Goal: Communication & Community: Share content

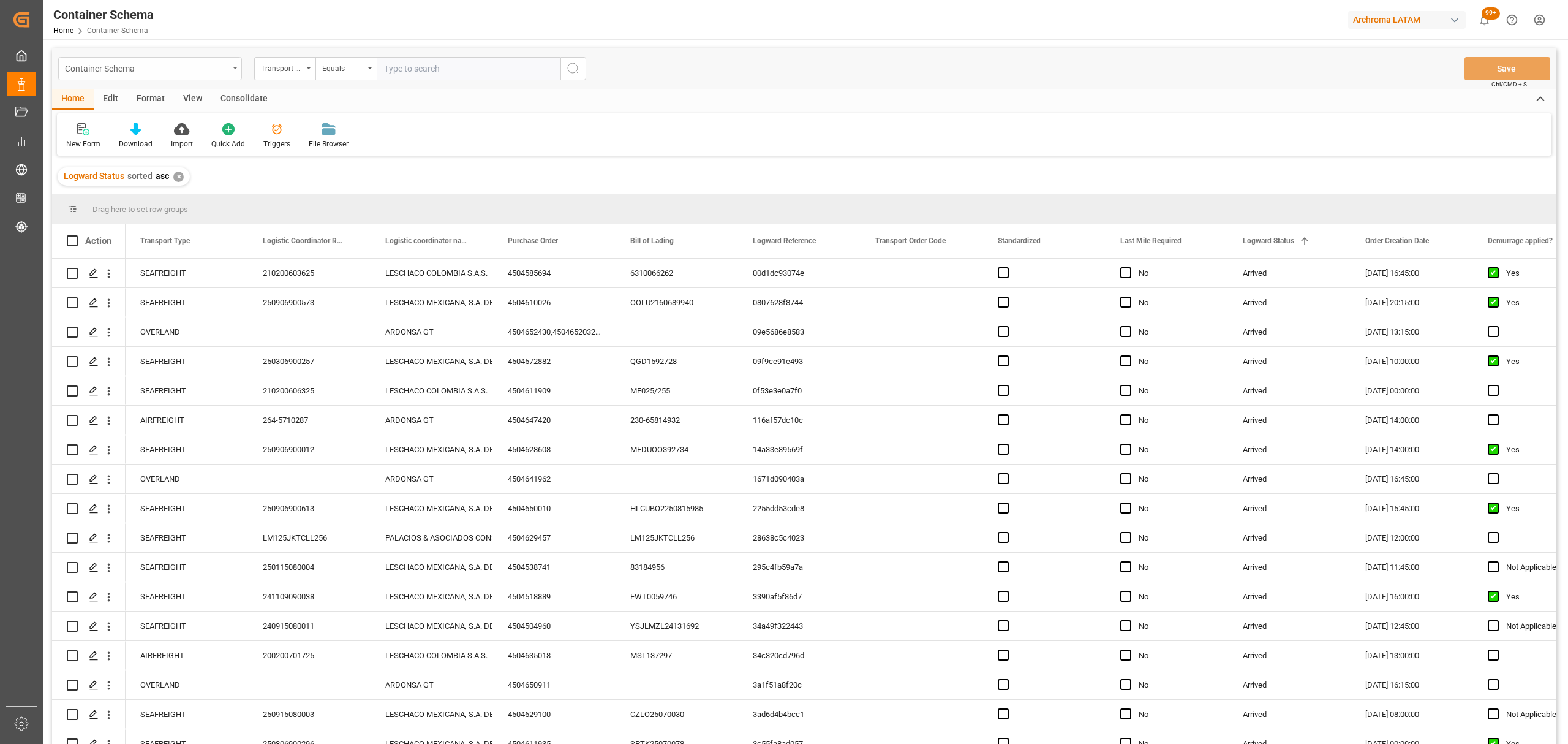
click at [152, 68] on div "Container Schema" at bounding box center [147, 68] width 163 height 16
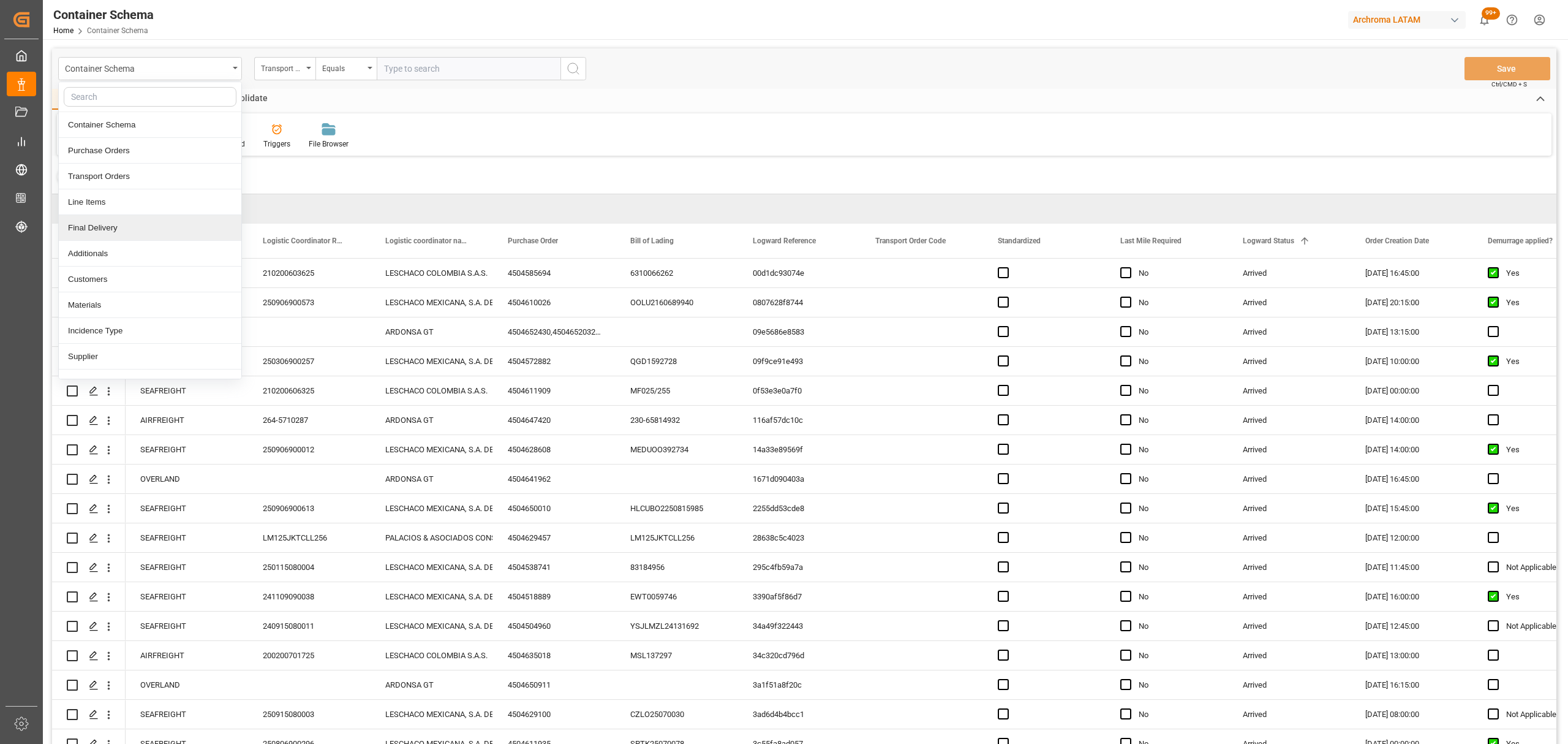
drag, startPoint x: 123, startPoint y: 227, endPoint x: 170, endPoint y: 141, distance: 98.0
click at [123, 228] on div "Final Delivery" at bounding box center [149, 228] width 182 height 26
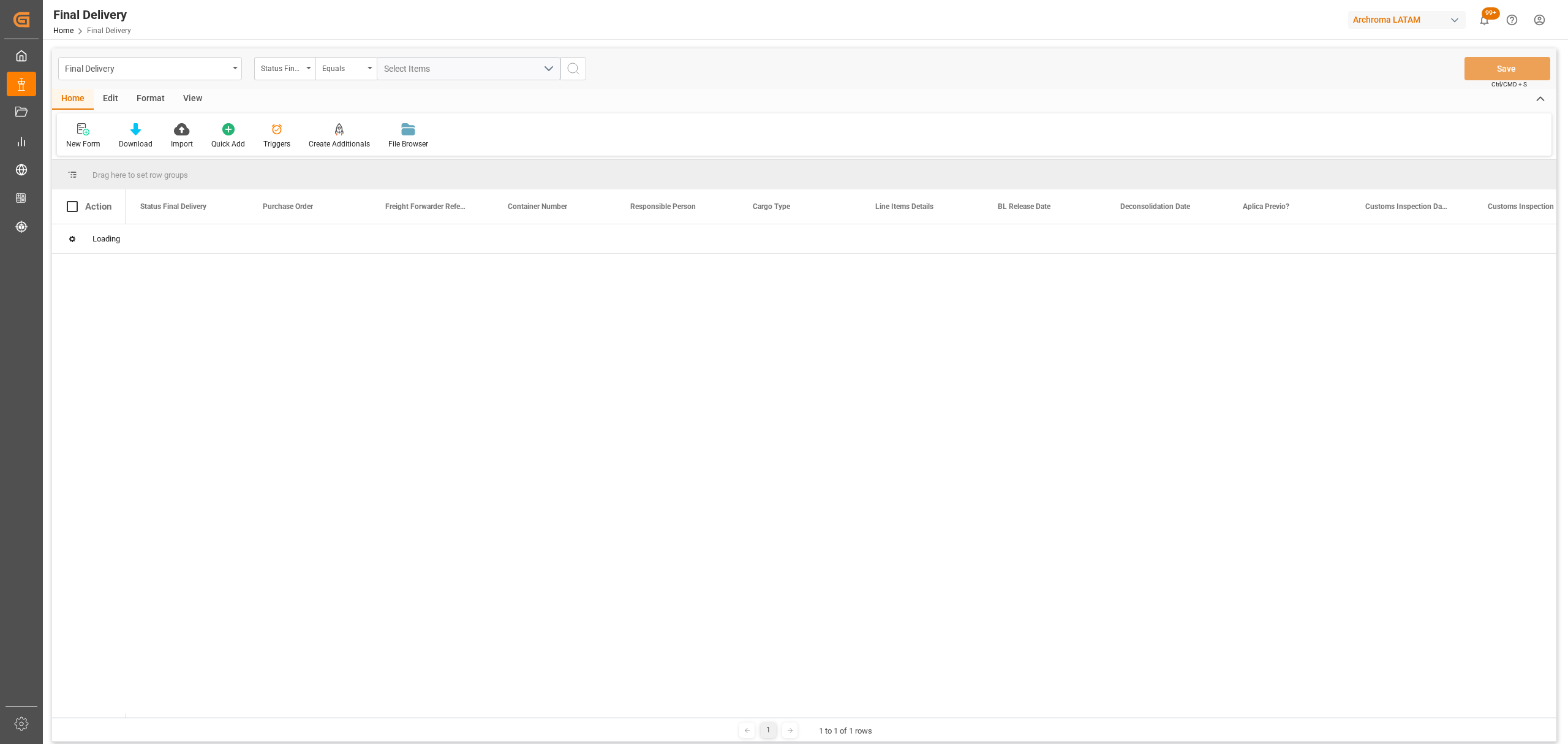
click at [285, 68] on div "Status Final Delivery" at bounding box center [282, 67] width 42 height 14
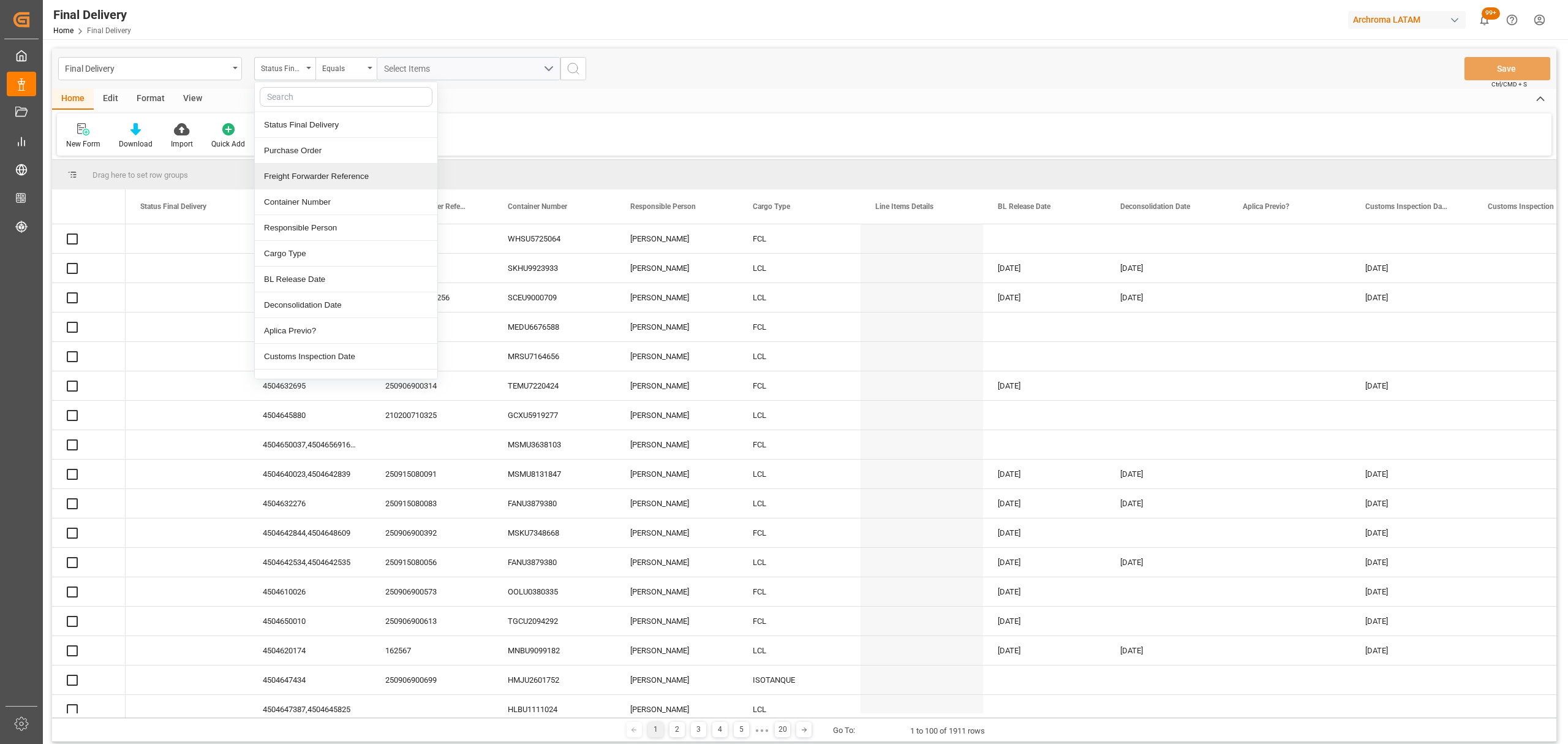
click at [302, 148] on div "Purchase Order" at bounding box center [345, 150] width 182 height 26
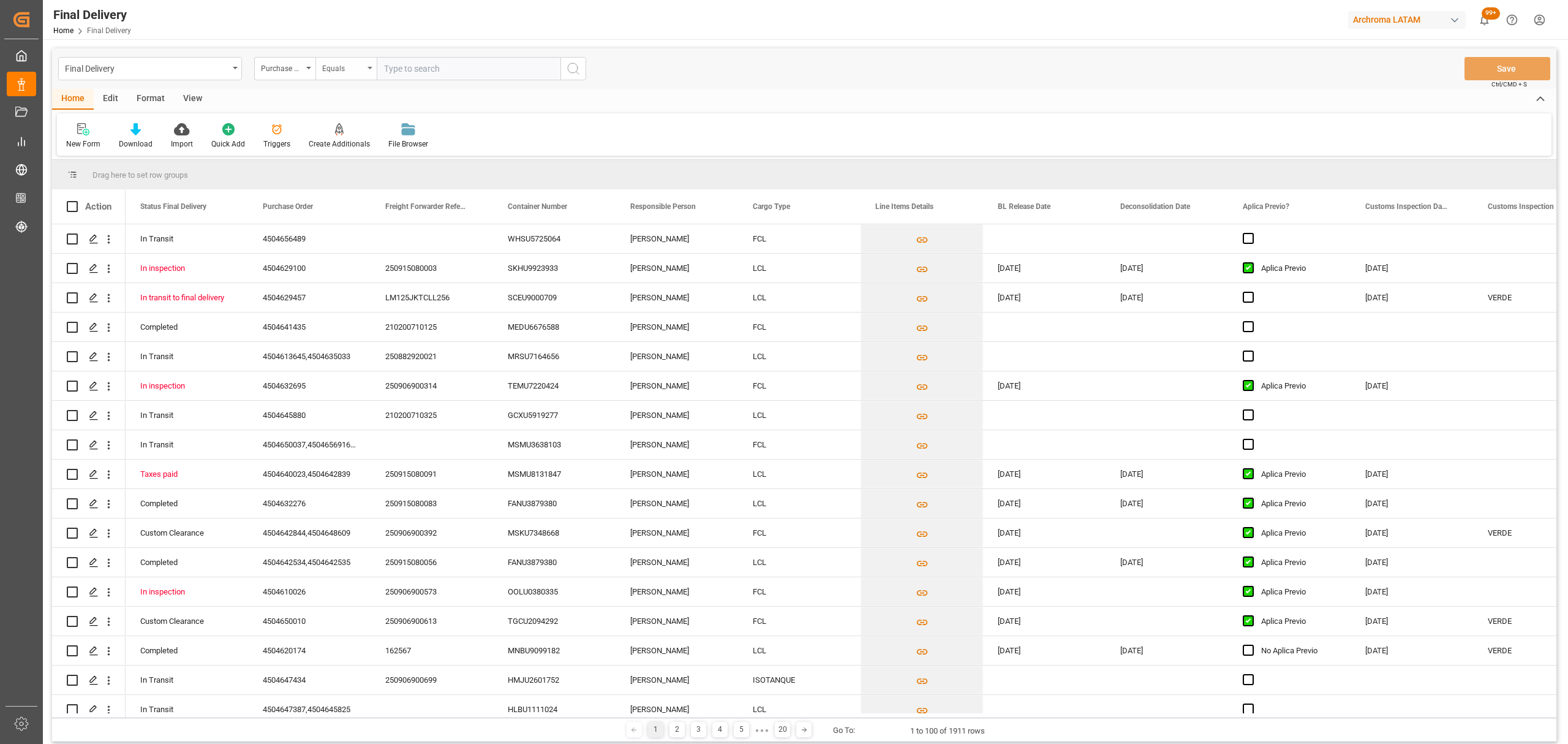
click at [341, 75] on div "Equals" at bounding box center [346, 68] width 61 height 23
click at [369, 152] on div "Fuzzy search" at bounding box center [406, 150] width 182 height 26
paste input "4504633311"
type input "4504633311"
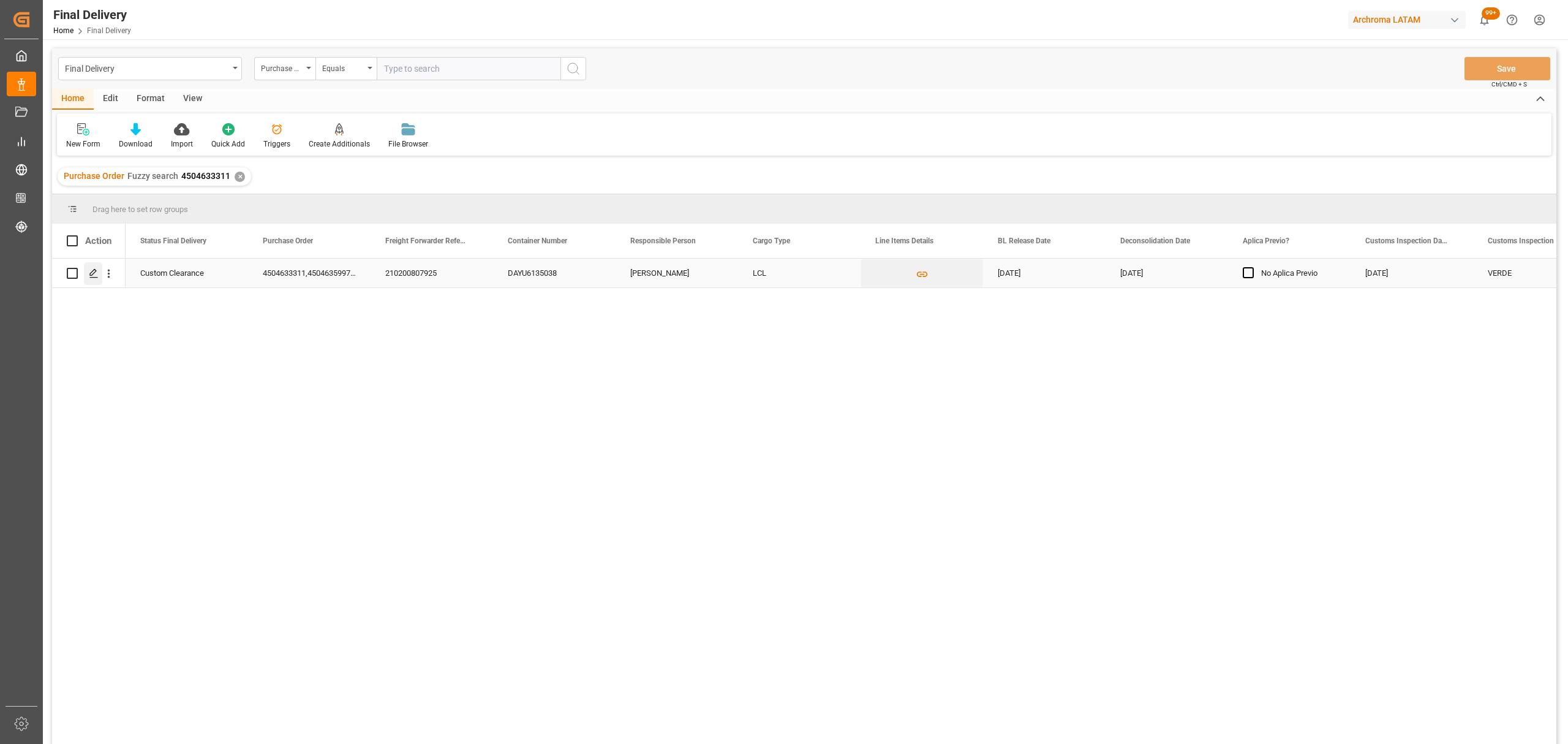
click at [91, 275] on icon "Press SPACE to select this row." at bounding box center [94, 273] width 10 height 10
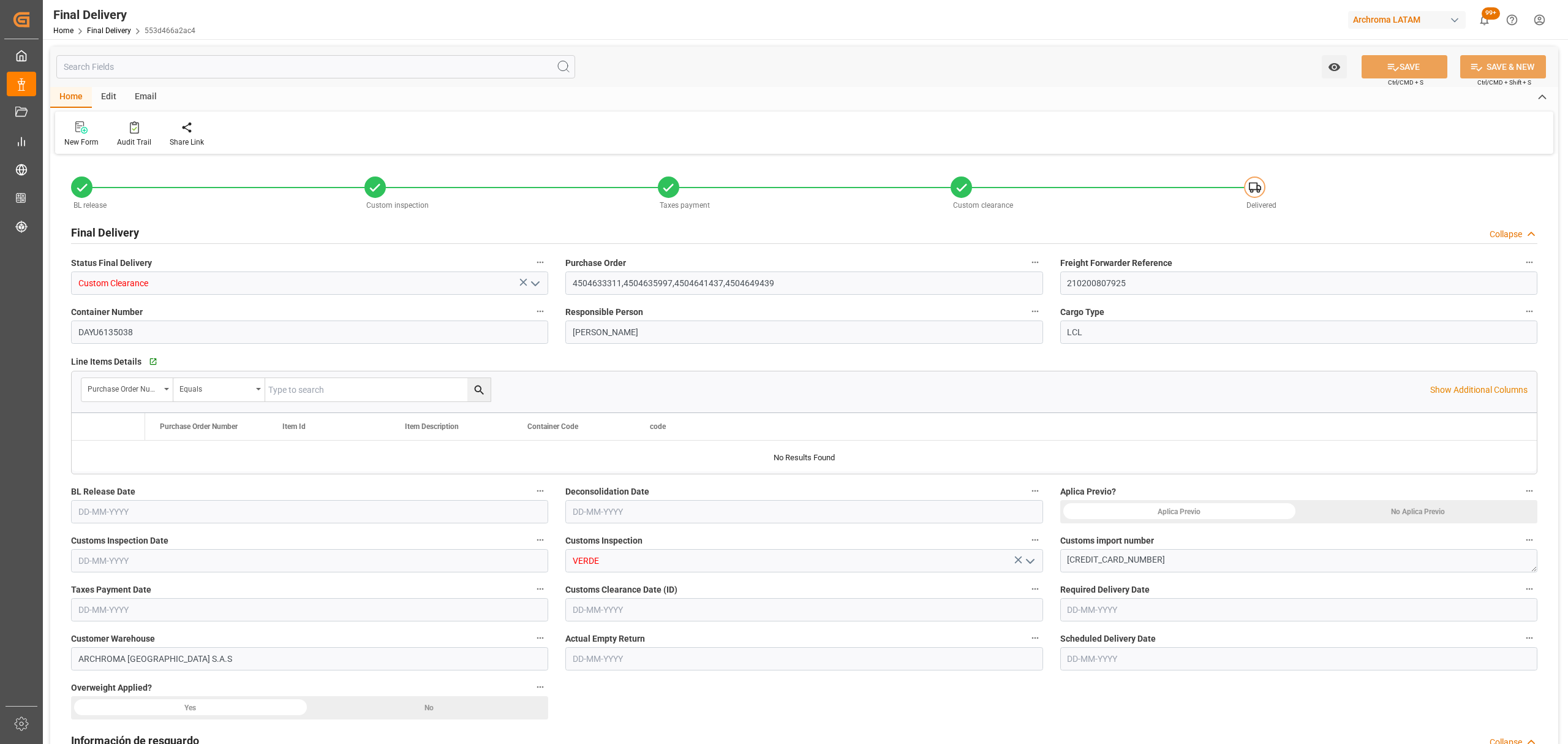
type input "3"
type input "[DATE]"
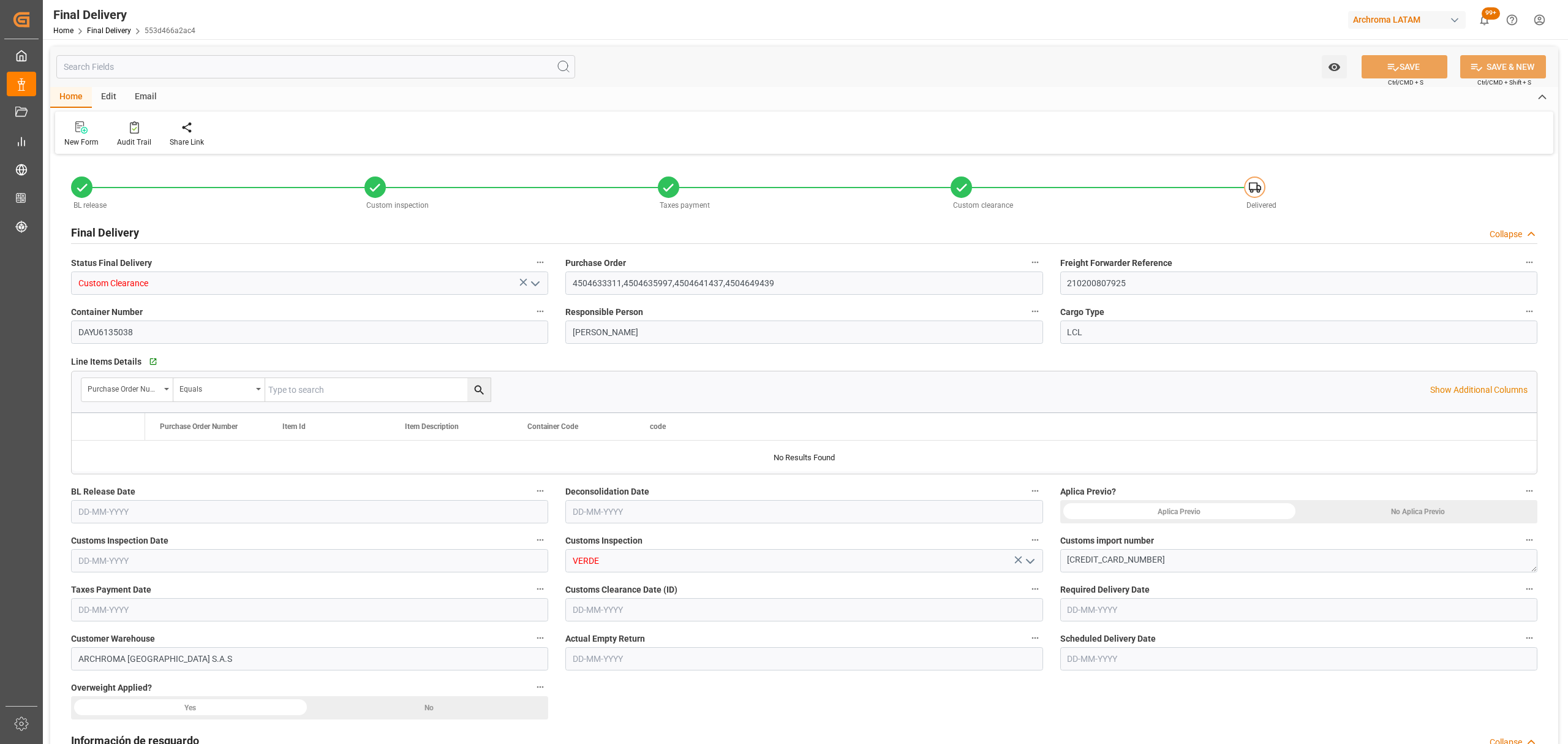
type input "[DATE]"
type input "15-09-2025"
type input "31-08-2025"
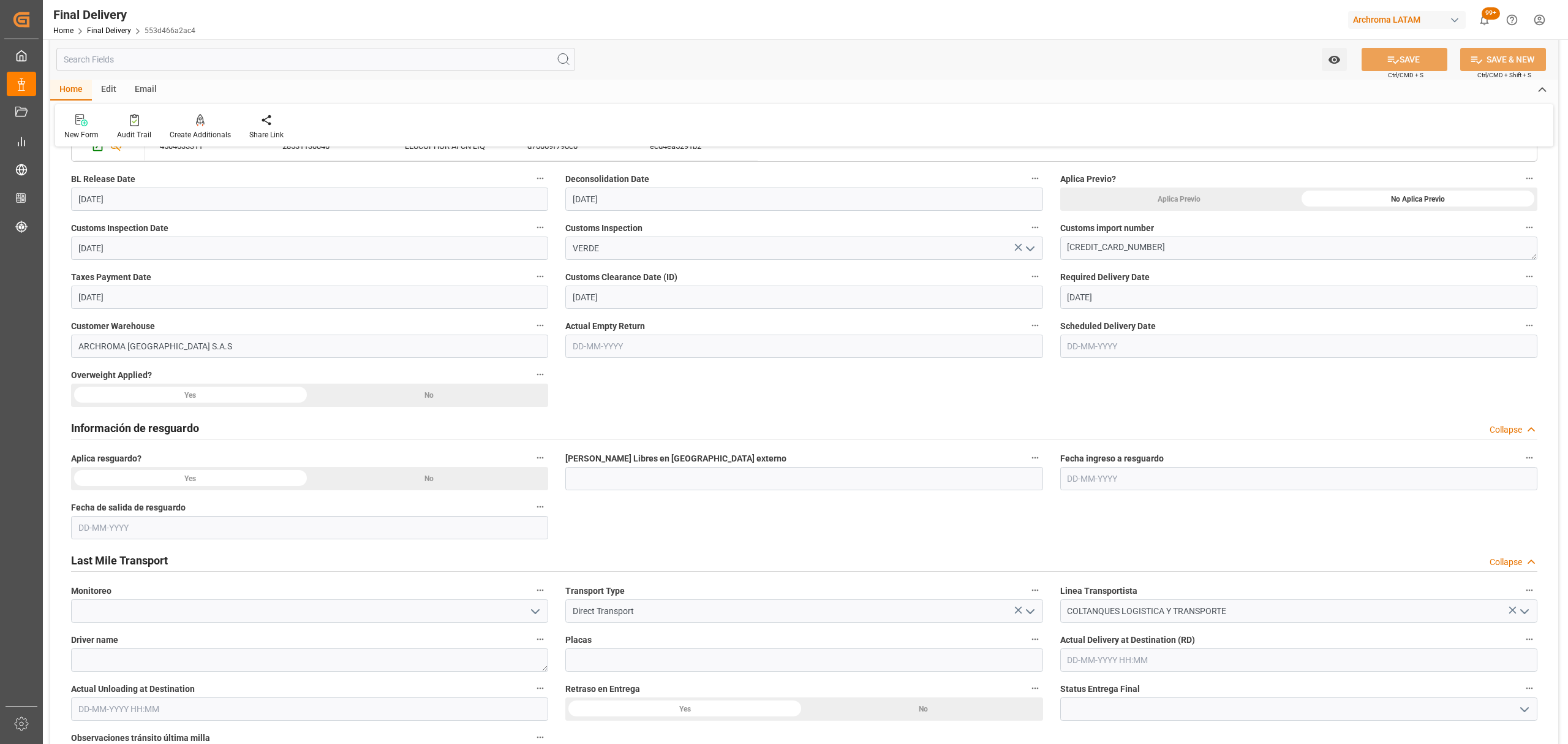
scroll to position [408, 0]
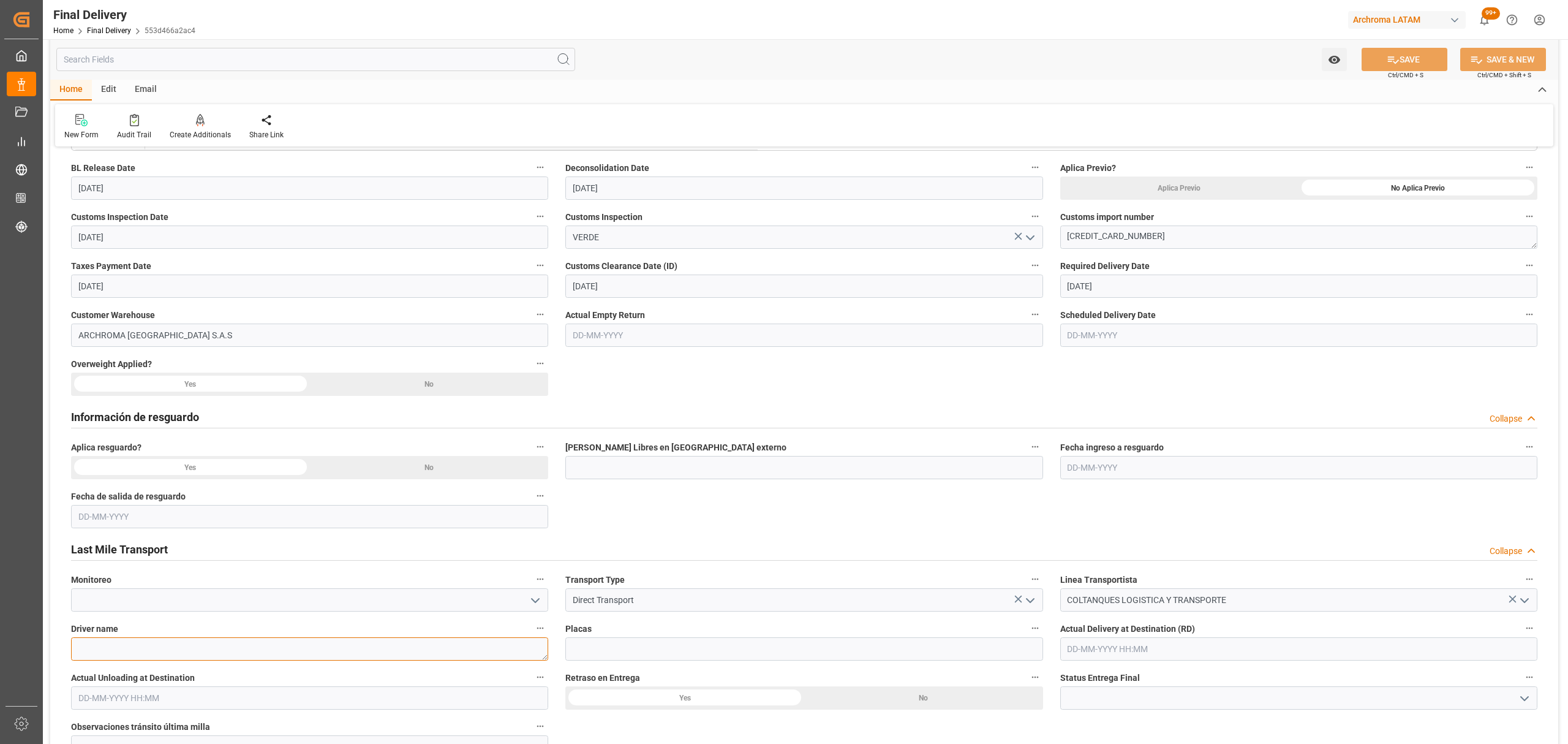
click at [131, 653] on textarea at bounding box center [309, 649] width 477 height 23
paste textarea "AVILA SANCHEZ RICARDO"
type textarea "AVILA SANCHEZ RICARDO"
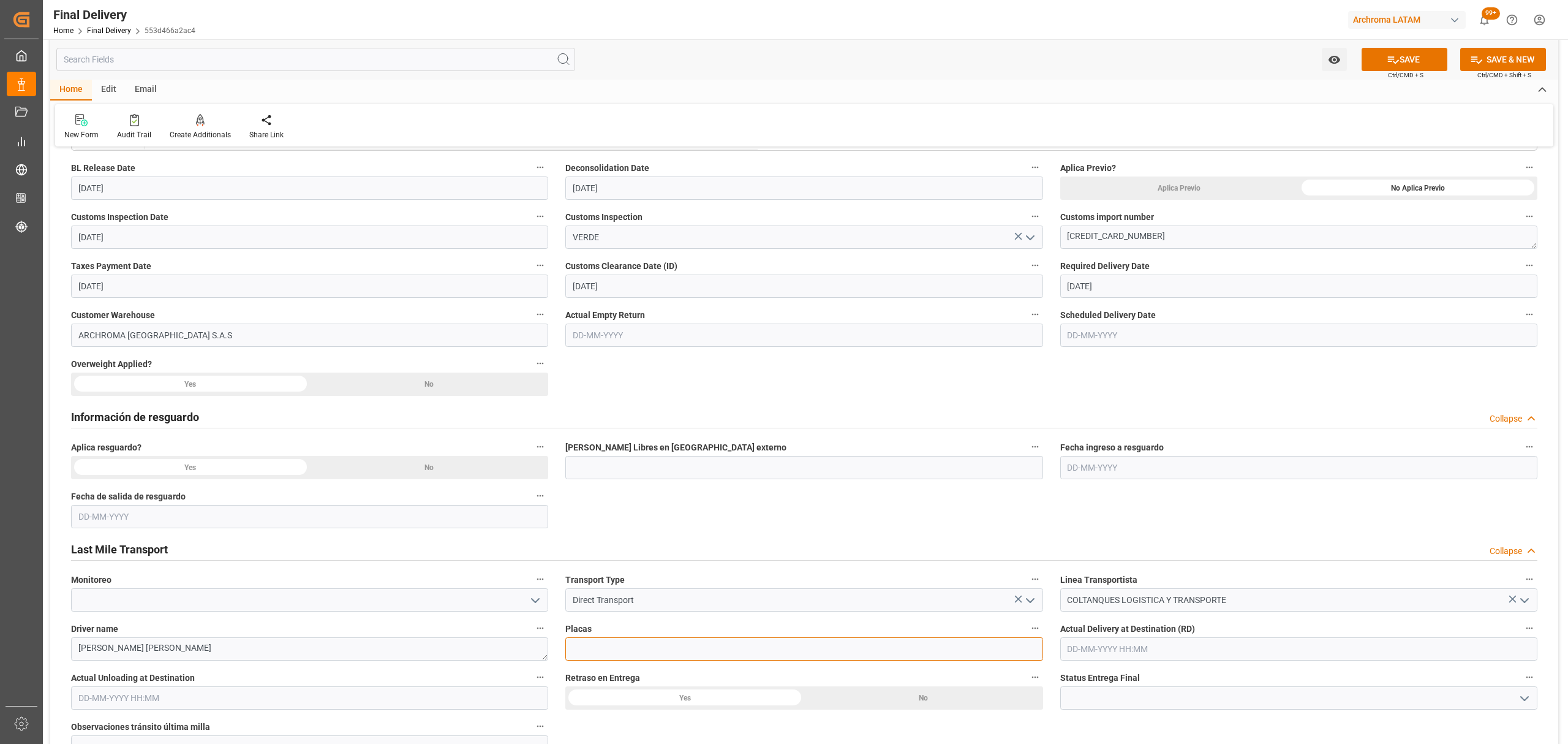
click at [687, 650] on input at bounding box center [804, 649] width 477 height 23
paste input "SPV687"
type input "SPV687"
click at [1524, 694] on icon "open menu" at bounding box center [1525, 699] width 15 height 15
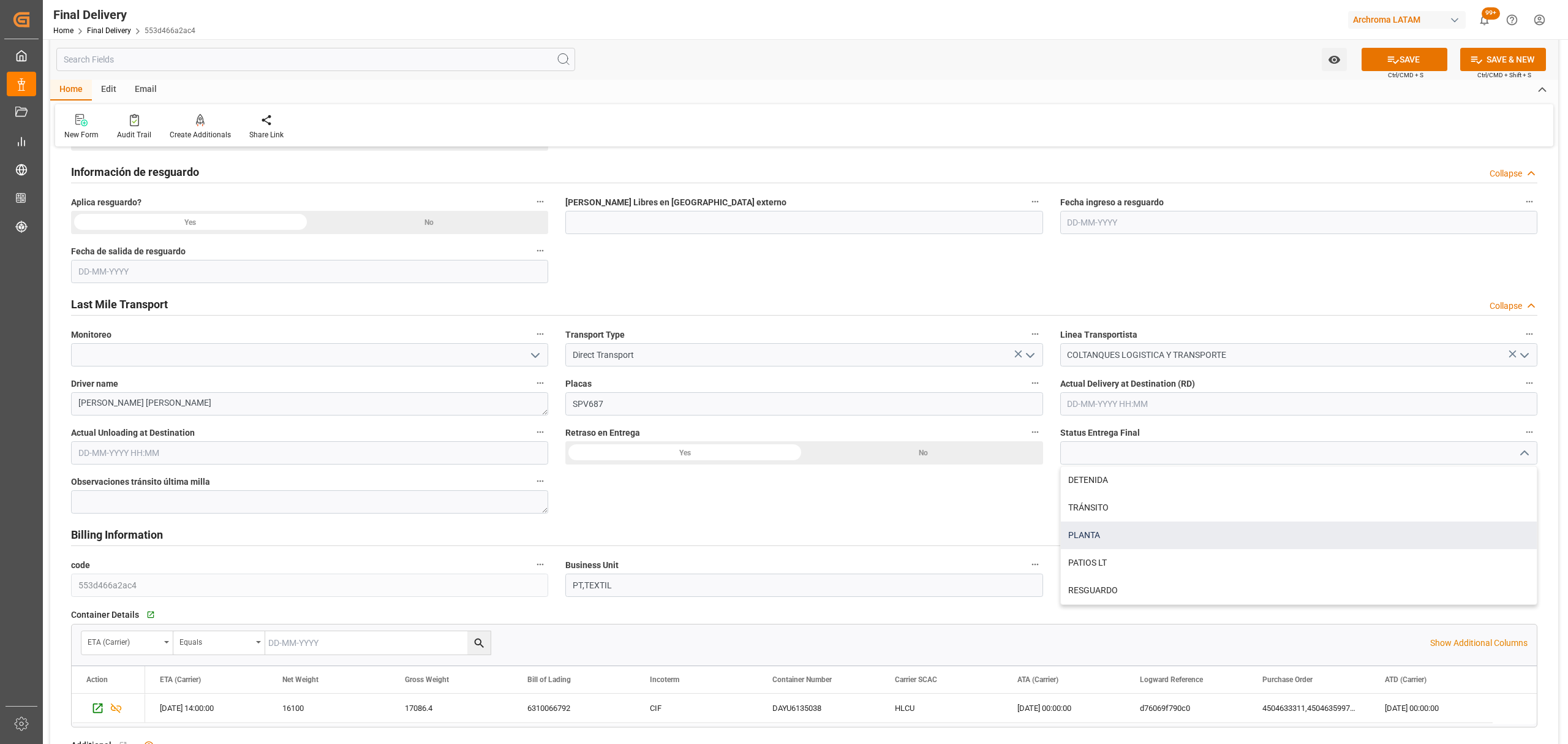
click at [1145, 538] on div "PLANTA" at bounding box center [1298, 534] width 476 height 27
type input "PLANTA"
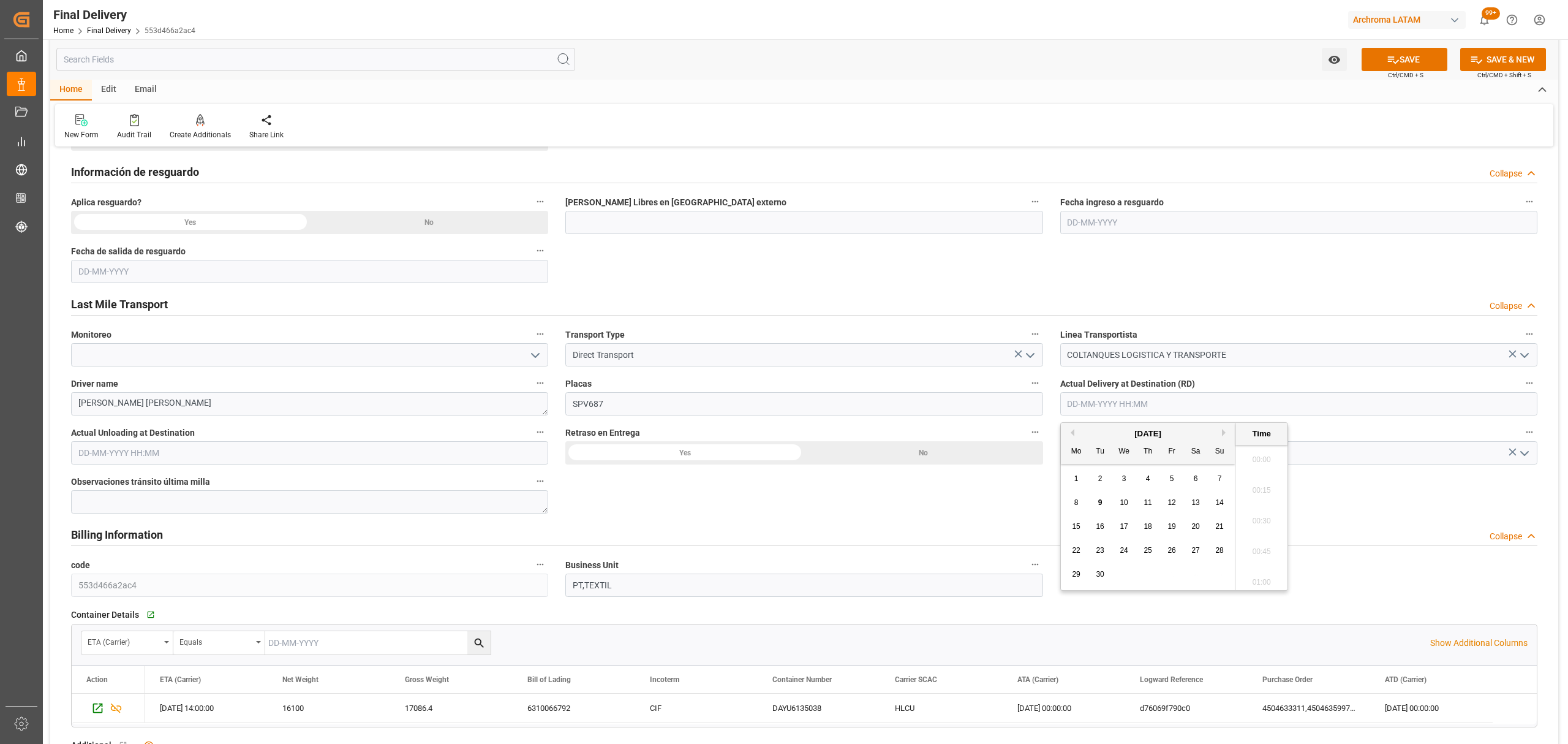
click at [1294, 408] on input "text" at bounding box center [1298, 404] width 477 height 23
click at [1106, 506] on div "9" at bounding box center [1101, 503] width 16 height 15
click at [1265, 501] on li "10:00" at bounding box center [1261, 497] width 52 height 31
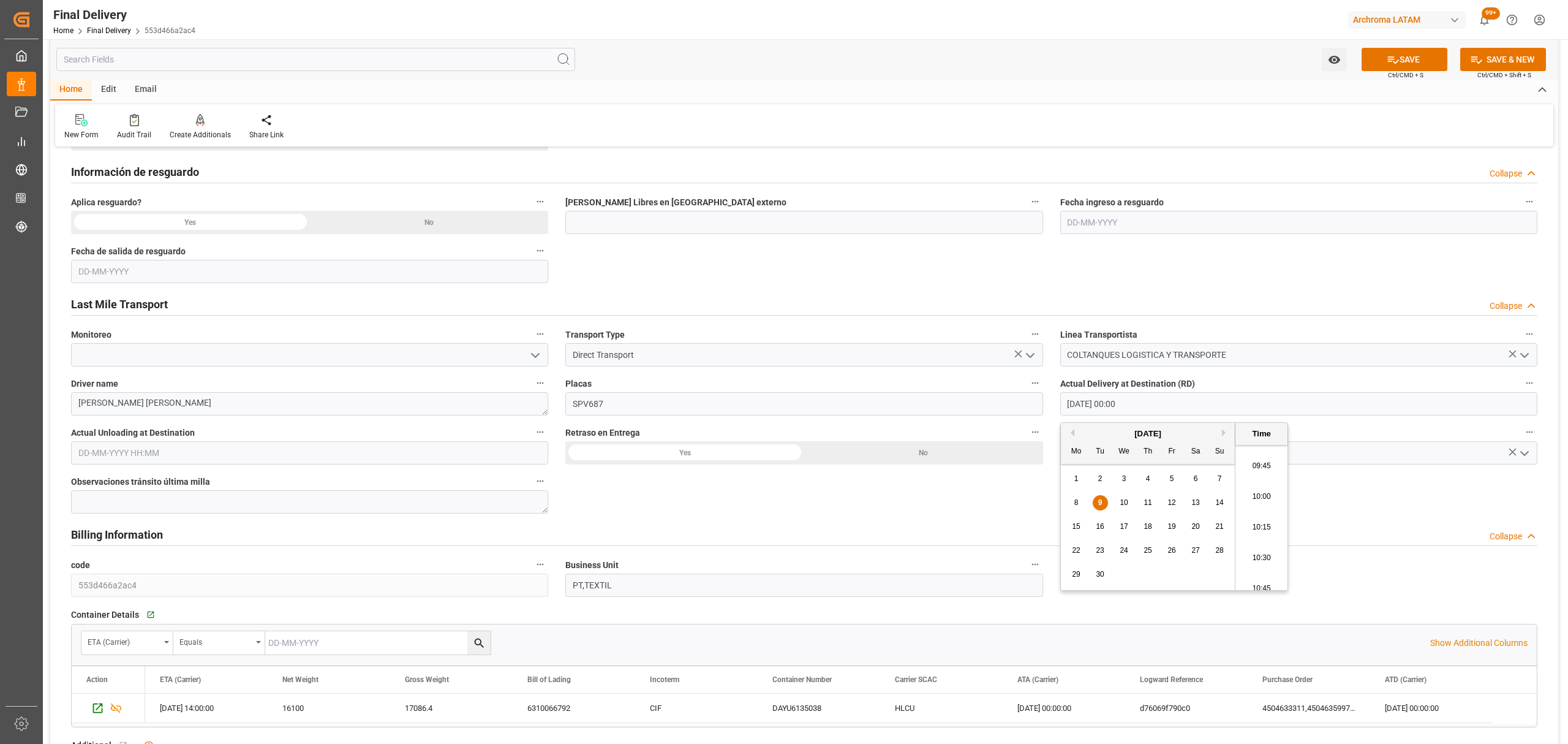
type input "09-09-2025 10:00"
click at [309, 450] on input "text" at bounding box center [309, 453] width 477 height 23
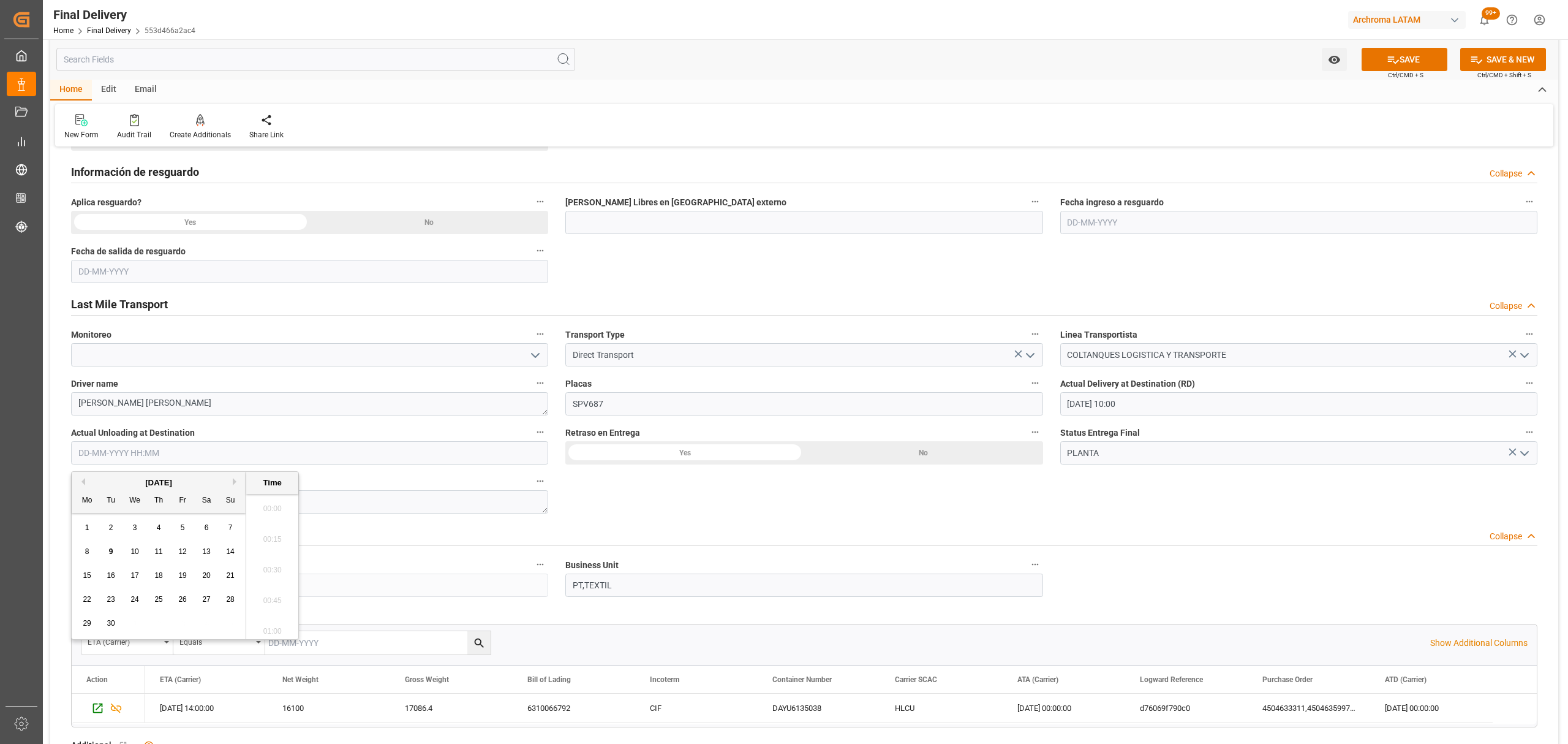
scroll to position [1352, 0]
click at [110, 552] on span "9" at bounding box center [110, 552] width 4 height 8
click at [285, 548] on li "10:00" at bounding box center [272, 545] width 52 height 31
type input "09-09-2025 10:00"
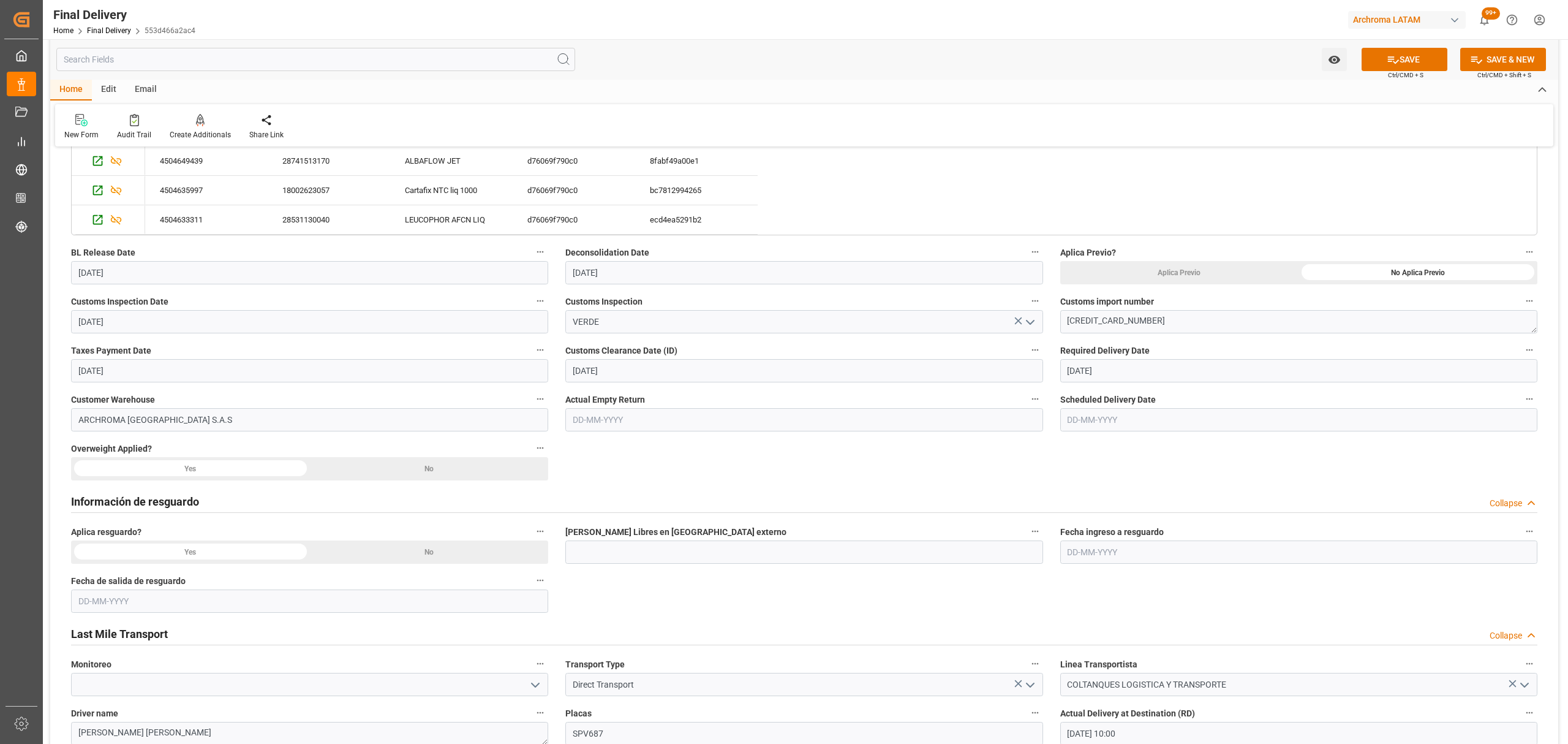
scroll to position [245, 0]
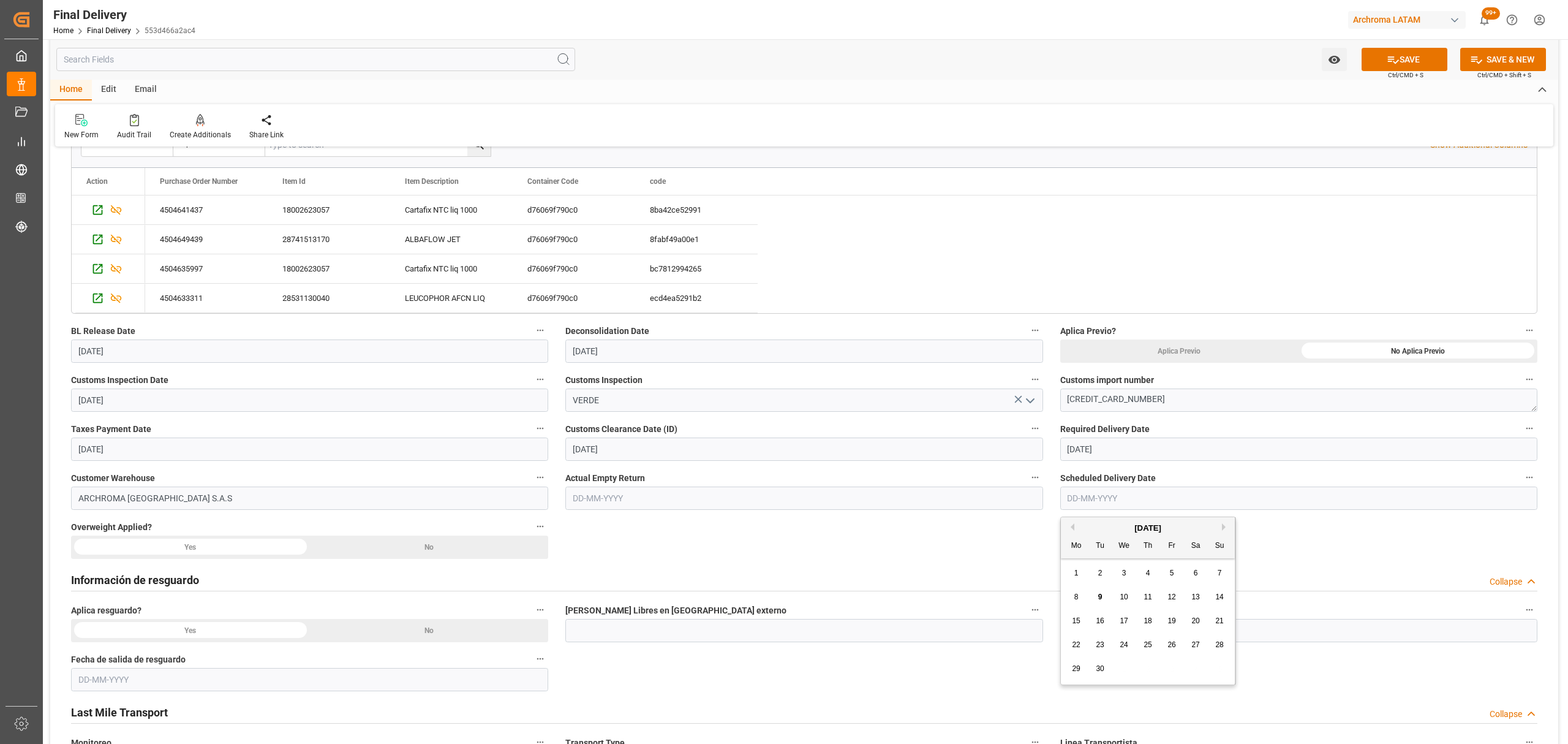
click at [1167, 501] on input "text" at bounding box center [1298, 498] width 477 height 23
click at [1096, 597] on div "9" at bounding box center [1101, 598] width 16 height 15
type input "[DATE]"
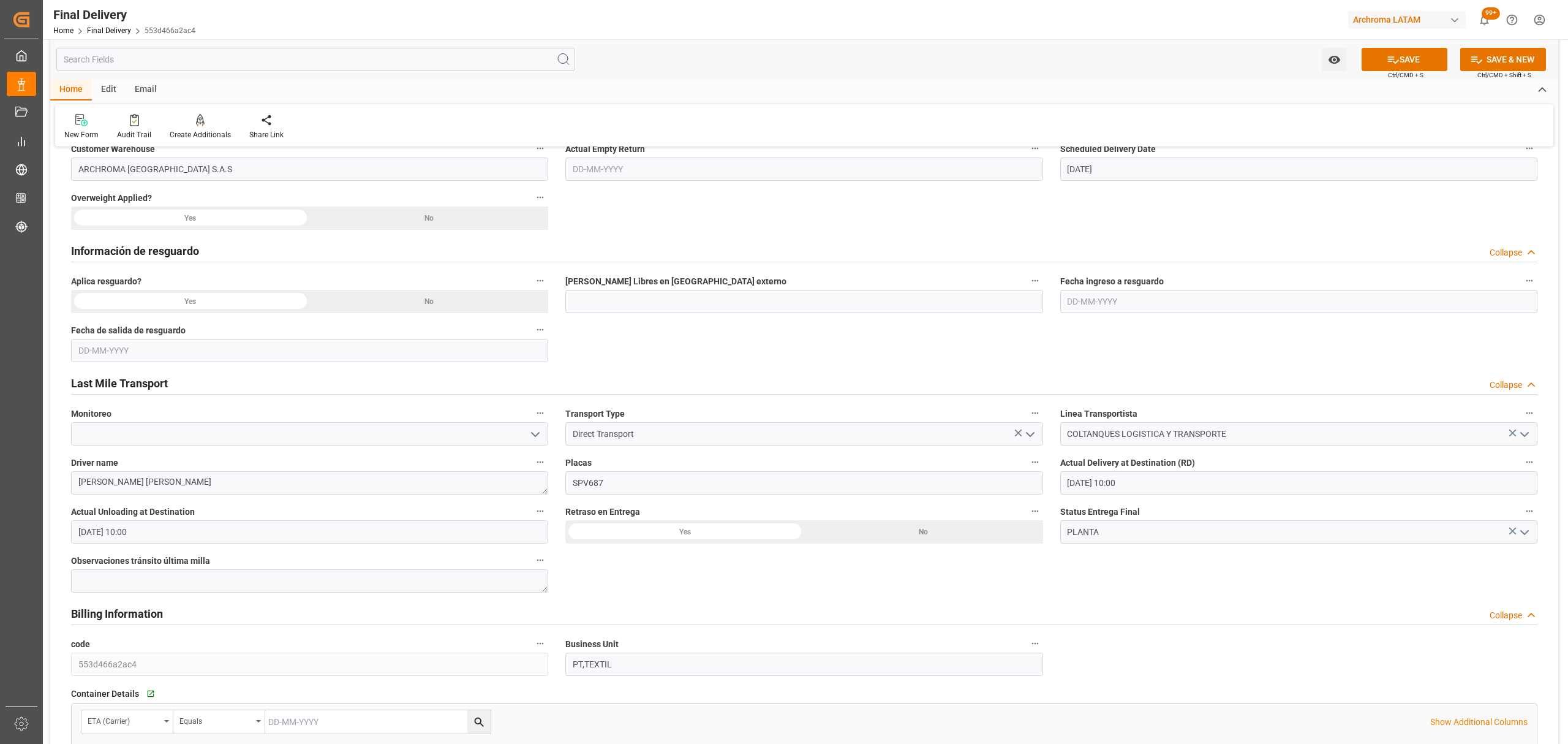
scroll to position [653, 0]
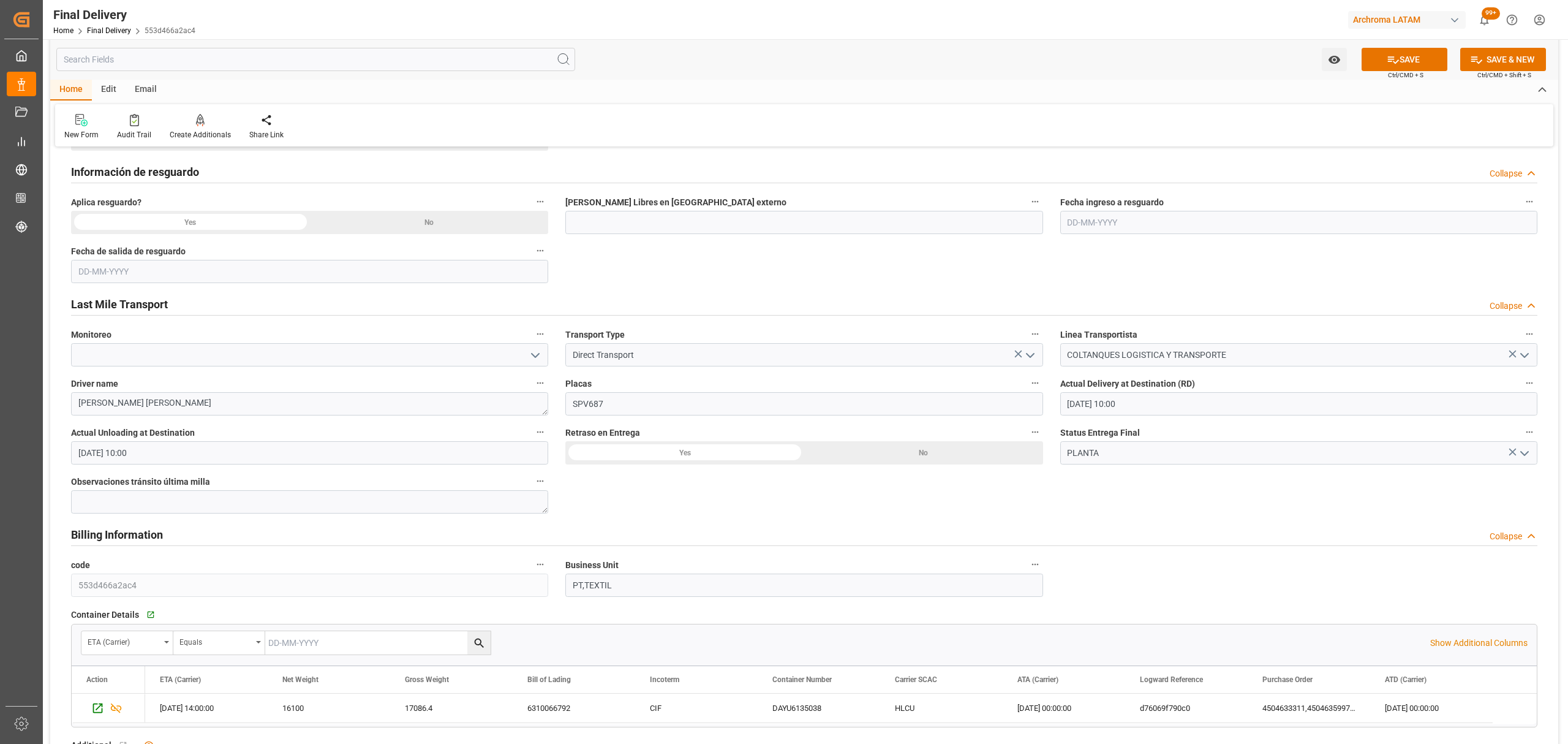
click at [908, 456] on div "No" at bounding box center [924, 453] width 239 height 23
click at [464, 232] on div "No" at bounding box center [430, 223] width 239 height 23
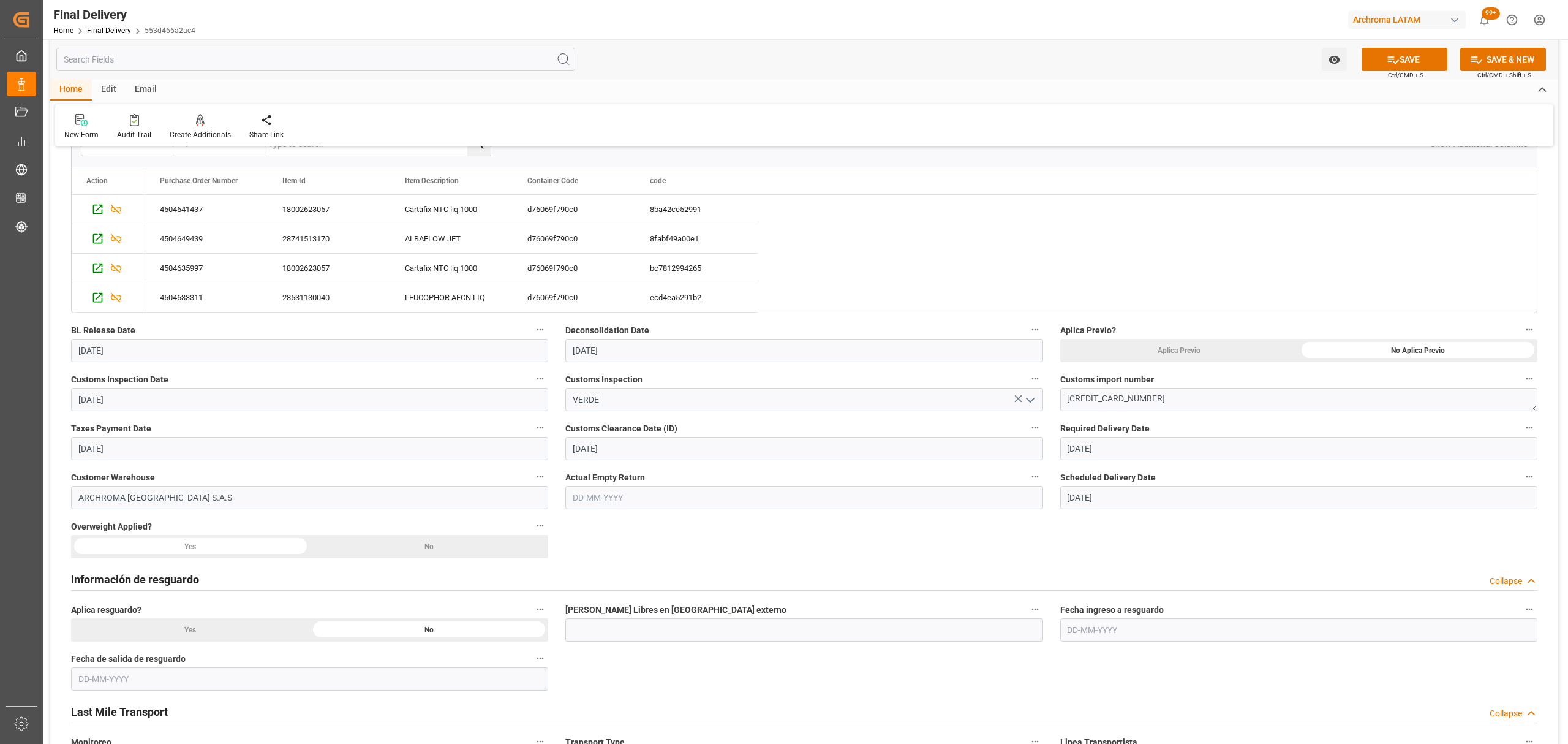
scroll to position [245, 0]
click at [433, 554] on div "No" at bounding box center [430, 547] width 239 height 23
click at [1404, 46] on div "Watch Option SAVE Ctrl/CMD + S SAVE & NEW Ctrl/CMD + Shift + S" at bounding box center [804, 59] width 1508 height 40
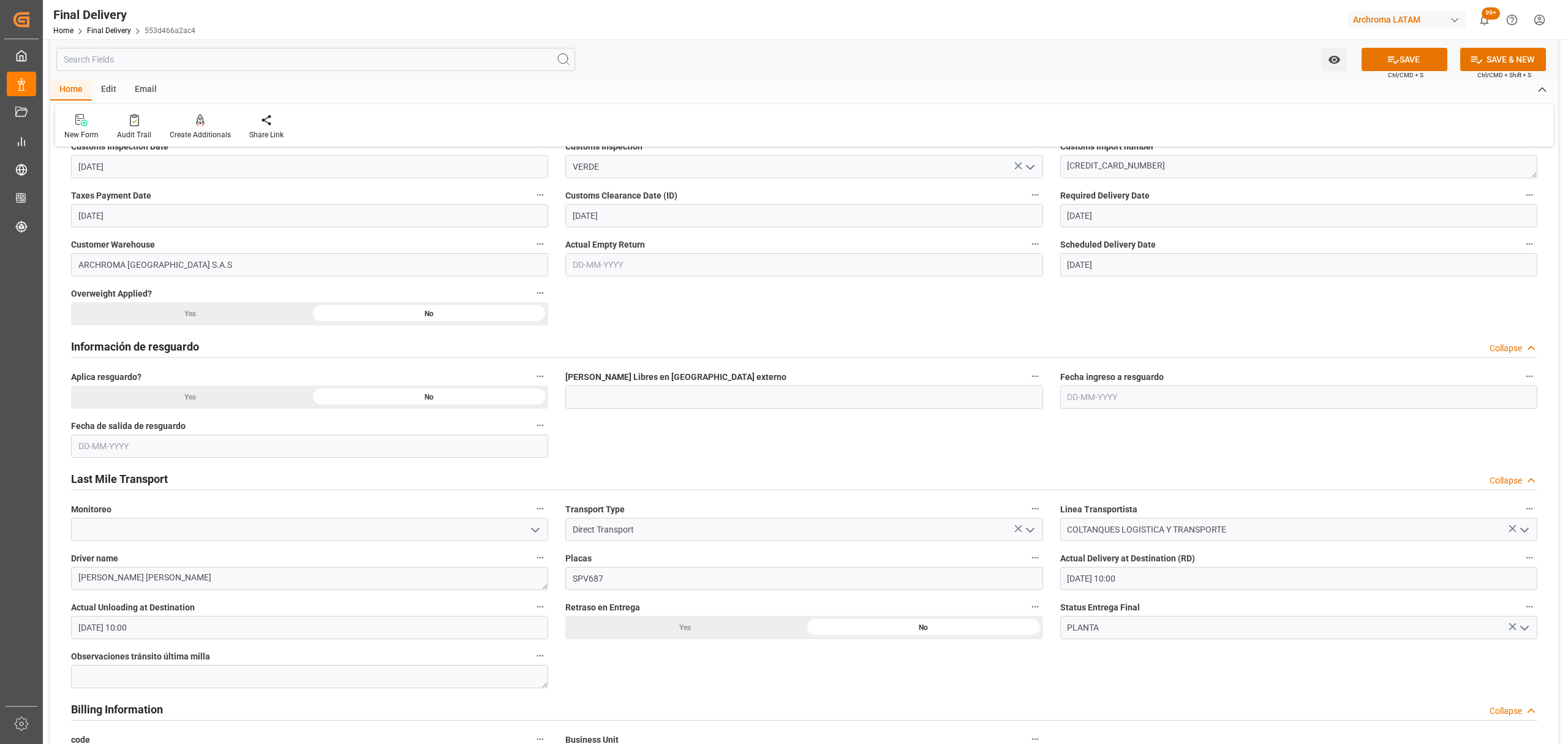
scroll to position [490, 0]
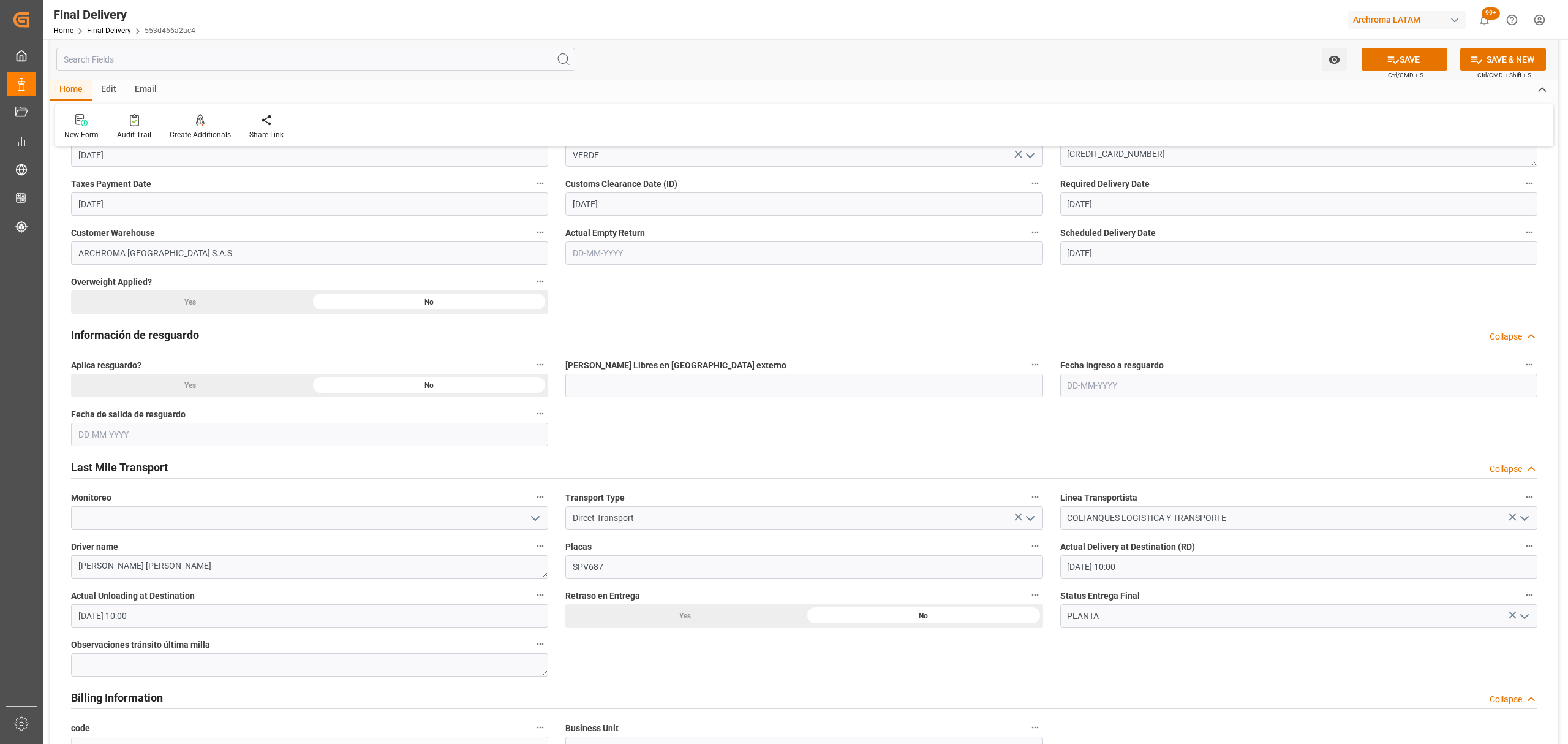
click at [533, 517] on icon "open menu" at bounding box center [536, 519] width 15 height 15
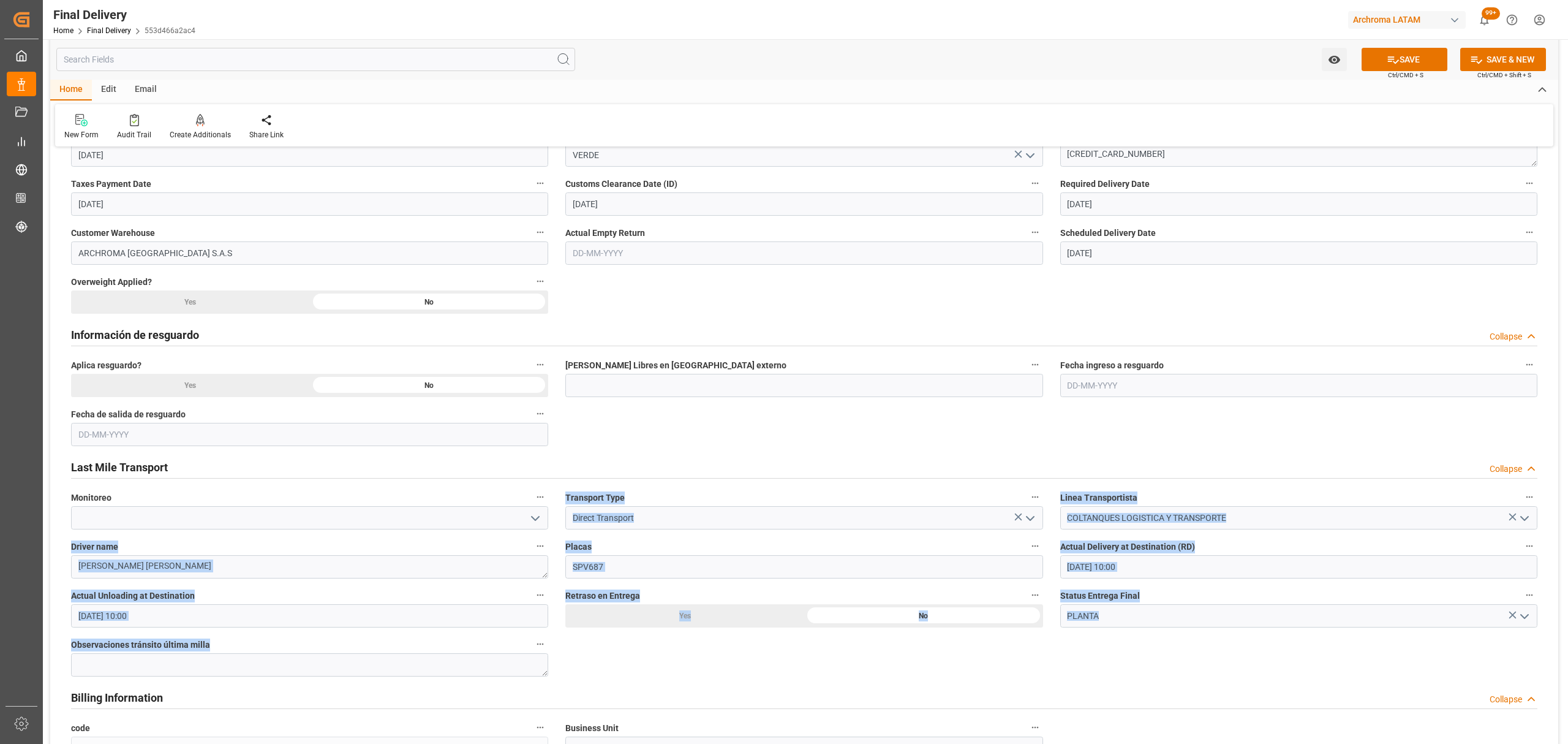
click at [528, 518] on icon "open menu" at bounding box center [536, 519] width 15 height 15
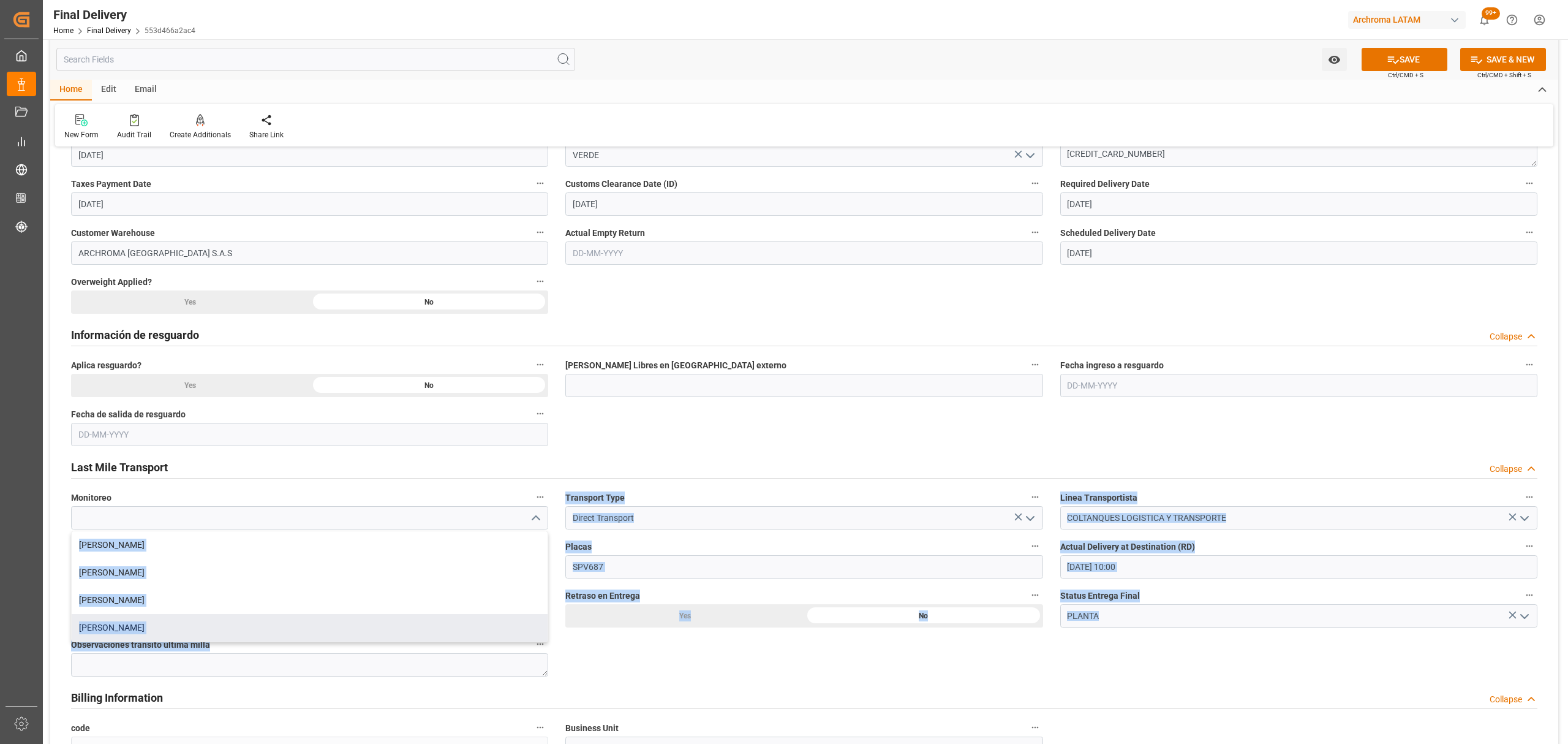
click at [200, 626] on div "Laura Cobos" at bounding box center [309, 628] width 476 height 27
type input "Laura Cobos"
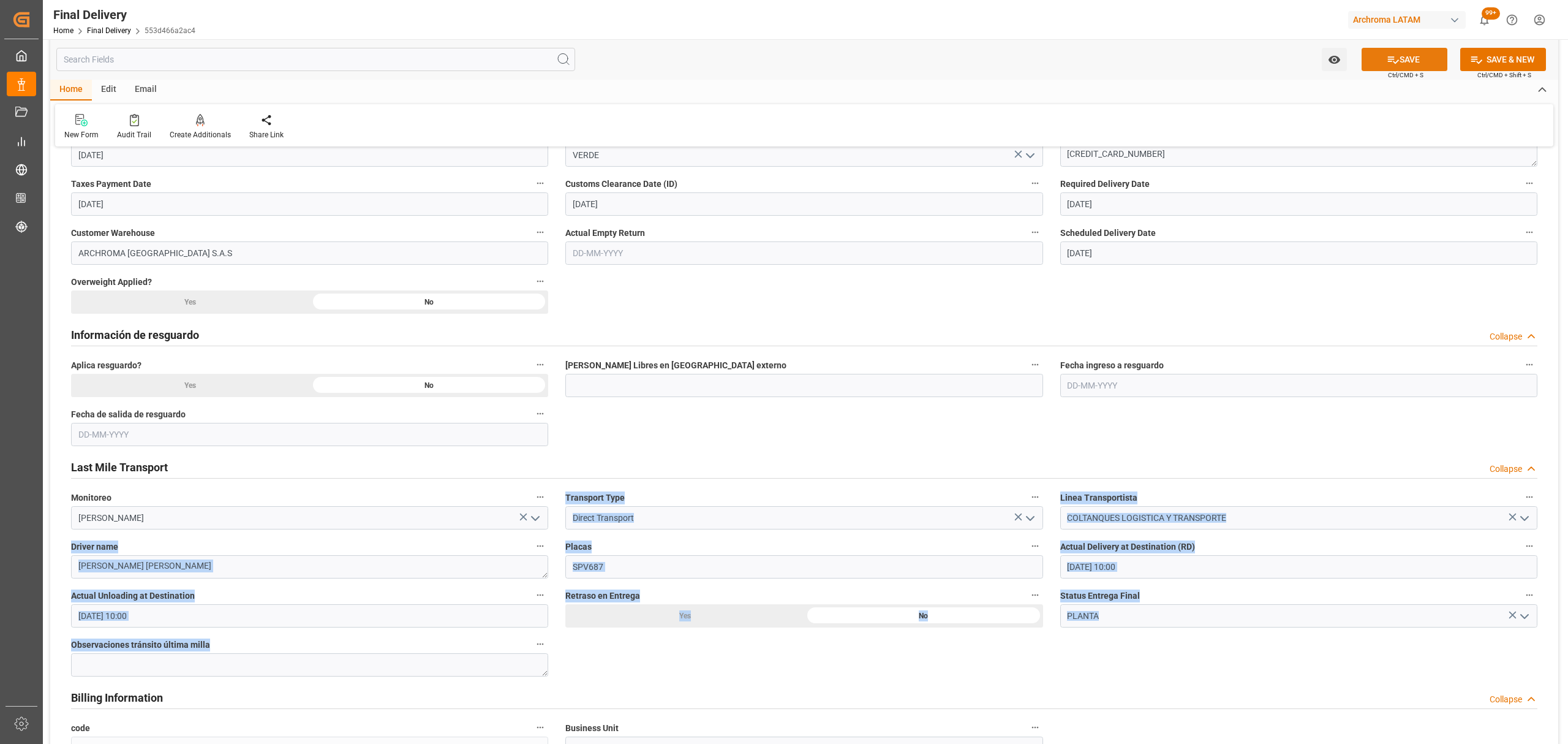
click at [1389, 57] on icon at bounding box center [1393, 60] width 13 height 13
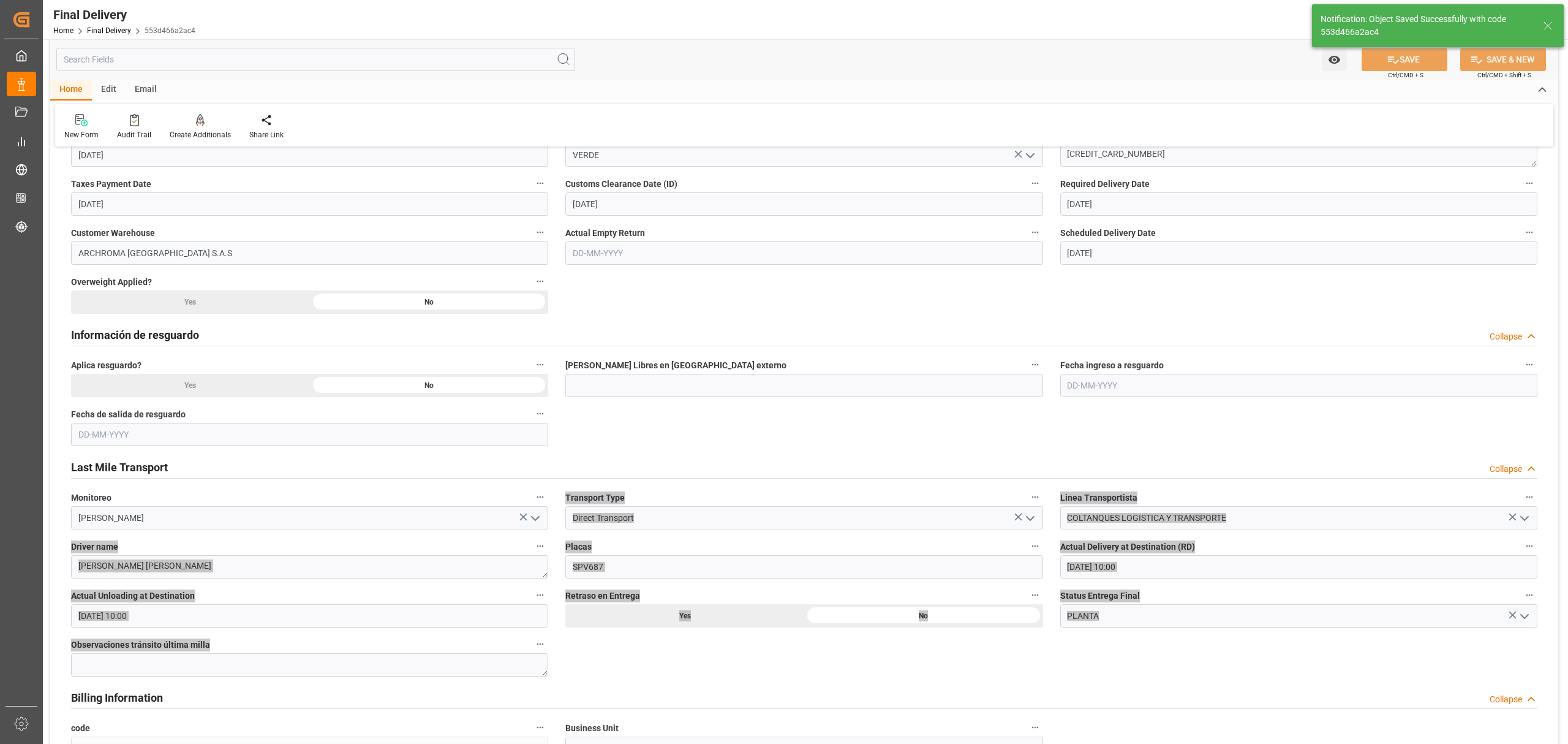
type textarea "1"
type input "Unloaded"
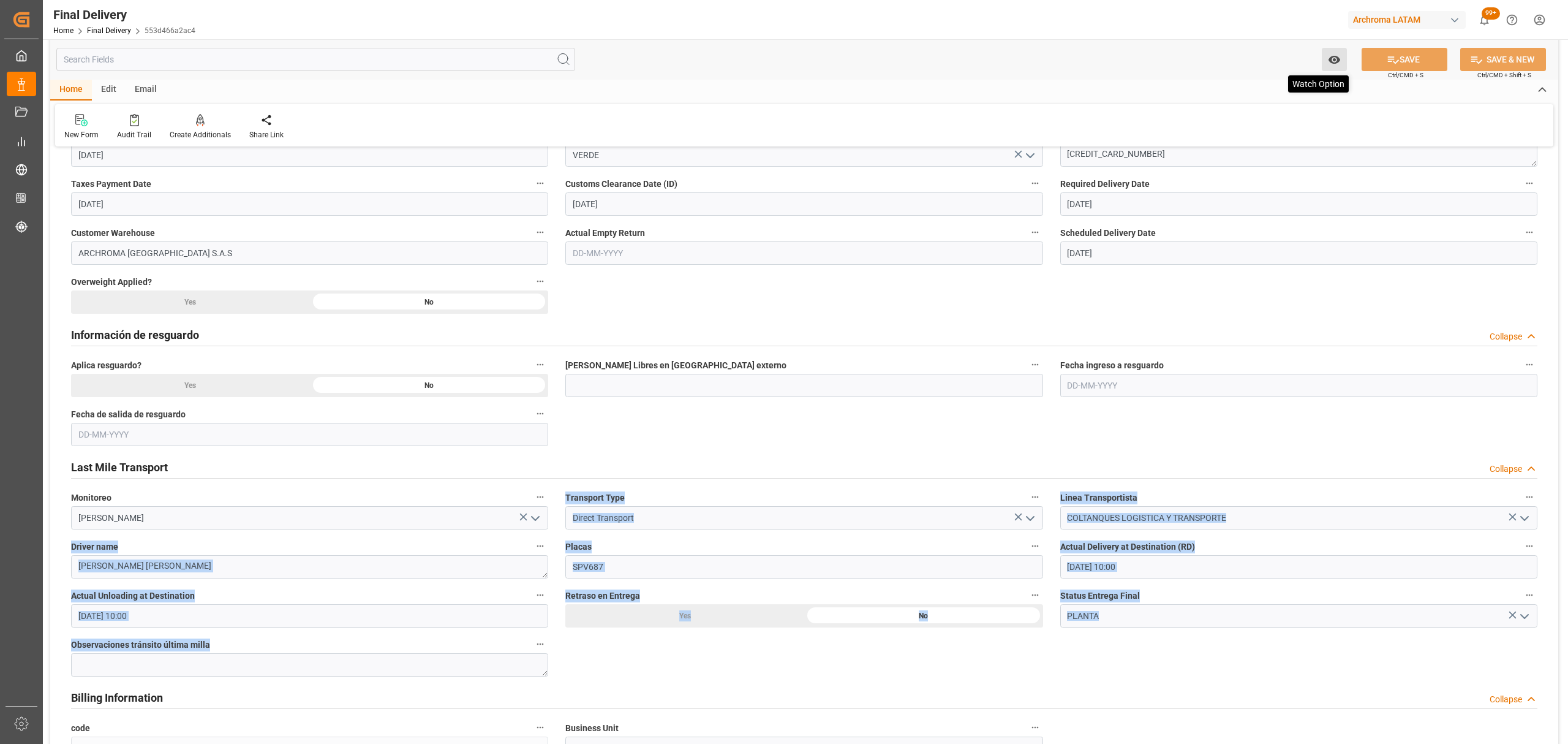
click at [1340, 64] on icon "open menu" at bounding box center [1335, 60] width 13 height 13
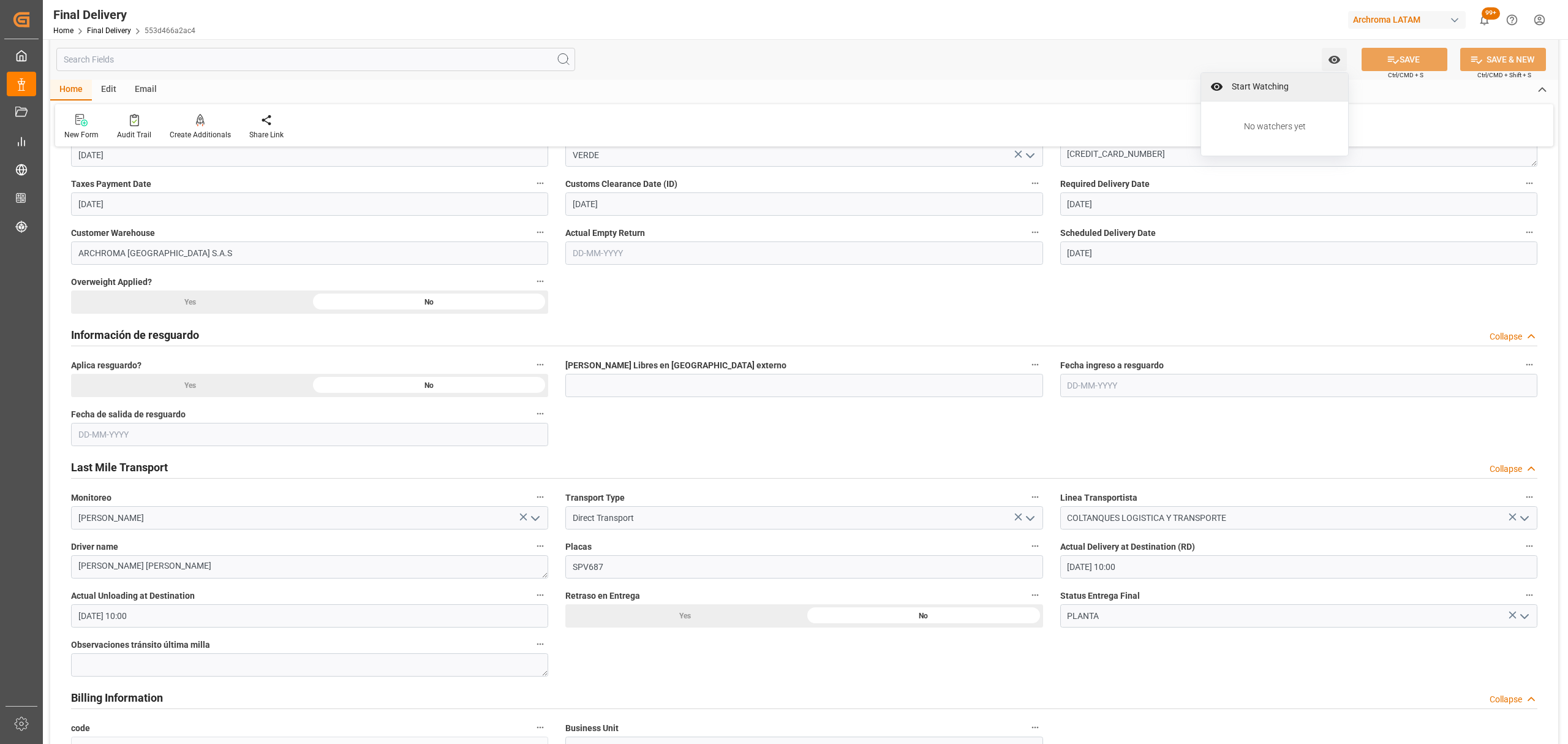
click at [1272, 82] on span "Start Watching" at bounding box center [1283, 87] width 111 height 13
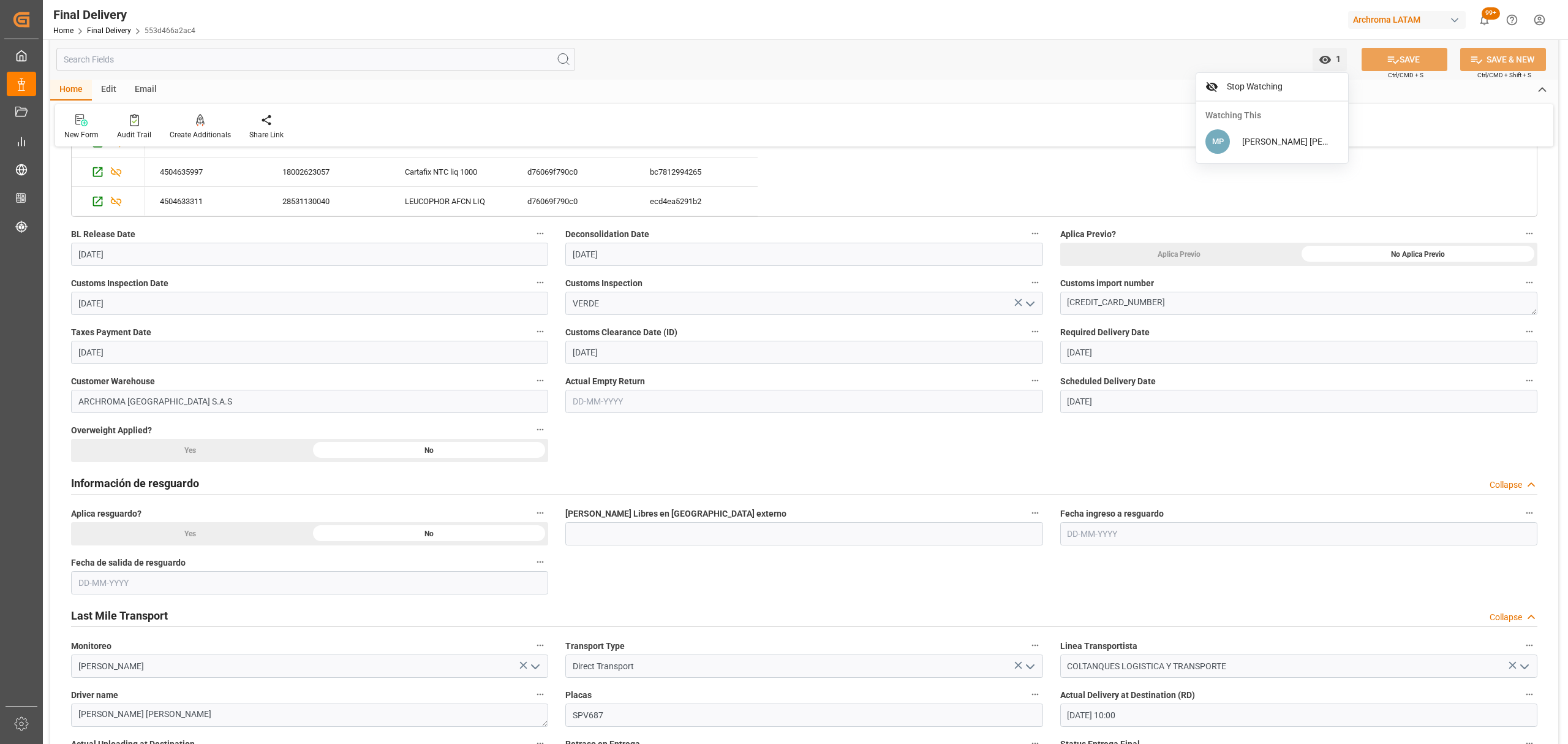
scroll to position [327, 0]
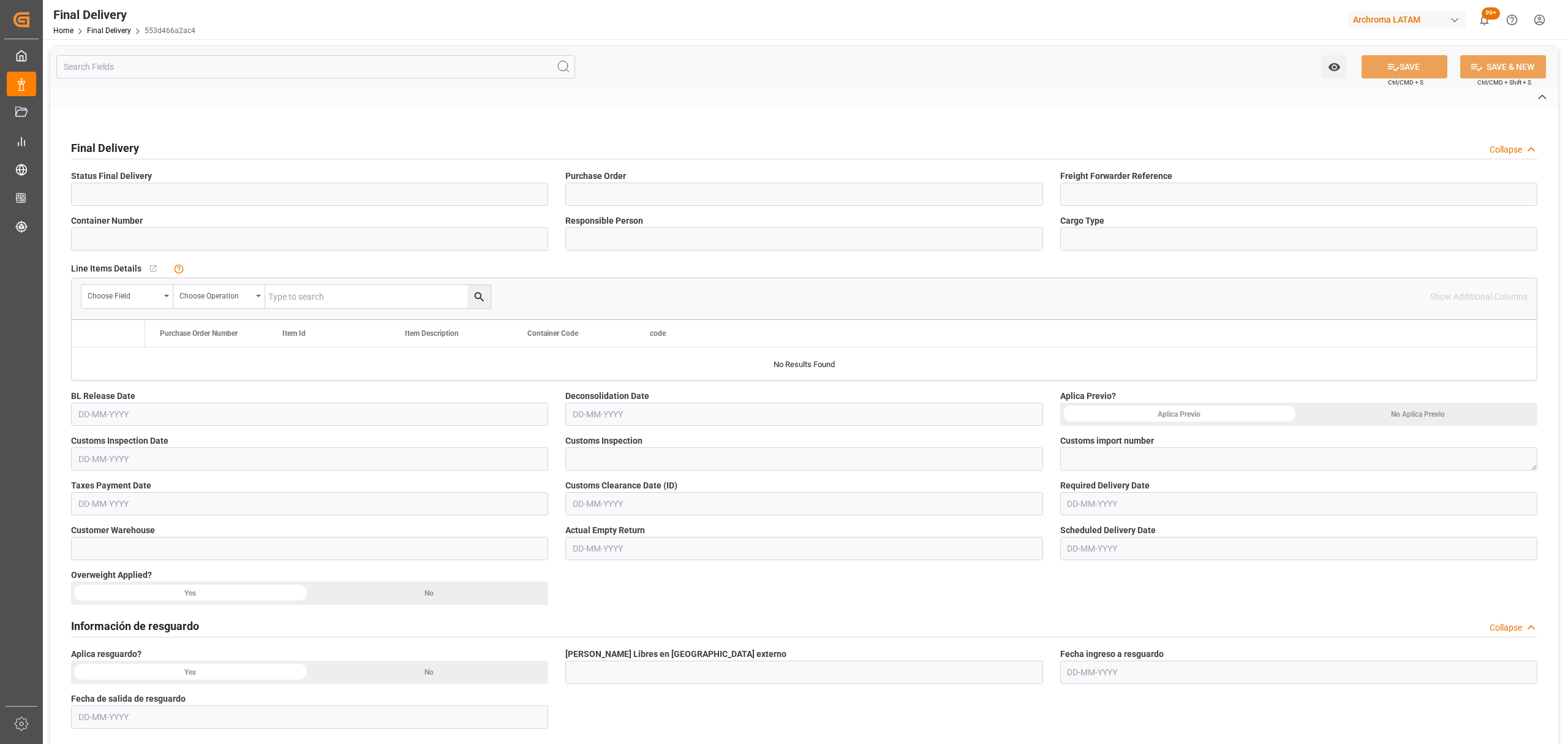
type input "Unloaded"
type input "4504633311,4504635997,4504641437,4504649439"
type input "210200807925"
type input "DAYU6135038"
type input "[PERSON_NAME]"
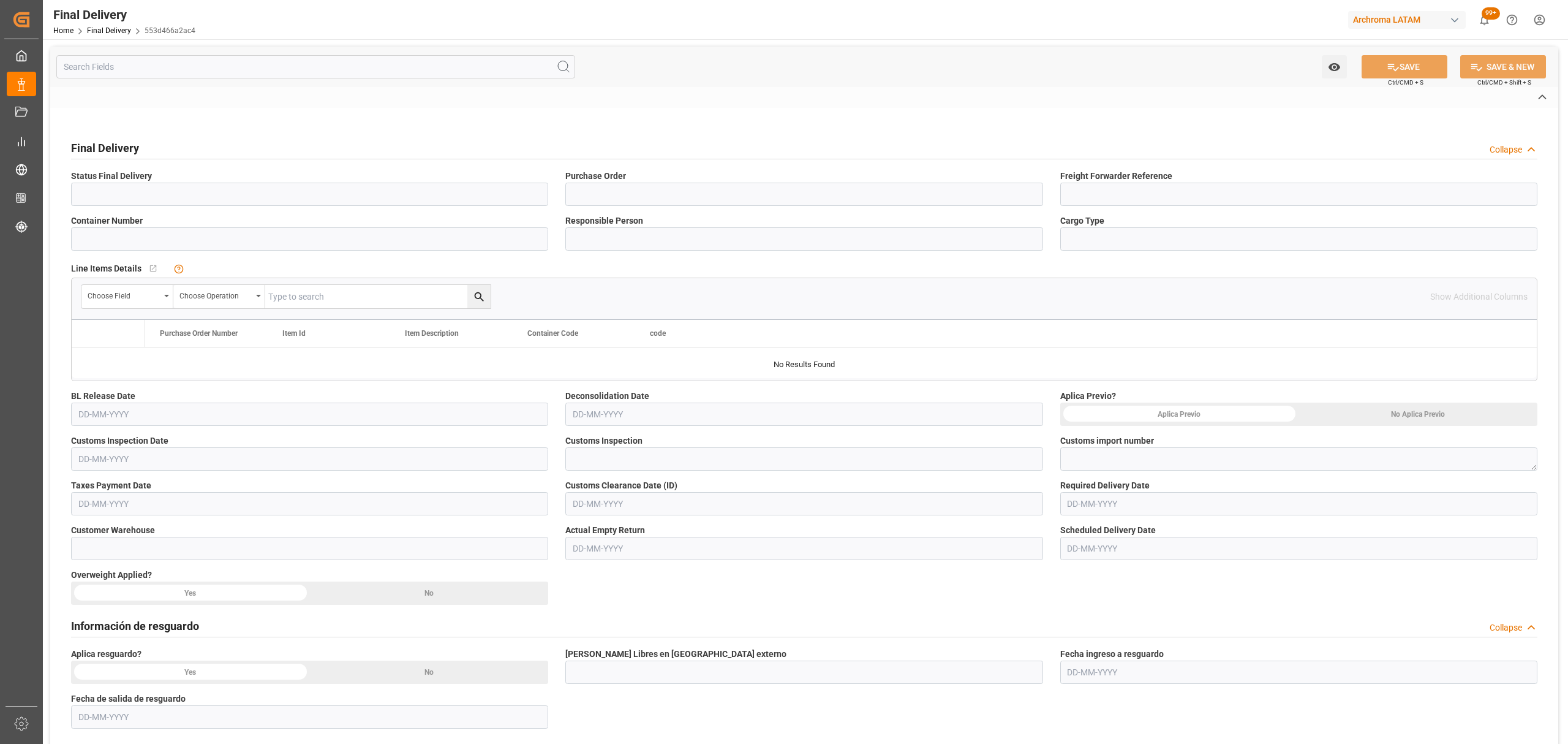
type input "LCL"
type input "VERDE"
type textarea "[CREDIT_CARD_NUMBER]"
type input "ARCHROMA [GEOGRAPHIC_DATA] S.A.S"
type input "Laura Cobos"
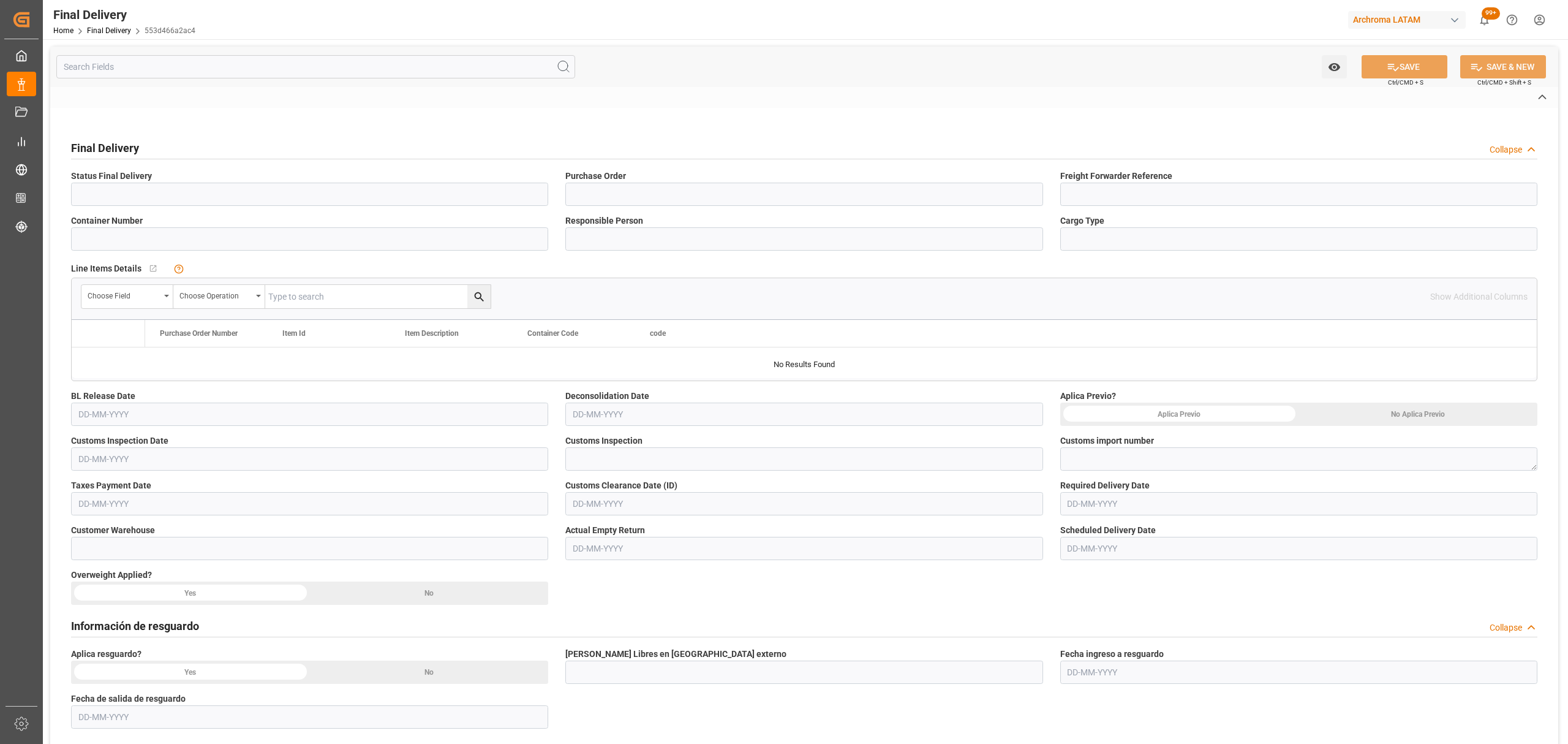
type input "Direct Transport"
type input "COLTANQUES LOGISTICA Y TRANSPORTE"
type textarea "AVILA SANCHEZ RICARDO"
type input "SPV687"
type input "PLANTA"
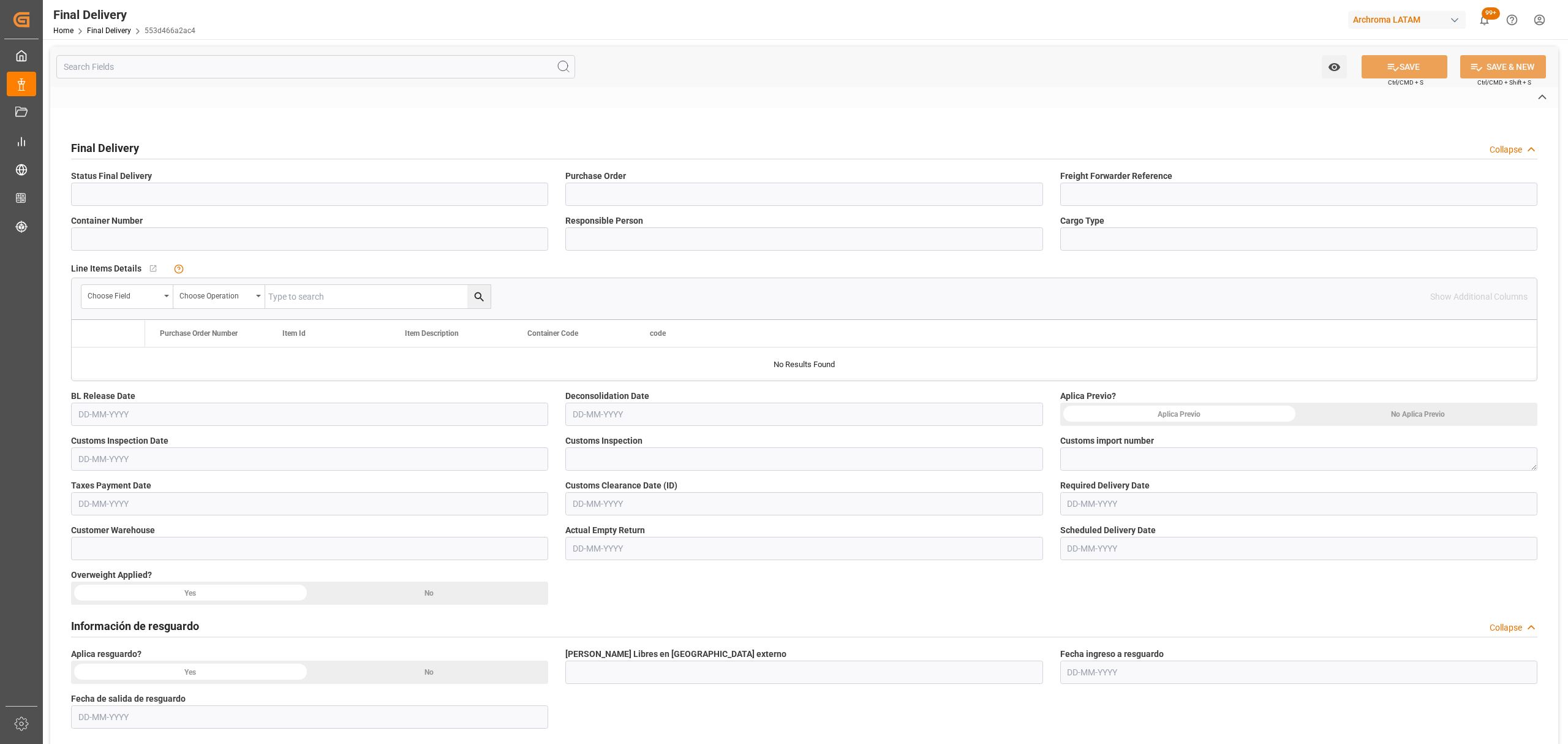
type input "553d466a2ac4"
type input "PT,TEXTIL"
type textarea "1"
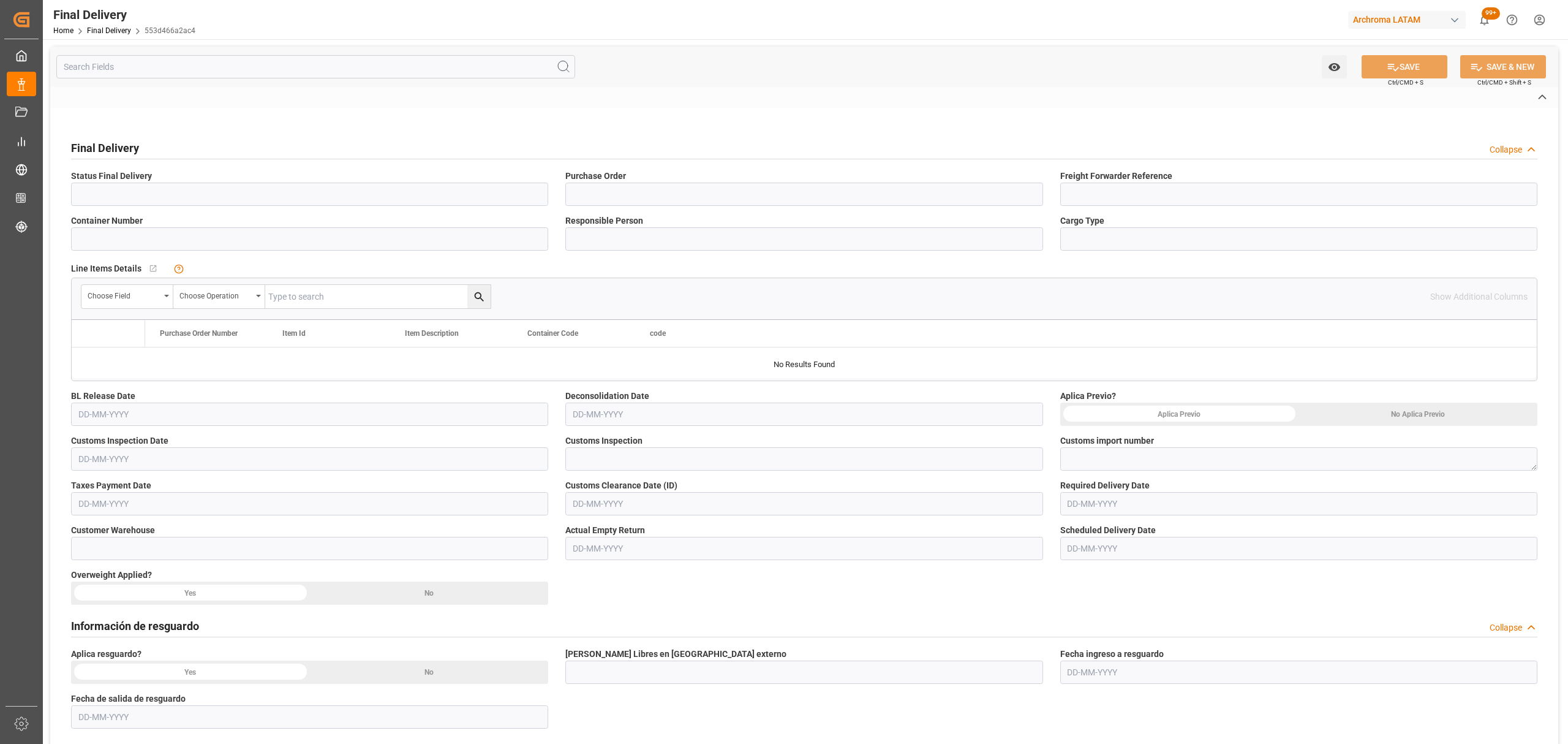
type textarea "1"
type input "d76069f790c0"
type input "Hapag Lloyd"
type textarea "Hapag Lloyd"
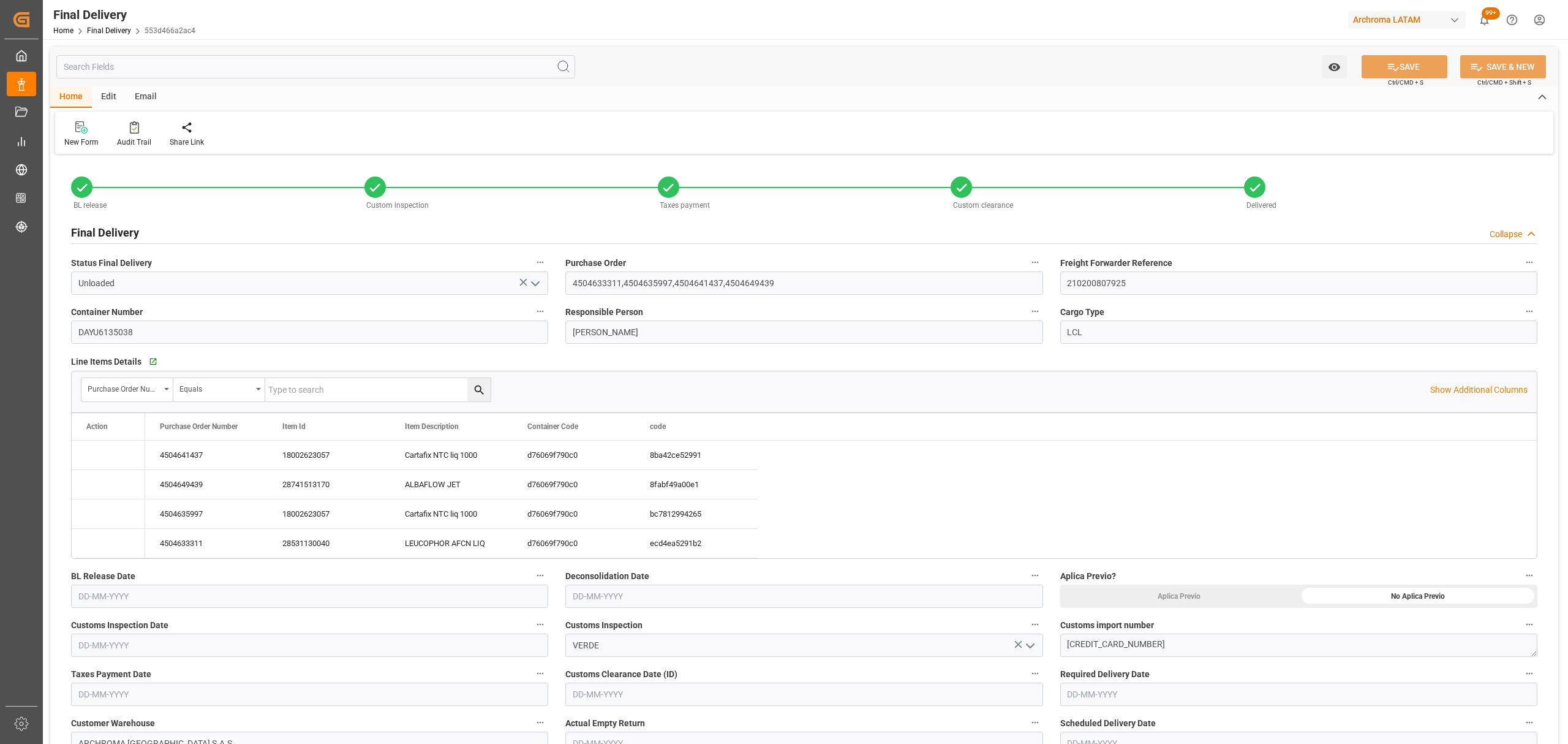
type input "3"
type input "[DATE]"
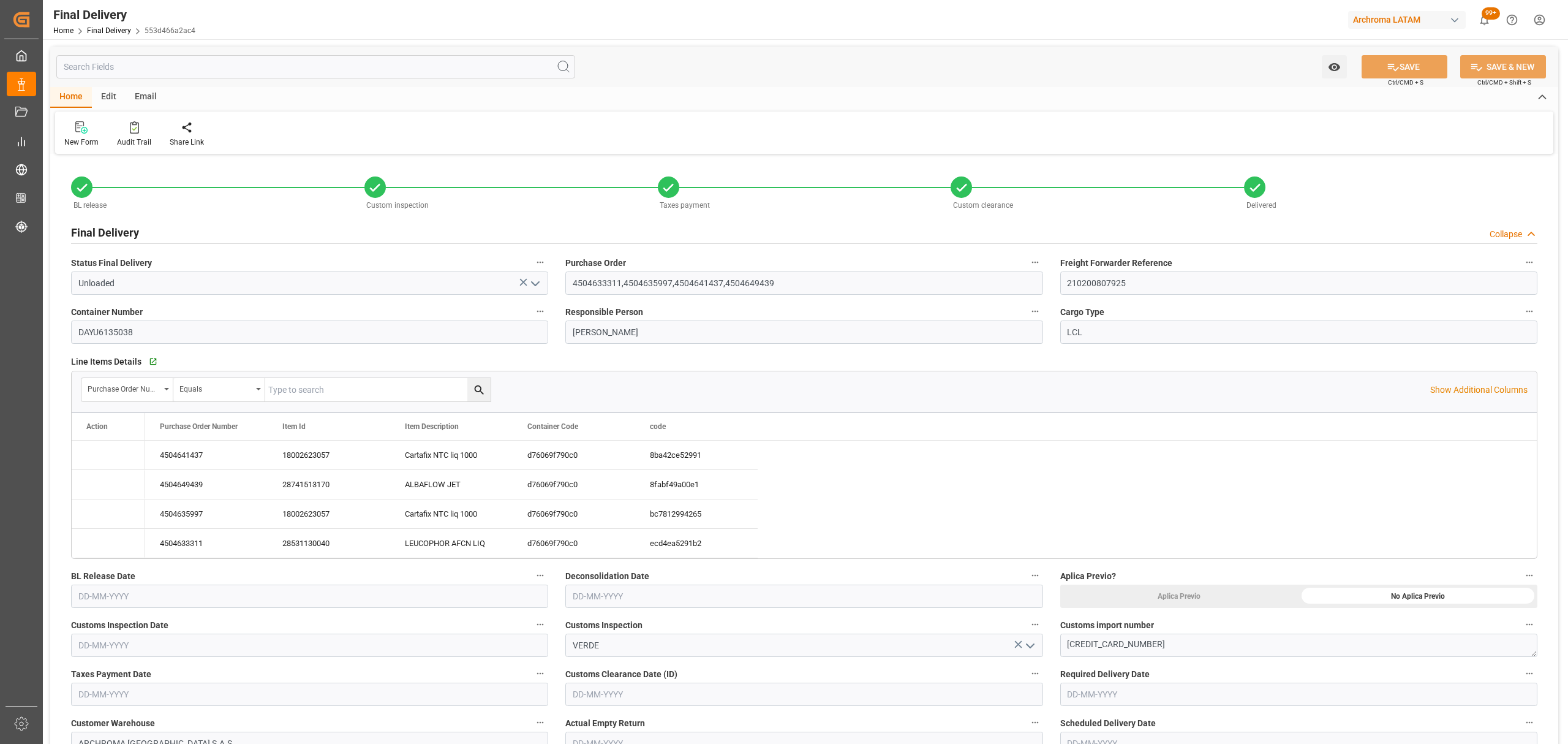
type input "[DATE]"
type input "15-09-2025"
type input "[DATE]"
type input "09-09-2025 10:00"
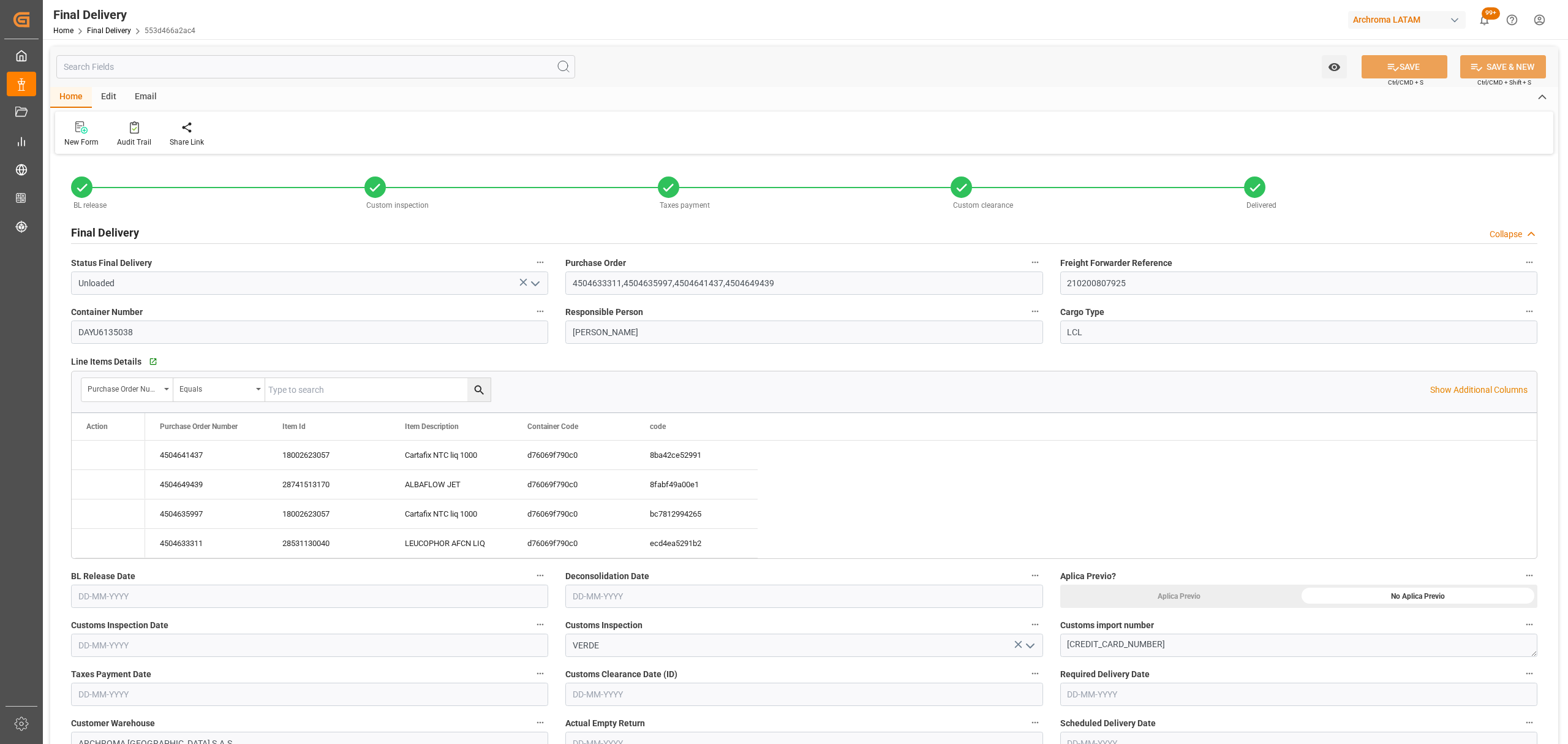
type input "09-09-2025 10:00"
type input "31-08-2025"
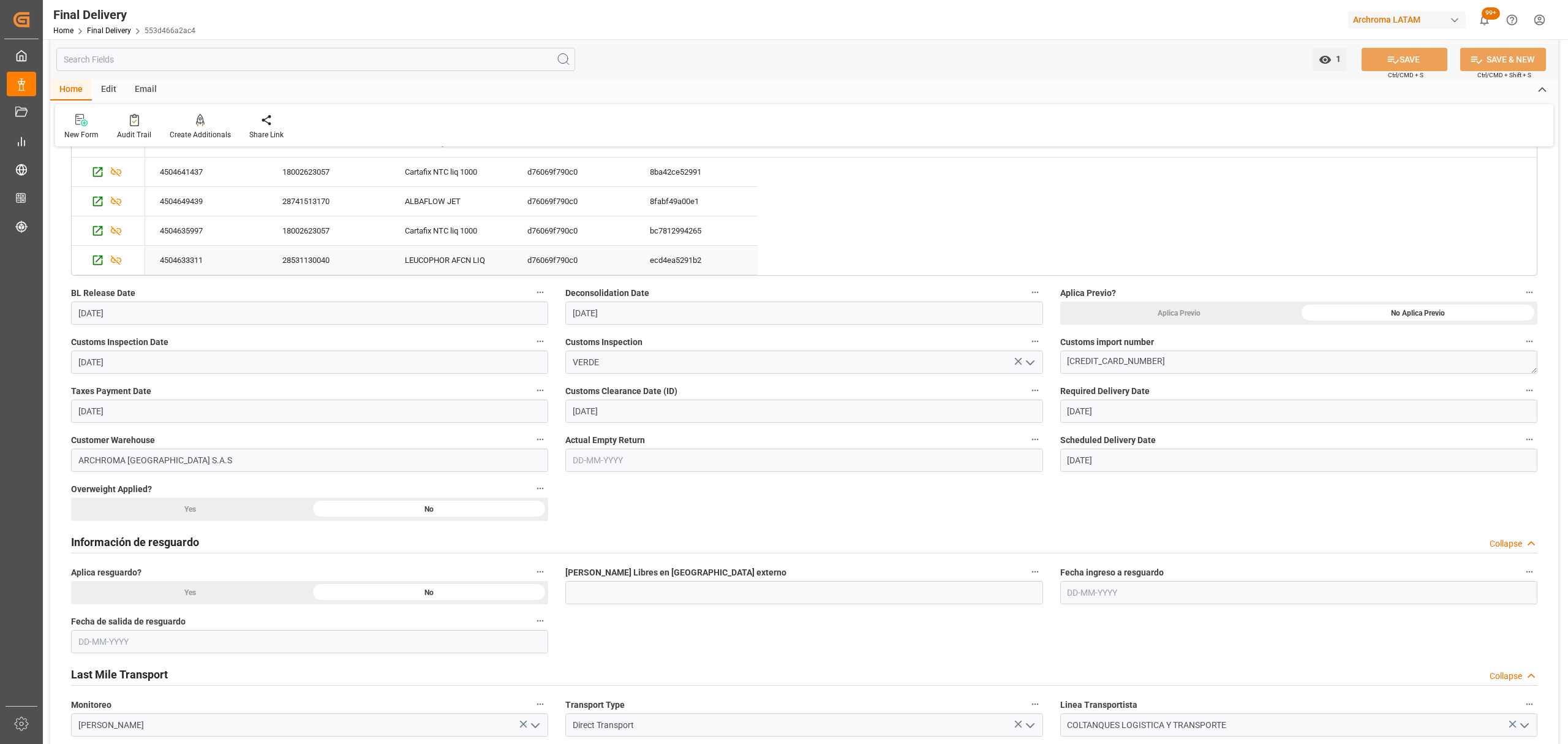
scroll to position [21, 0]
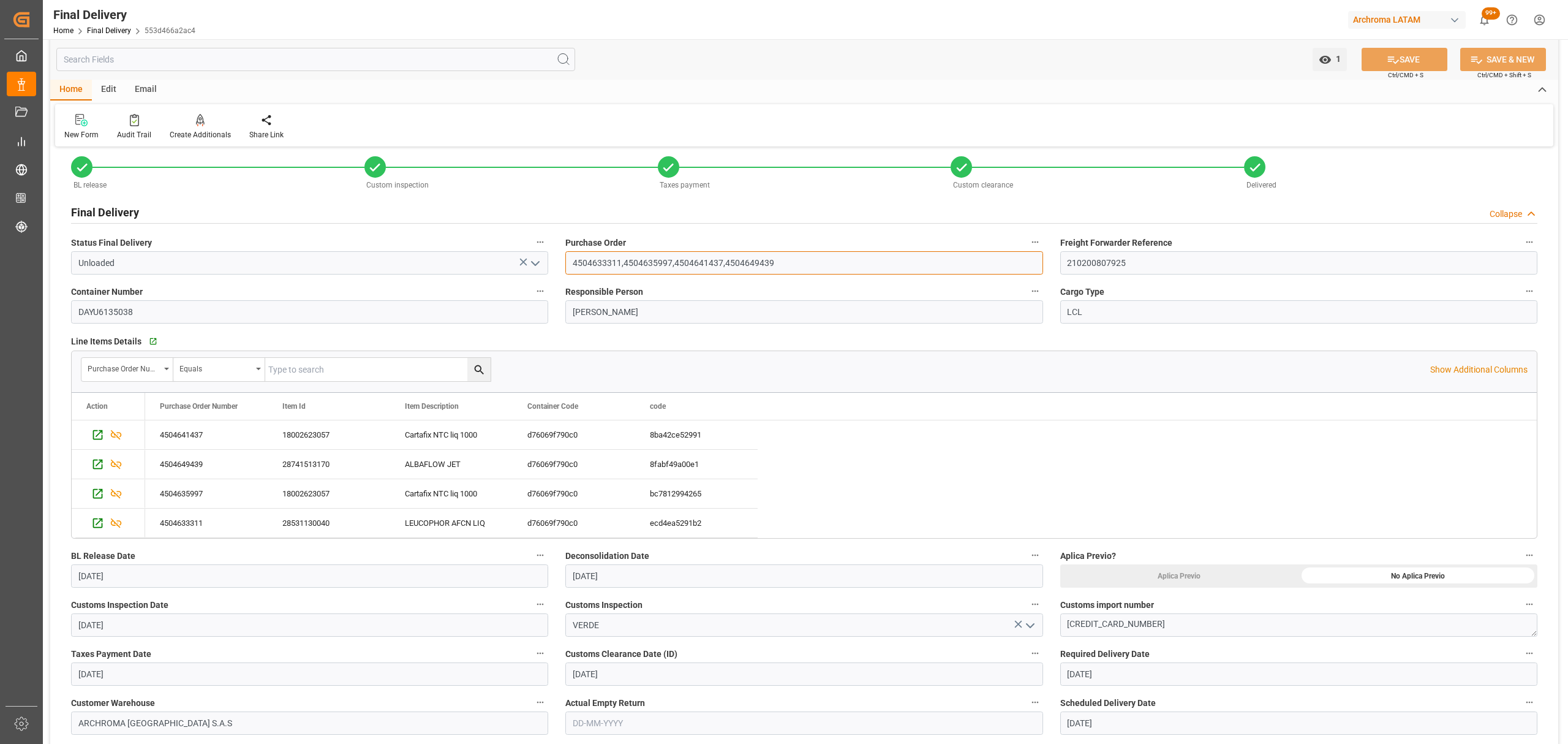
click at [608, 266] on input "4504633311,4504635997,4504641437,4504649439" at bounding box center [804, 263] width 477 height 23
click at [267, 129] on div "Share Link" at bounding box center [266, 134] width 35 height 11
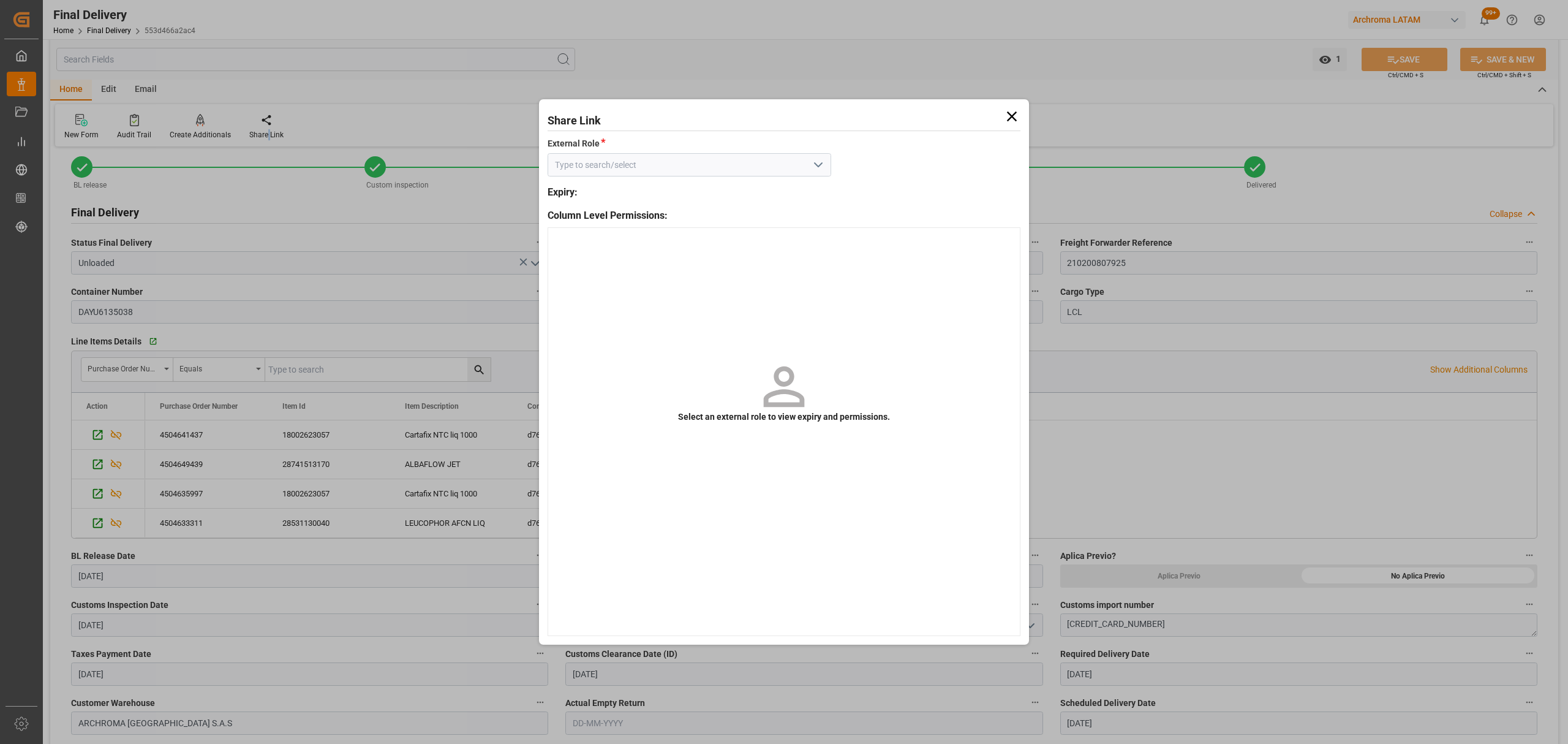
click at [819, 171] on icon "open menu" at bounding box center [819, 165] width 15 height 15
click at [746, 175] on input at bounding box center [689, 165] width 284 height 23
click at [745, 196] on div "External - finalDelivery" at bounding box center [689, 191] width 283 height 27
type input "External - finalDelivery"
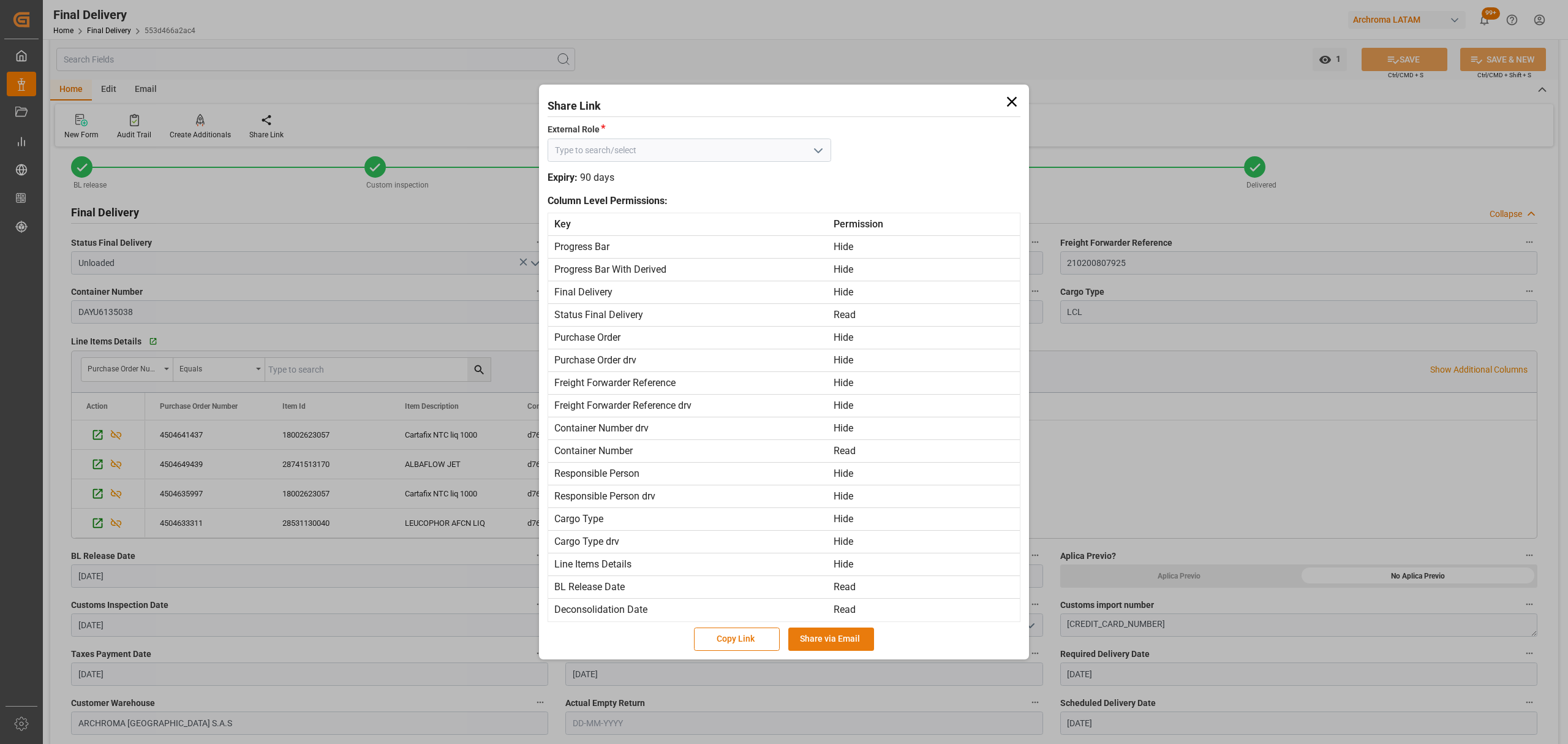
click at [831, 647] on button "Share via Email" at bounding box center [831, 639] width 86 height 23
type input "External - finalDelivery"
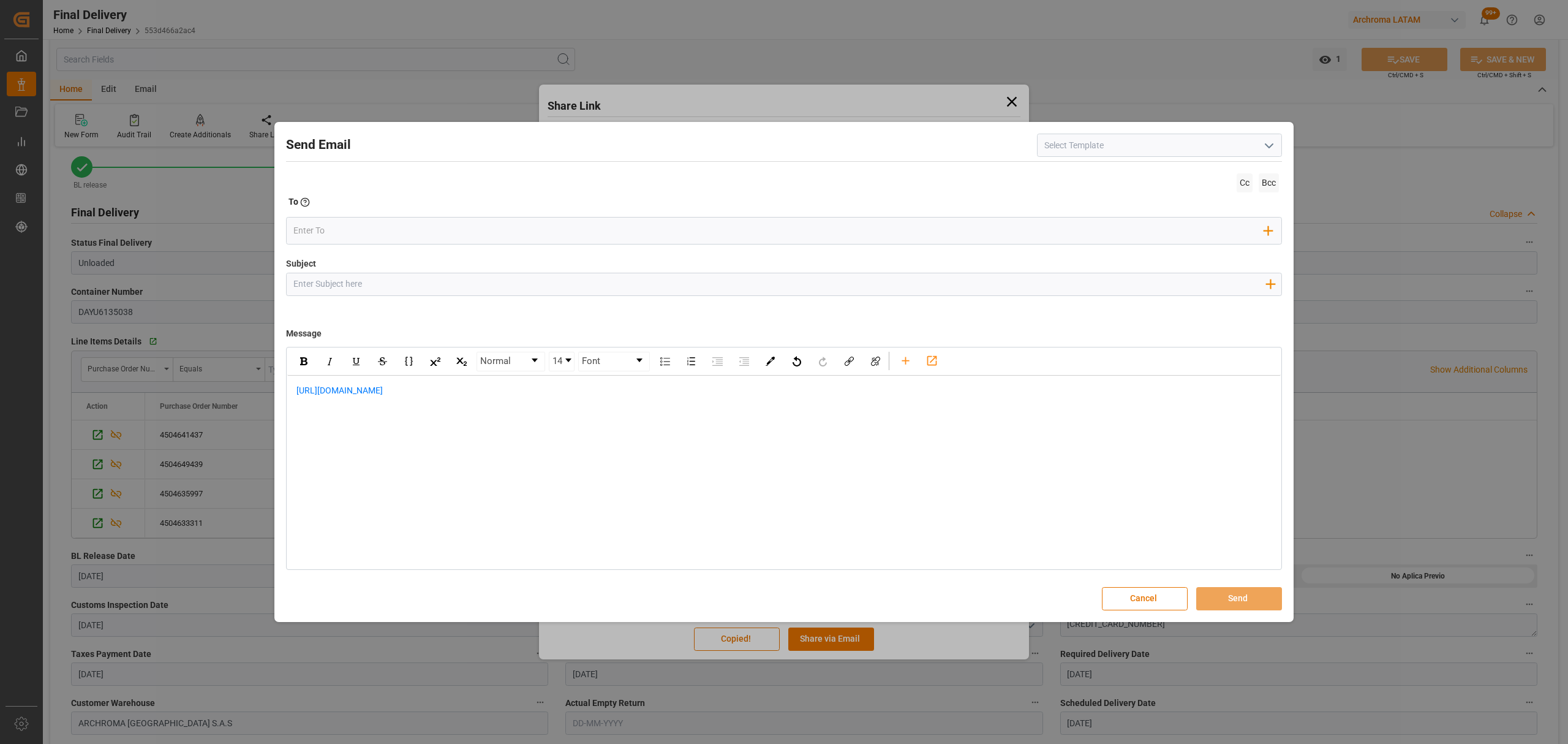
click at [395, 287] on input "Subject" at bounding box center [779, 284] width 985 height 21
paste input "PO 4504635997, 4504649439, 4504641437, 4504633311 // TE, PT //CONFIRMACION DE A…"
drag, startPoint x: 359, startPoint y: 285, endPoint x: 307, endPoint y: 282, distance: 52.1
click at [307, 282] on input "PO 4504635997, 4504649439, 4504641437, 4504633311 // TE, PT //CONFIRMACION DE A…" at bounding box center [779, 284] width 985 height 21
drag, startPoint x: 407, startPoint y: 287, endPoint x: 356, endPoint y: 283, distance: 51.2
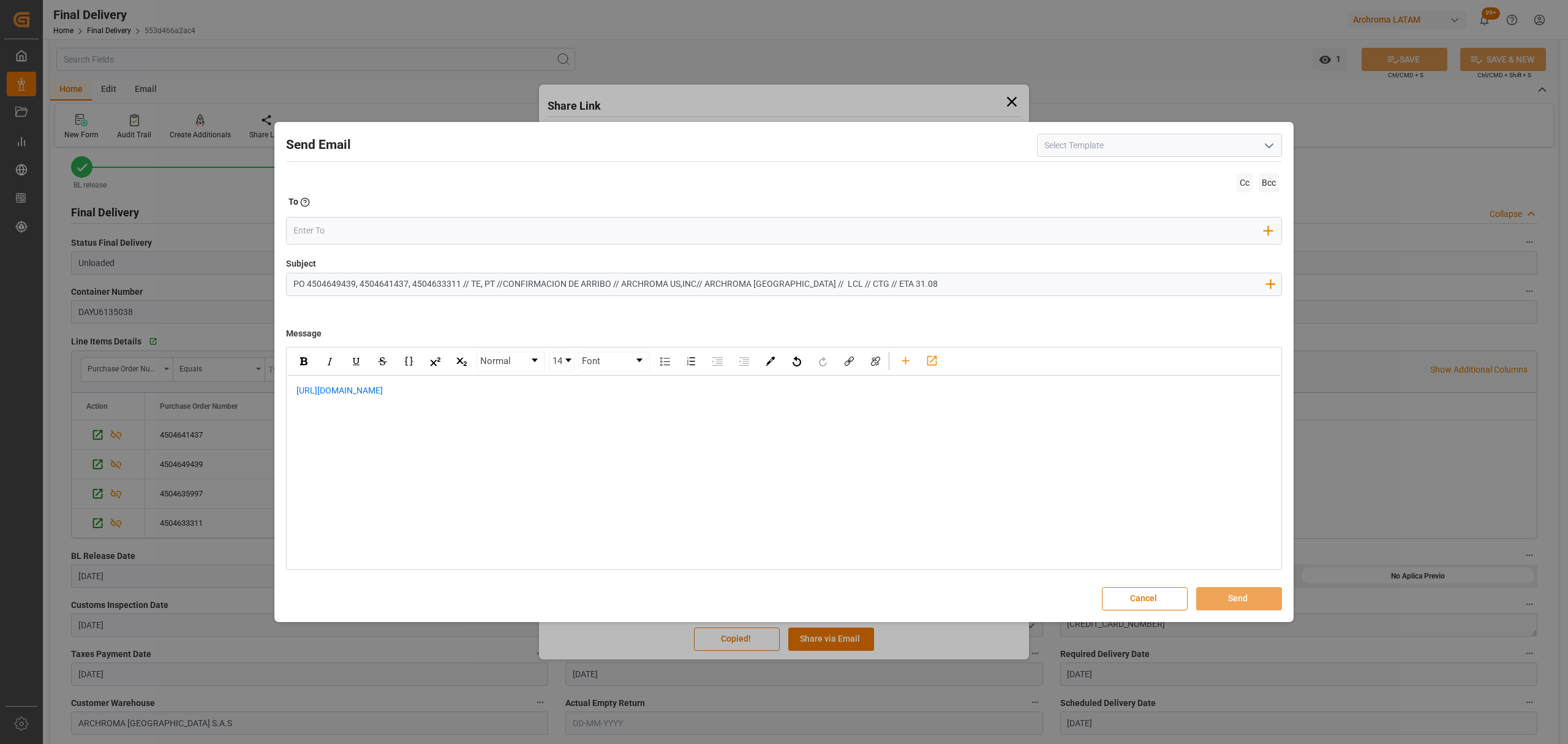
click at [356, 283] on input "PO 4504649439, 4504641437, 4504633311 // TE, PT //CONFIRMACION DE ARRIBO // ARC…" at bounding box center [779, 284] width 985 height 21
drag, startPoint x: 555, startPoint y: 285, endPoint x: 449, endPoint y: 283, distance: 106.0
click at [449, 283] on input "PO 4504649439, 4504633311 // TE, PT //CONFIRMACION DE ARRIBO // ARCHROMA US,INC…" at bounding box center [779, 284] width 985 height 21
type input "PO 4504649439, 4504633311 // TE, PT //LOGWARD STATUS // ARCHROMA US,INC// ARCHR…"
click at [289, 393] on div "https://app.logward.com/share/e7e90b0a6e36" at bounding box center [783, 397] width 993 height 43
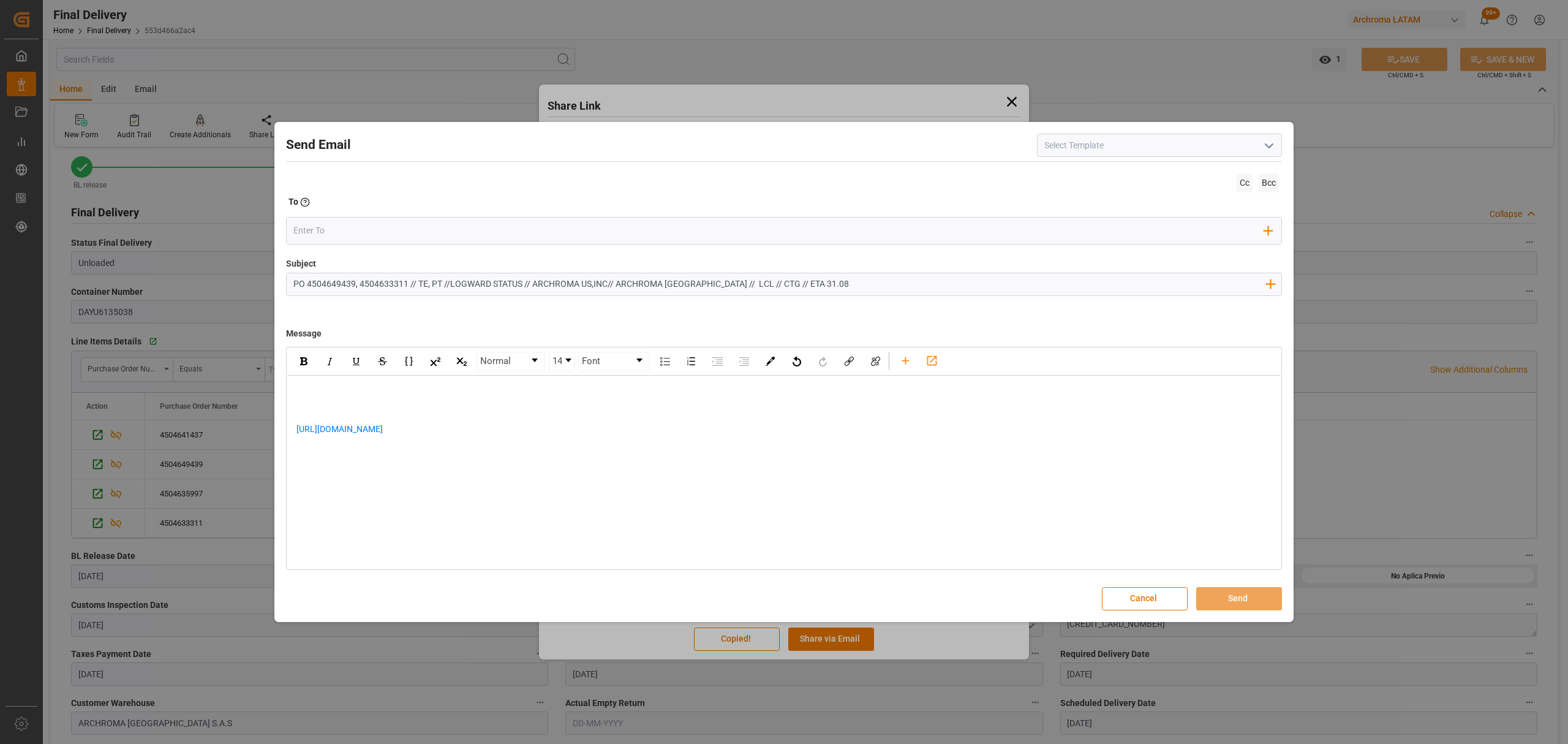
click at [375, 391] on div "rdw-editor" at bounding box center [785, 391] width 976 height 13
click at [331, 393] on span "Buen diaestimados," at bounding box center [334, 390] width 75 height 10
click at [319, 408] on div "rdw-editor" at bounding box center [785, 404] width 976 height 13
click at [358, 446] on div "rdw-editor" at bounding box center [785, 442] width 976 height 13
click at [493, 441] on div "https://app.logward.com/share/e7e90b0a6e36" at bounding box center [785, 448] width 976 height 26
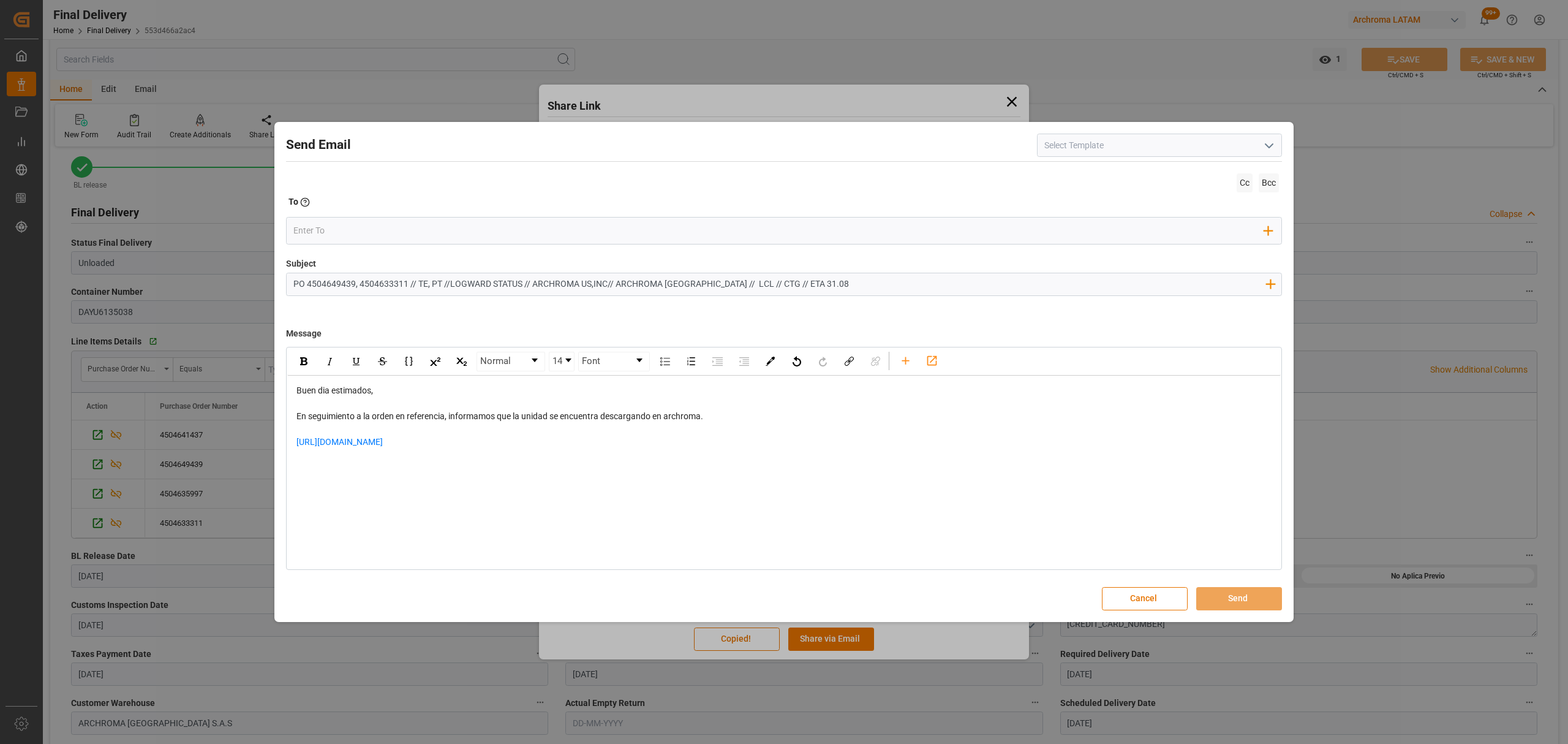
click at [296, 479] on div "Buen dia estimados, En seguimiento a la orden en referencia, informamos que la …" at bounding box center [784, 436] width 976 height 103
click at [337, 466] on div "rdw-editor" at bounding box center [785, 474] width 976 height 26
click at [369, 228] on input "email" at bounding box center [779, 231] width 971 height 18
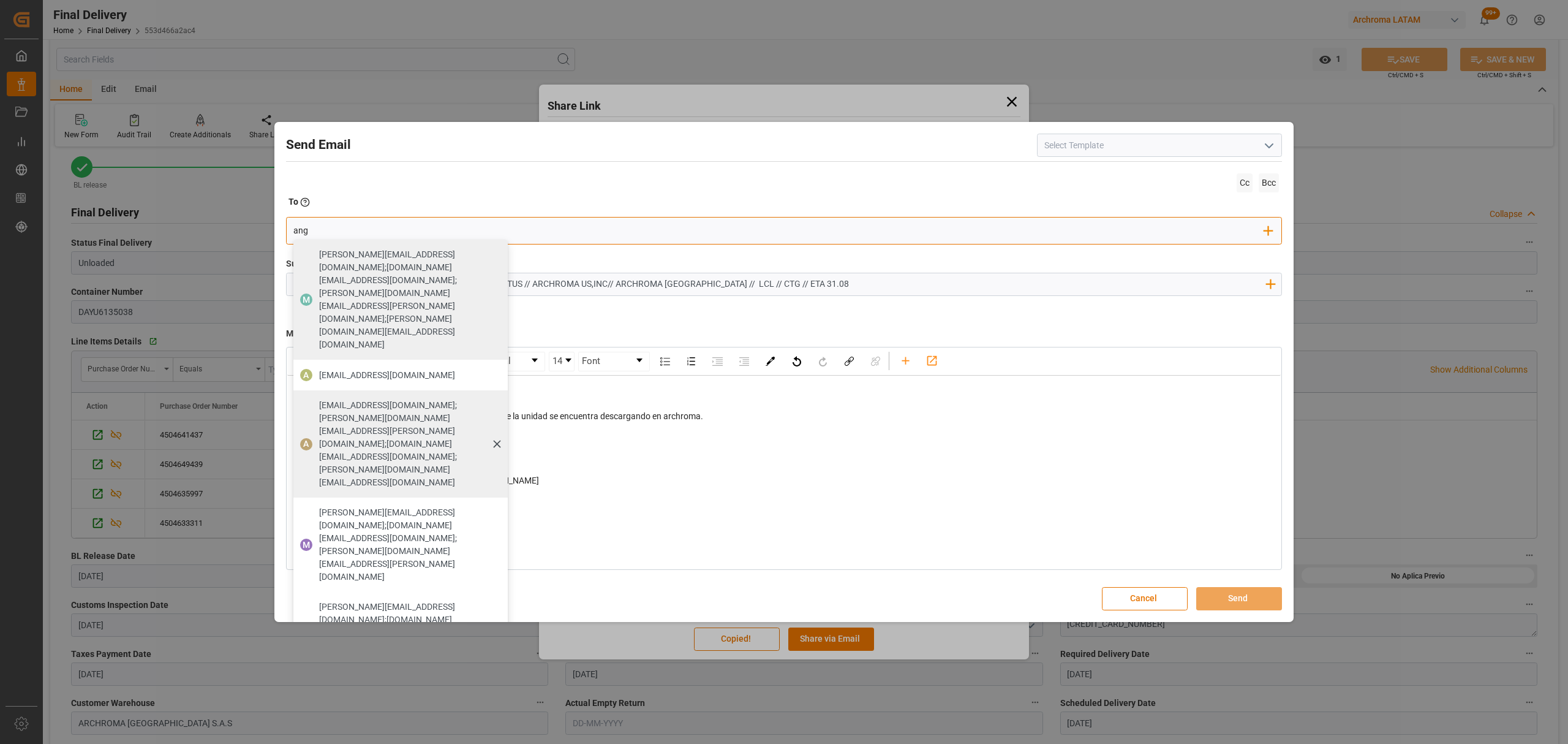
type input "ang"
click at [337, 399] on span "[EMAIL_ADDRESS][PERSON_NAME][DOMAIN_NAME];[PERSON_NAME][DOMAIN_NAME][EMAIL_ADDR…" at bounding box center [409, 444] width 180 height 90
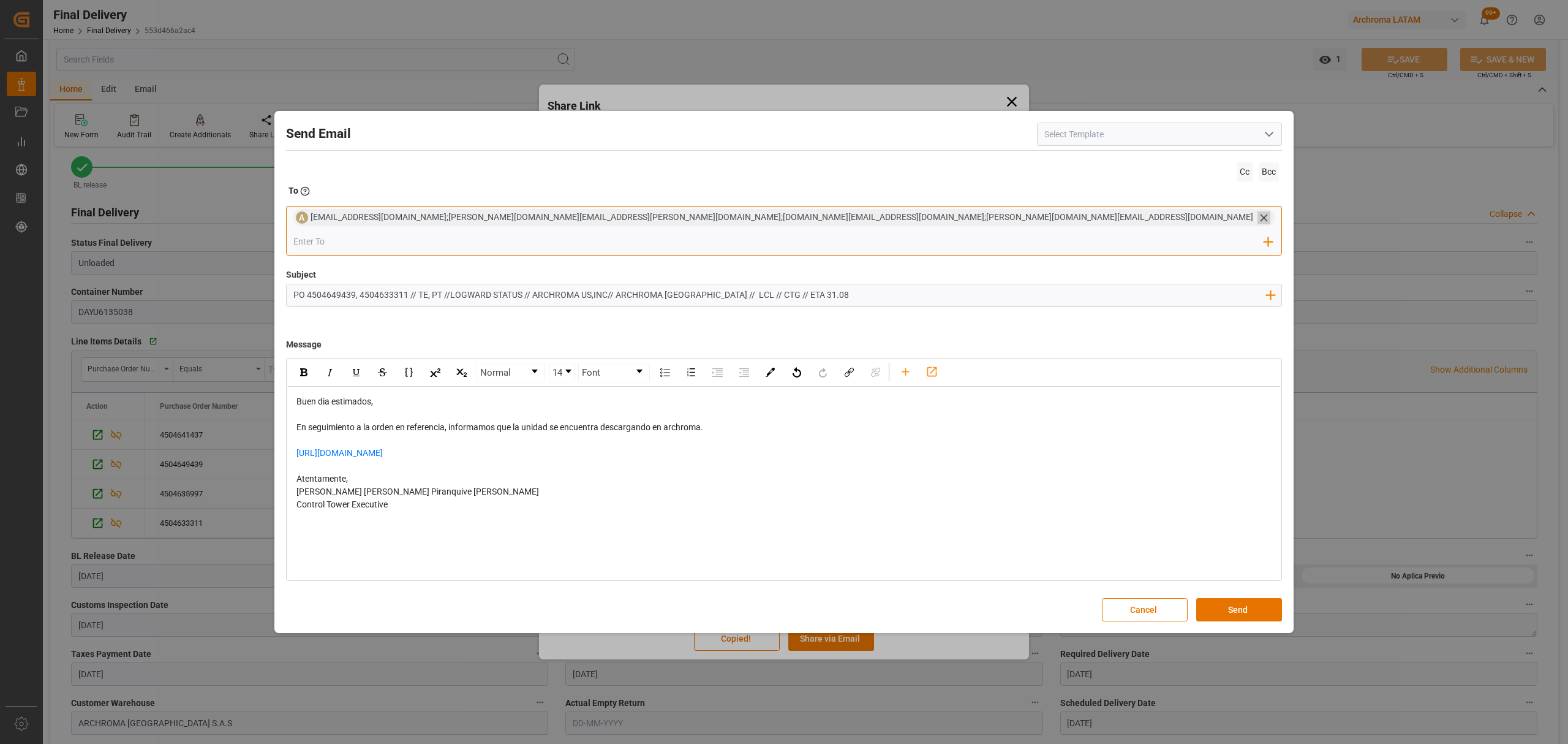
click at [1258, 224] on icon at bounding box center [1265, 218] width 13 height 13
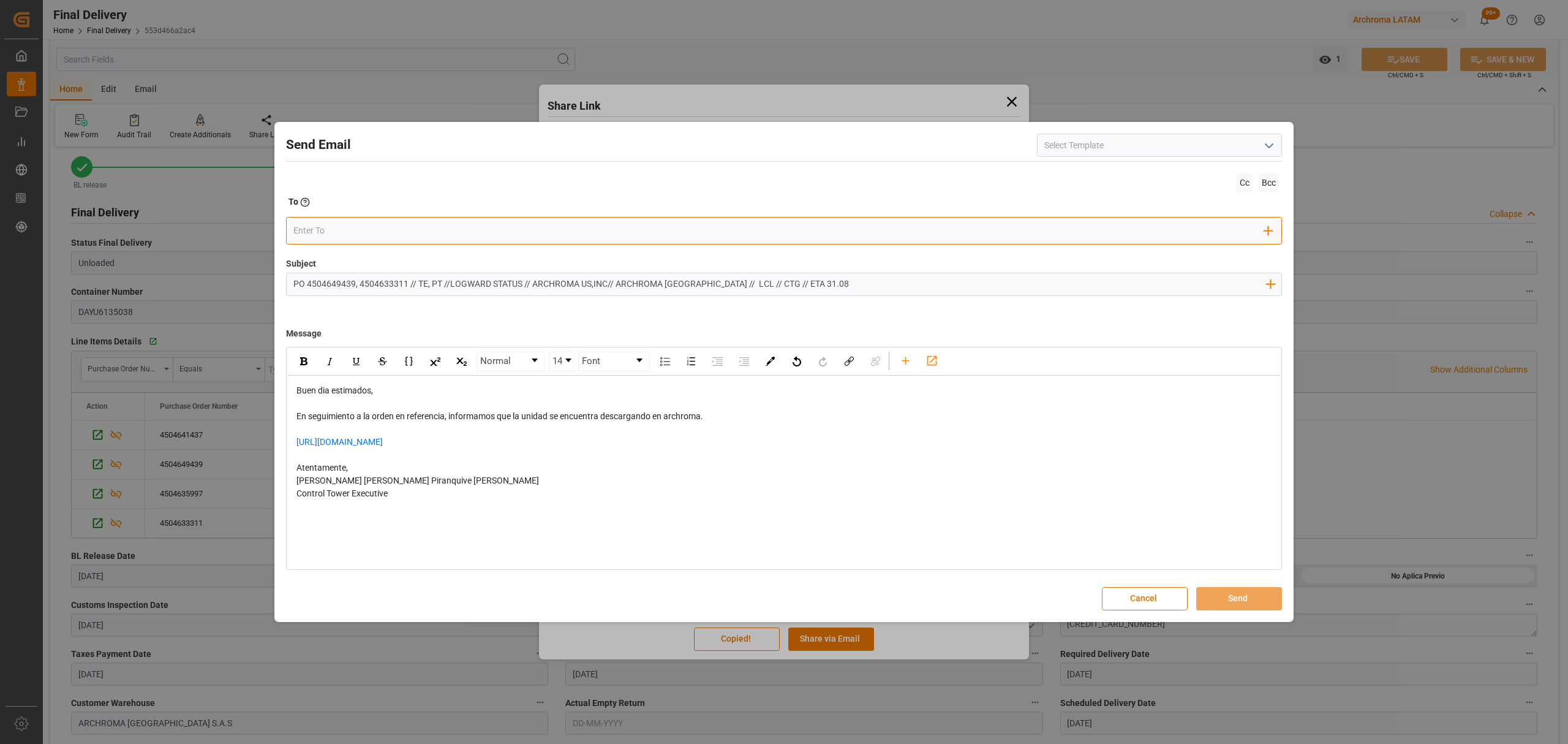
click at [767, 230] on input "email" at bounding box center [779, 231] width 971 height 18
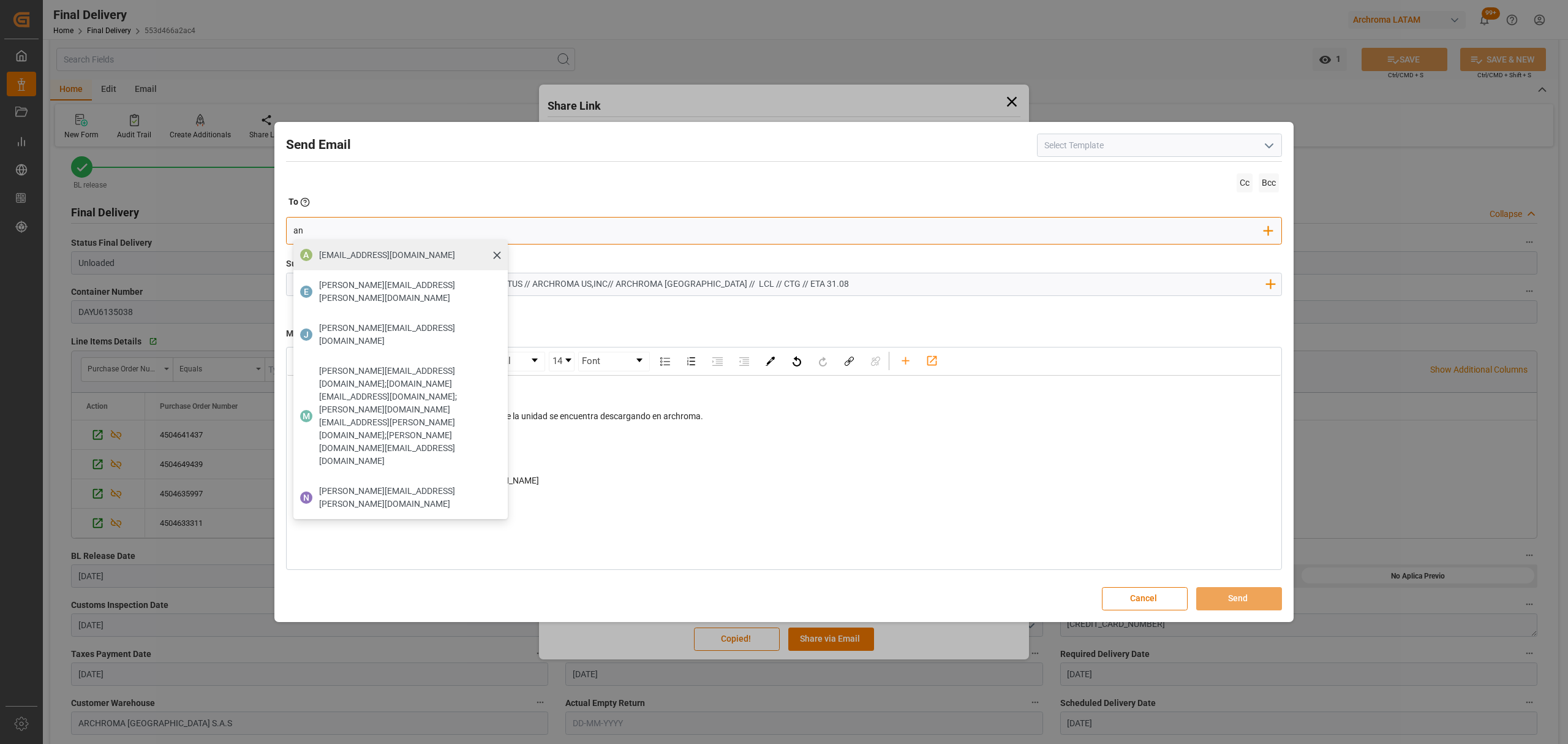
type input "[PERSON_NAME]"
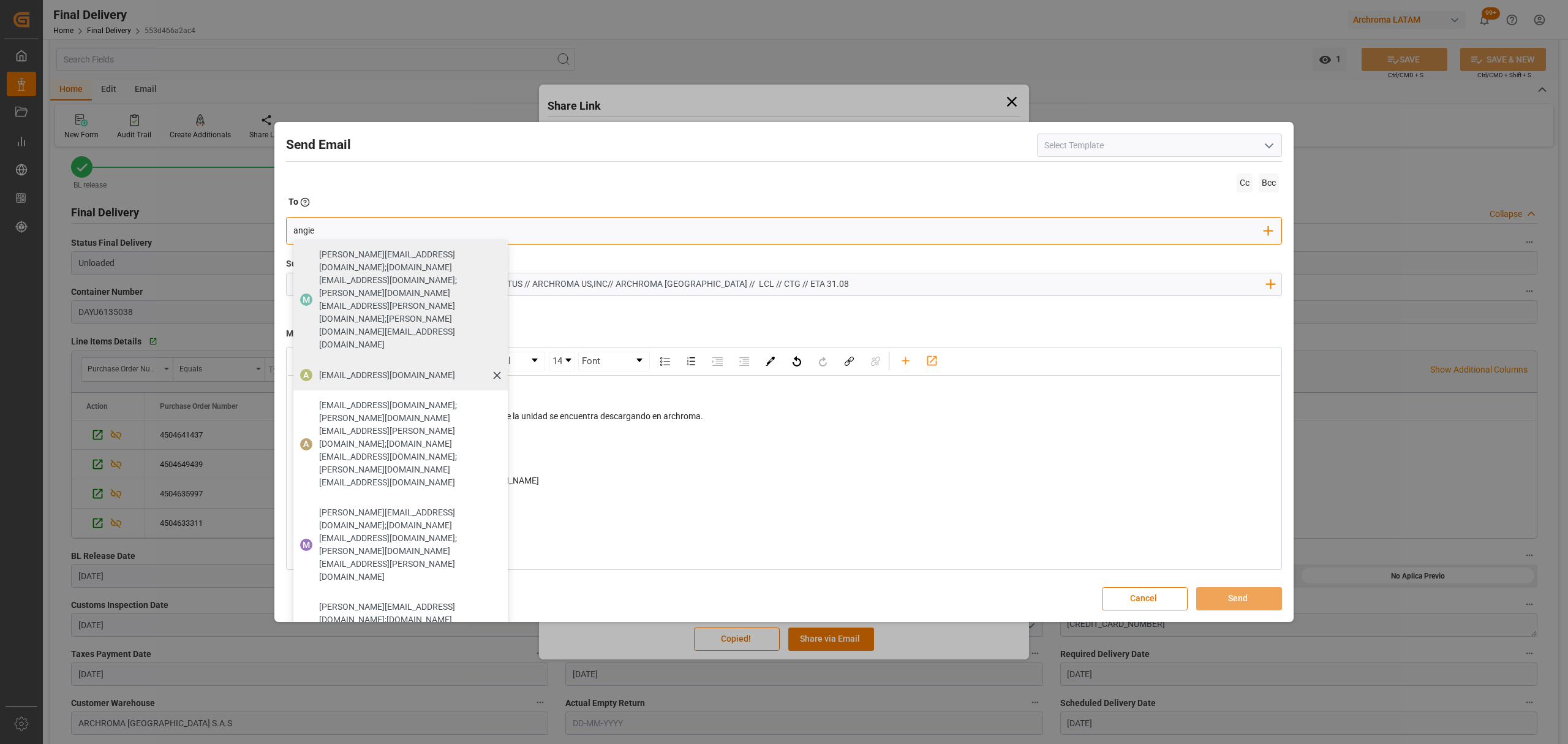
click at [393, 369] on span "[EMAIL_ADDRESS][PERSON_NAME][DOMAIN_NAME]" at bounding box center [387, 375] width 136 height 13
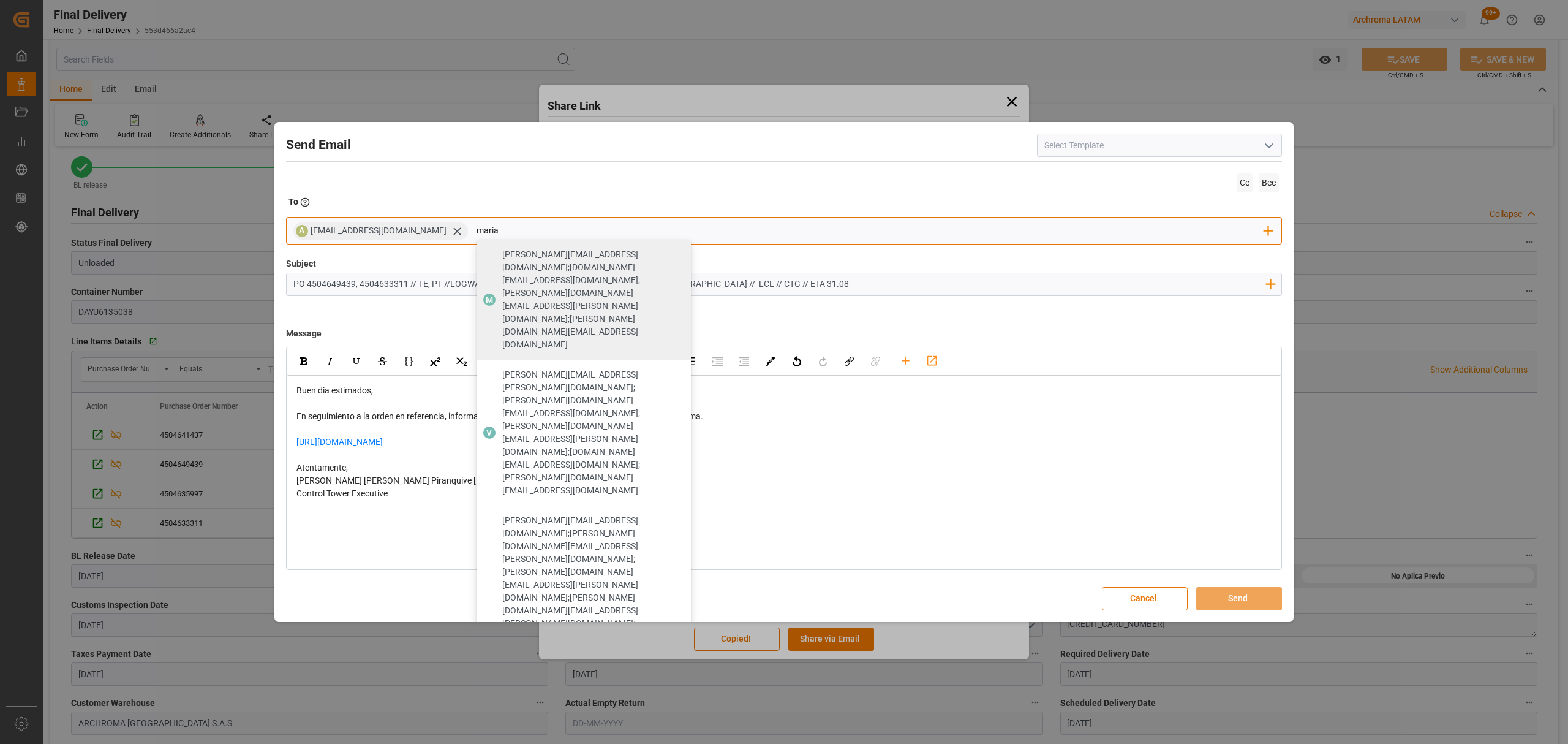
type input "maria"
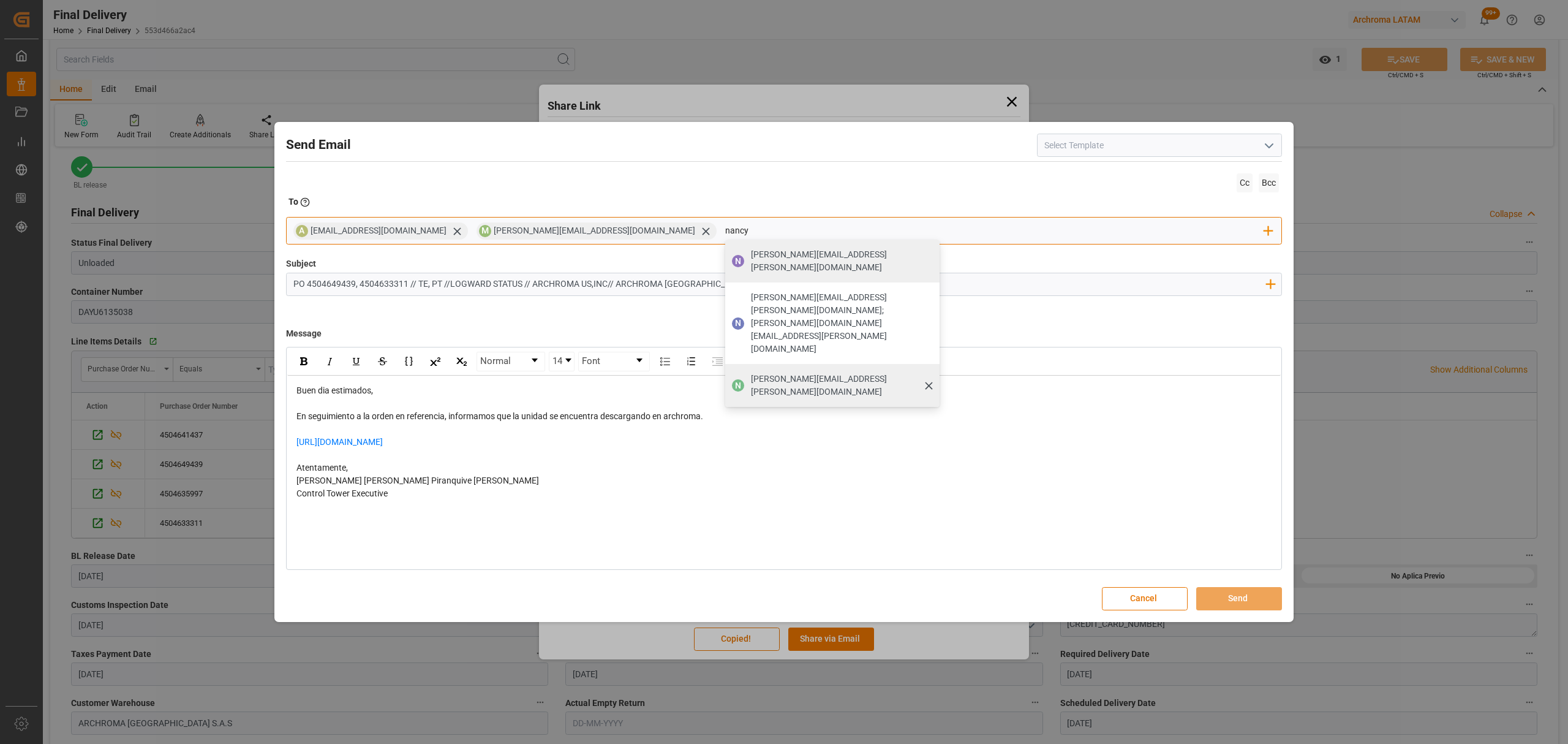
type input "nancy"
click at [751, 373] on span "[PERSON_NAME][EMAIL_ADDRESS][PERSON_NAME][DOMAIN_NAME]" at bounding box center [841, 385] width 180 height 26
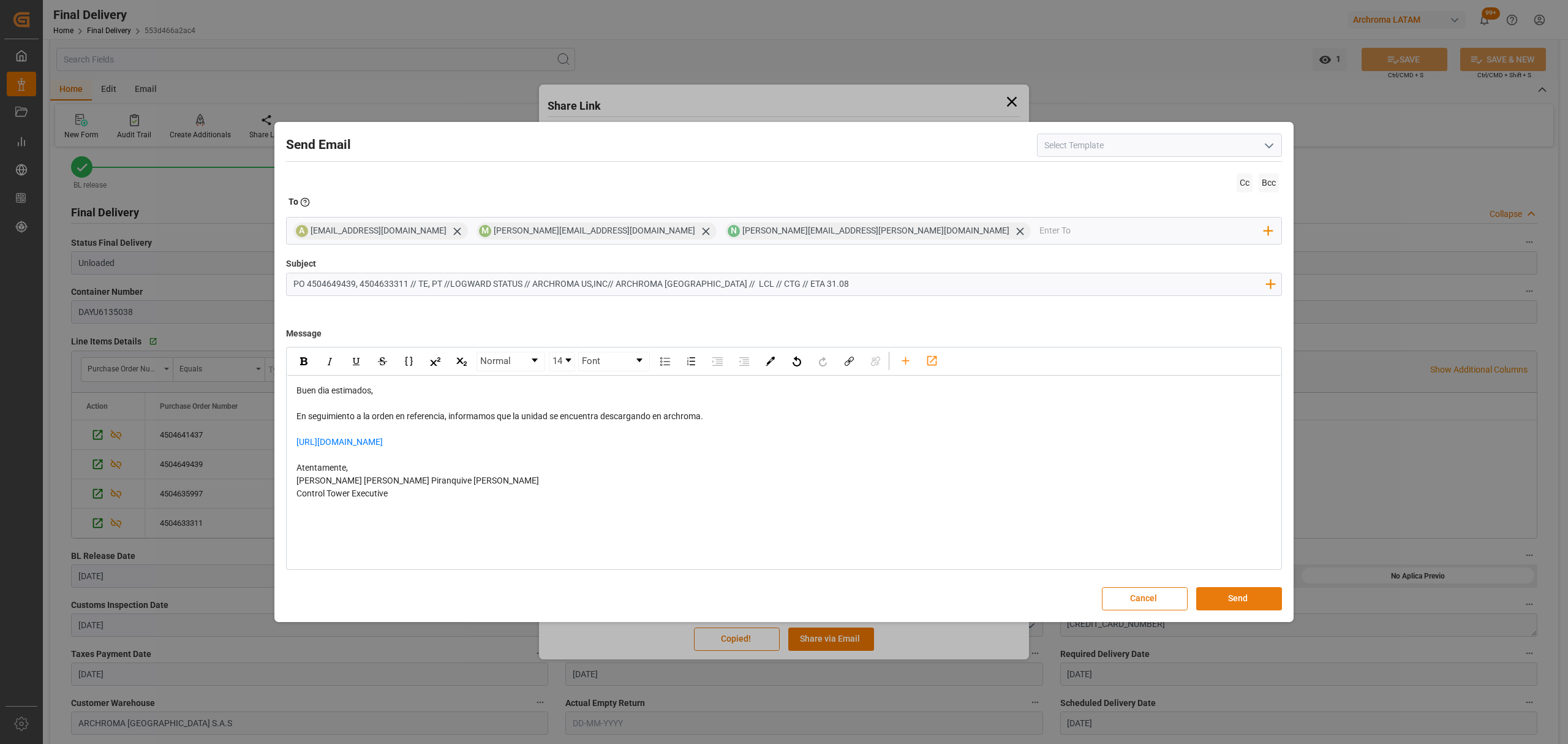
click at [1225, 596] on button "Send" at bounding box center [1239, 599] width 86 height 23
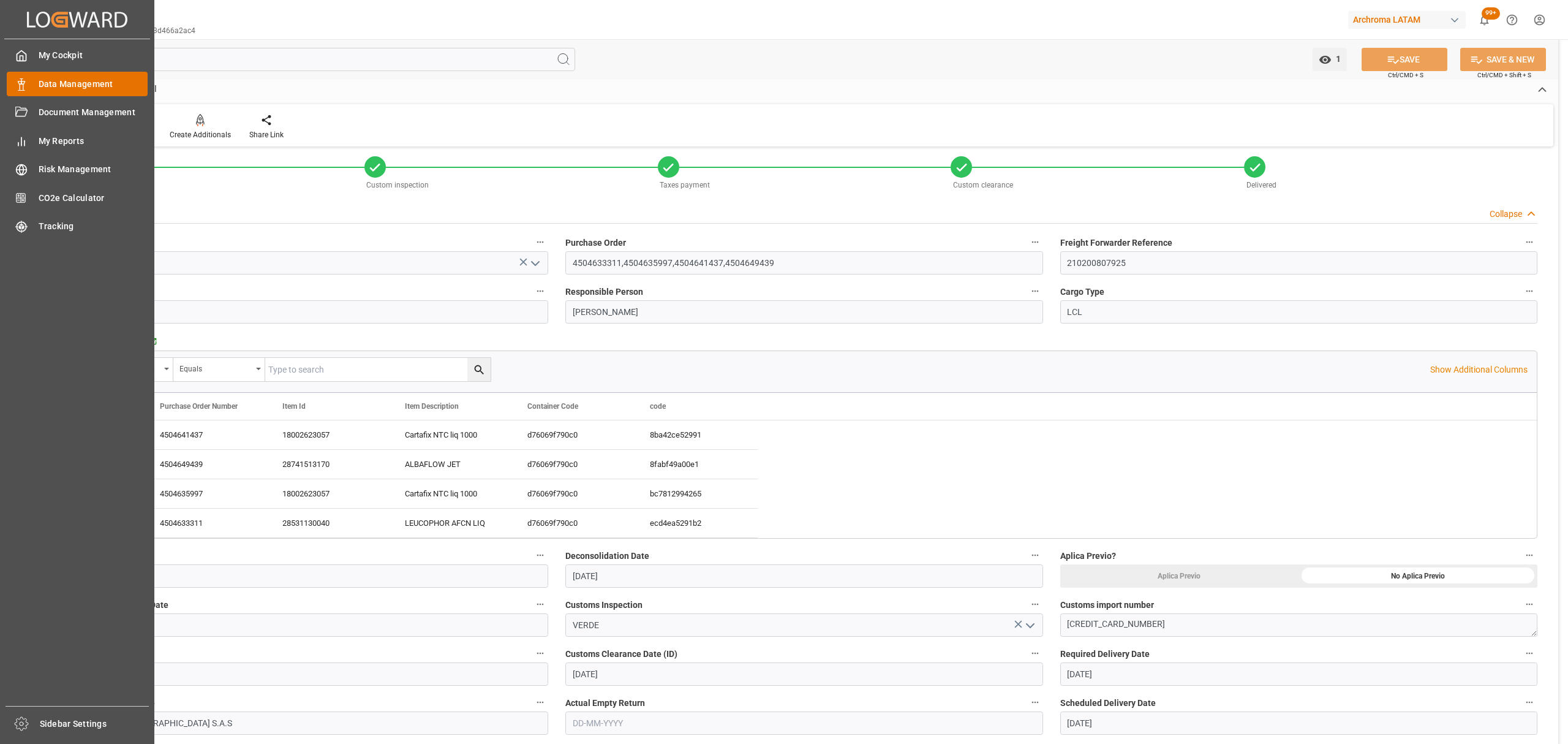
click at [30, 82] on div "Data Management Data Management" at bounding box center [77, 83] width 141 height 24
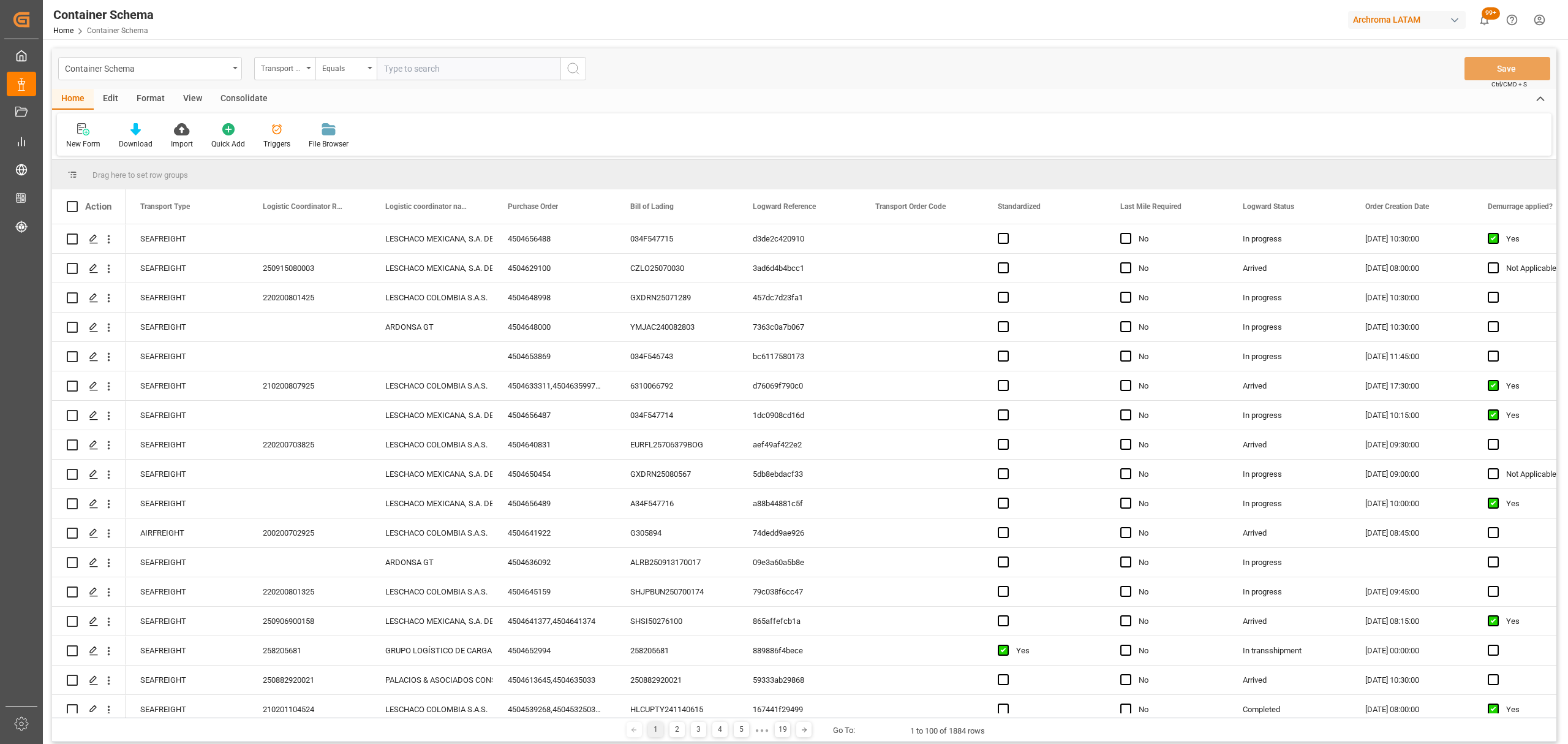
click at [214, 76] on div "Container Schema" at bounding box center [150, 68] width 184 height 23
click at [121, 148] on div "Purchase Orders" at bounding box center [149, 150] width 182 height 26
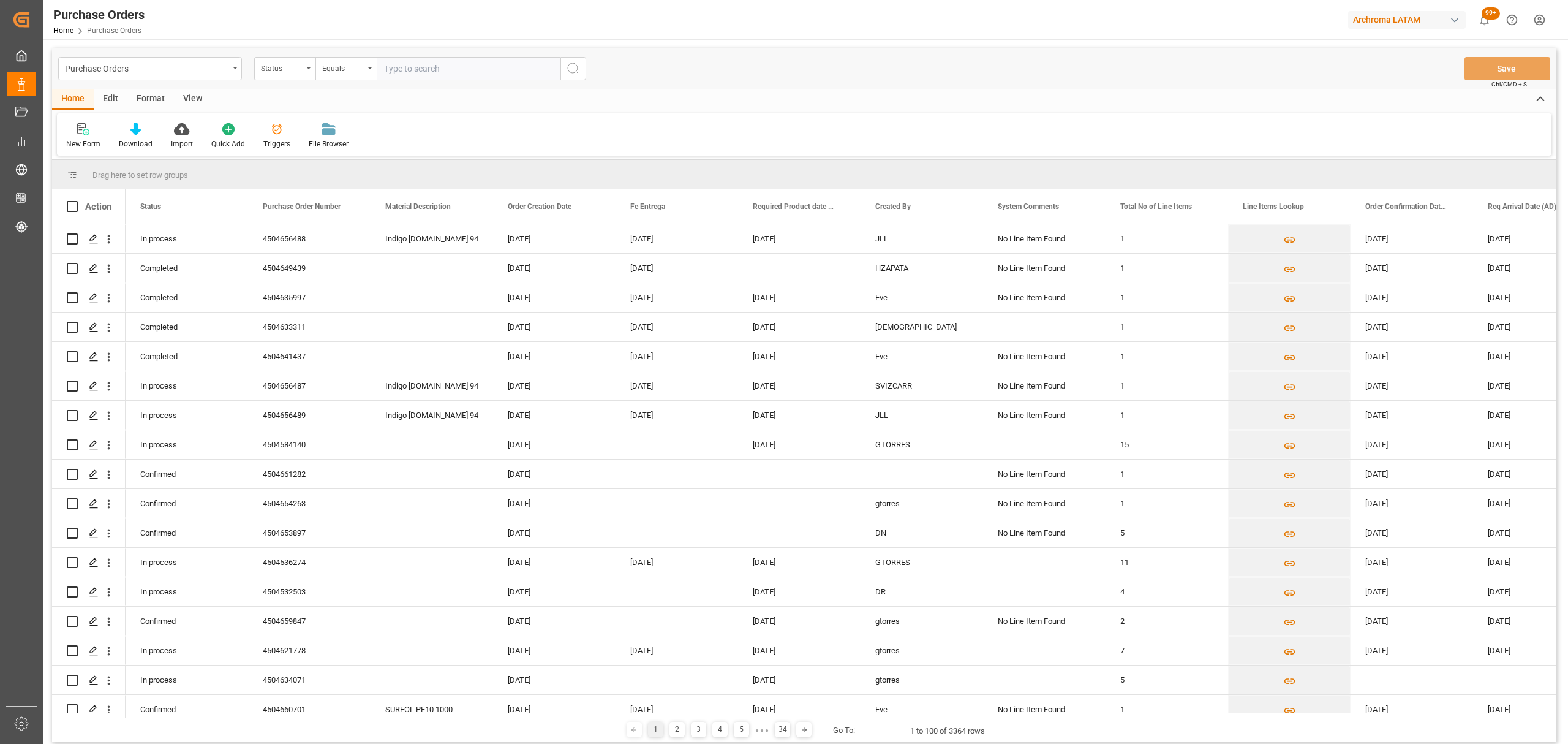
click at [299, 68] on div "Status" at bounding box center [282, 67] width 42 height 14
click at [316, 155] on div "Purchase Order Number" at bounding box center [345, 150] width 182 height 26
click at [350, 73] on div "Equals" at bounding box center [343, 67] width 42 height 14
click at [366, 148] on div "Fuzzy search" at bounding box center [406, 150] width 182 height 26
click at [427, 67] on input "text" at bounding box center [468, 68] width 184 height 23
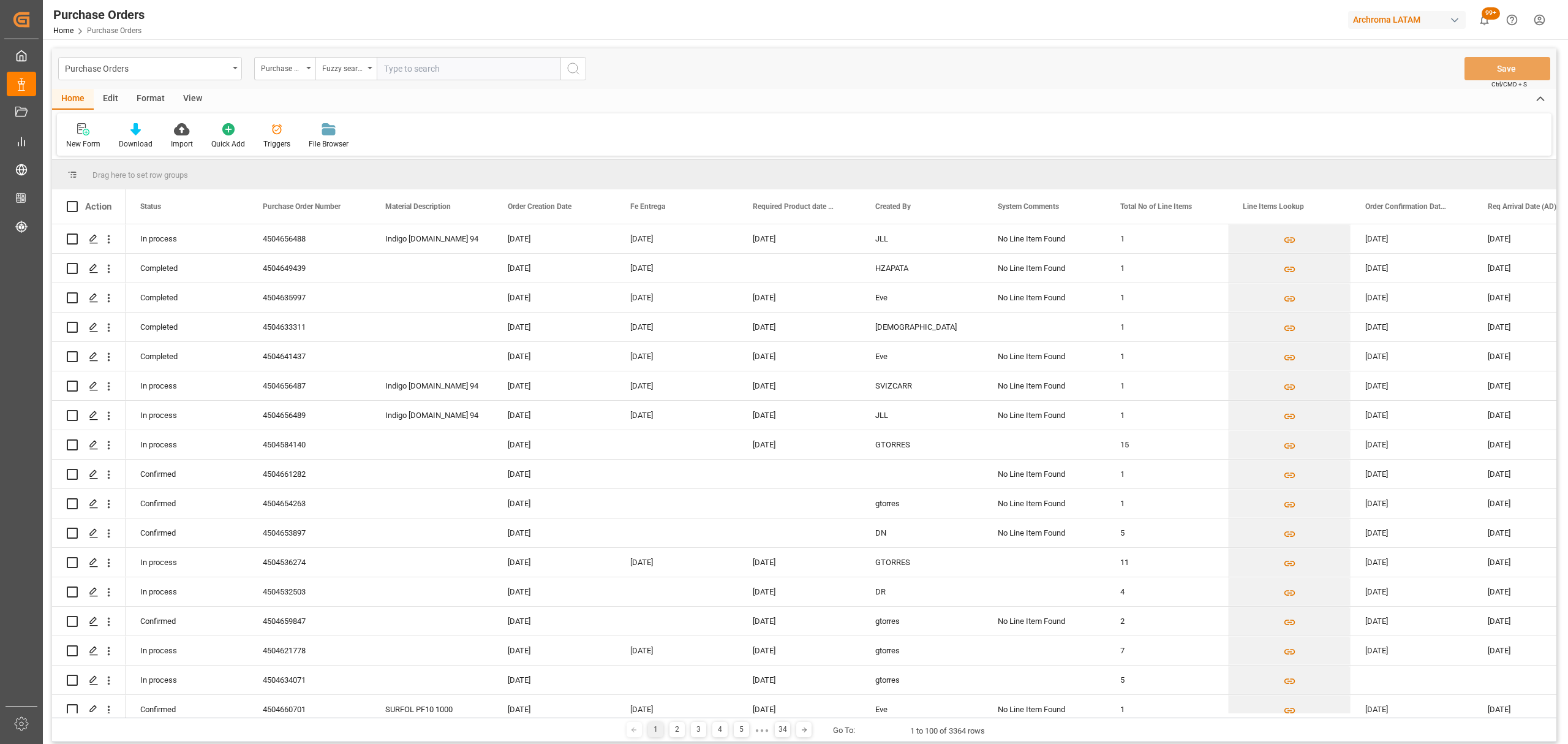
paste input "4504621583"
type input "4504621583"
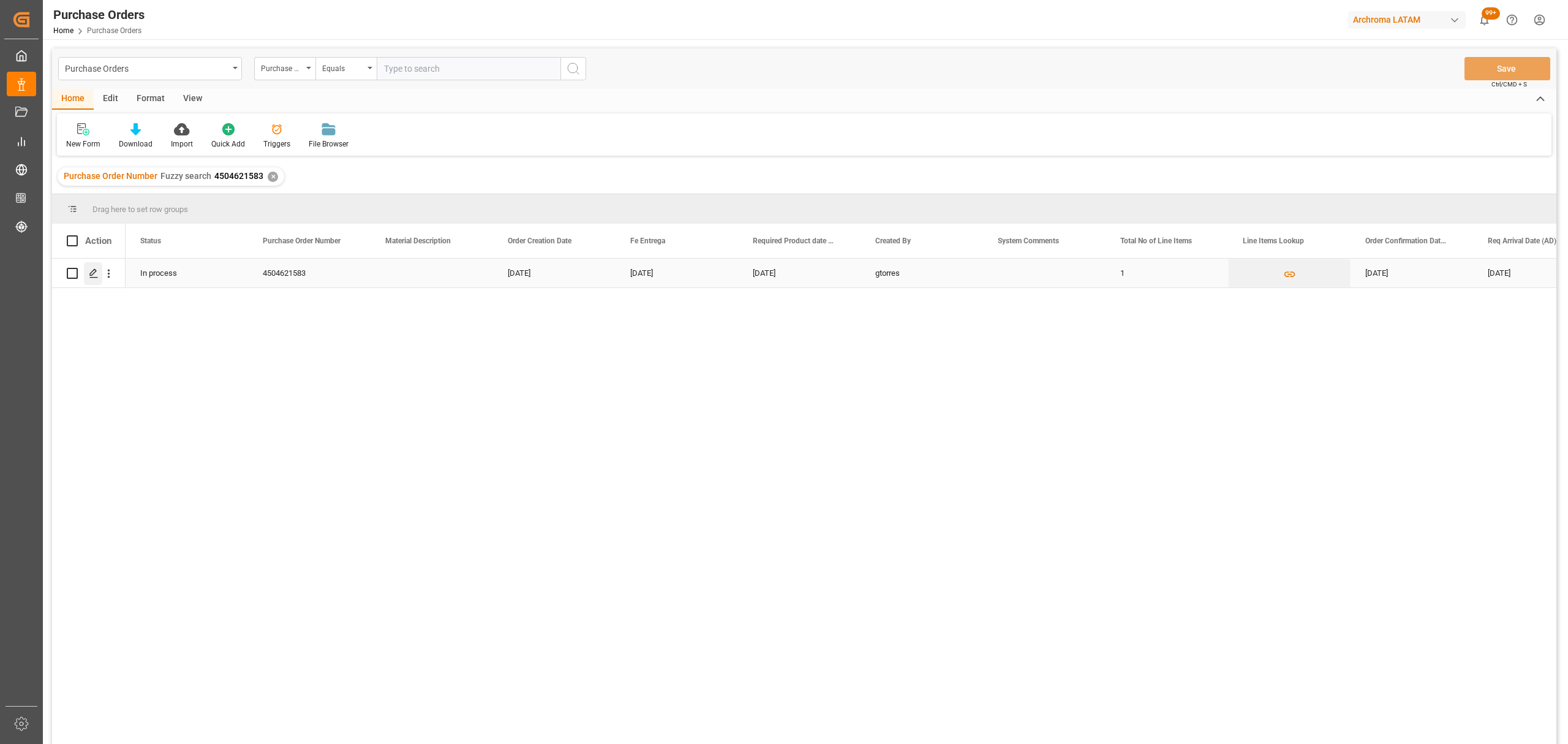
click at [89, 273] on icon "Press SPACE to select this row." at bounding box center [94, 273] width 10 height 10
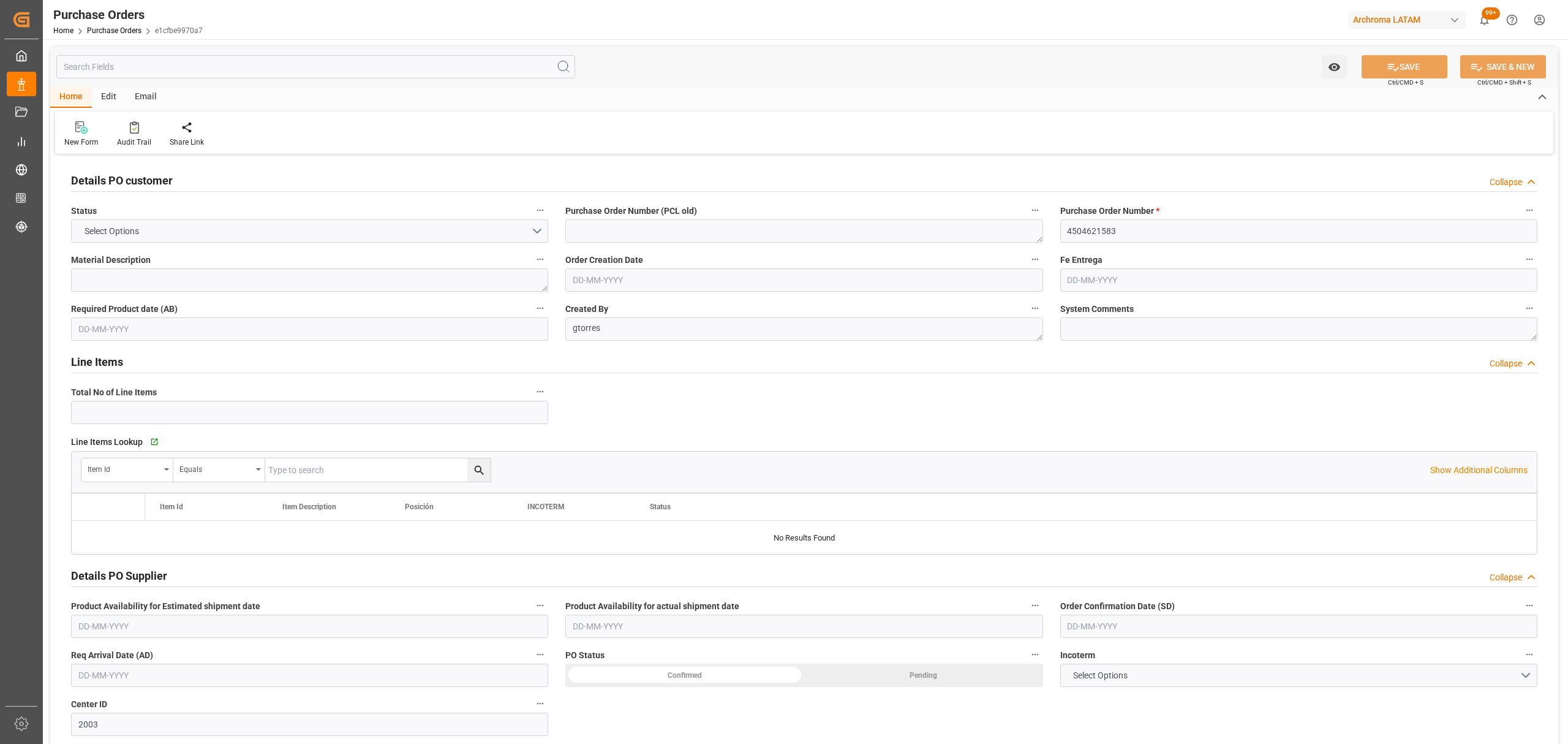
type input "1"
type input "19-05-2025"
type input "[DATE]"
type input "18-07-2025"
type input "[DATE]"
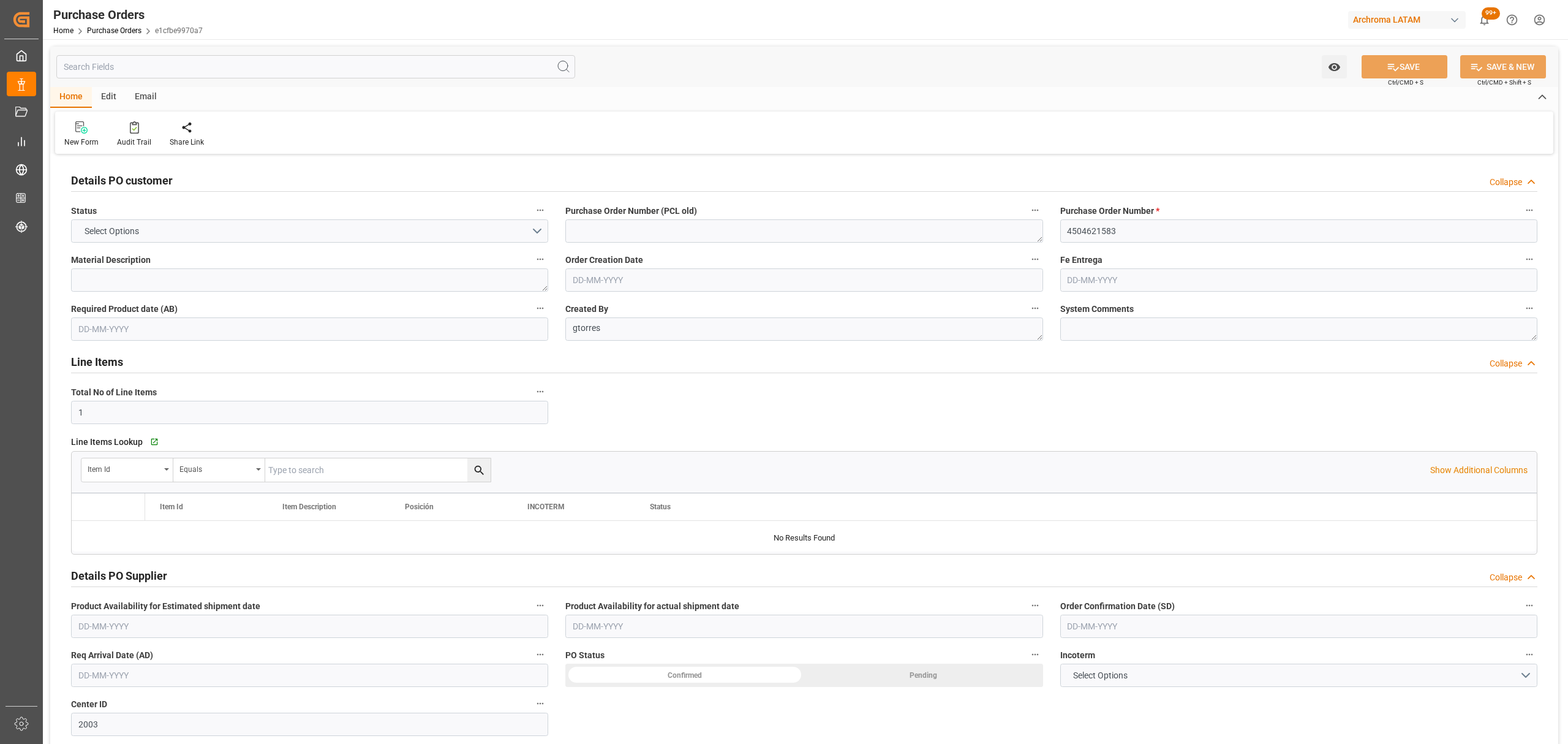
type input "07-09-2025"
click at [115, 33] on link "Purchase Orders" at bounding box center [115, 31] width 54 height 8
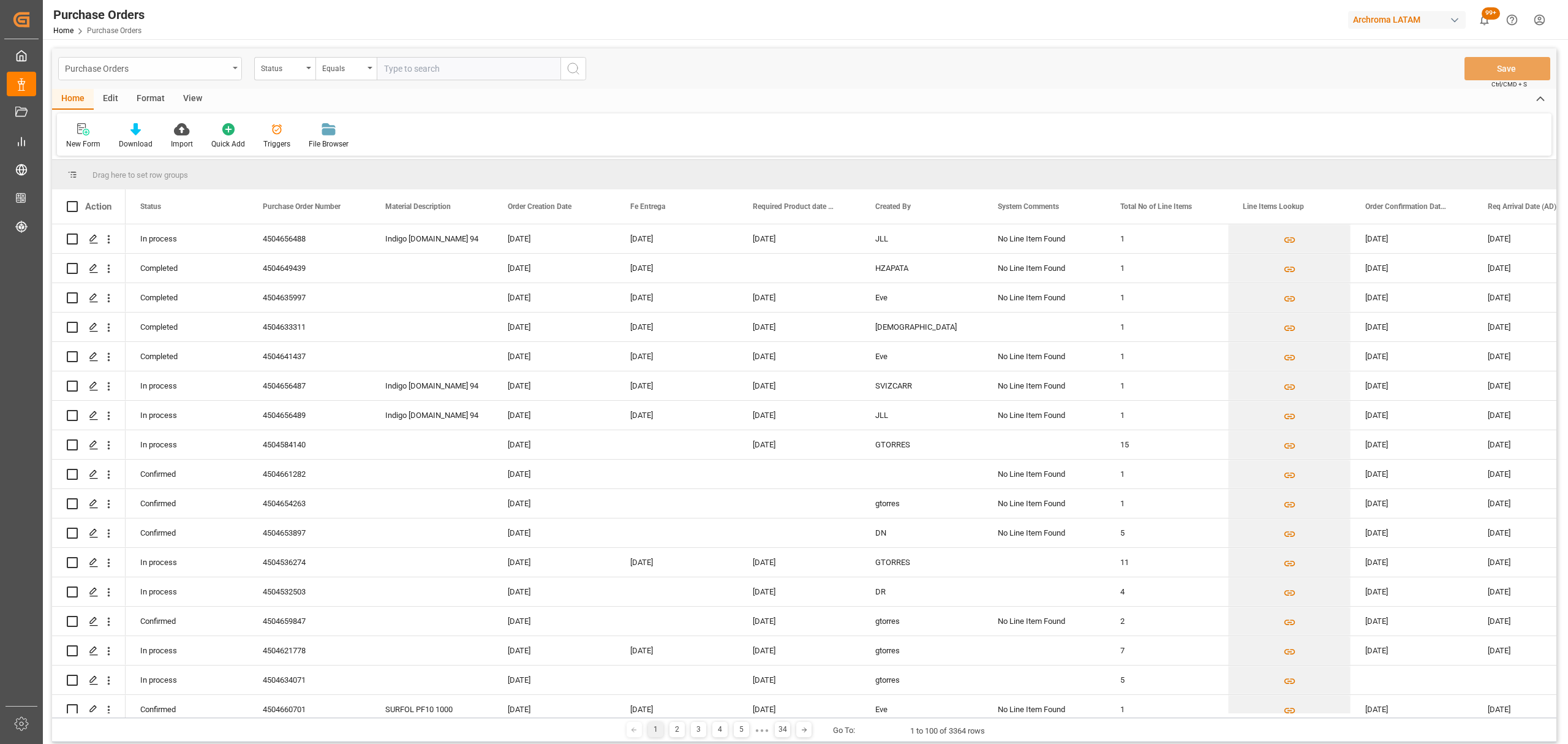
click at [197, 68] on div "Purchase Orders" at bounding box center [147, 68] width 163 height 16
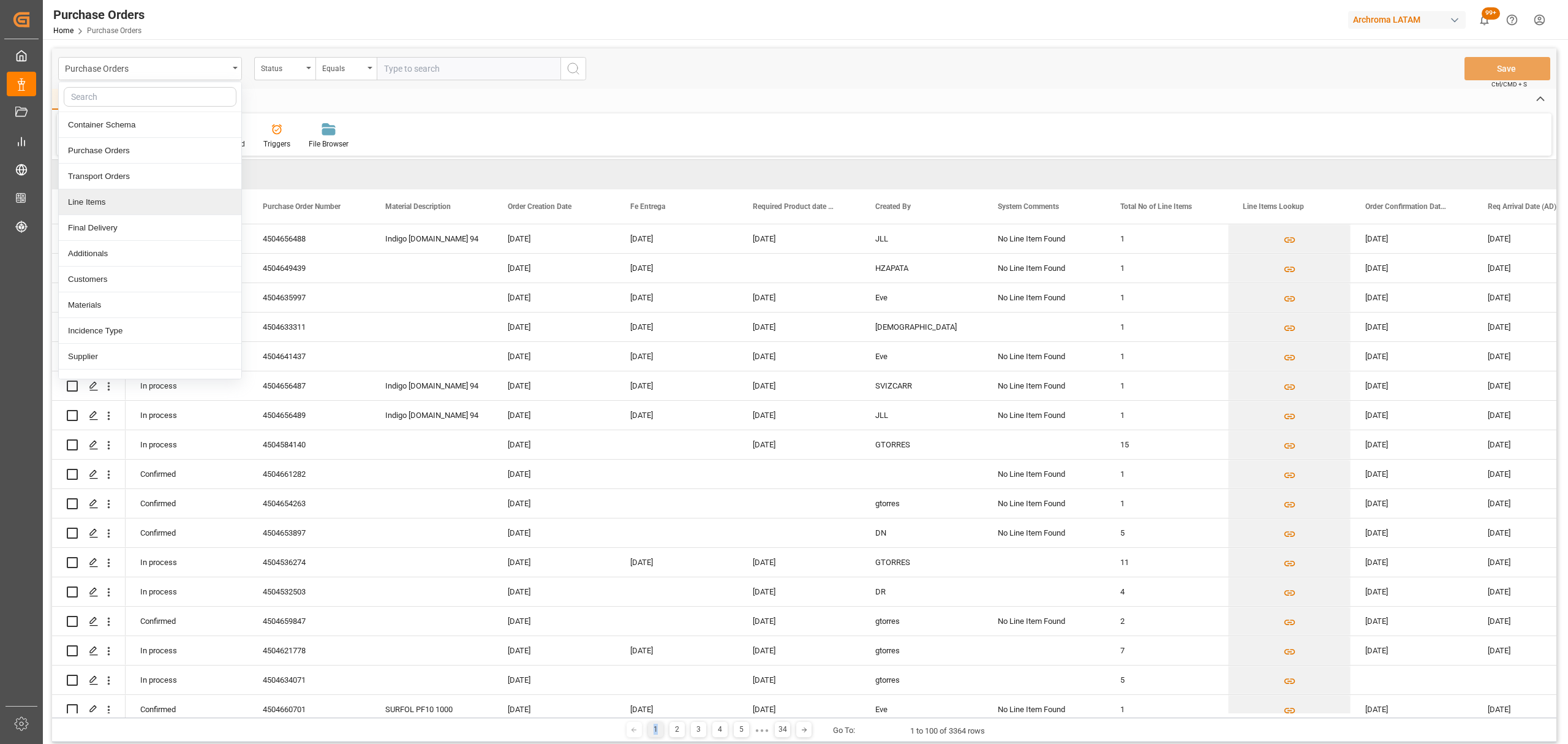
drag, startPoint x: 617, startPoint y: 718, endPoint x: 664, endPoint y: 719, distance: 47.0
click at [664, 719] on div "1 2 3 4 5 ● ● ● 34 Go To: 1 to 100 of 3364 rows" at bounding box center [804, 730] width 1505 height 25
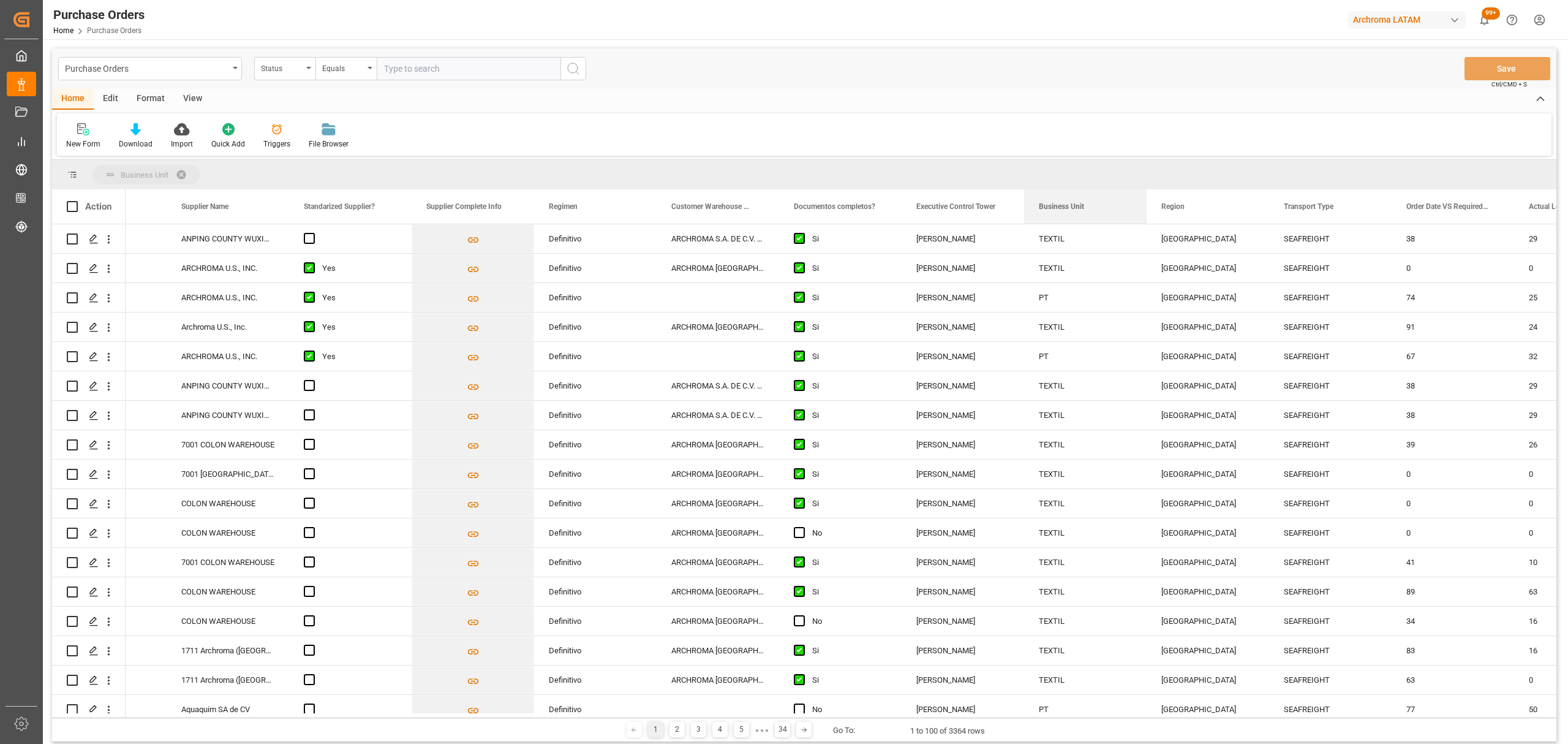
drag, startPoint x: 232, startPoint y: 167, endPoint x: 219, endPoint y: 172, distance: 13.9
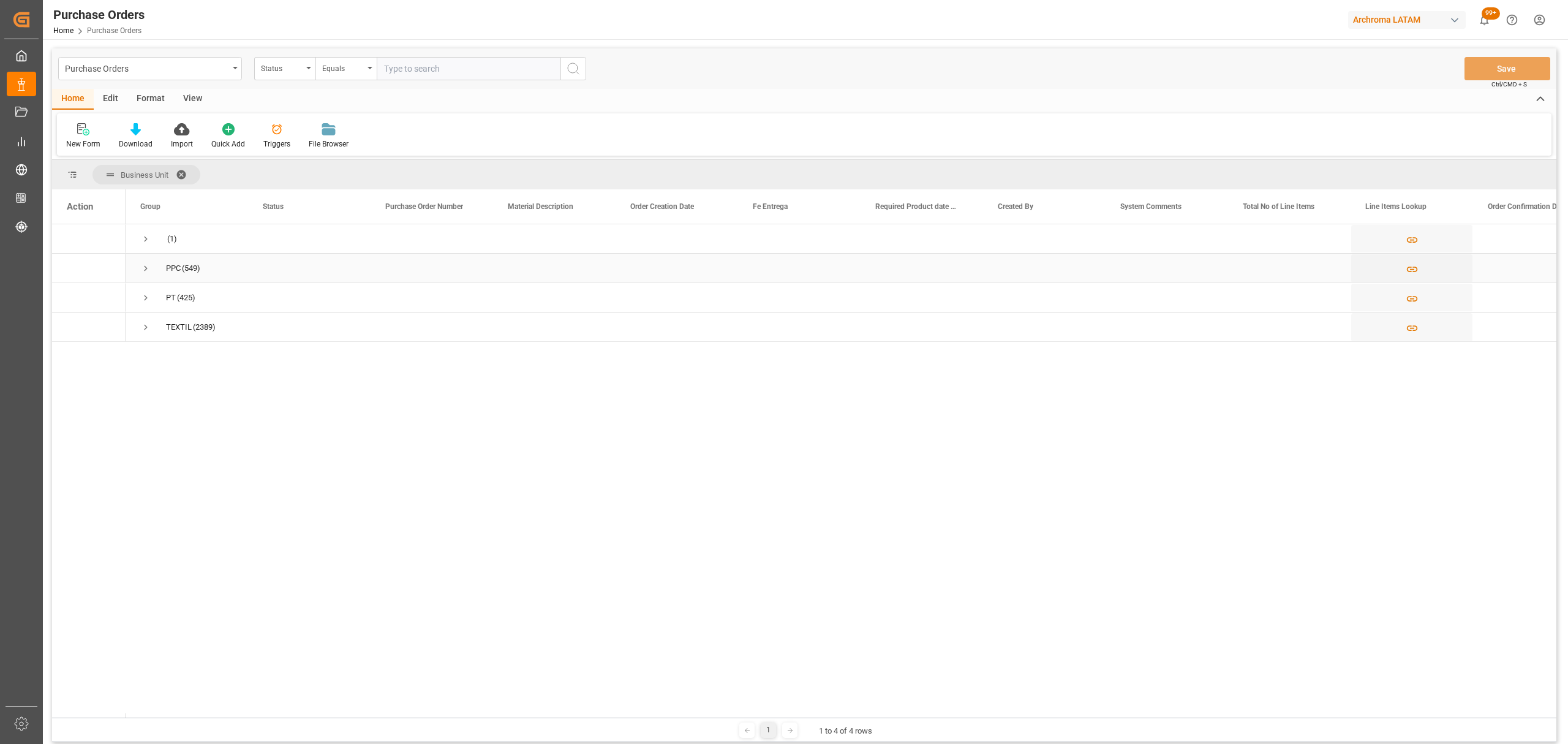
click at [142, 271] on span "Press SPACE to select this row." at bounding box center [145, 268] width 11 height 11
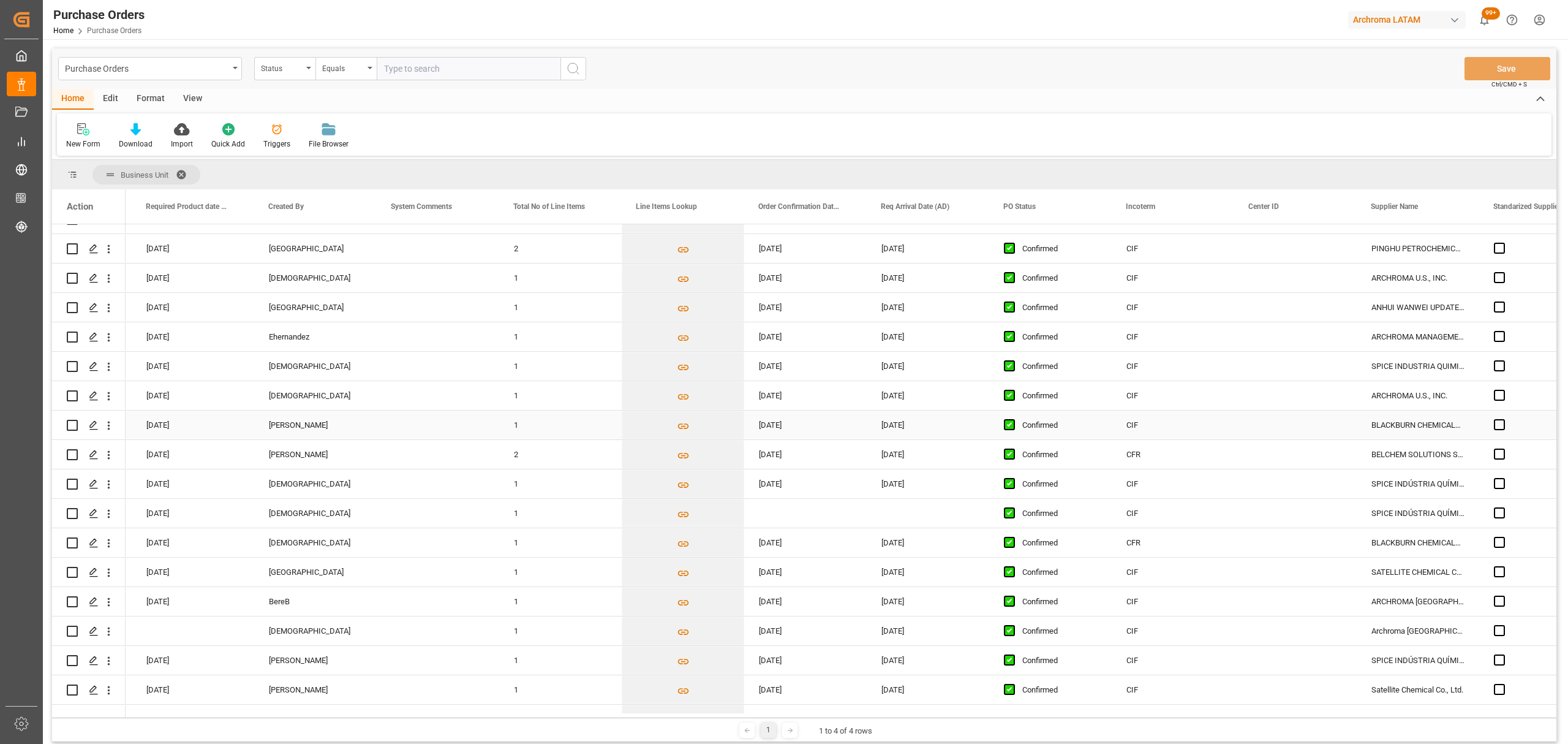
click at [929, 421] on div "15-12-2023" at bounding box center [927, 425] width 123 height 29
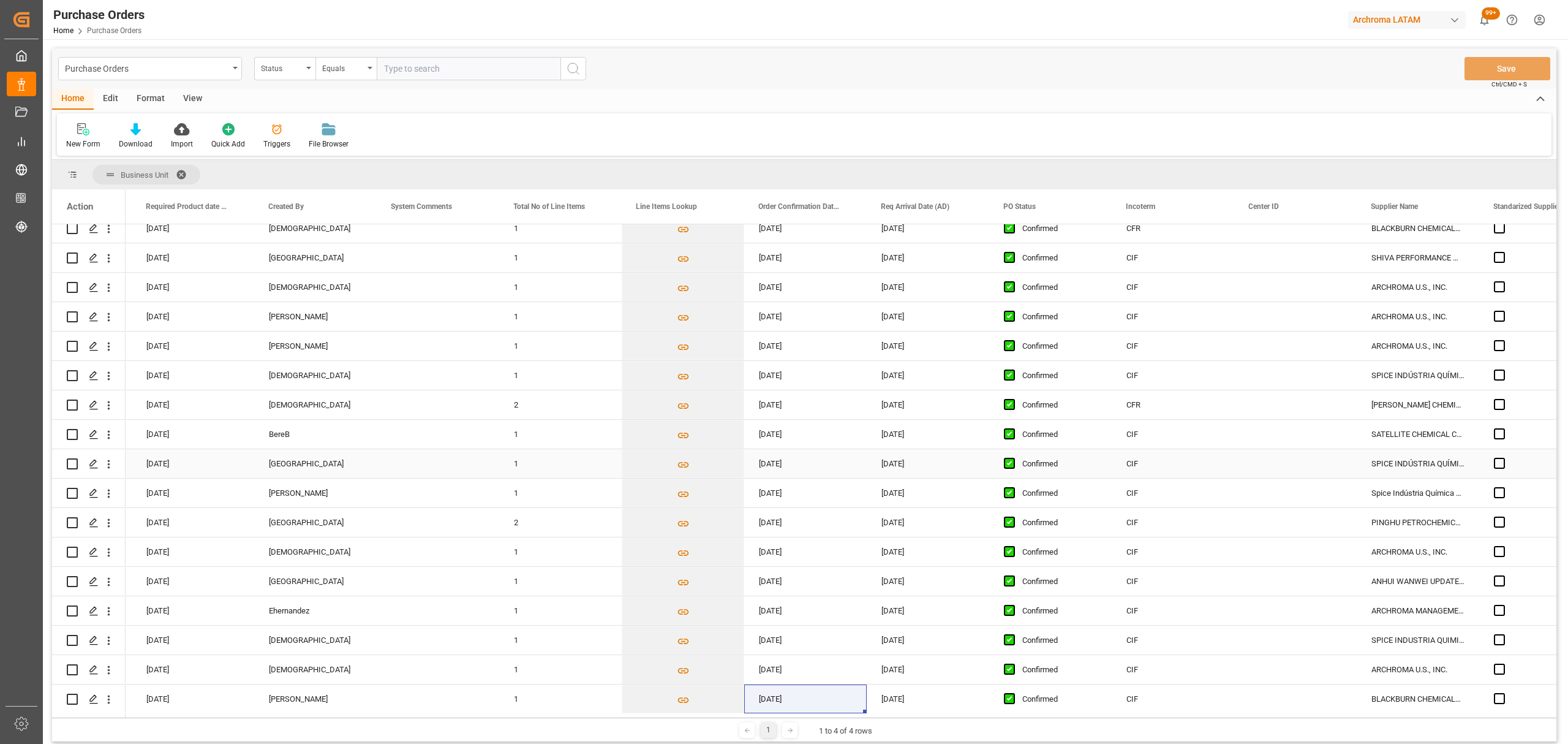
click at [550, 471] on div "1" at bounding box center [561, 464] width 123 height 29
drag, startPoint x: 516, startPoint y: 722, endPoint x: 498, endPoint y: 714, distance: 19.7
click at [499, 718] on div "1 1 to 4 of 4 rows" at bounding box center [804, 730] width 1505 height 25
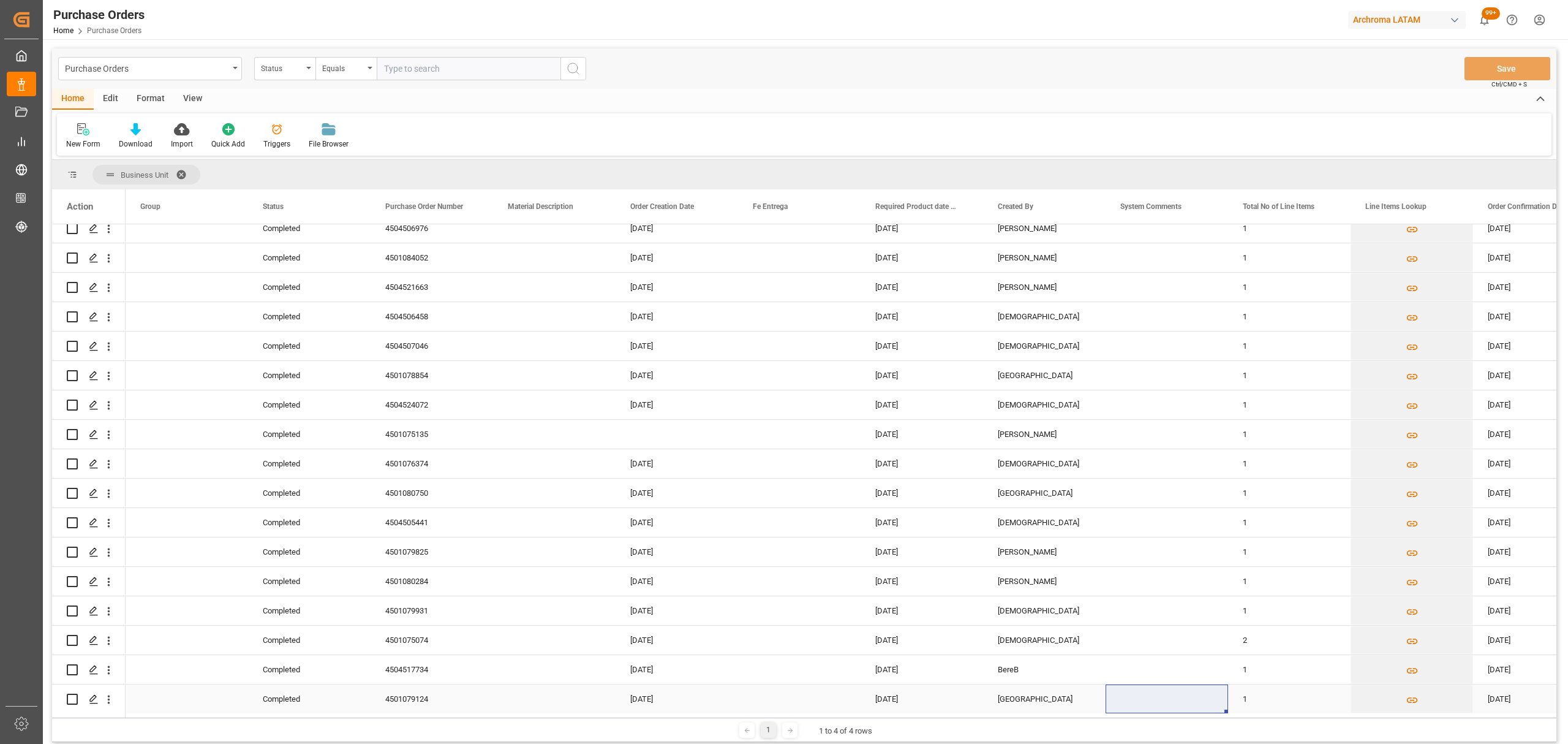
click at [440, 694] on div "4501079124" at bounding box center [432, 699] width 123 height 29
click at [420, 699] on div "4501079124" at bounding box center [432, 699] width 123 height 29
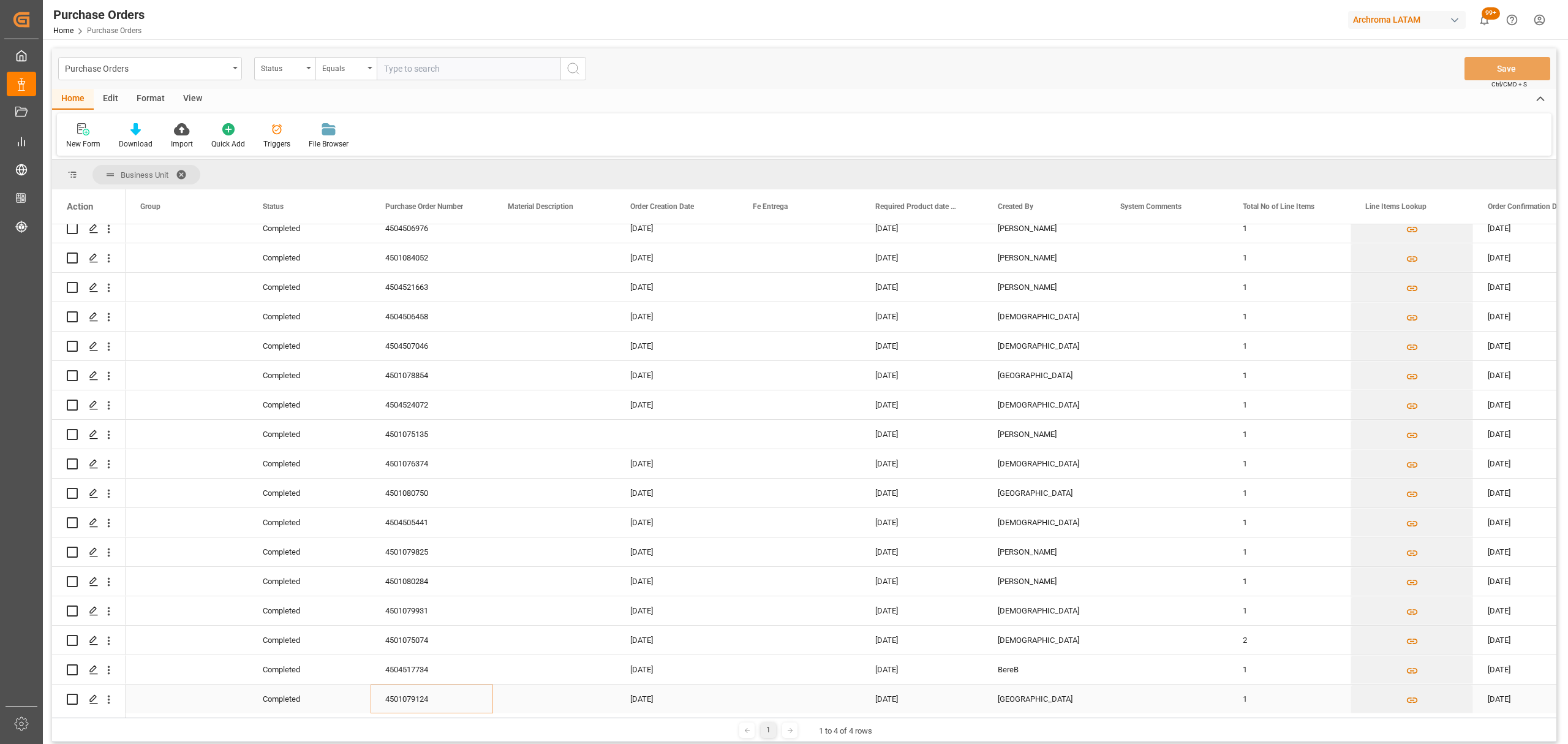
click at [420, 699] on div "4501079124" at bounding box center [432, 699] width 123 height 29
click at [420, 699] on div "4501079124" at bounding box center [432, 699] width 123 height 29
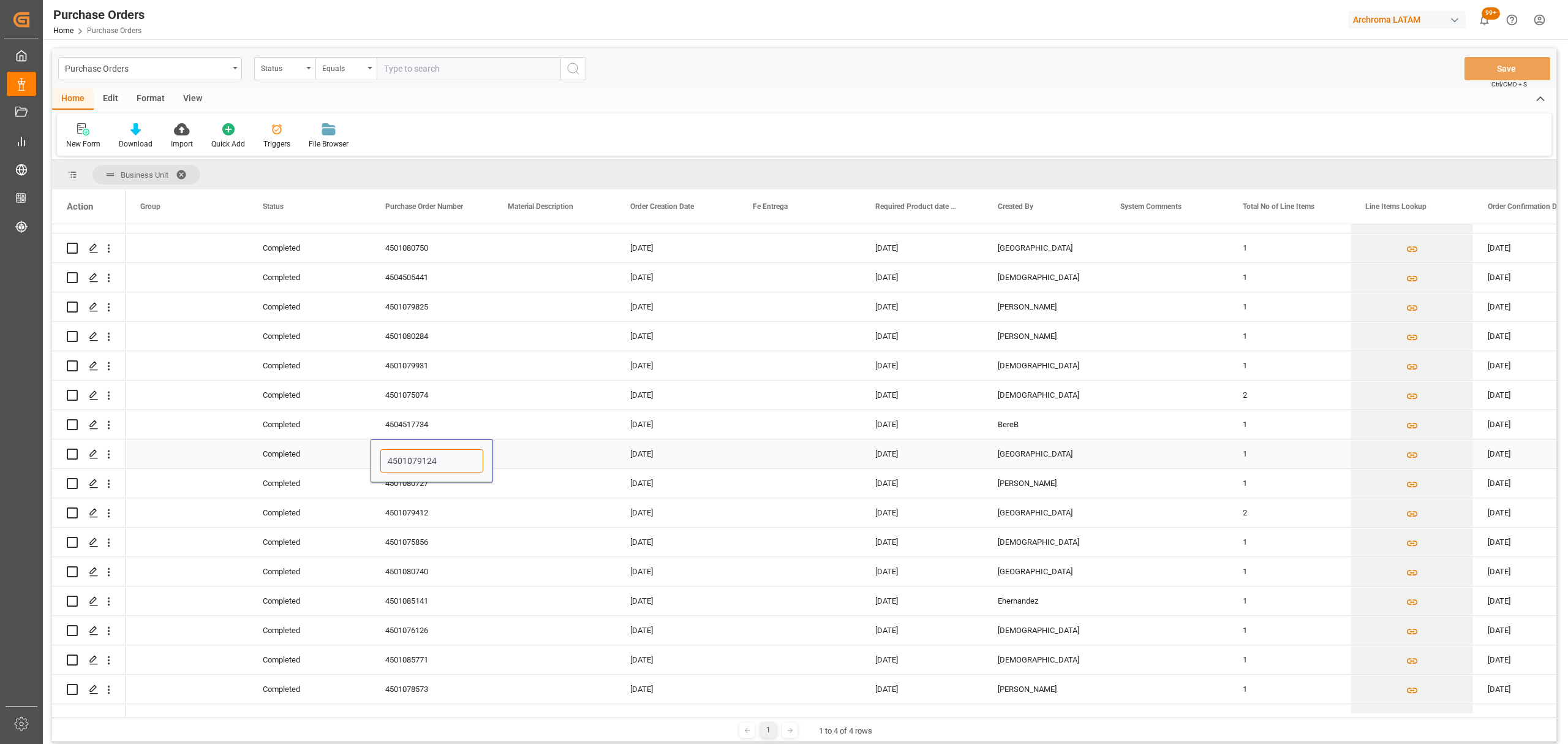
click at [439, 454] on input "4501079124" at bounding box center [431, 461] width 103 height 23
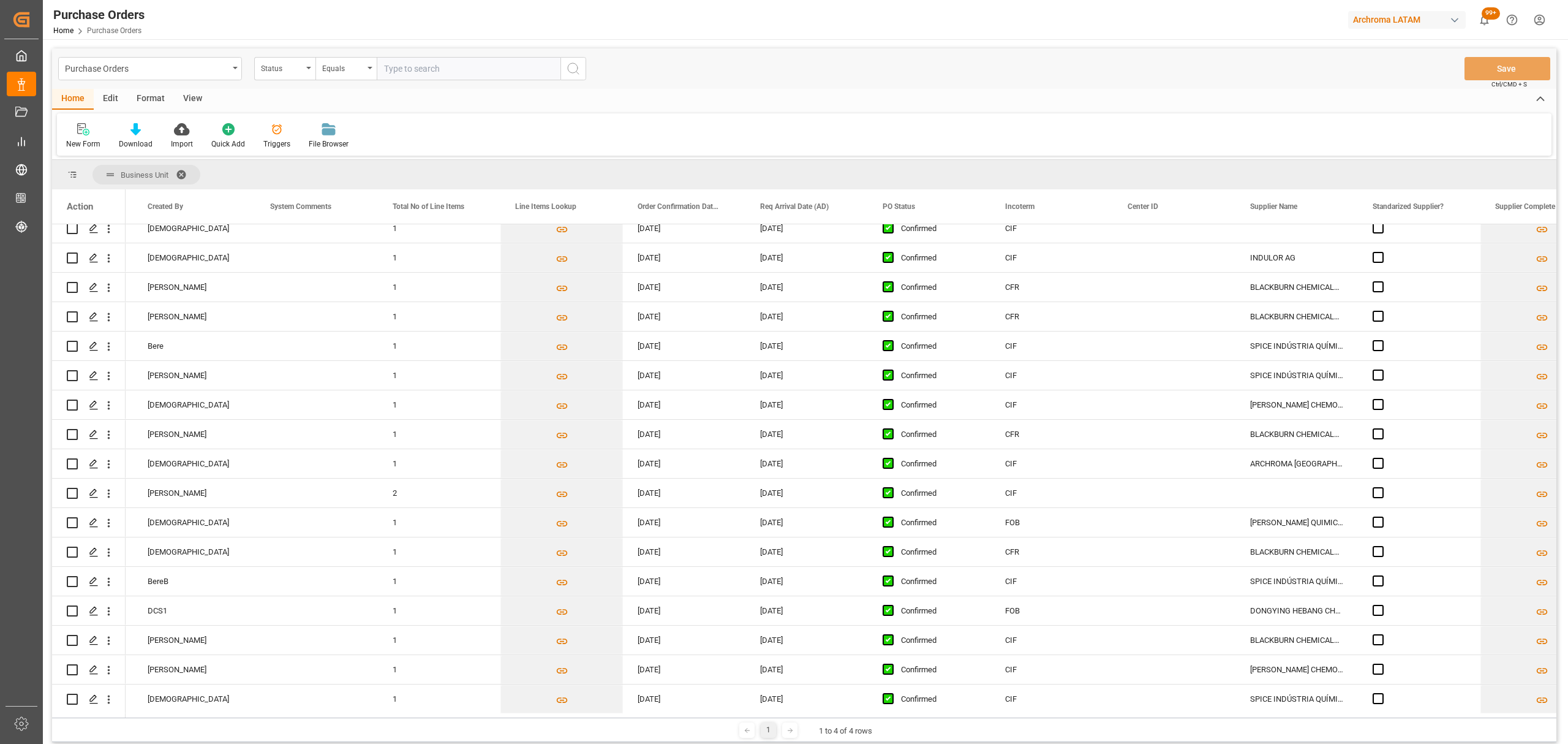
scroll to position [0, 903]
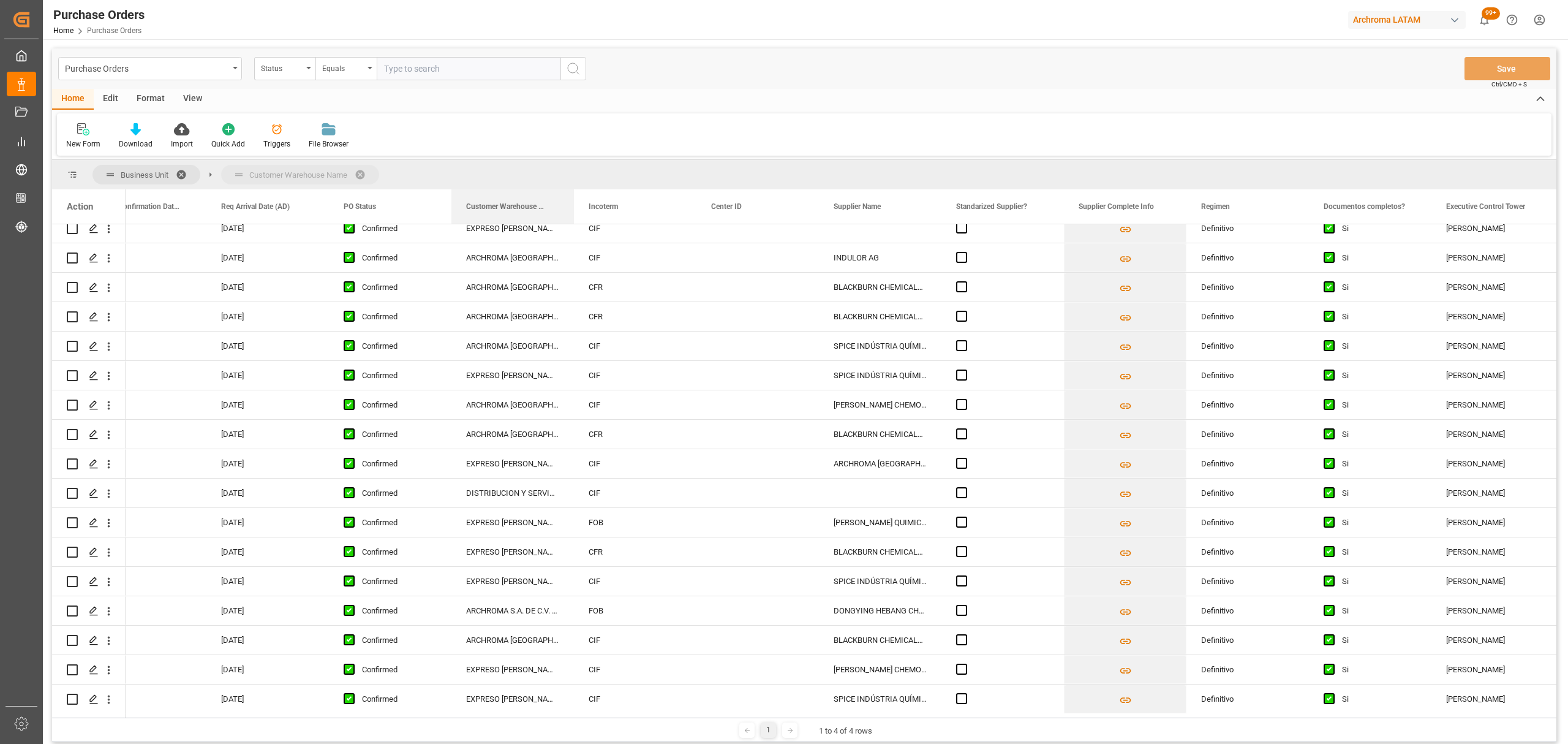
drag, startPoint x: 530, startPoint y: 176, endPoint x: 466, endPoint y: 167, distance: 64.6
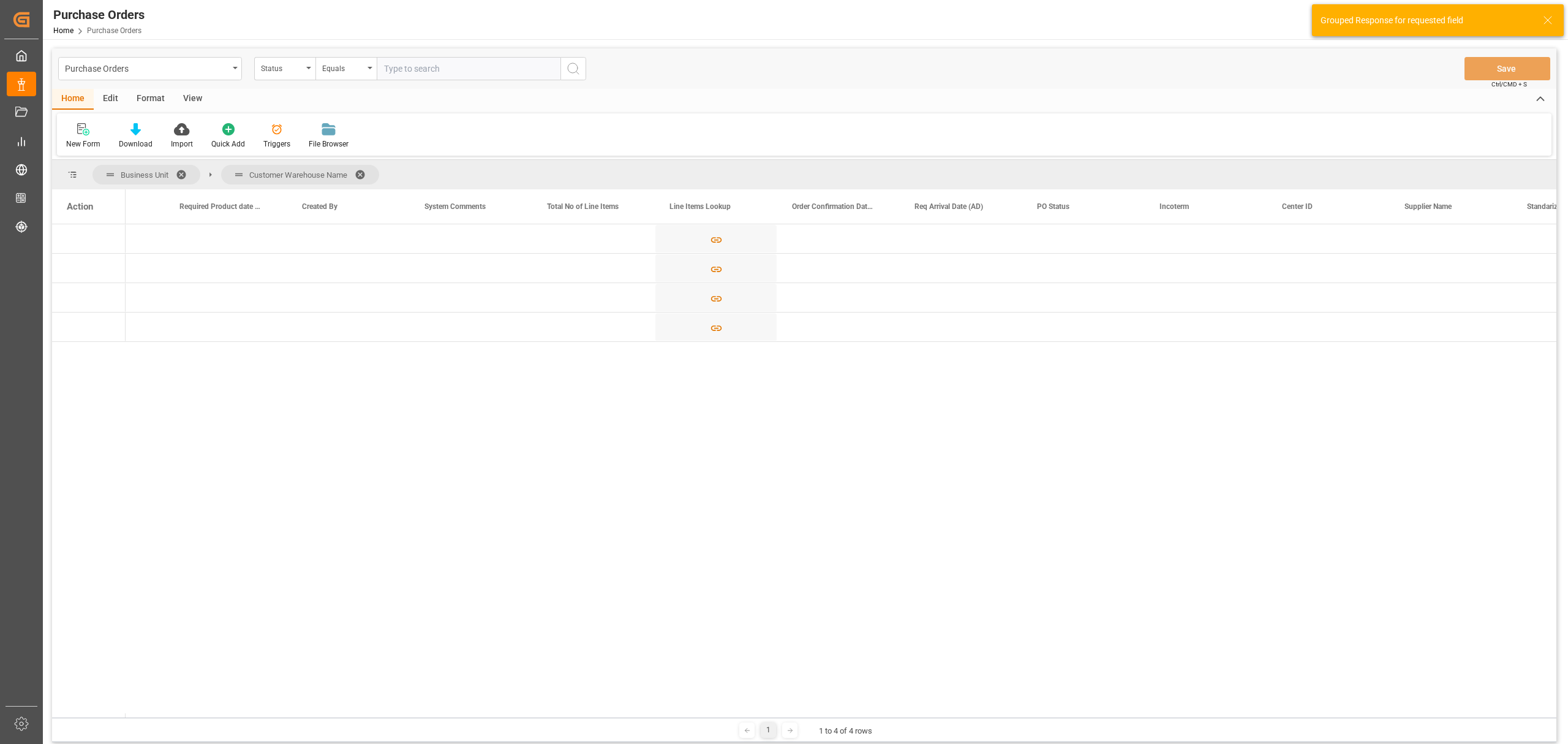
scroll to position [0, 0]
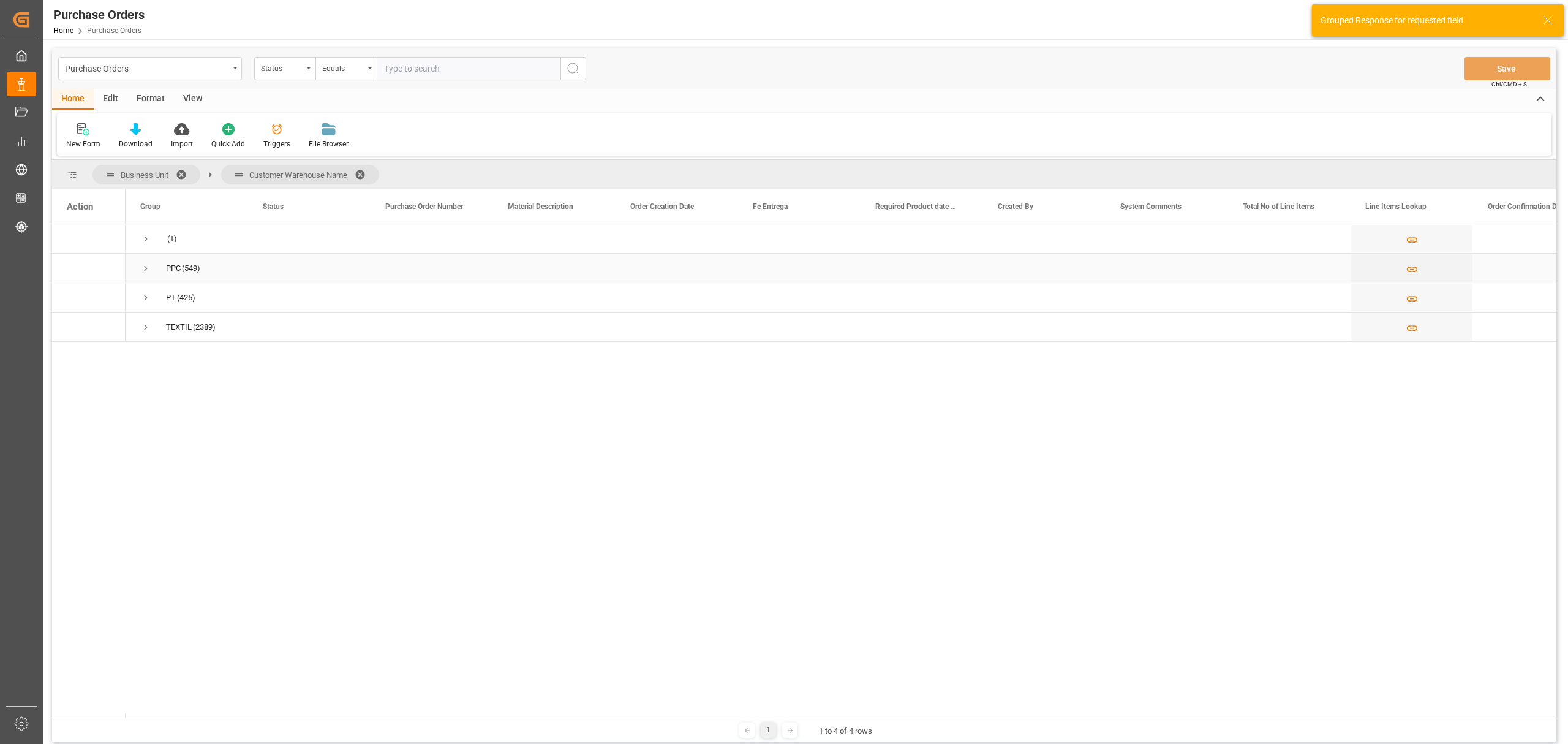
click at [138, 264] on div "PPC (549)" at bounding box center [186, 268] width 123 height 29
click at [147, 271] on span "Press SPACE to select this row." at bounding box center [145, 268] width 11 height 11
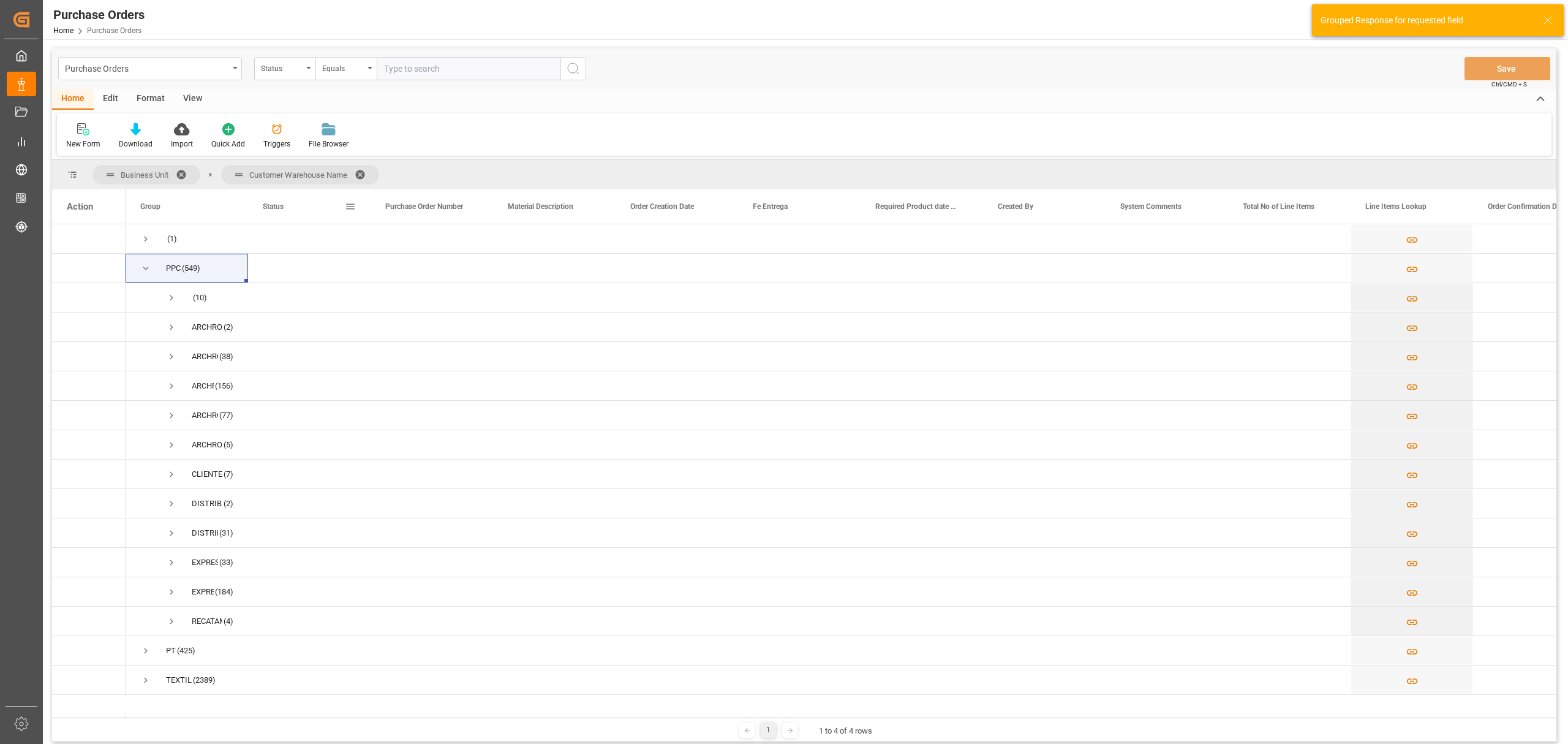
click at [248, 206] on div "Status" at bounding box center [309, 207] width 123 height 35
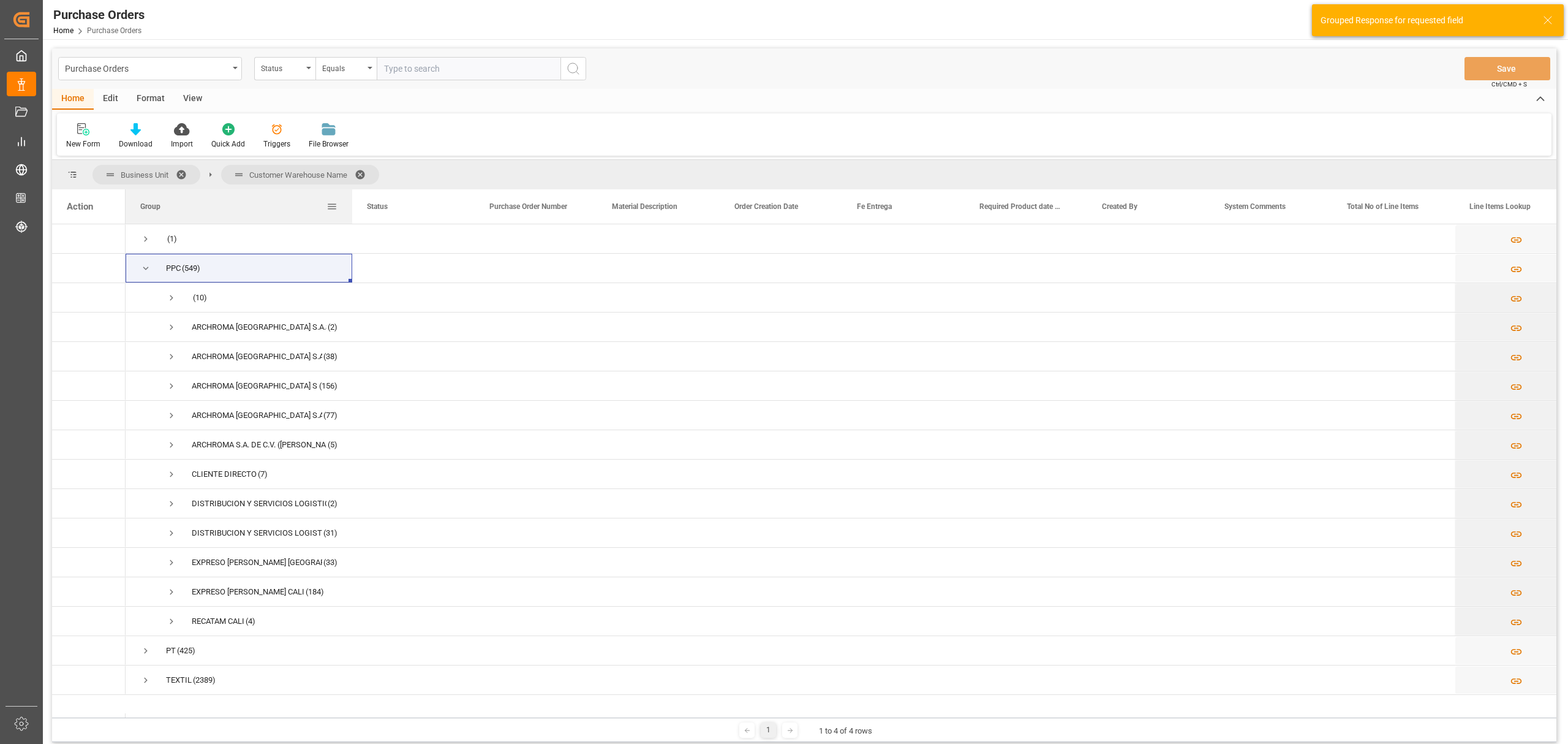
drag, startPoint x: 245, startPoint y: 206, endPoint x: 388, endPoint y: 219, distance: 143.6
click at [354, 219] on div at bounding box center [352, 207] width 5 height 35
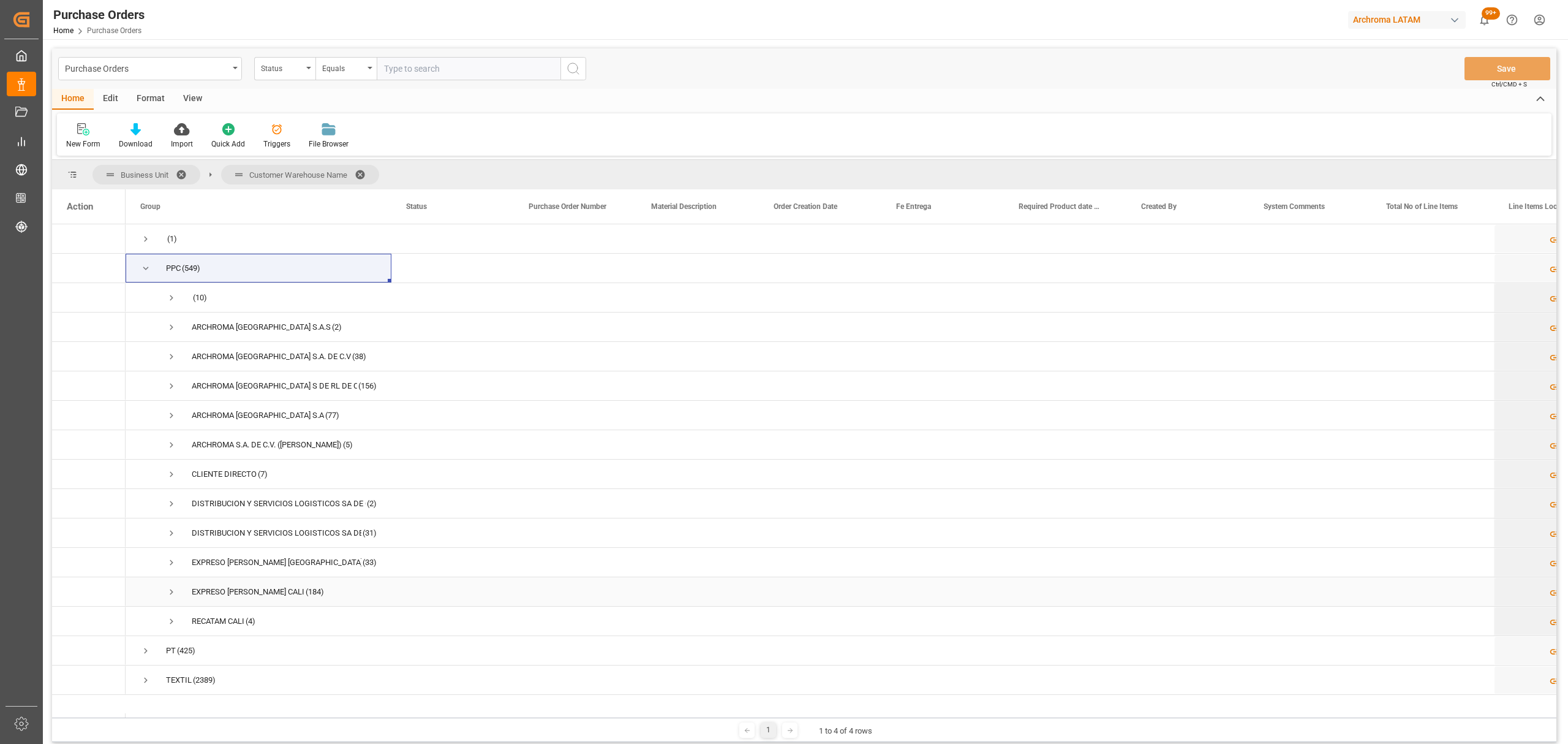
click at [169, 593] on span "Press SPACE to select this row." at bounding box center [171, 591] width 11 height 11
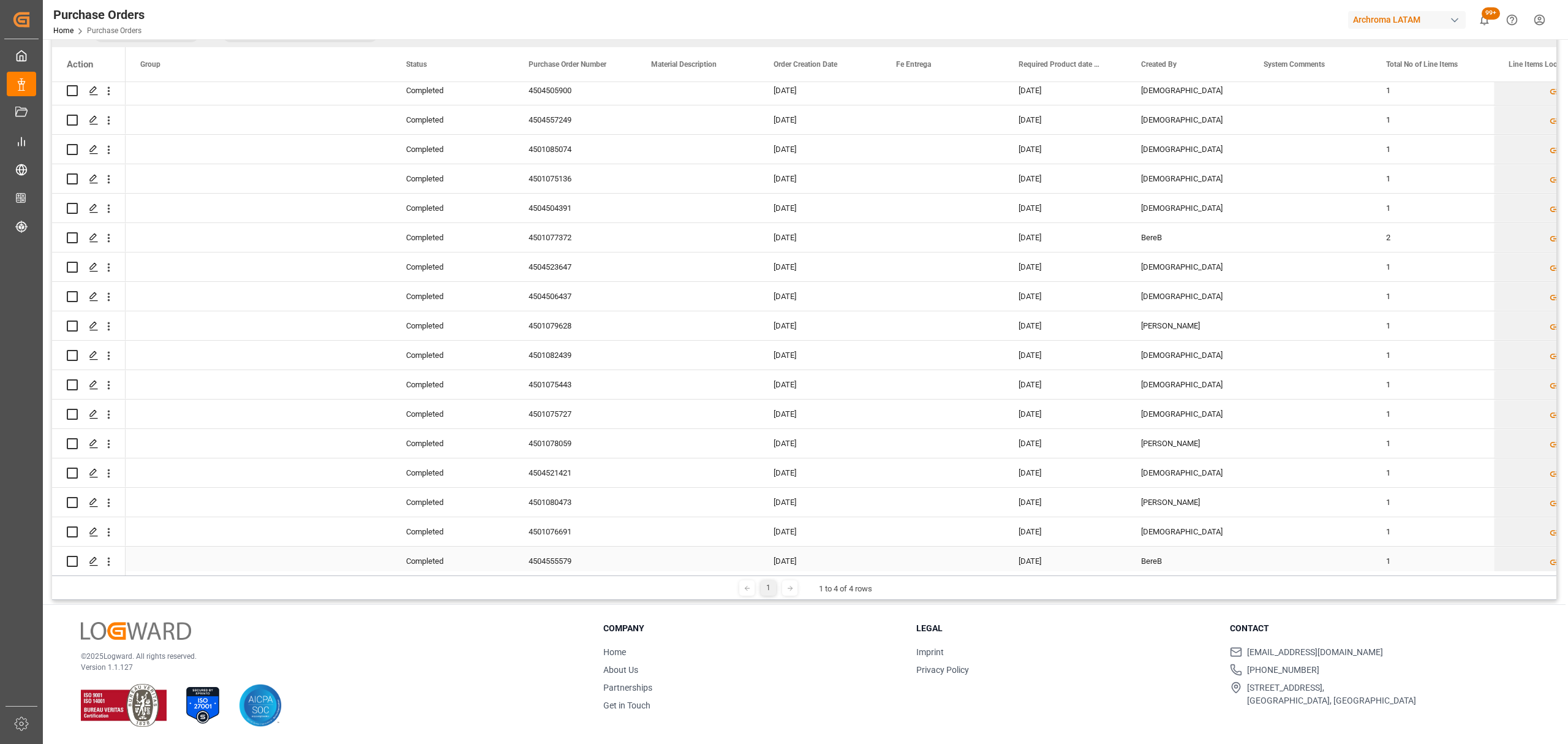
scroll to position [2942, 0]
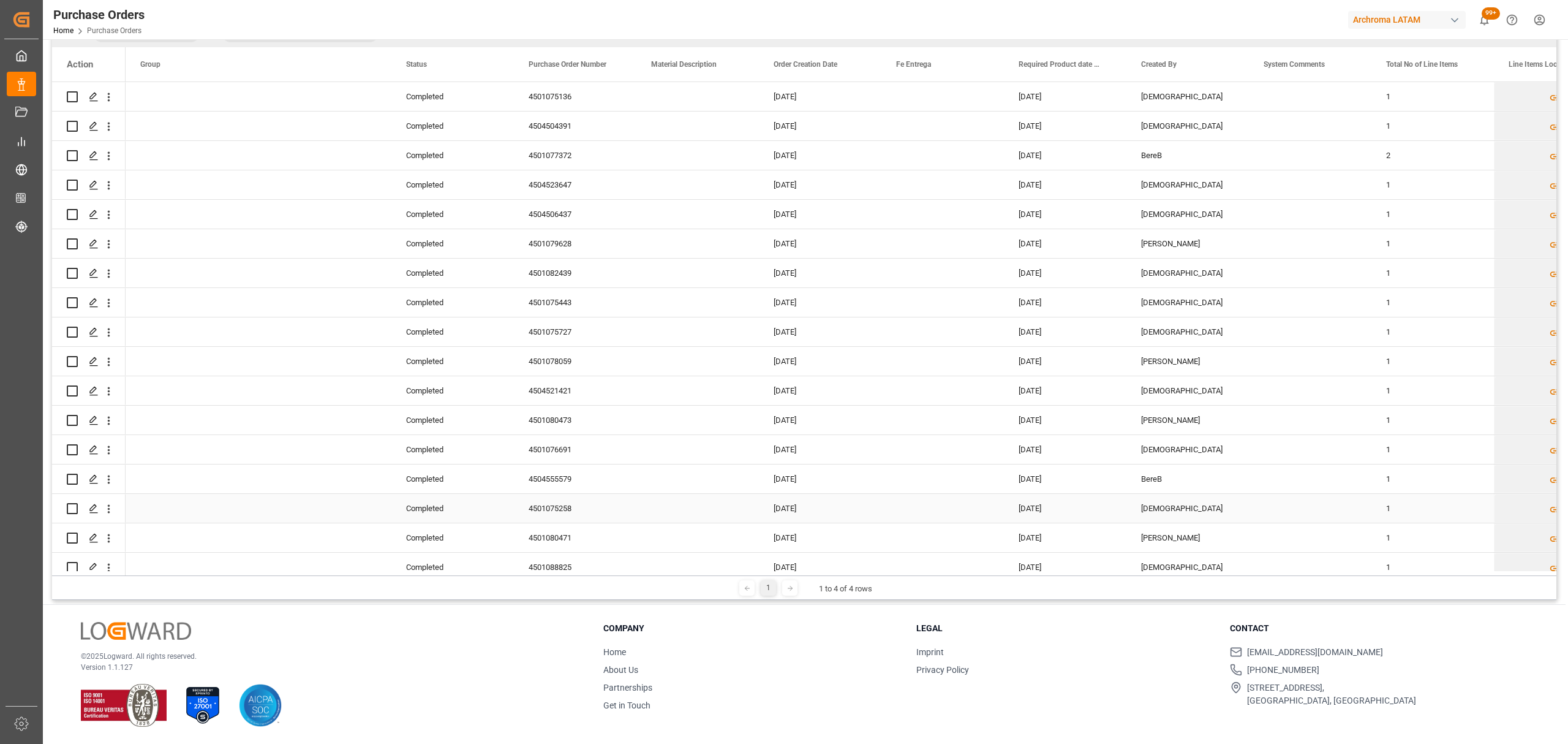
click at [554, 514] on div "4501075258" at bounding box center [575, 508] width 123 height 29
click at [555, 511] on div "4501075258" at bounding box center [575, 508] width 123 height 29
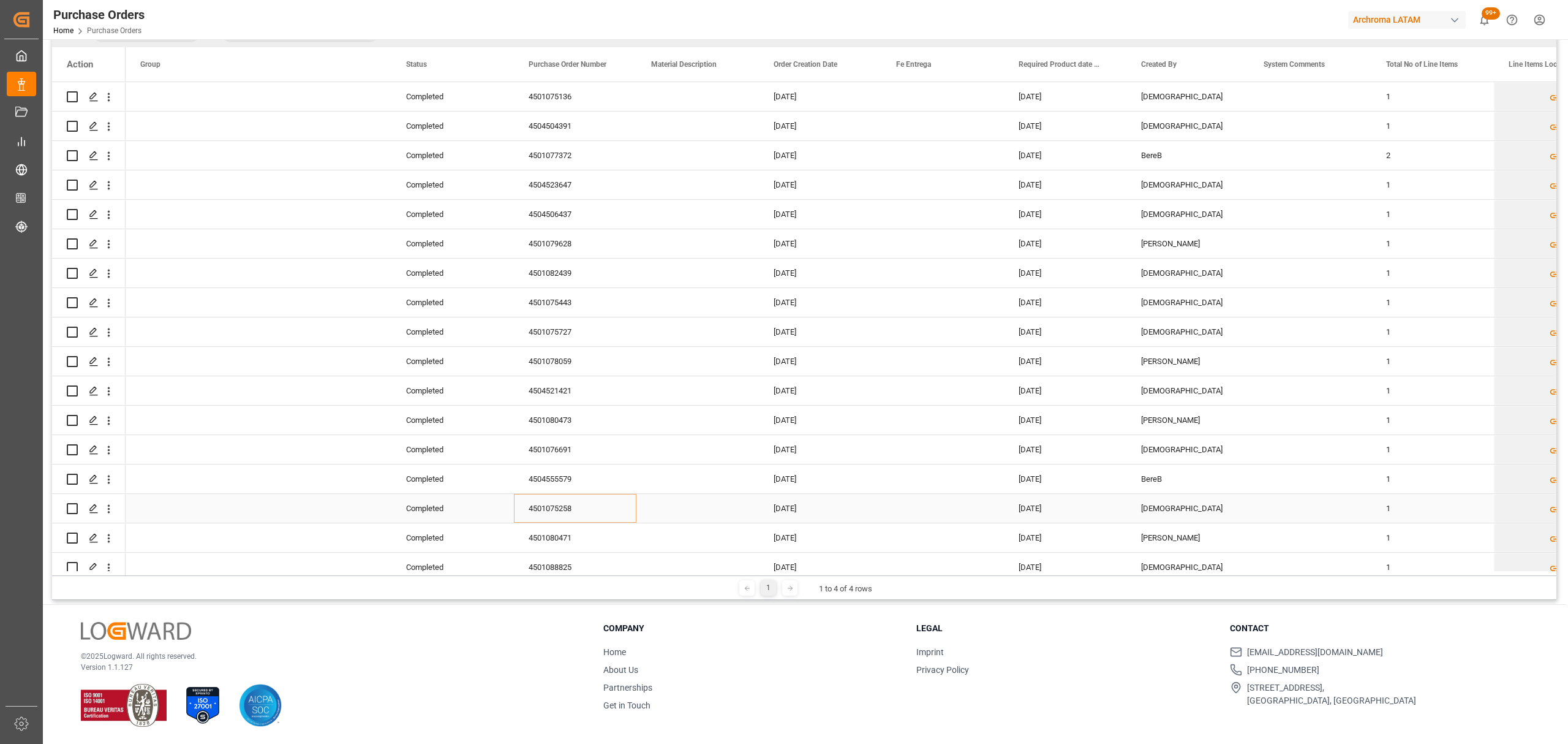
click at [555, 511] on div "4501075258" at bounding box center [575, 508] width 123 height 29
drag, startPoint x: 556, startPoint y: 508, endPoint x: 556, endPoint y: 515, distance: 7.0
click at [557, 508] on input "4501075258" at bounding box center [575, 516] width 103 height 23
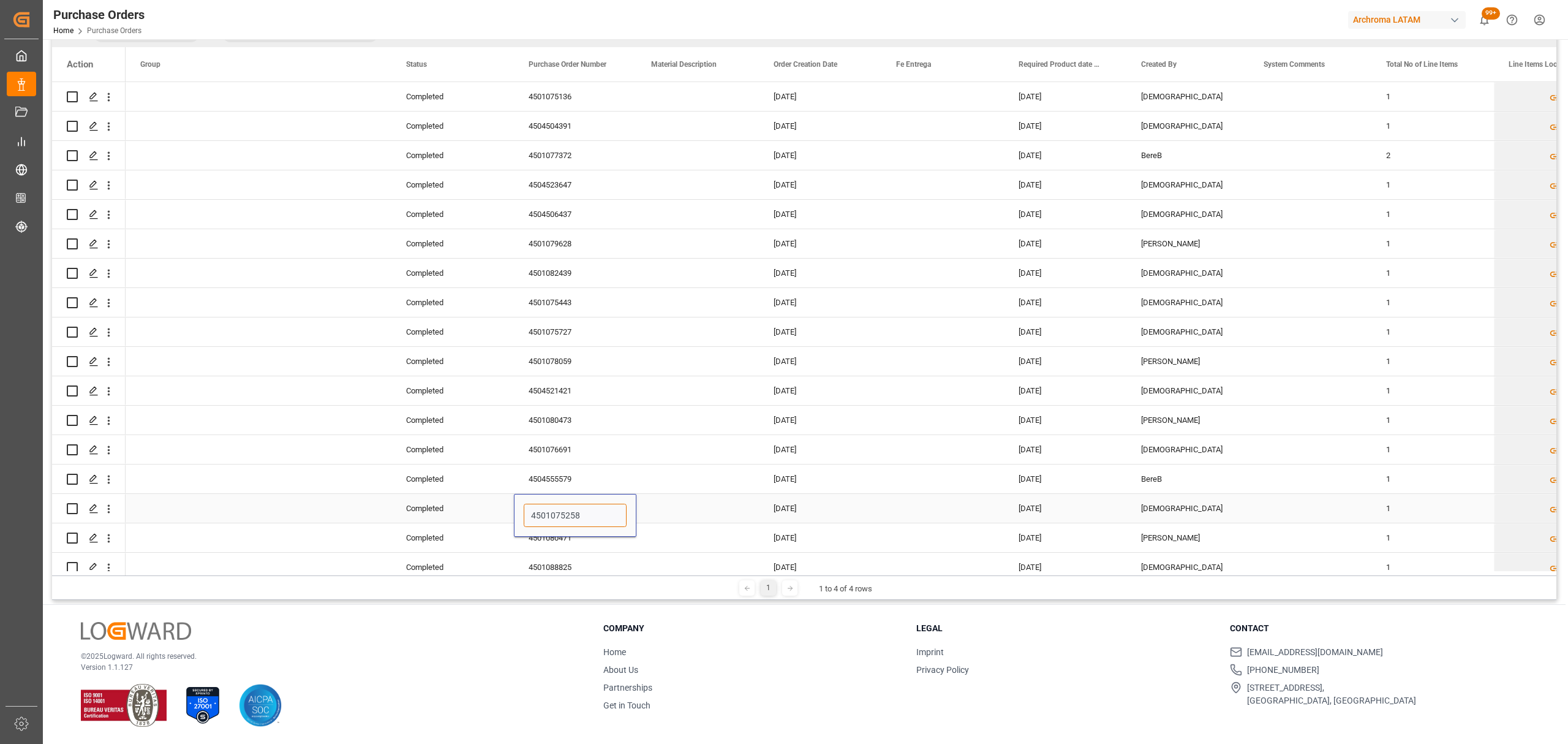
click at [559, 508] on input "4501075258" at bounding box center [575, 516] width 103 height 23
click at [556, 516] on input "4501075258" at bounding box center [575, 516] width 103 height 23
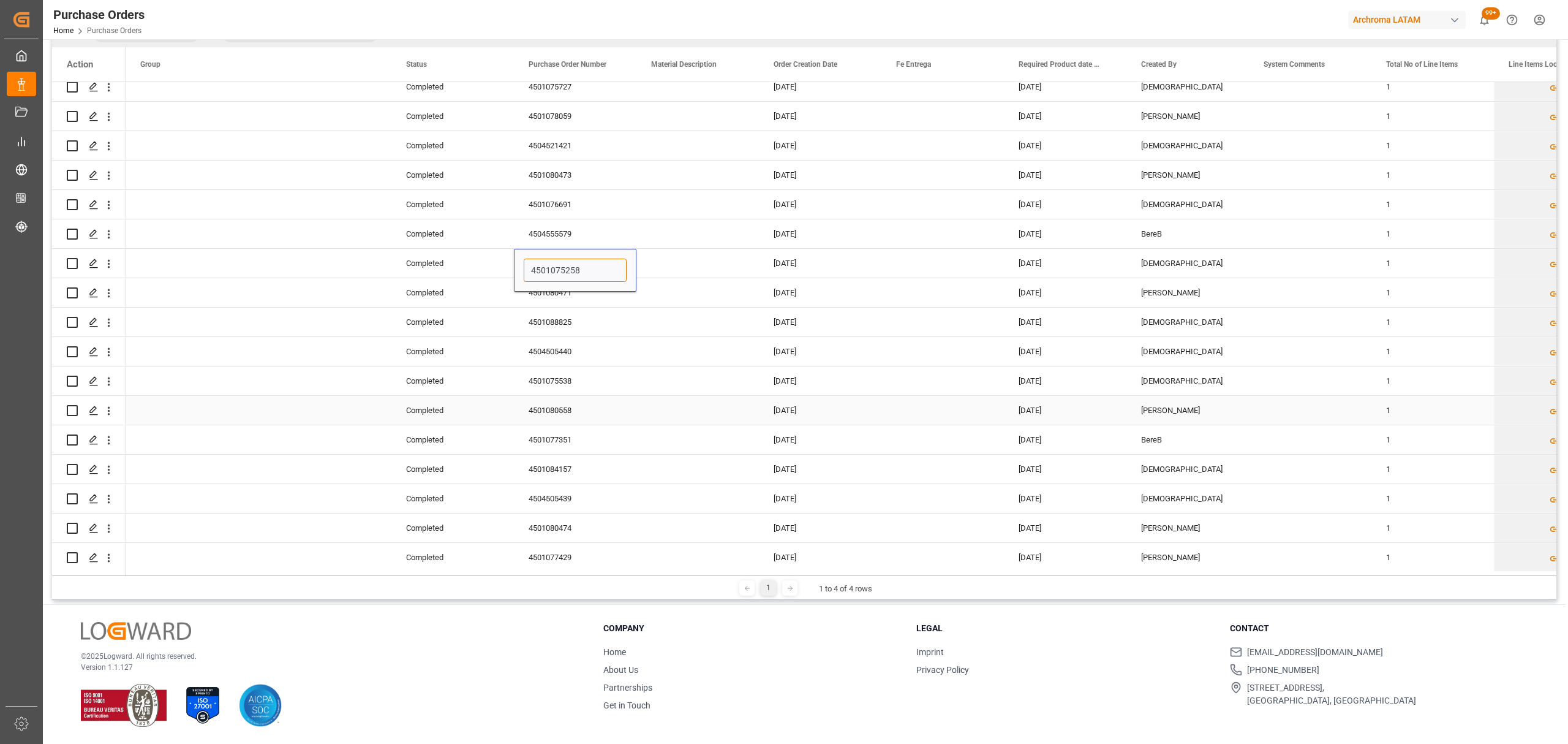
scroll to position [3350, 0]
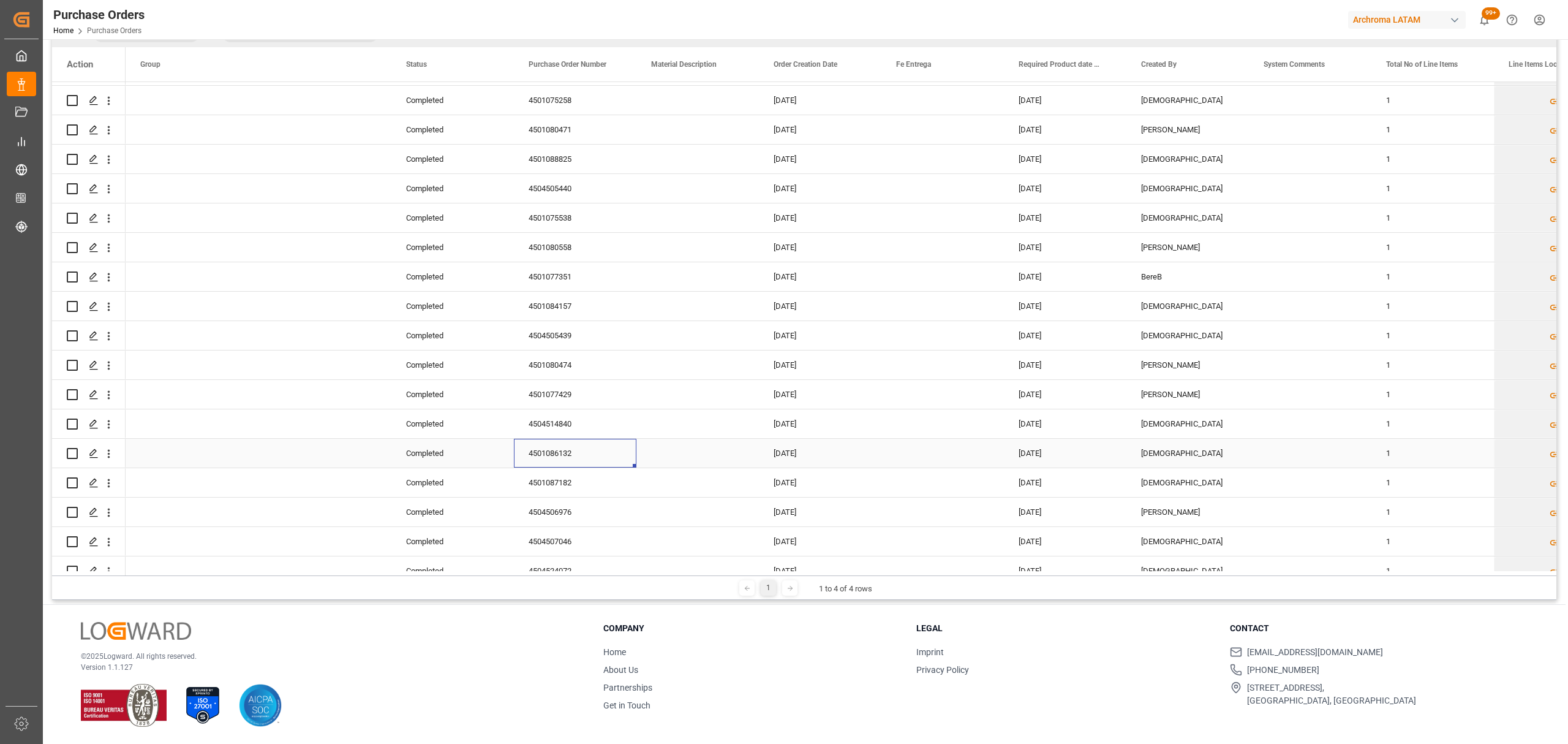
click at [542, 461] on div "4501086132" at bounding box center [575, 453] width 123 height 29
click at [542, 459] on input "4501086132" at bounding box center [575, 460] width 103 height 23
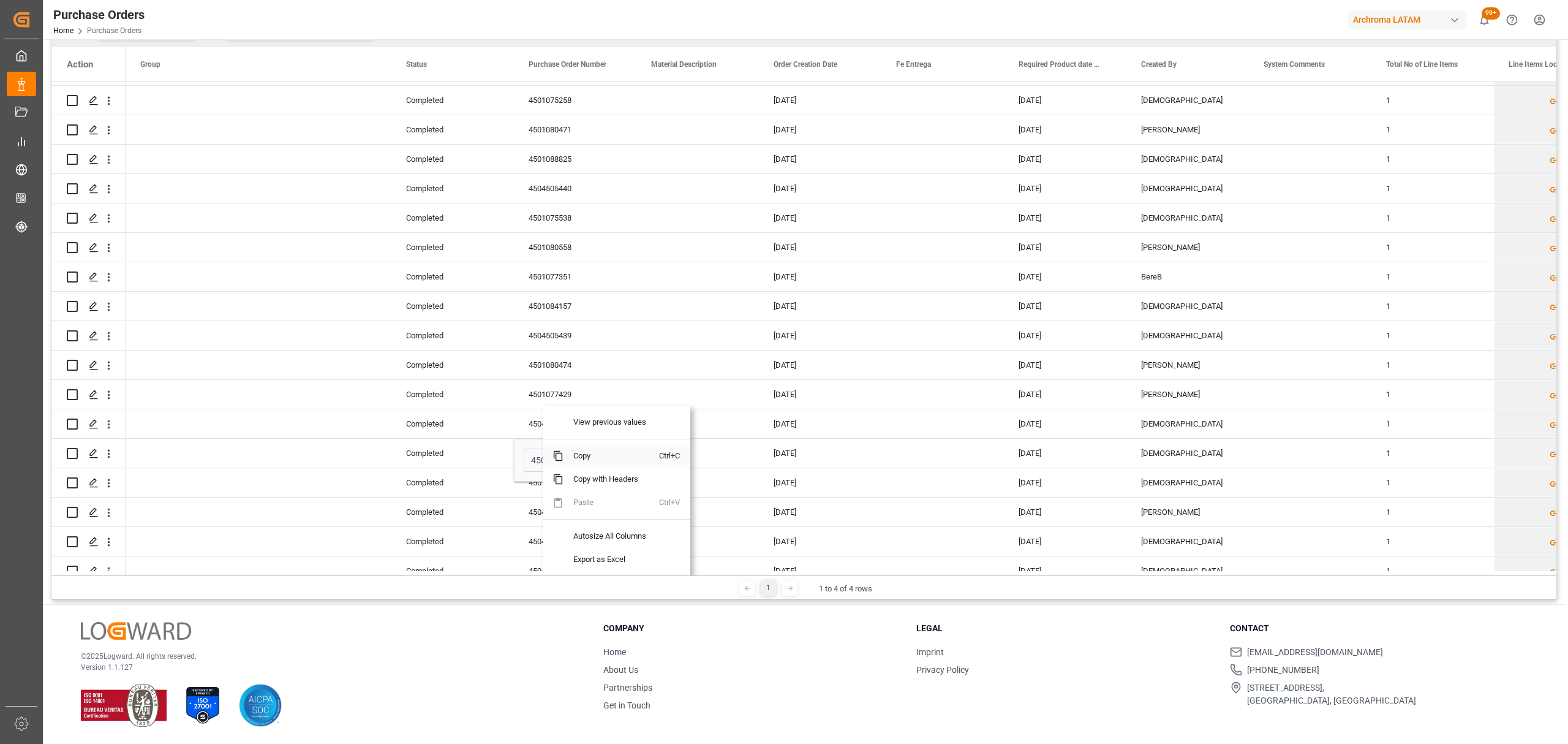
drag, startPoint x: 600, startPoint y: 459, endPoint x: 299, endPoint y: 22, distance: 530.6
click at [600, 457] on span "Copy" at bounding box center [612, 456] width 96 height 23
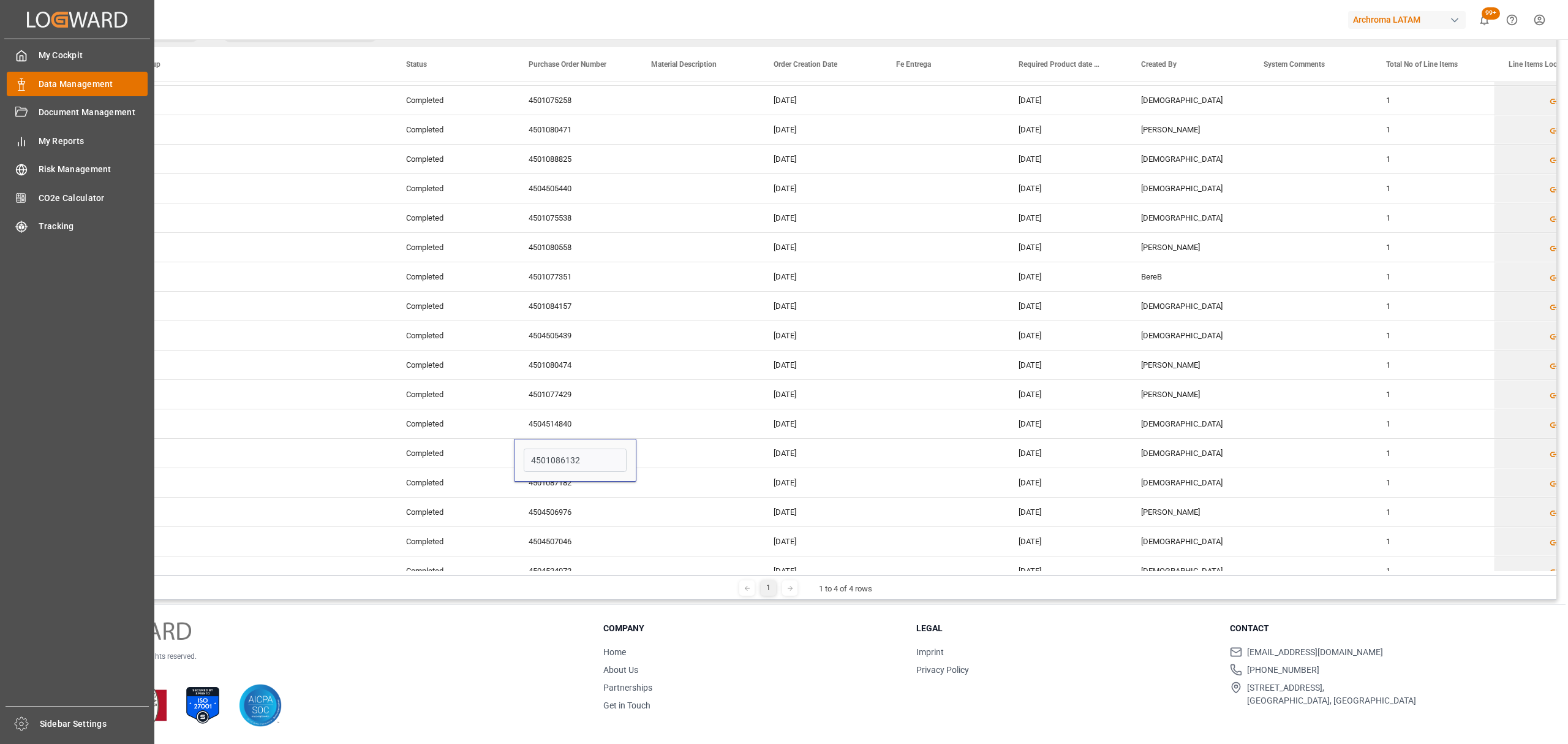
click at [25, 82] on icon at bounding box center [21, 84] width 12 height 12
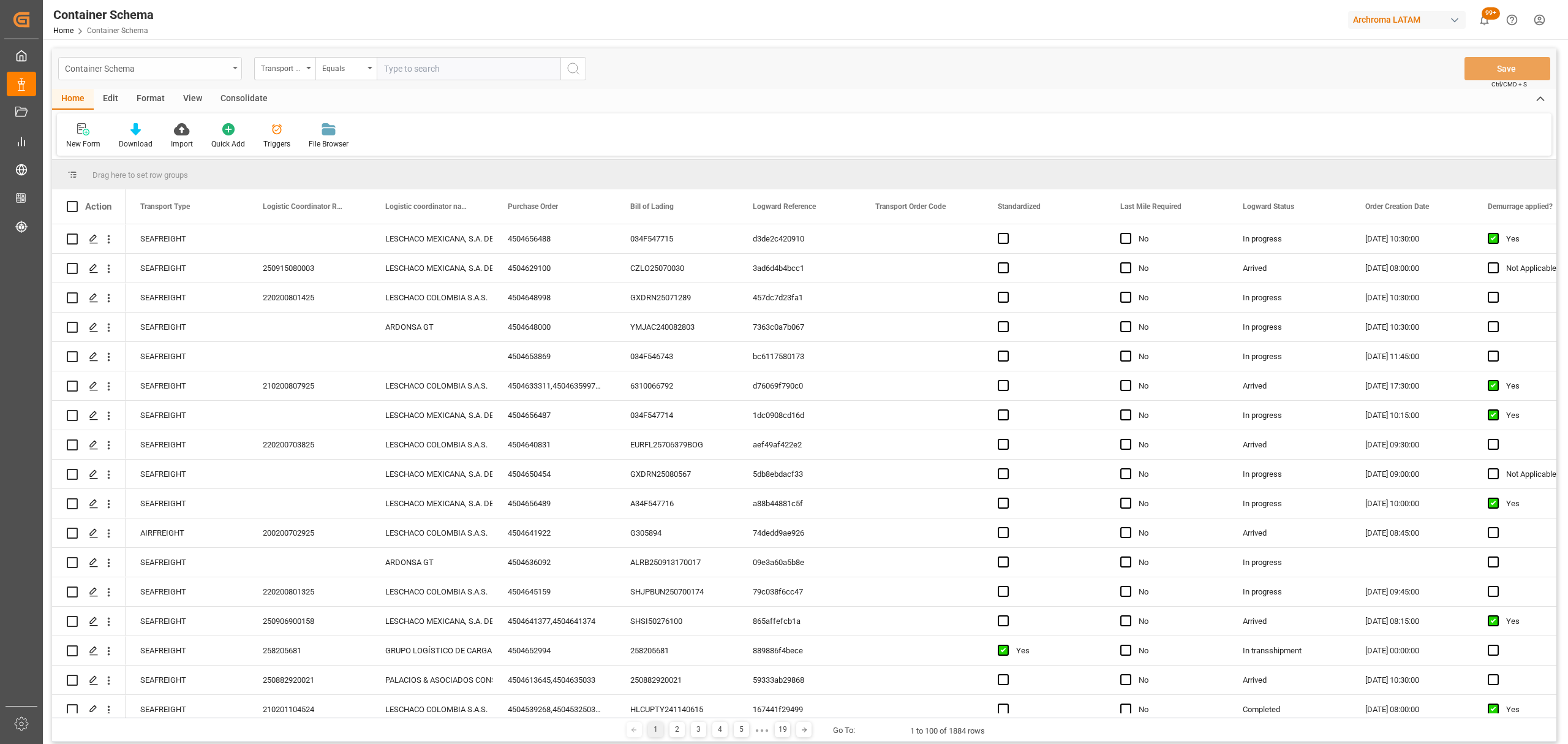
click at [217, 73] on div "Container Schema" at bounding box center [147, 68] width 163 height 16
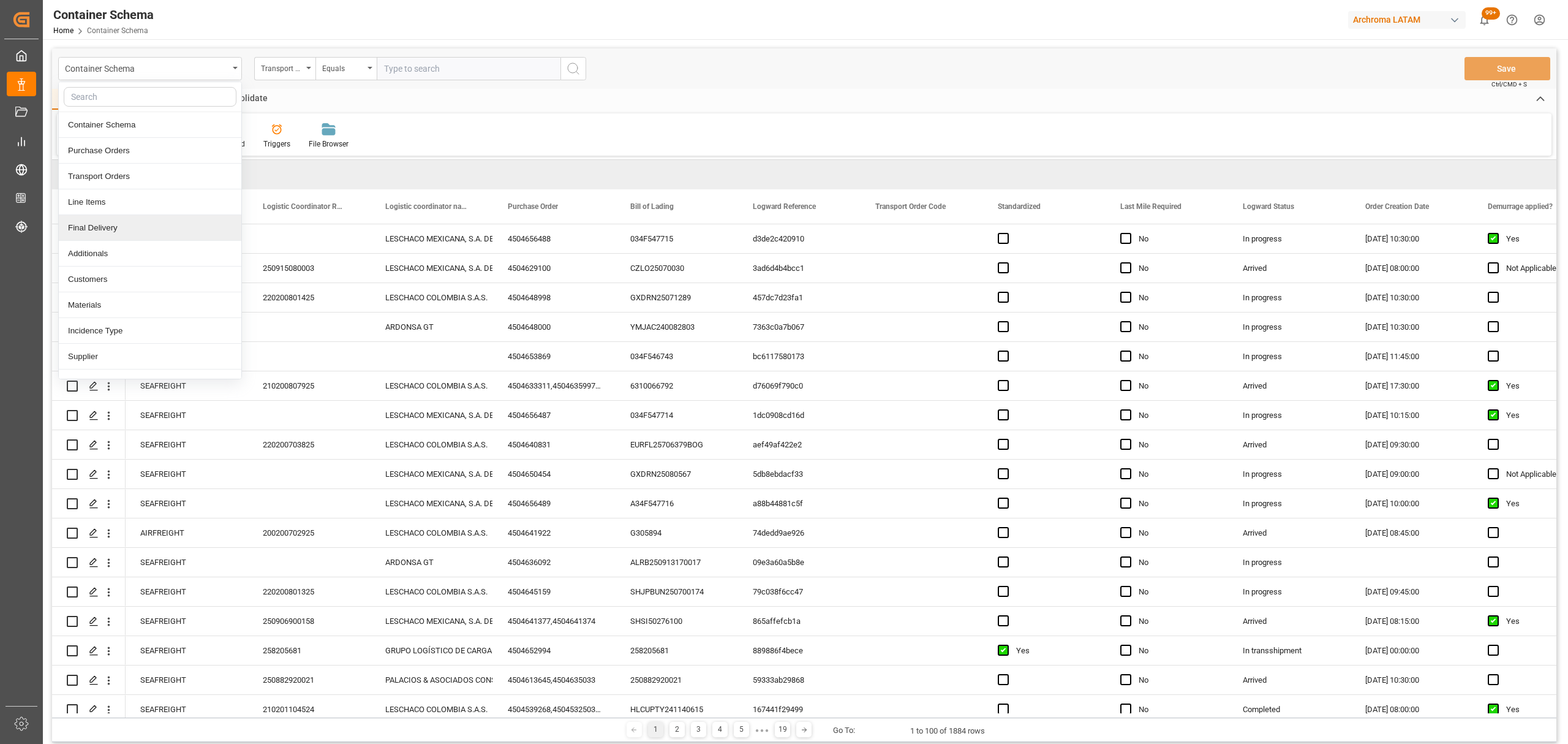
click at [108, 233] on div "Final Delivery" at bounding box center [149, 228] width 182 height 26
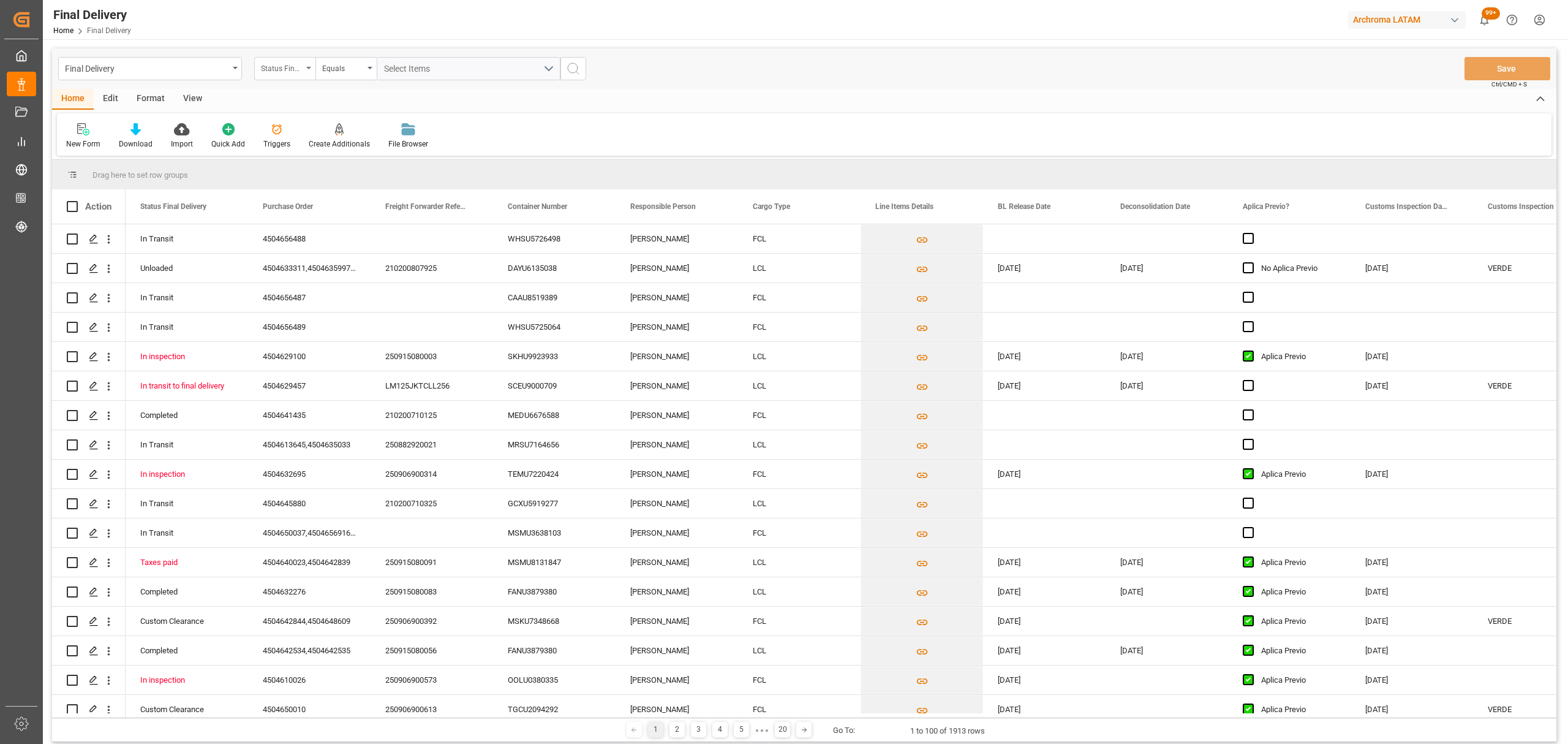
click at [294, 64] on div "Status Final Delivery" at bounding box center [282, 67] width 42 height 14
click at [309, 153] on div "Purchase Order" at bounding box center [345, 150] width 182 height 26
click at [339, 72] on div "Equals" at bounding box center [343, 67] width 42 height 14
click at [366, 150] on div "Fuzzy search" at bounding box center [406, 150] width 182 height 26
click at [418, 37] on div "Final Delivery Home Final Delivery Archroma LATAM 99+ Notifications Only show u…" at bounding box center [801, 20] width 1534 height 40
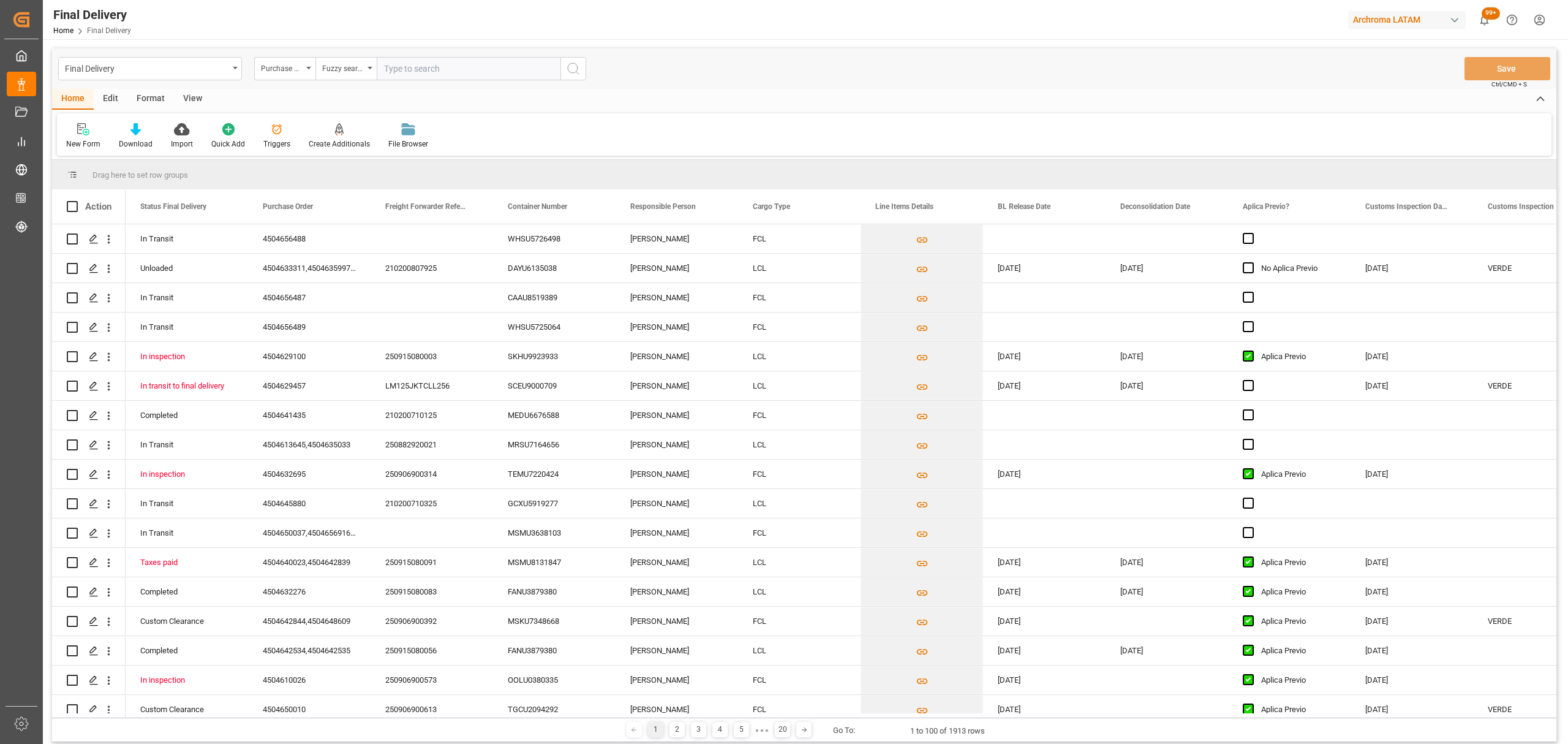
click at [410, 64] on input "text" at bounding box center [468, 68] width 184 height 23
paste input "4504621583"
type input "4504621583"
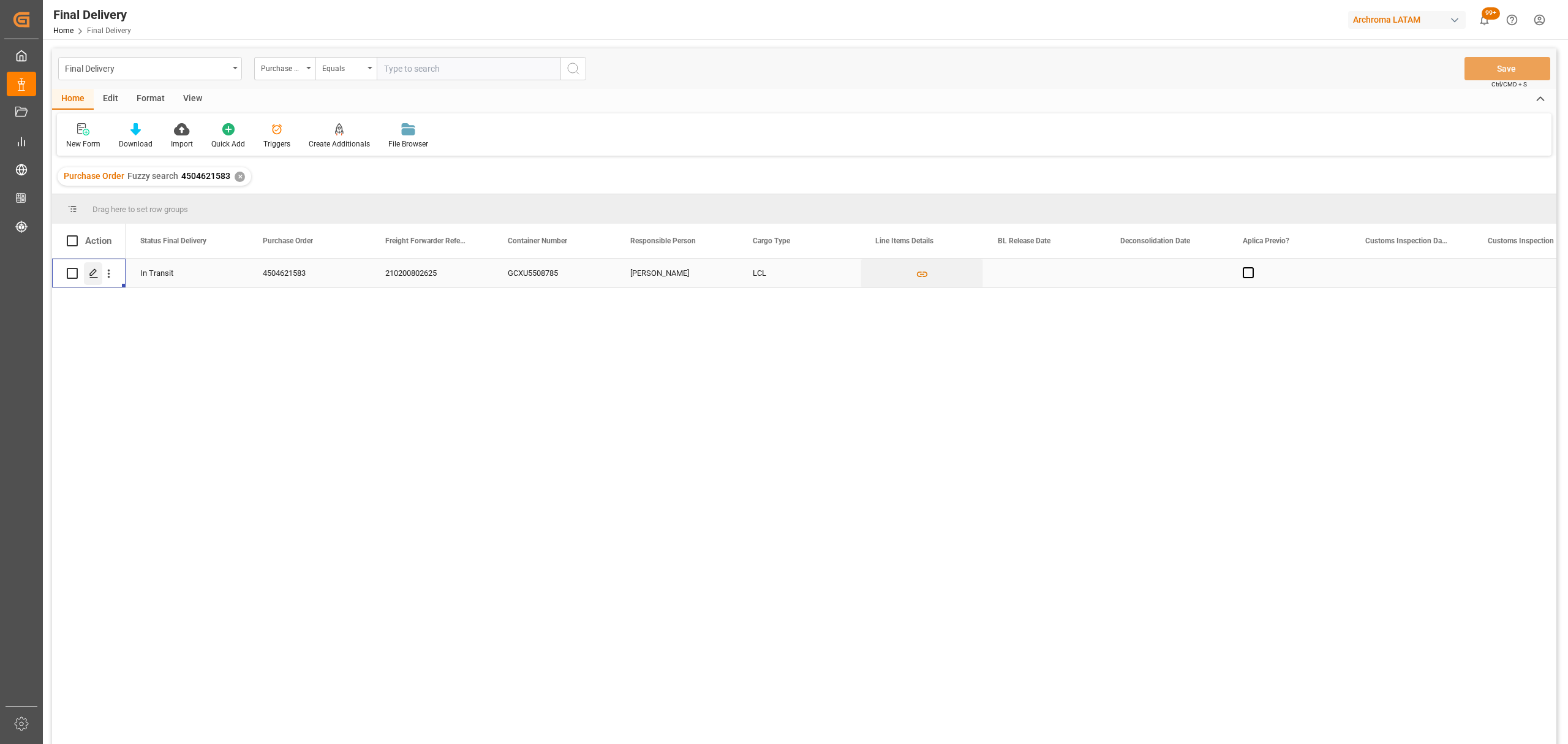
click at [85, 268] on div "Press SPACE to select this row." at bounding box center [93, 273] width 18 height 22
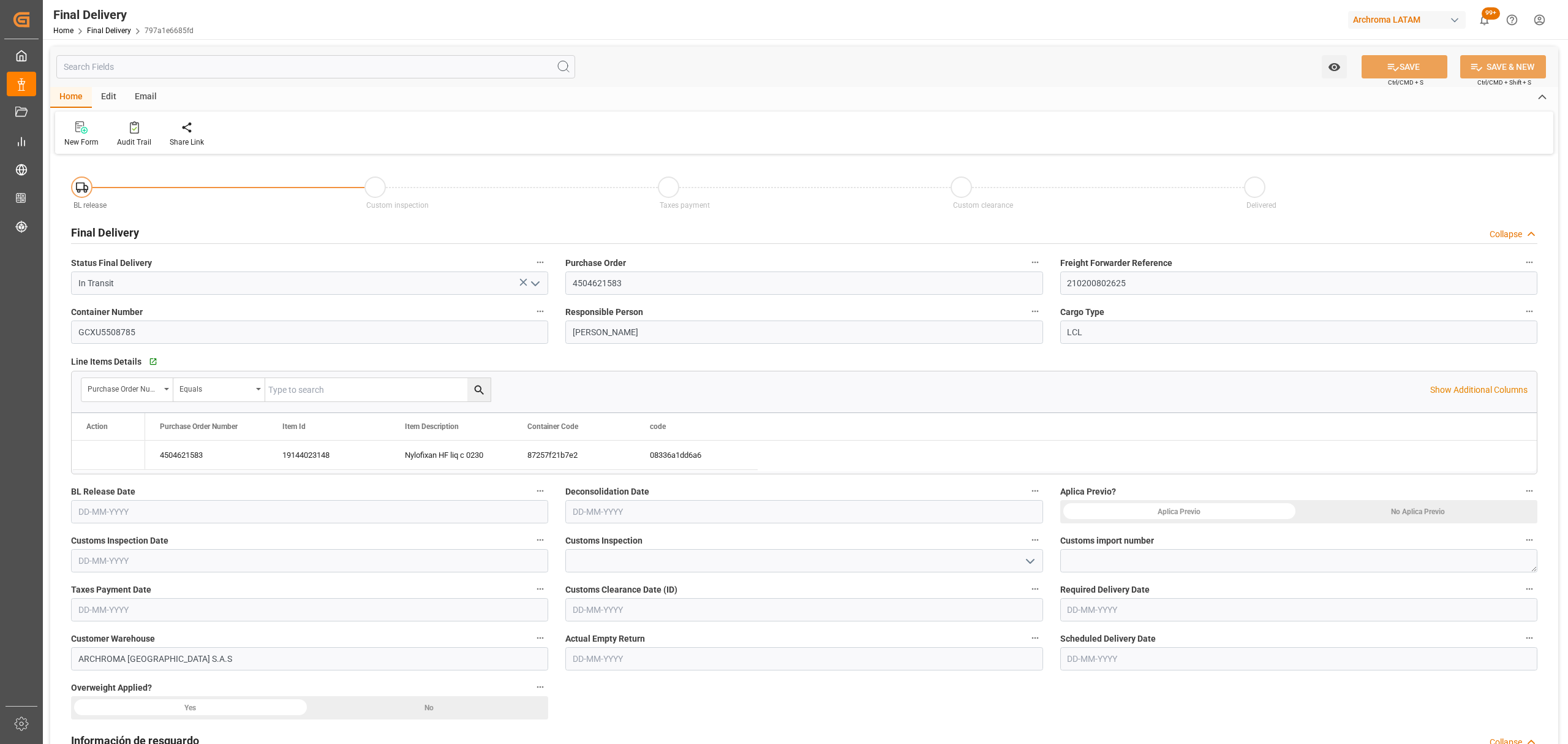
type input "[DATE]"
click at [361, 517] on input "text" at bounding box center [309, 511] width 477 height 23
drag, startPoint x: 86, startPoint y: 610, endPoint x: 380, endPoint y: 506, distance: 311.9
click at [86, 610] on span "8" at bounding box center [87, 610] width 4 height 8
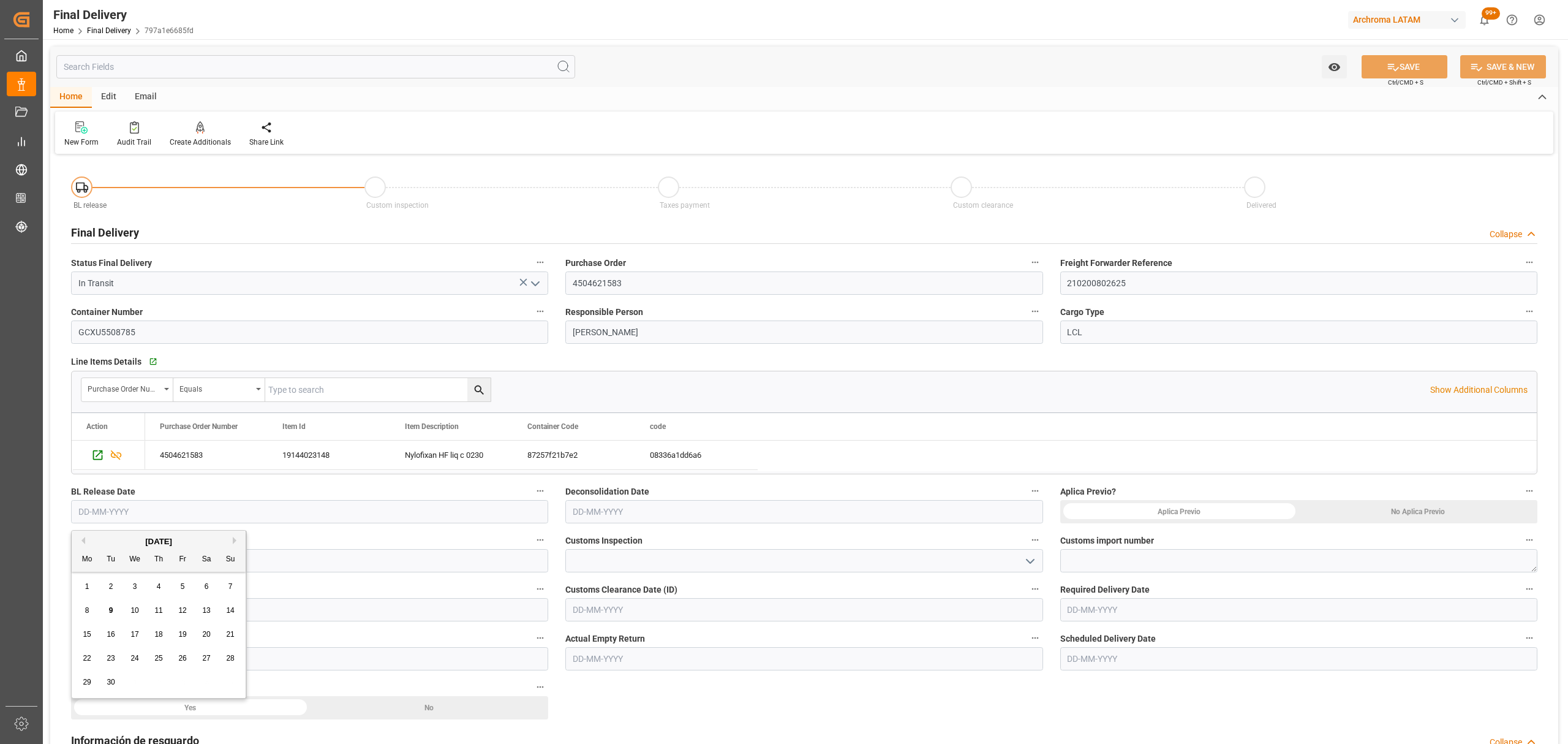
type input "[DATE]"
click at [1132, 607] on input "text" at bounding box center [1298, 610] width 477 height 23
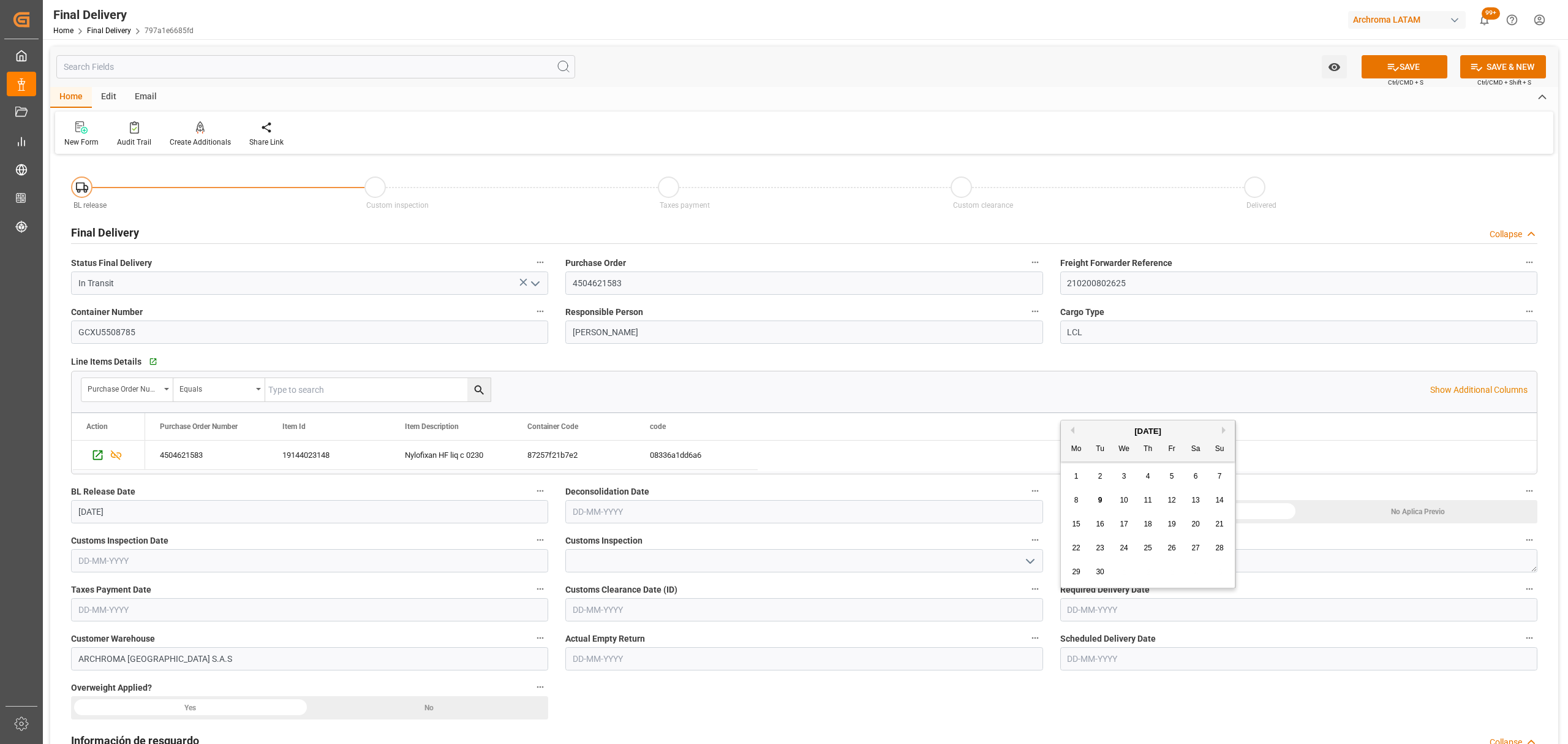
drag, startPoint x: 1074, startPoint y: 545, endPoint x: 1077, endPoint y: 535, distance: 10.4
click at [1074, 545] on span "22" at bounding box center [1076, 548] width 8 height 8
type input "[DATE]"
click at [1402, 52] on div "Watch Option SAVE Ctrl/CMD + S SAVE & NEW Ctrl/CMD + Shift + S" at bounding box center [804, 66] width 1508 height 40
click at [1389, 68] on icon at bounding box center [1393, 68] width 13 height 13
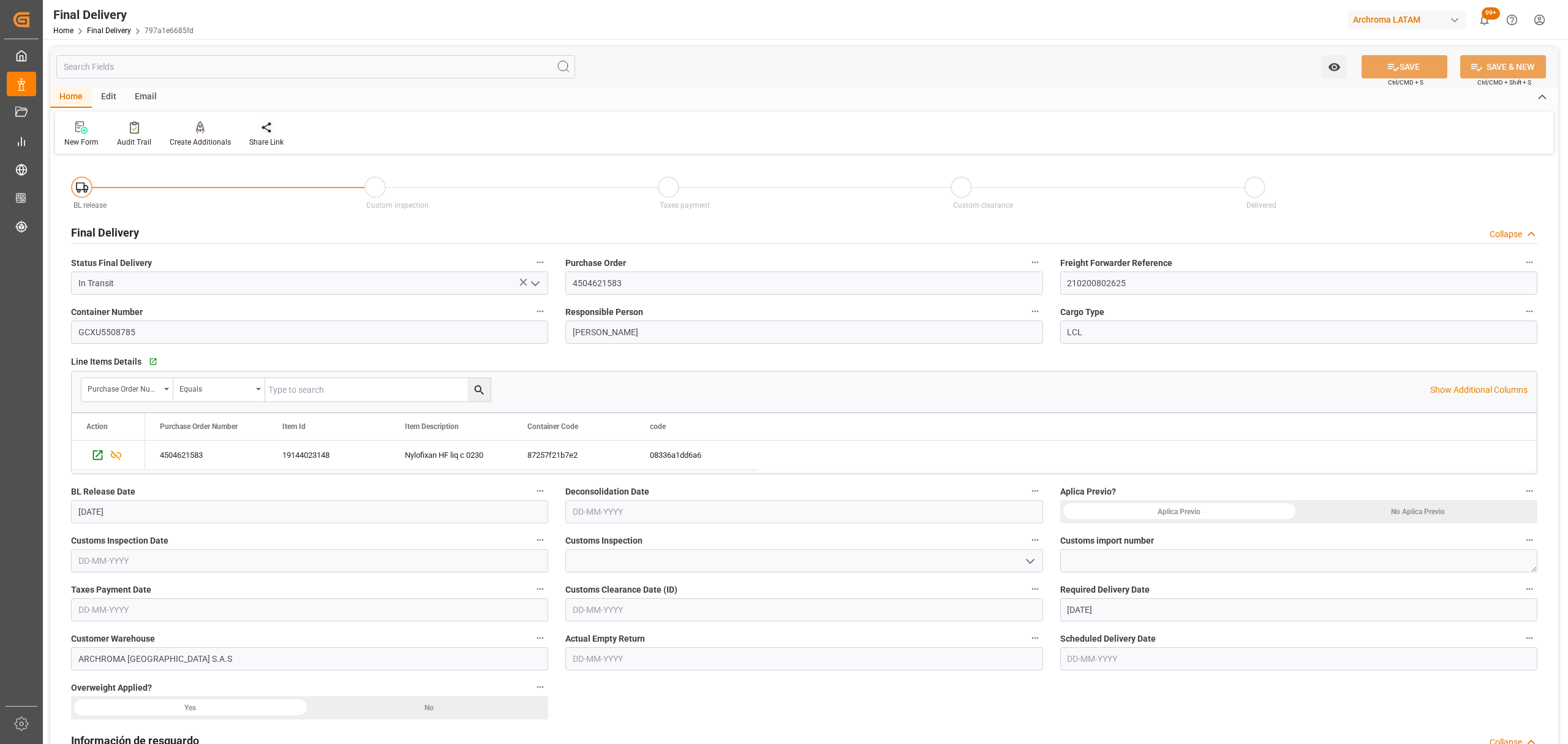
click at [262, 125] on icon at bounding box center [266, 127] width 12 height 12
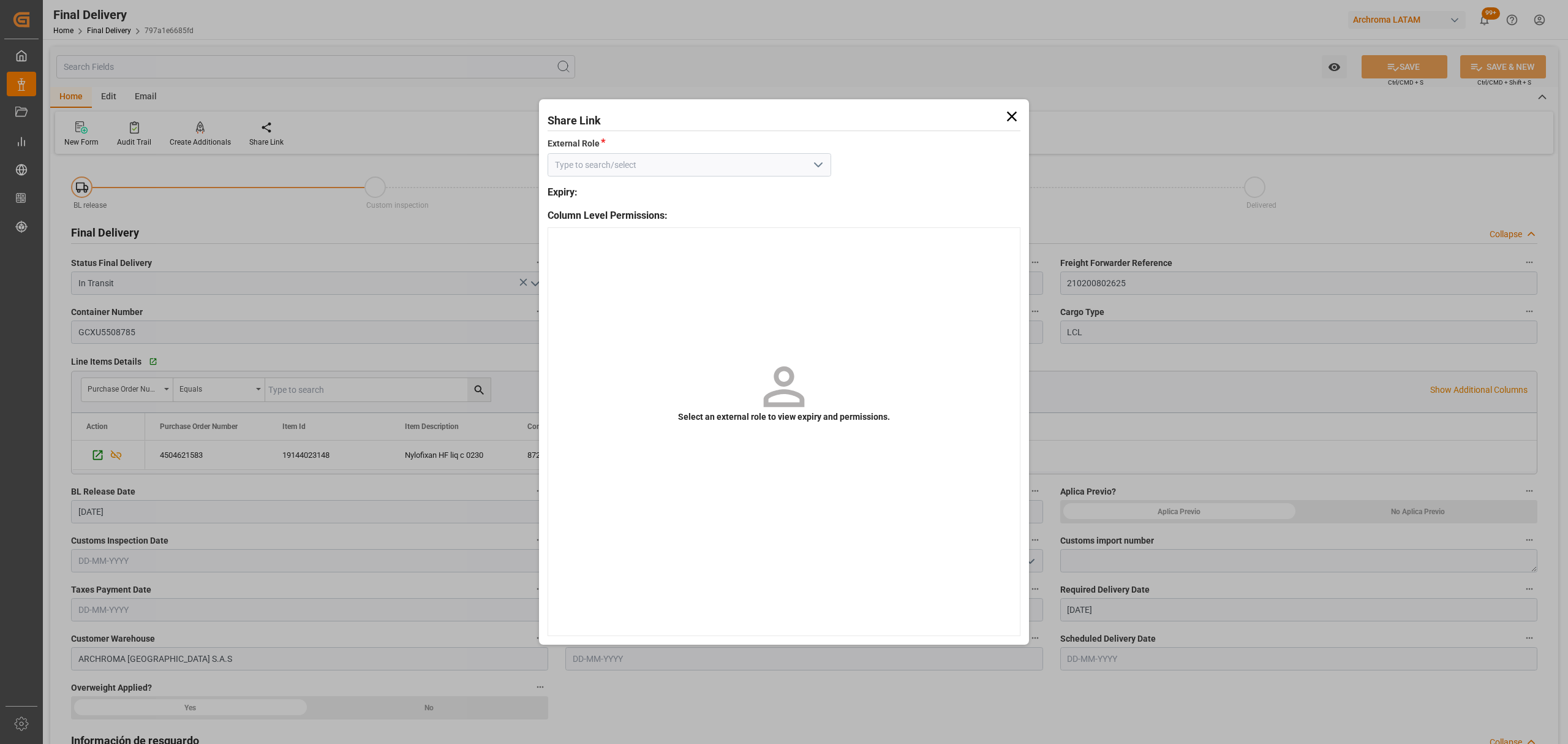
click at [817, 169] on icon "open menu" at bounding box center [819, 165] width 15 height 15
click at [735, 195] on div "External - finalDelivery" at bounding box center [689, 191] width 283 height 27
type input "External - finalDelivery"
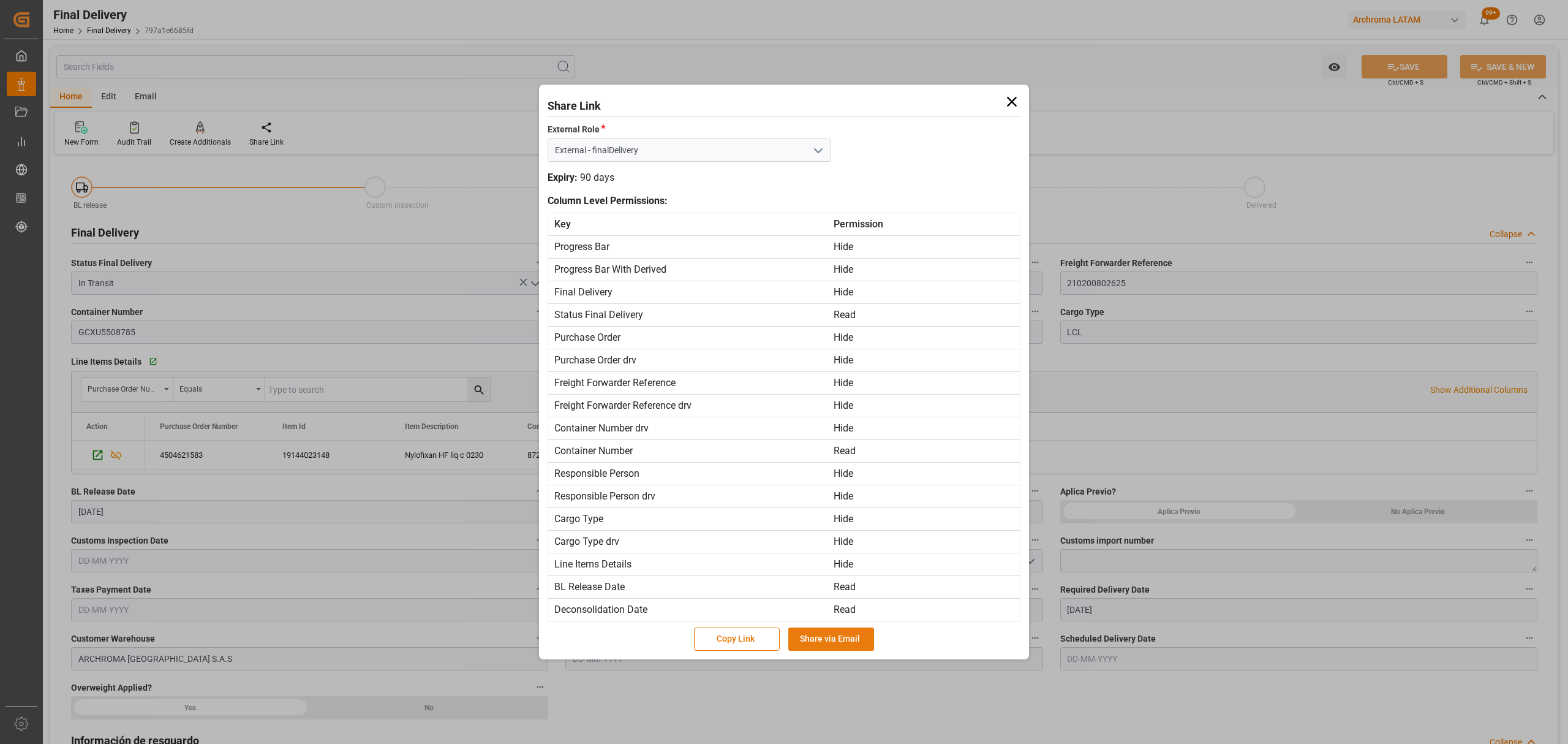
drag, startPoint x: 833, startPoint y: 631, endPoint x: 665, endPoint y: 431, distance: 261.2
click at [833, 630] on button "Share via Email" at bounding box center [831, 639] width 86 height 23
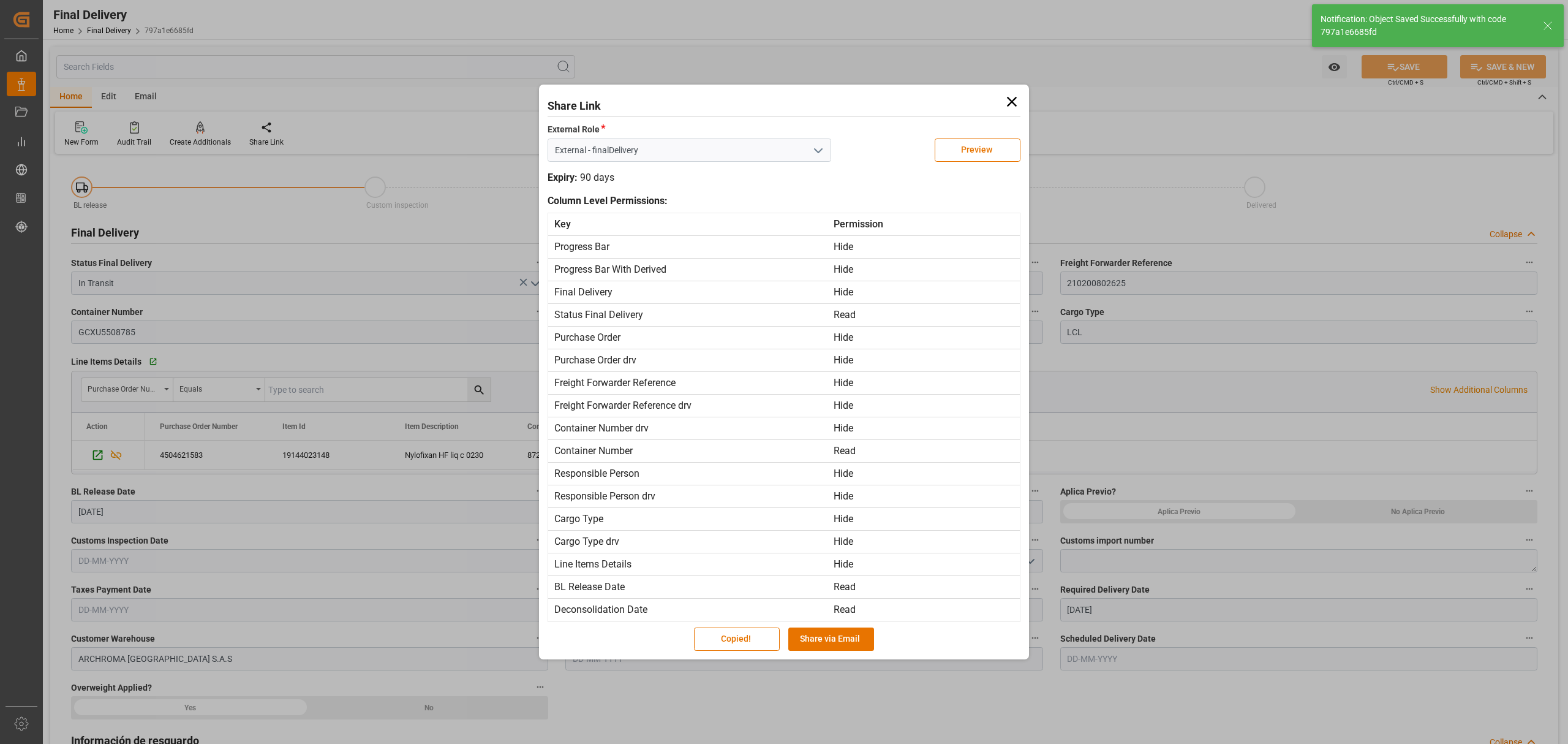
type textarea "1"
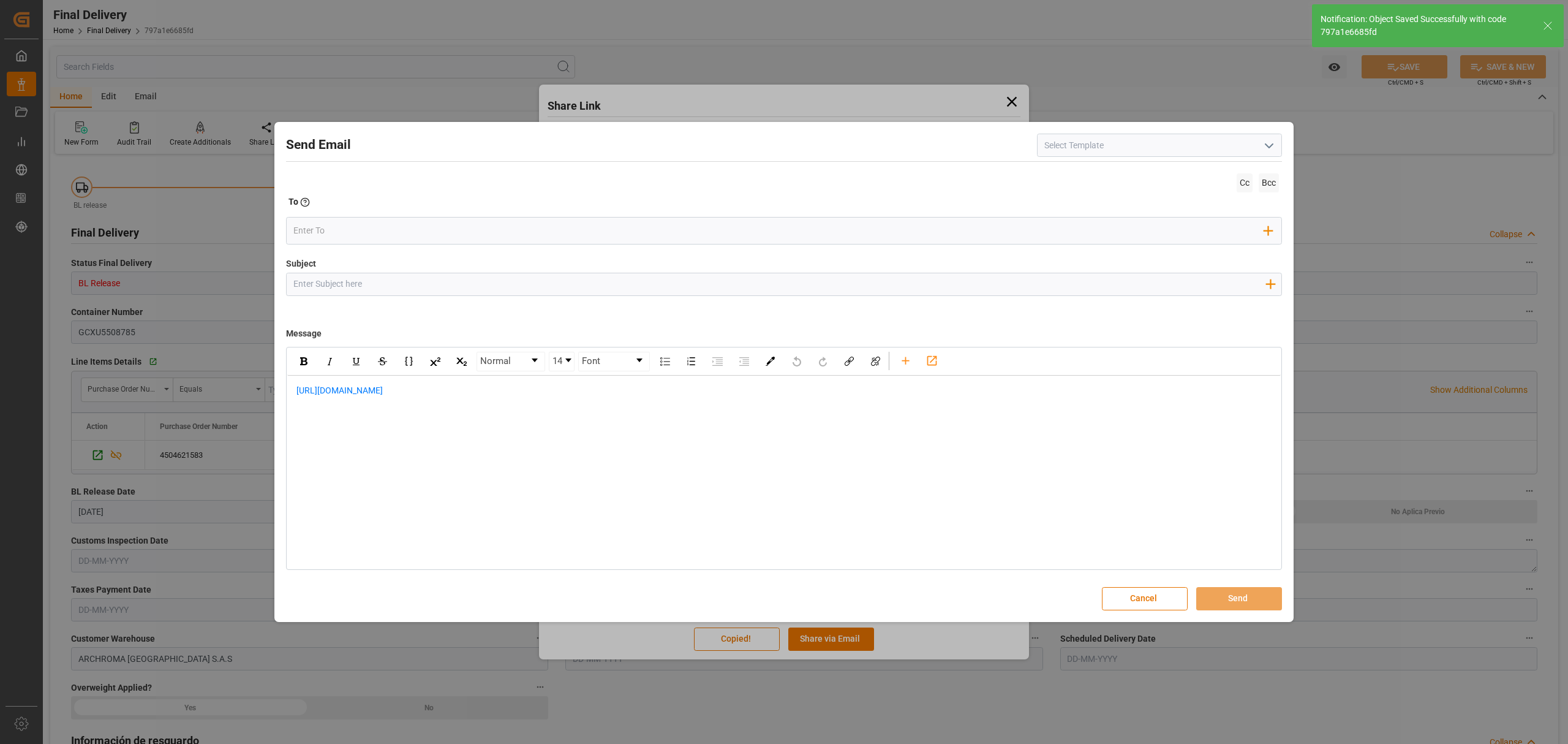
type input "BL Release"
type input "2"
click at [615, 285] on input "Subject" at bounding box center [779, 284] width 985 height 21
paste input "PO 4504621583 //TE//VARIACION ETA//PRIORIDAD//SPICE INDUSTRIA QUIMICA LTDA / AR…"
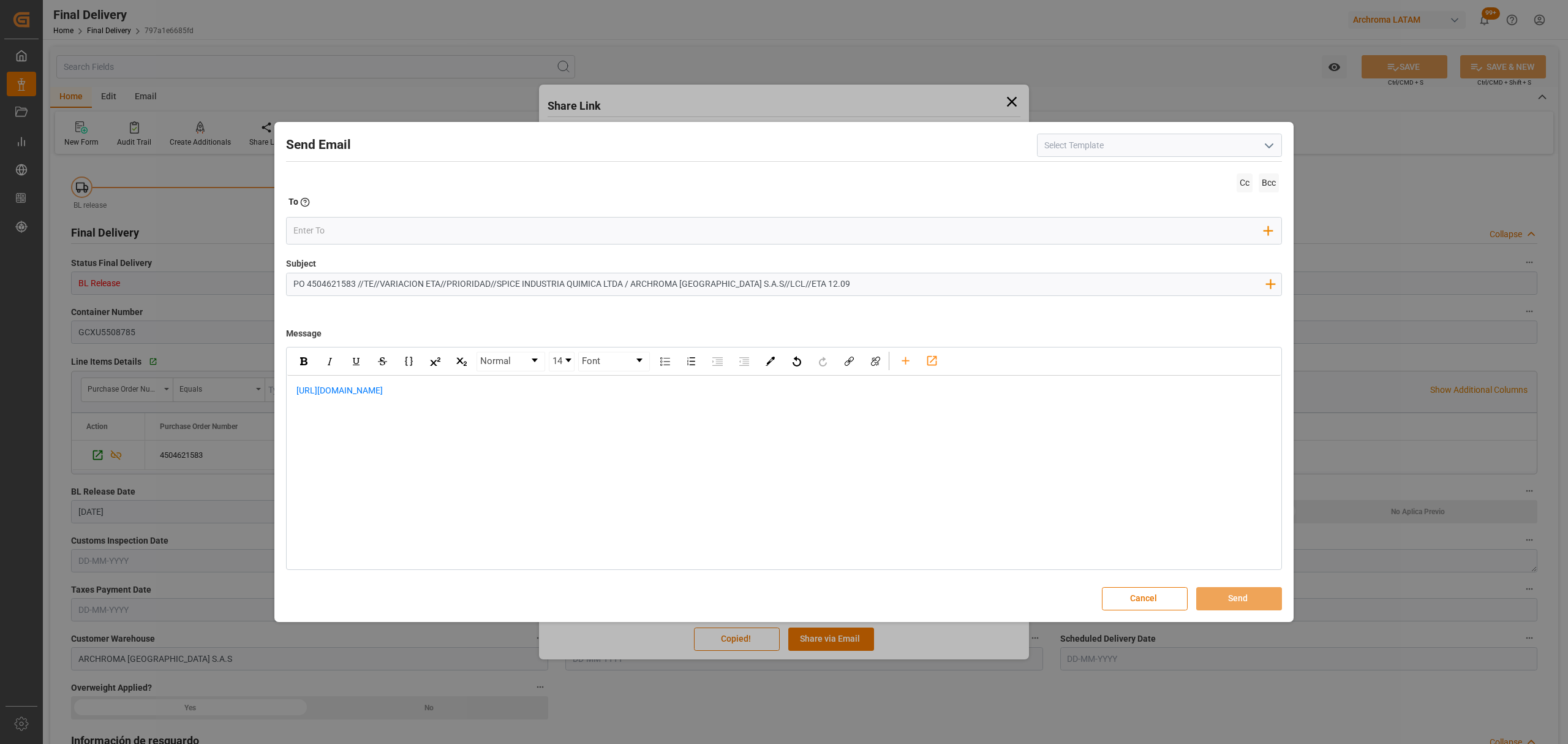
drag, startPoint x: 440, startPoint y: 280, endPoint x: 381, endPoint y: 280, distance: 59.0
click at [381, 280] on input "PO 4504621583 //TE//VARIACION ETA//PRIORIDAD//SPICE INDUSTRIA QUIMICA LTDA / AR…" at bounding box center [779, 284] width 985 height 21
click at [383, 285] on input "PO 4504621583 //TE//OGWARD STATUS//PRIORIDAD//SPICE INDUSTRIA QUIMICA LTDA / AR…" at bounding box center [779, 284] width 985 height 21
click at [378, 283] on input "PO 4504621583 //TE//OGWARD STATUS//PRIORIDAD//SPICE INDUSTRIA QUIMICA LTDA / AR…" at bounding box center [779, 284] width 985 height 21
type input "PO 4504621583 //TE//LOGWARD STATUS//PRIORIDAD//SPICE INDUSTRIA QUIMICA LTDA / A…"
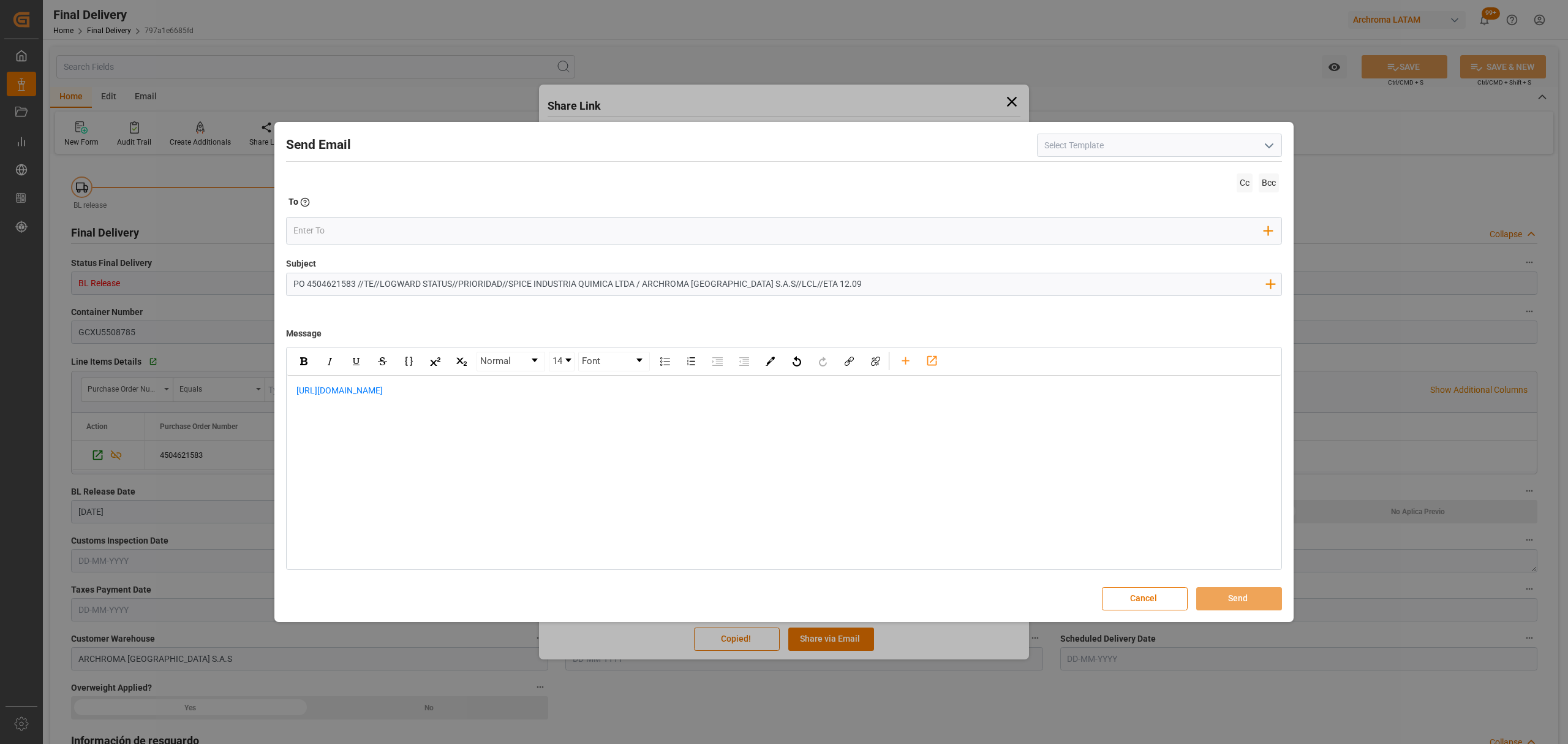
click at [292, 386] on div "[URL][DOMAIN_NAME]" at bounding box center [783, 397] width 993 height 43
click at [456, 388] on div "rdw-editor" at bounding box center [785, 391] width 976 height 13
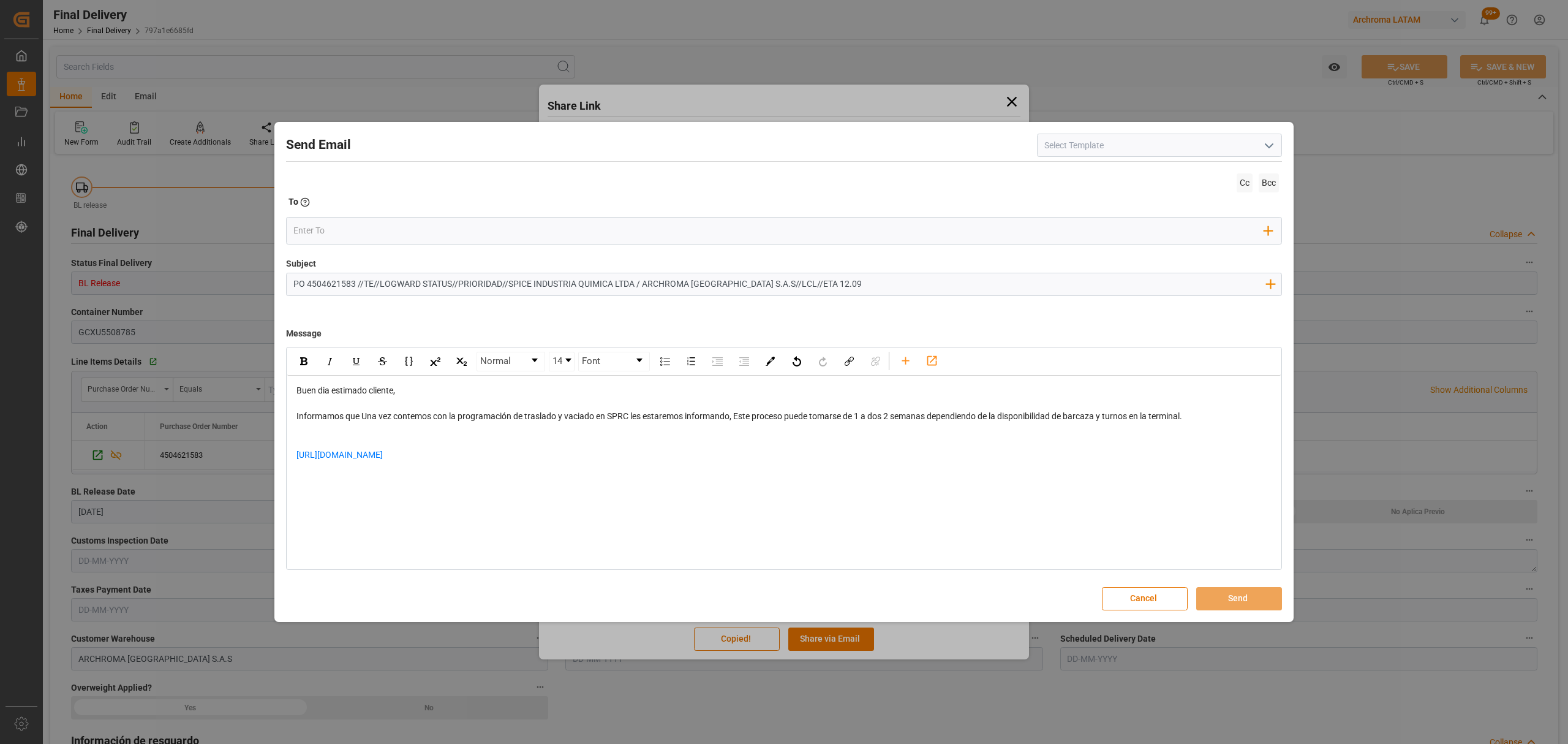
click at [369, 419] on span "Informamos que Una vez contemos con la programación de traslado y vaciado en SP…" at bounding box center [739, 417] width 885 height 10
click at [437, 434] on div "rdw-editor" at bounding box center [785, 430] width 976 height 13
click at [561, 452] on div "[URL][DOMAIN_NAME]" at bounding box center [785, 461] width 976 height 26
click at [341, 487] on div "Estaremosinformandondo novedades" at bounding box center [785, 481] width 976 height 13
click at [339, 483] on span "Estaremosinformandondo novedades" at bounding box center [369, 481] width 144 height 10
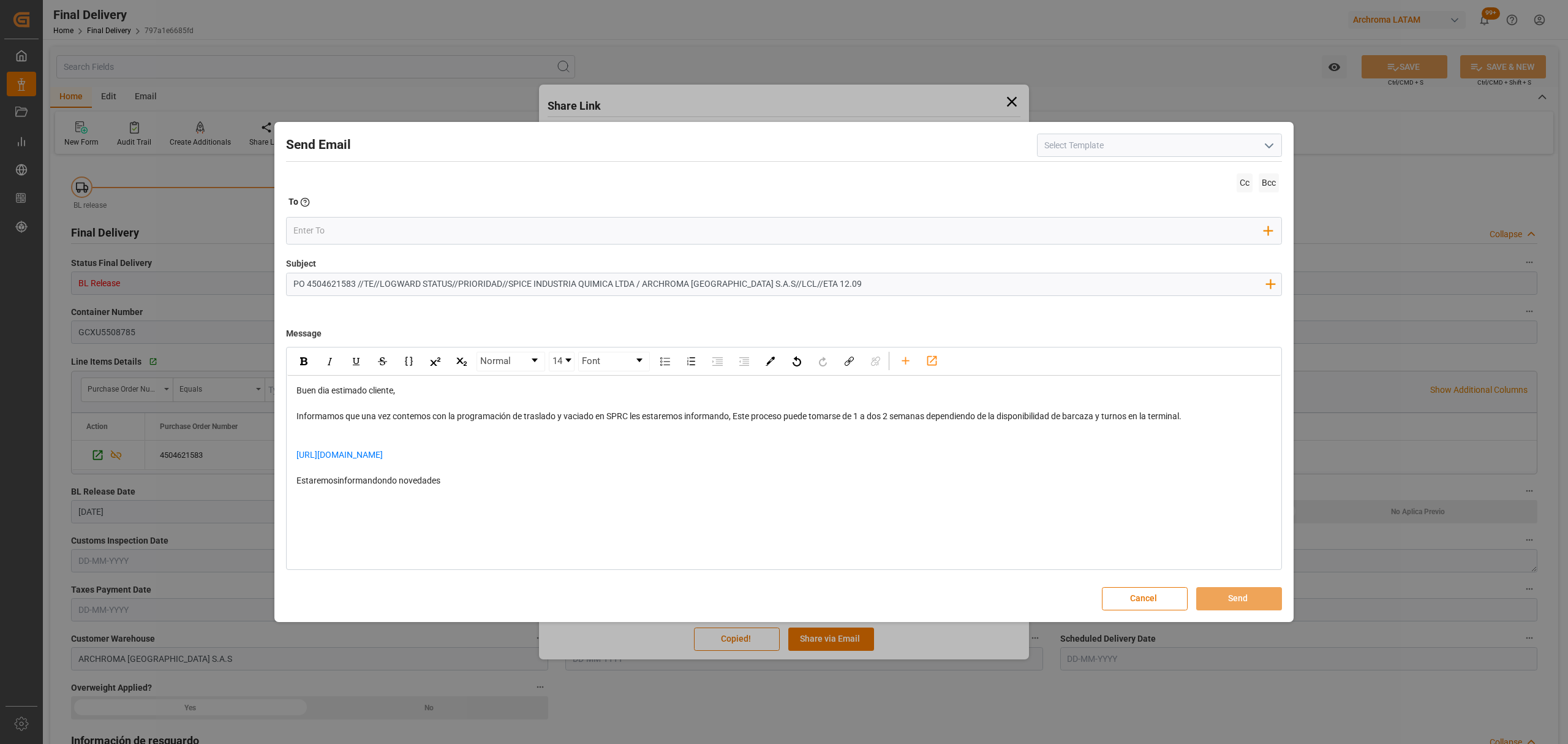
click at [340, 481] on span "Estaremosinformandondo novedades" at bounding box center [369, 481] width 144 height 10
click at [350, 507] on div "rdw-editor" at bounding box center [785, 512] width 976 height 26
click at [421, 519] on div "rdw-editor" at bounding box center [785, 512] width 976 height 26
click at [378, 500] on div "rdw-editor" at bounding box center [785, 494] width 976 height 13
click at [459, 238] on input "email" at bounding box center [779, 231] width 971 height 18
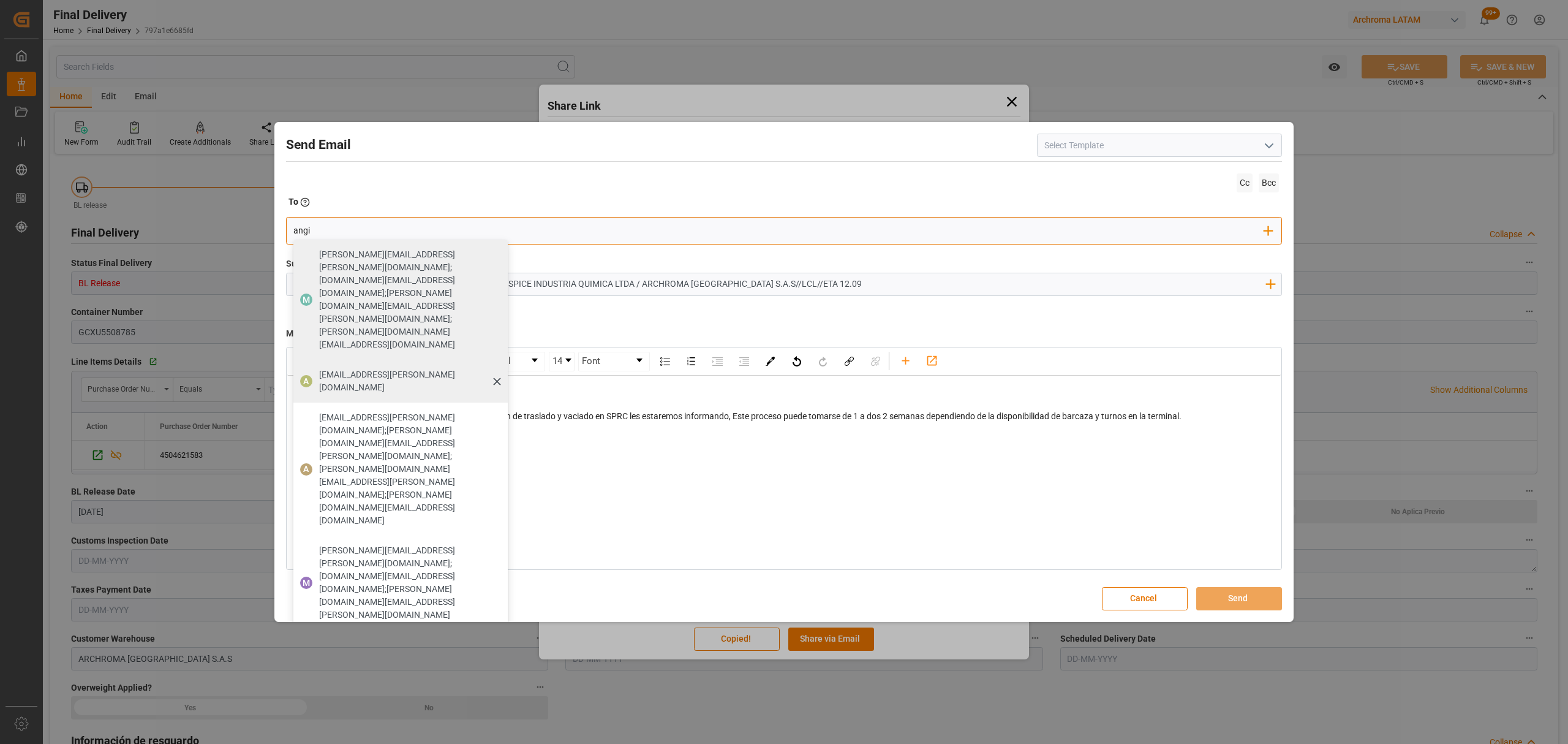
type input "angi"
click at [350, 369] on span "[EMAIL_ADDRESS][PERSON_NAME][DOMAIN_NAME]" at bounding box center [409, 381] width 180 height 26
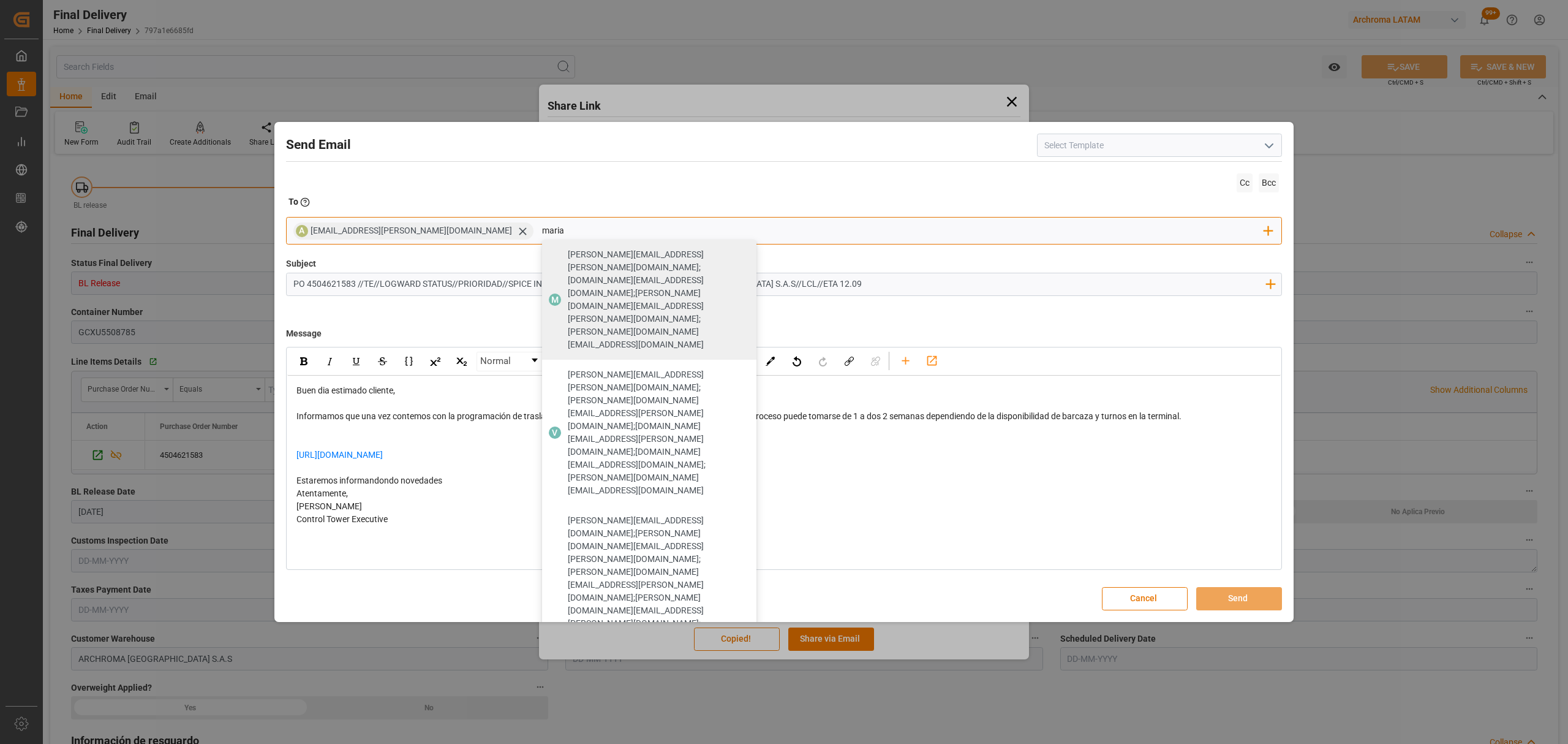
type input "maria"
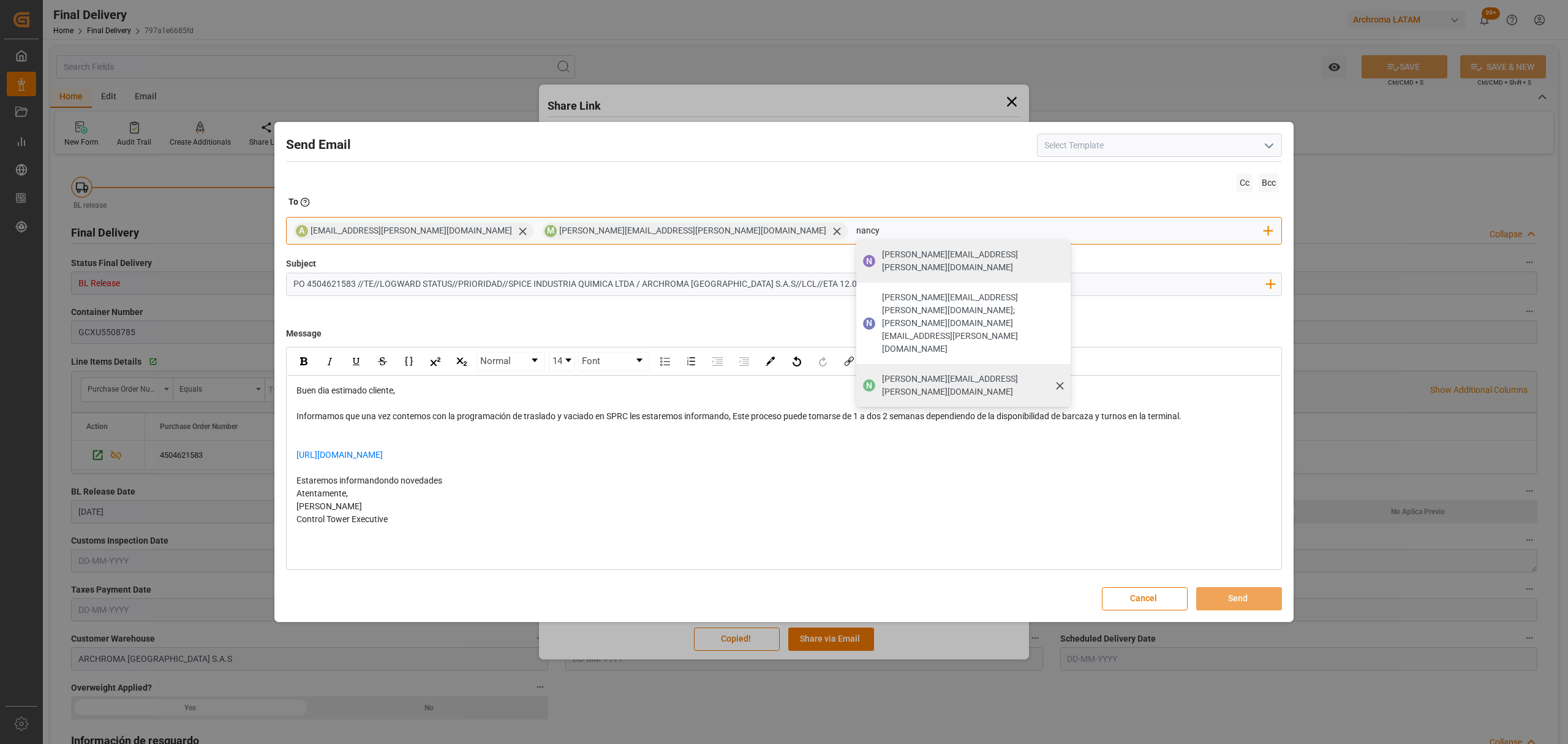
type input "nancy"
click at [882, 373] on span "[PERSON_NAME][EMAIL_ADDRESS][PERSON_NAME][DOMAIN_NAME]" at bounding box center [972, 385] width 180 height 26
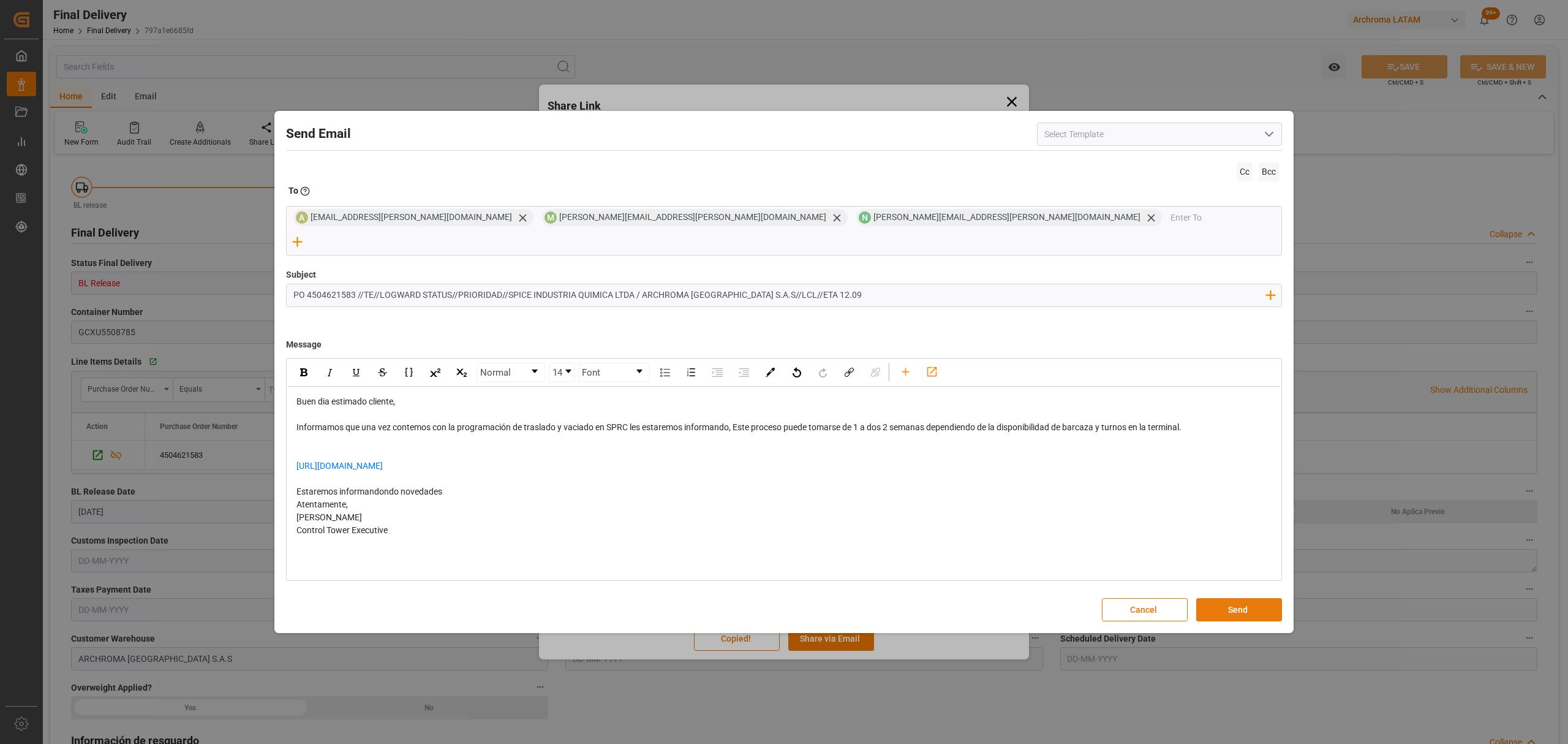
click at [1256, 598] on button "Send" at bounding box center [1239, 610] width 86 height 23
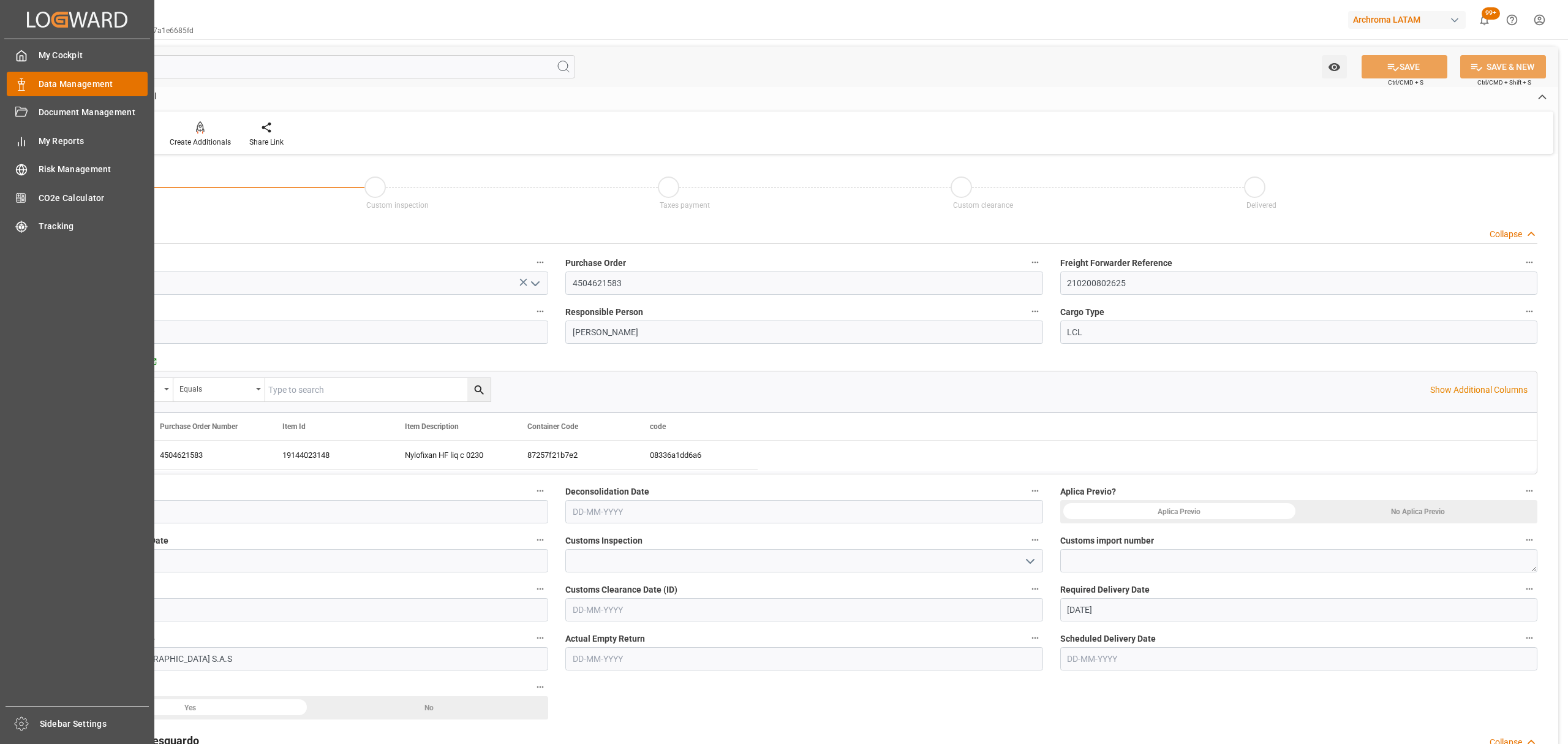
click at [49, 80] on span "Data Management" at bounding box center [93, 84] width 110 height 13
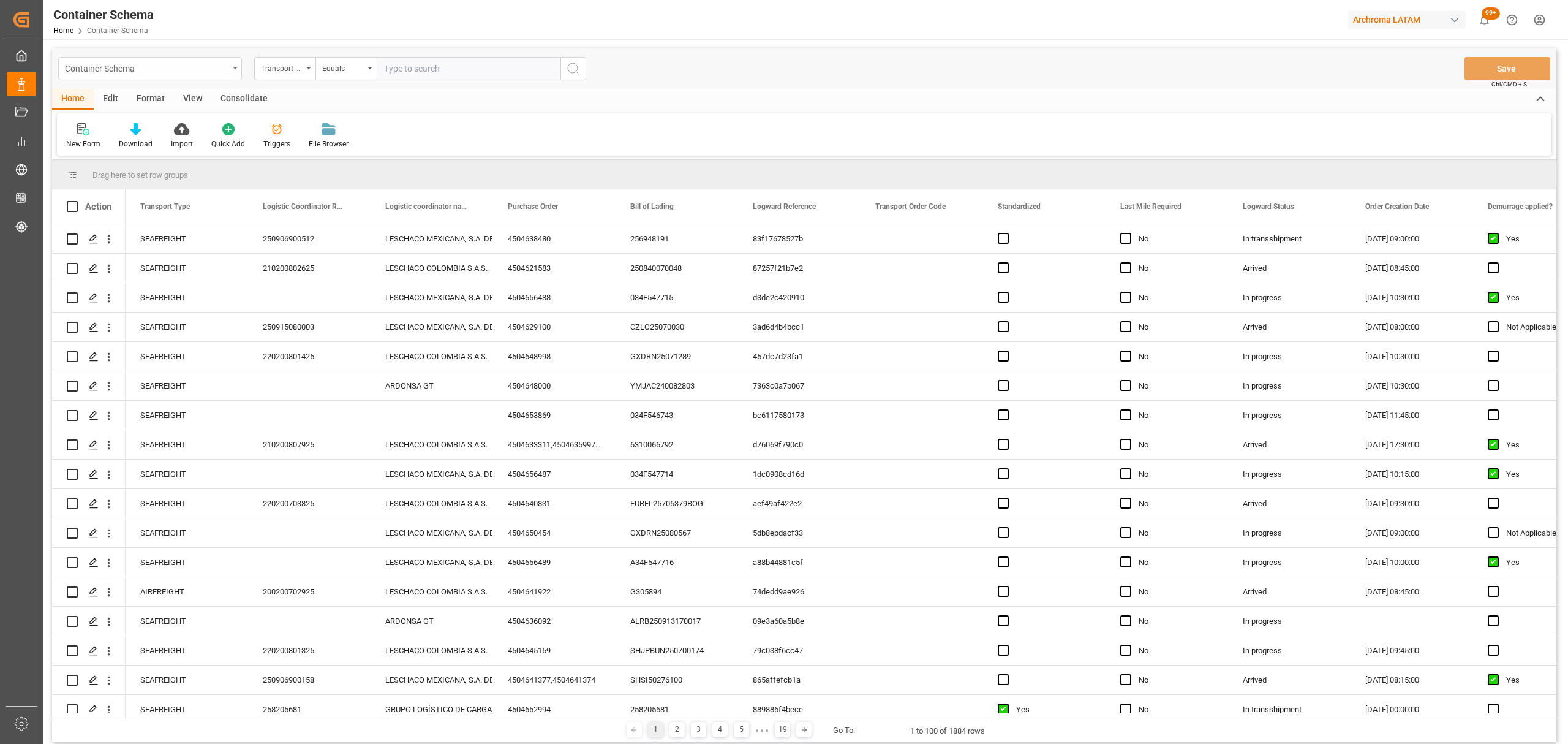
click at [184, 67] on div "Container Schema" at bounding box center [147, 68] width 163 height 16
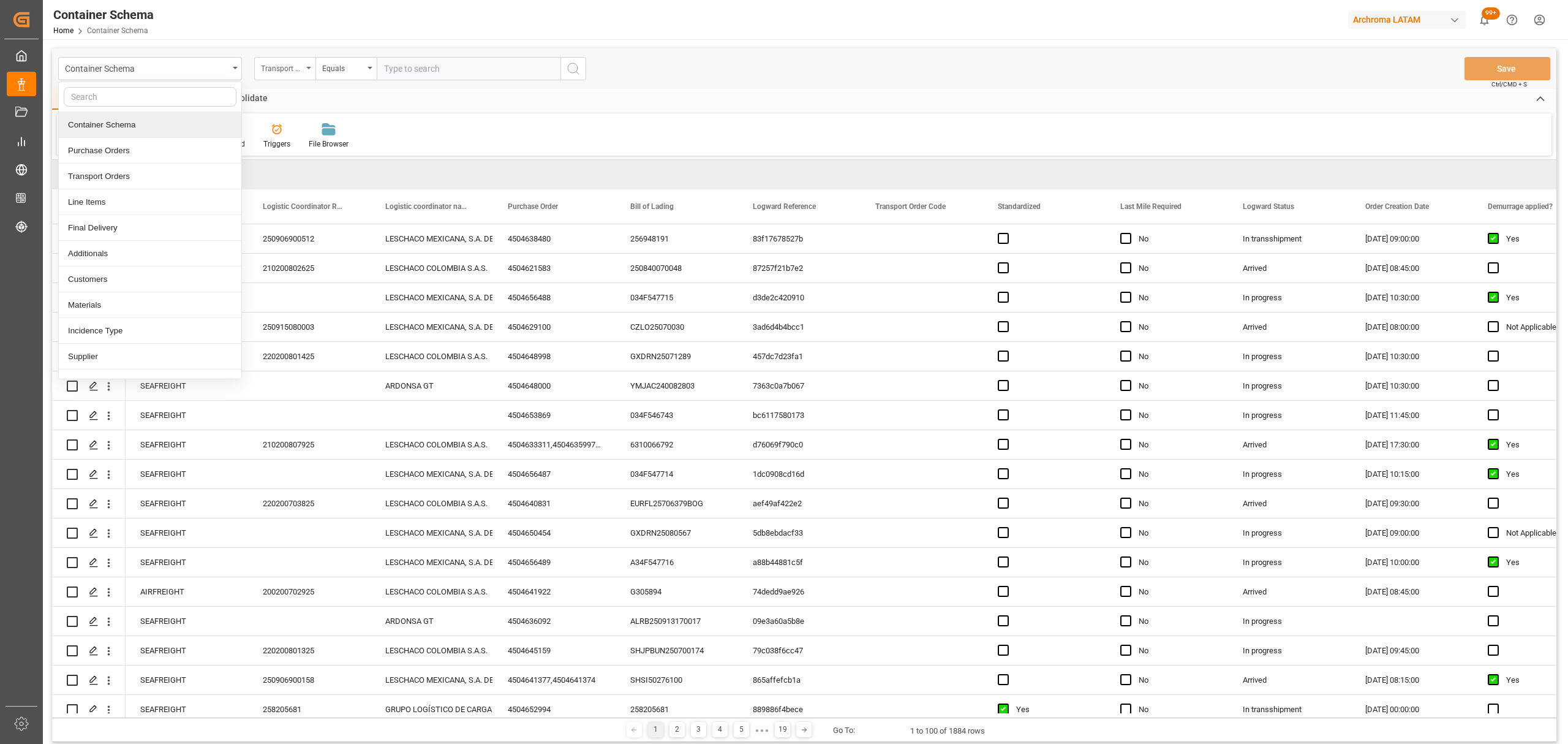
click at [283, 71] on div "Transport Type" at bounding box center [282, 67] width 42 height 14
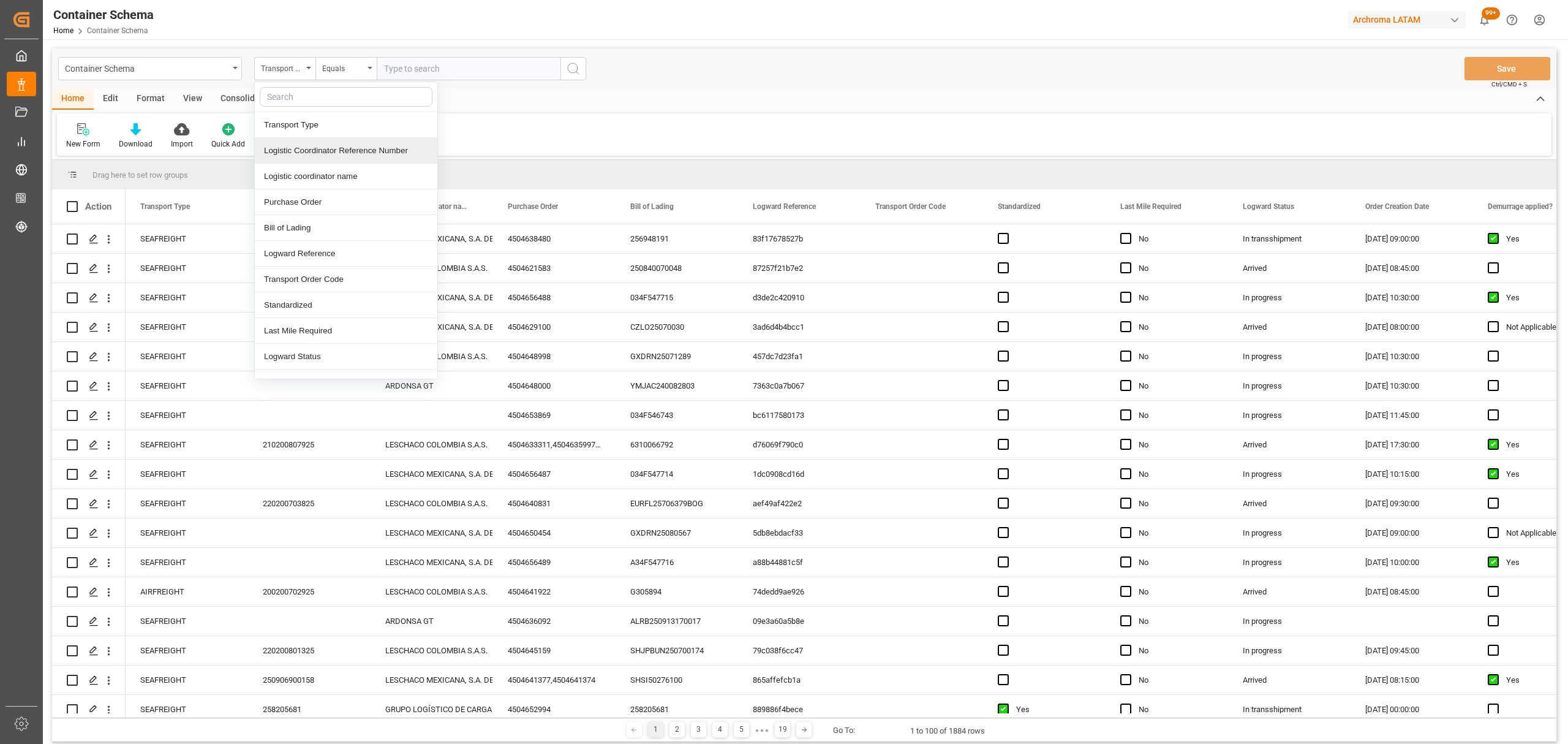
click at [331, 158] on div "Logistic Coordinator Reference Number" at bounding box center [345, 150] width 182 height 26
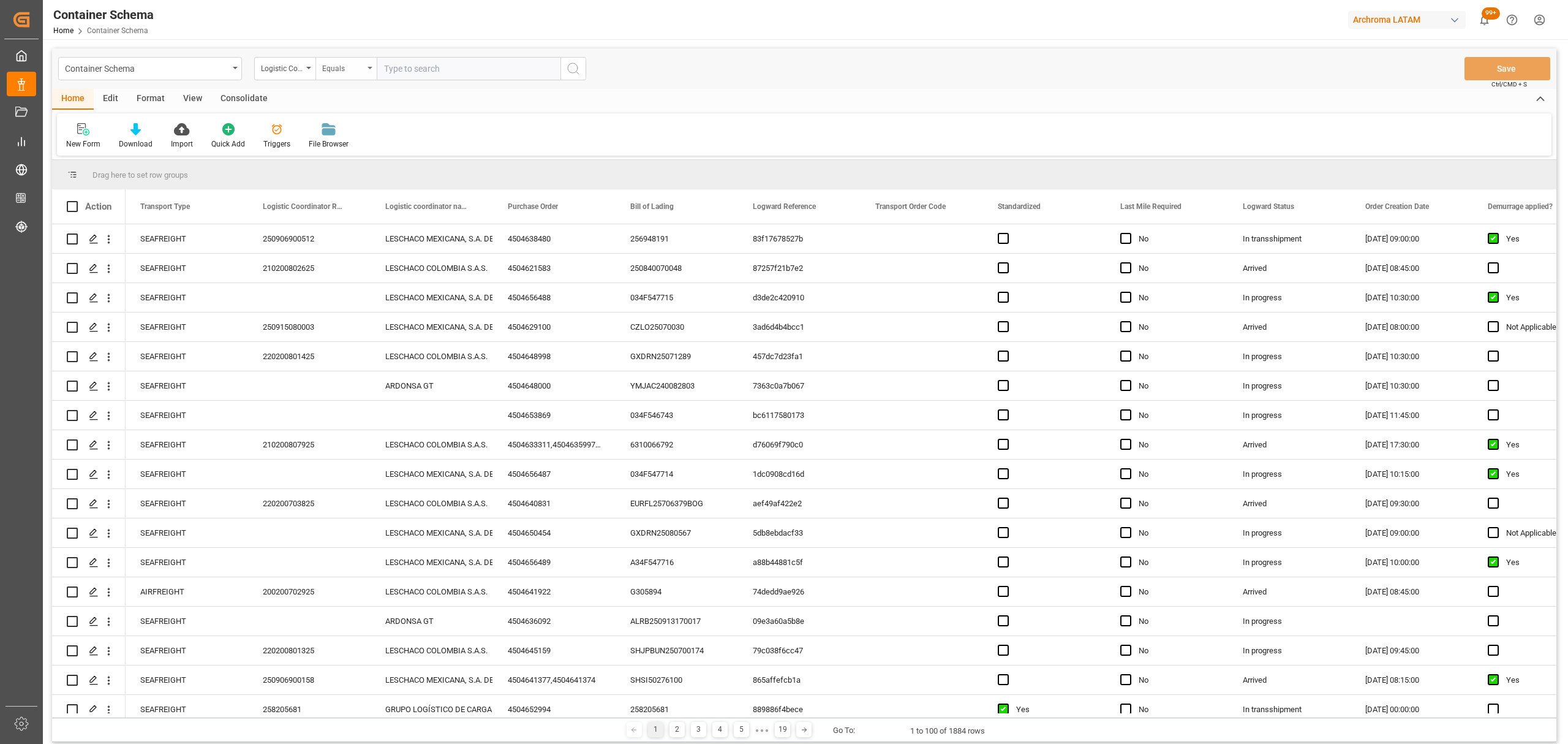
click at [317, 77] on div "Equals" at bounding box center [346, 68] width 61 height 23
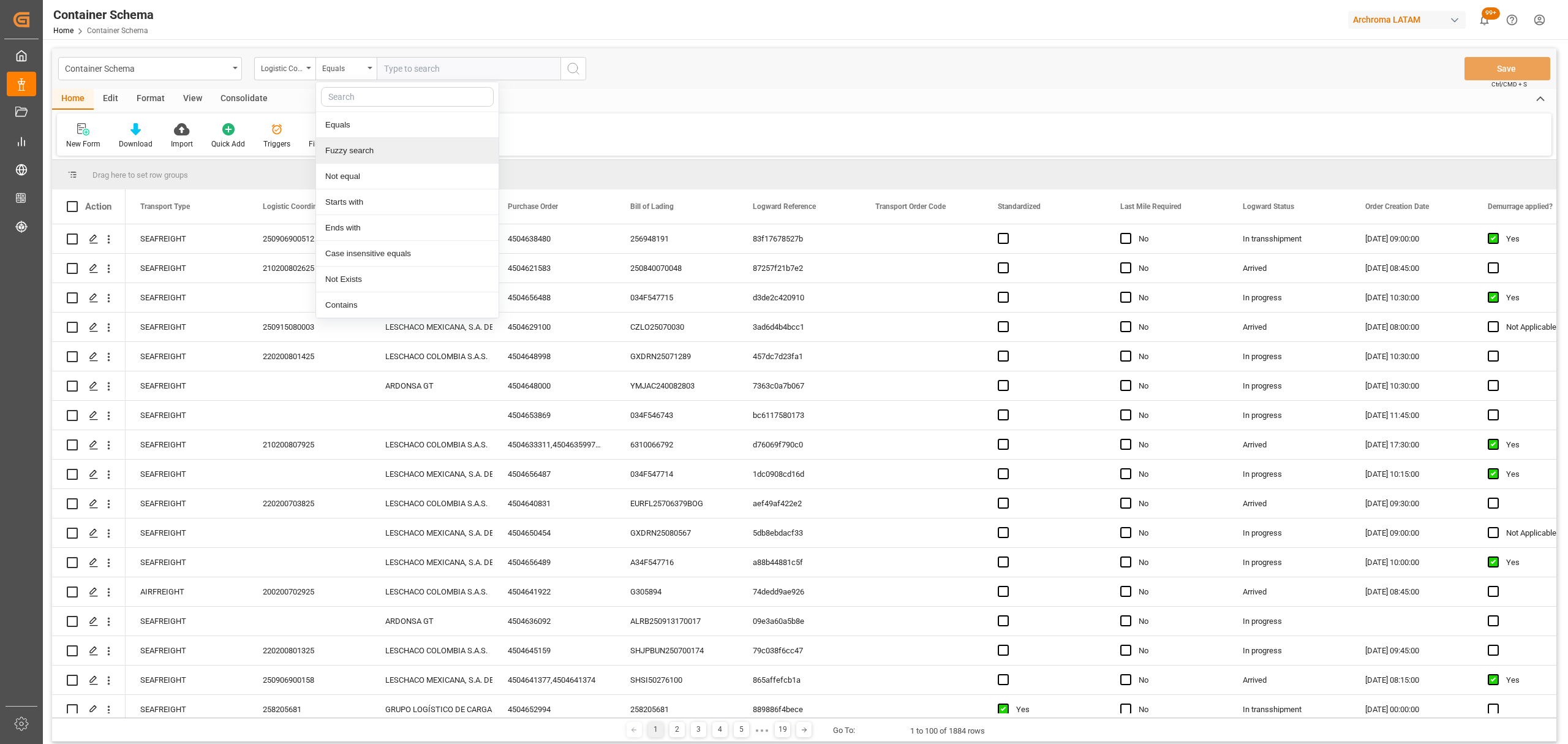
drag, startPoint x: 378, startPoint y: 148, endPoint x: 278, endPoint y: 3, distance: 176.1
click at [378, 148] on div "Fuzzy search" at bounding box center [406, 150] width 182 height 26
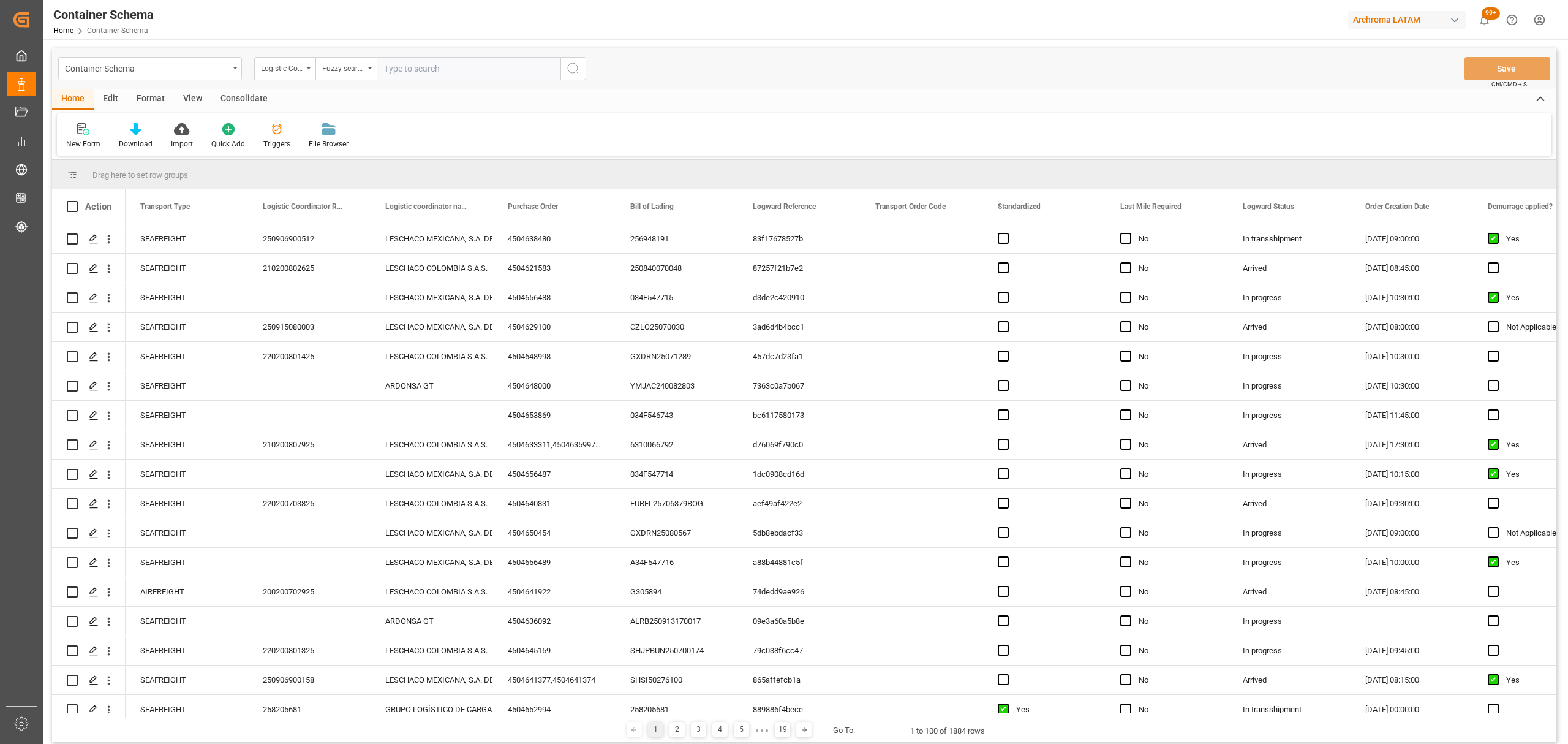
click at [476, 71] on input "text" at bounding box center [468, 68] width 184 height 23
paste input "210200608225"
type input "210200608225"
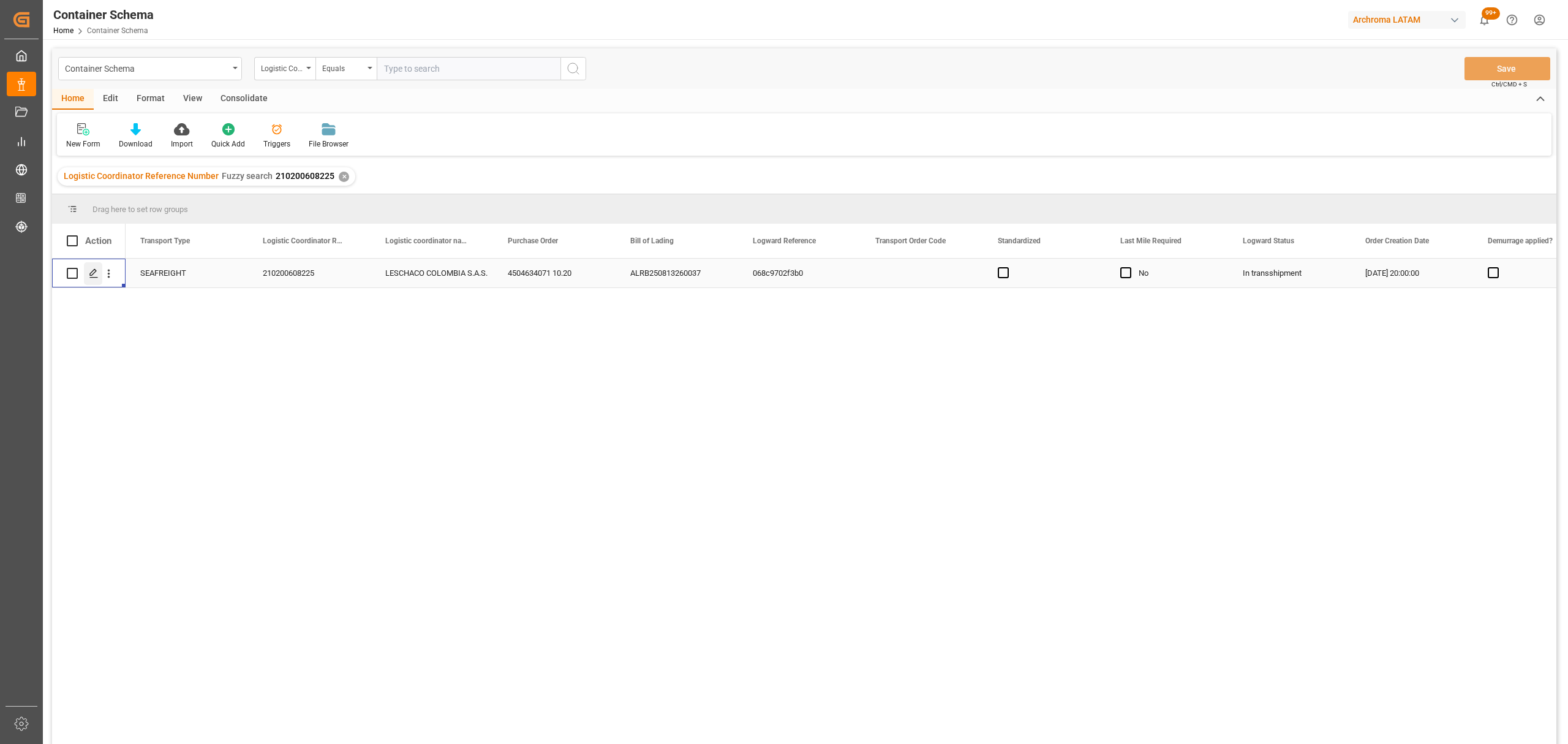
click at [101, 272] on div "Press SPACE to select this row." at bounding box center [93, 273] width 18 height 22
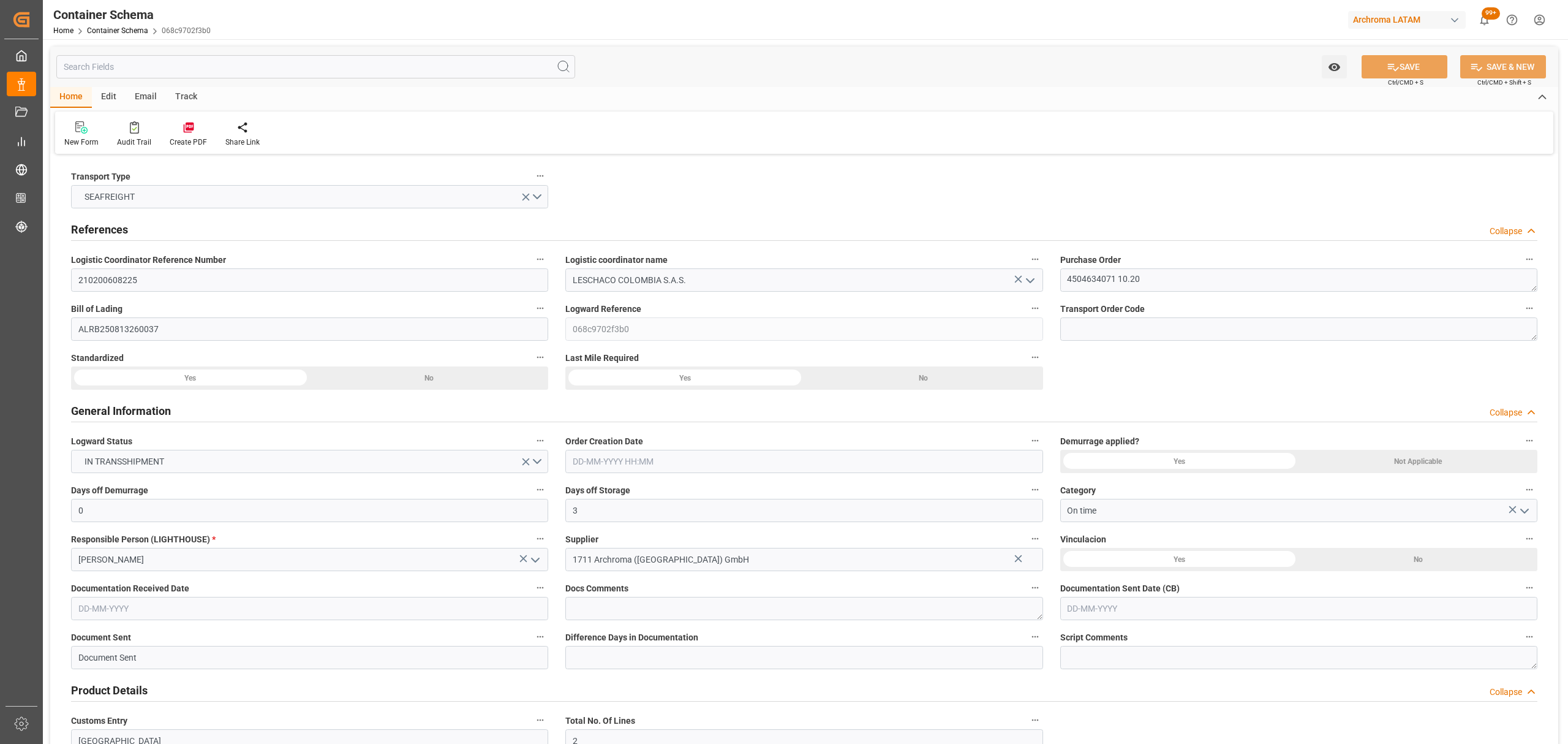
type input "0"
type input "3"
type input "2"
type input "17"
type input "2040"
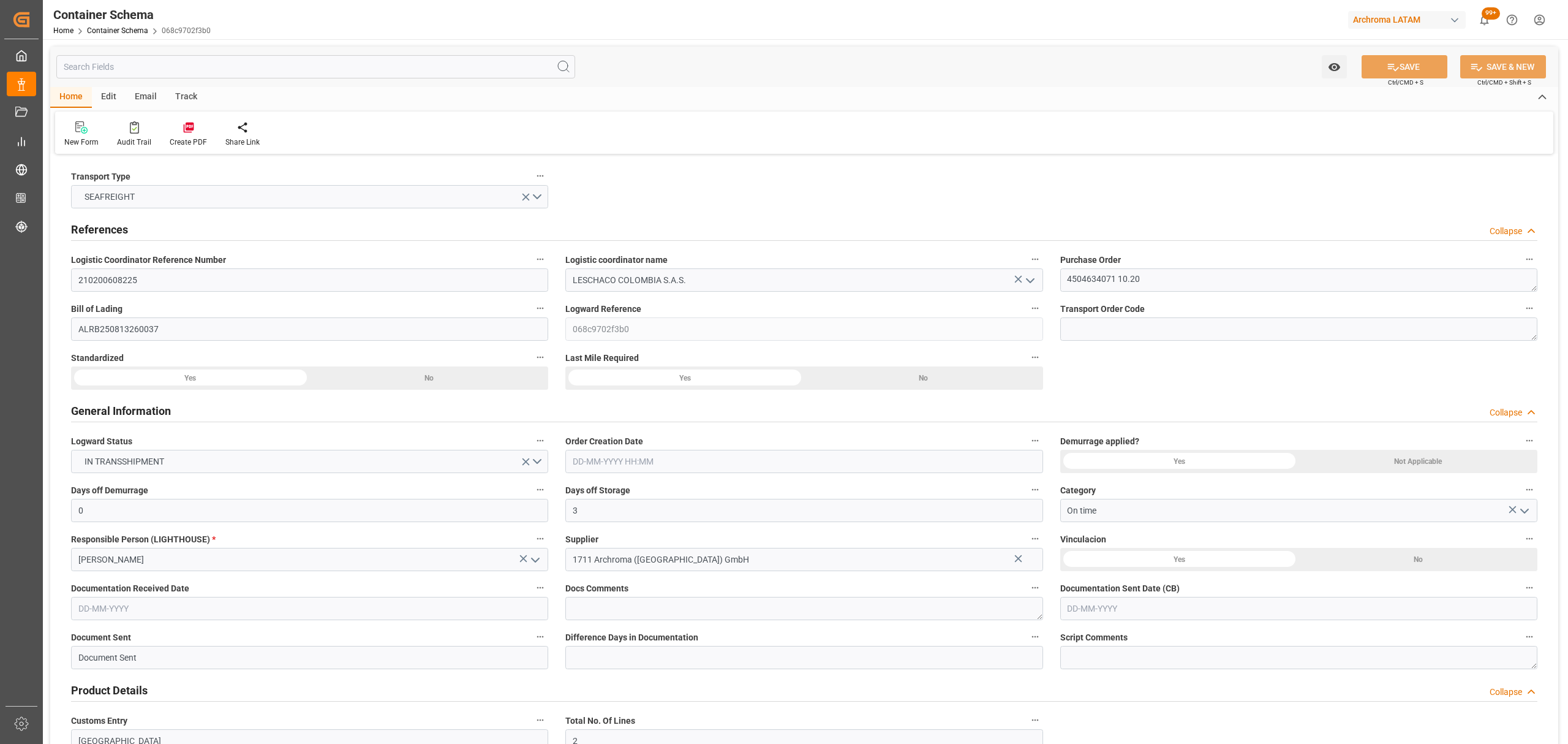
type input "2137.92"
type input "MSC"
type input "Mediterranean Shipping Company"
type input "DEBRV"
type input "COCTG"
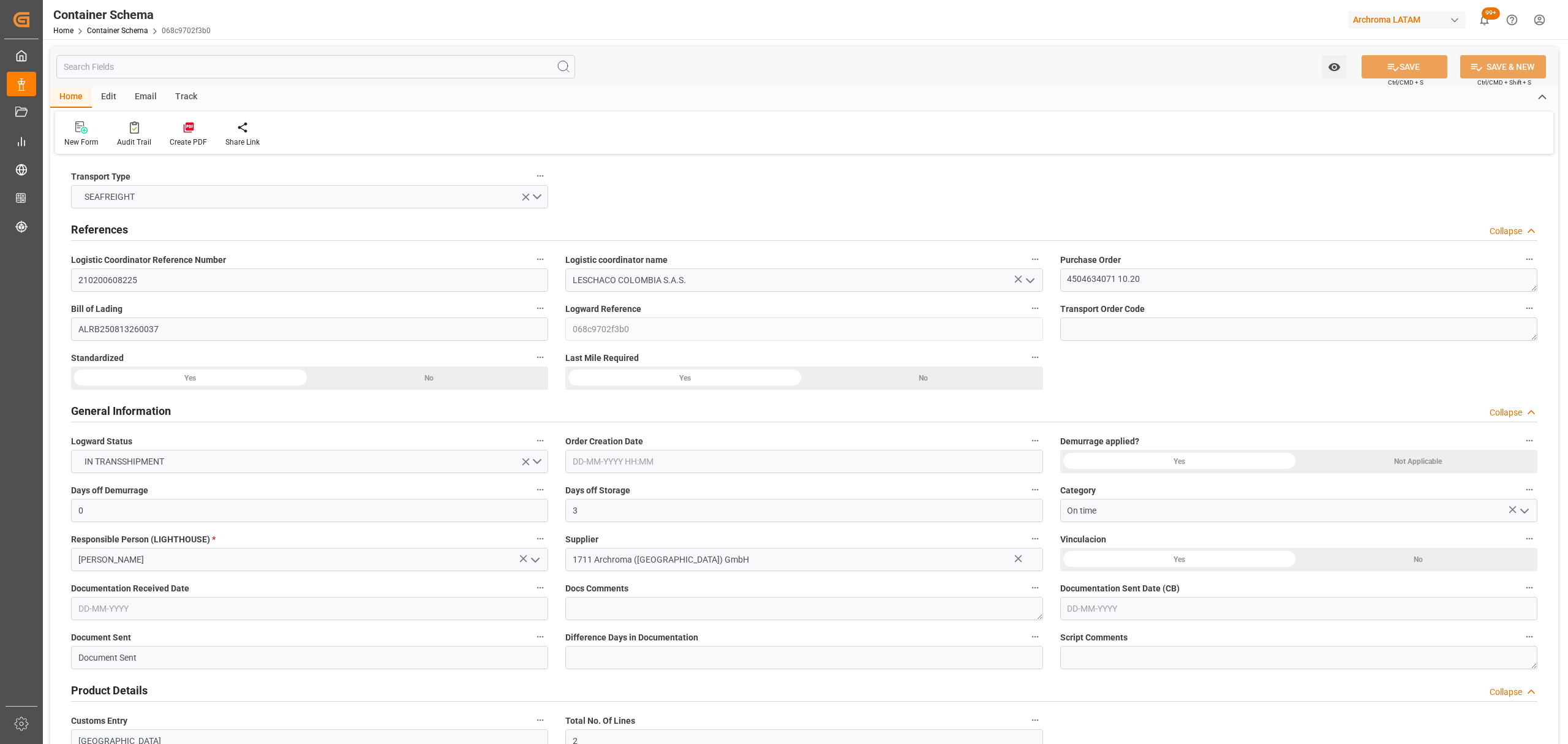
type input "COCTG"
type input "9251705"
type input "9227338"
type input "[DATE] 20:00"
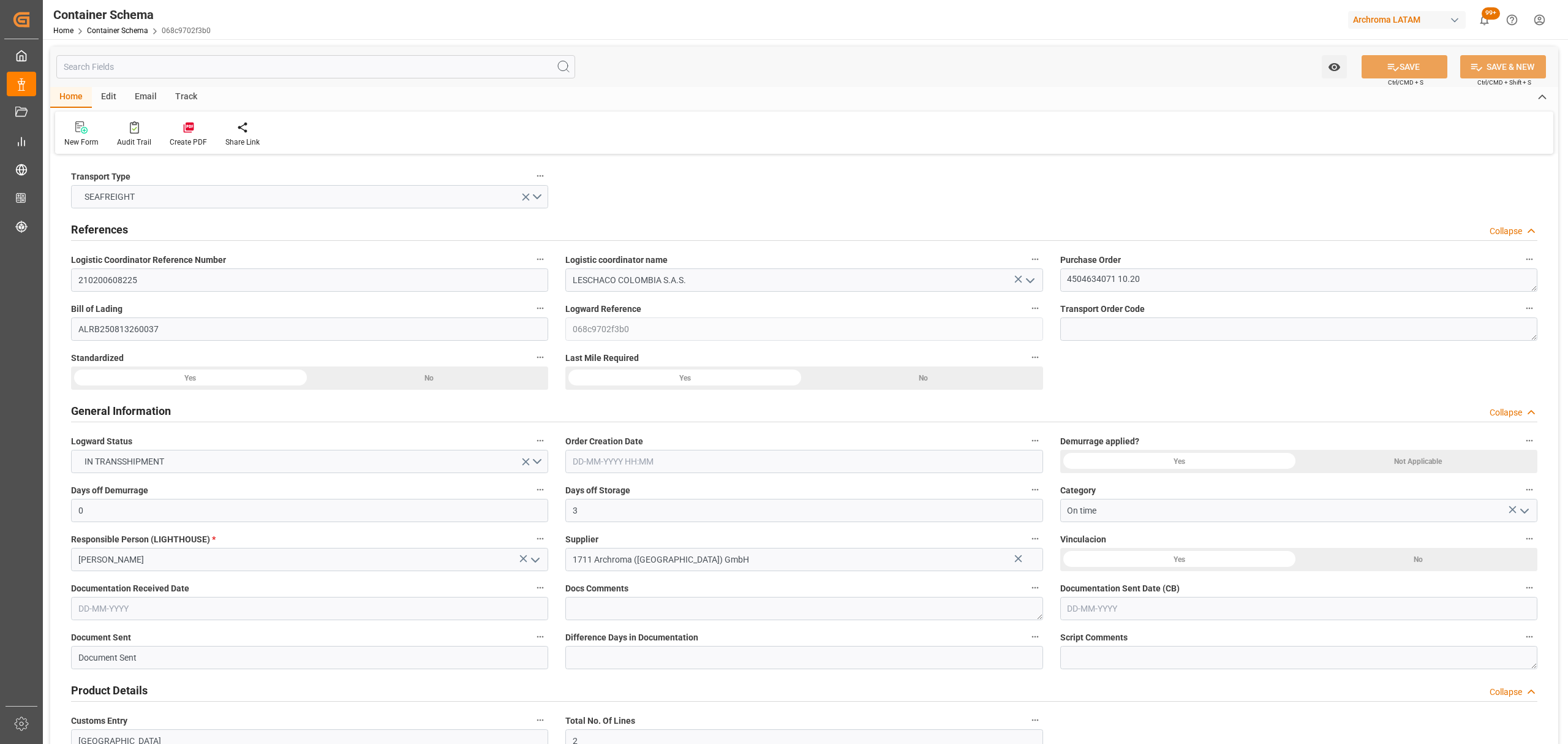
type input "[DATE]"
type input "[DATE] 00:00"
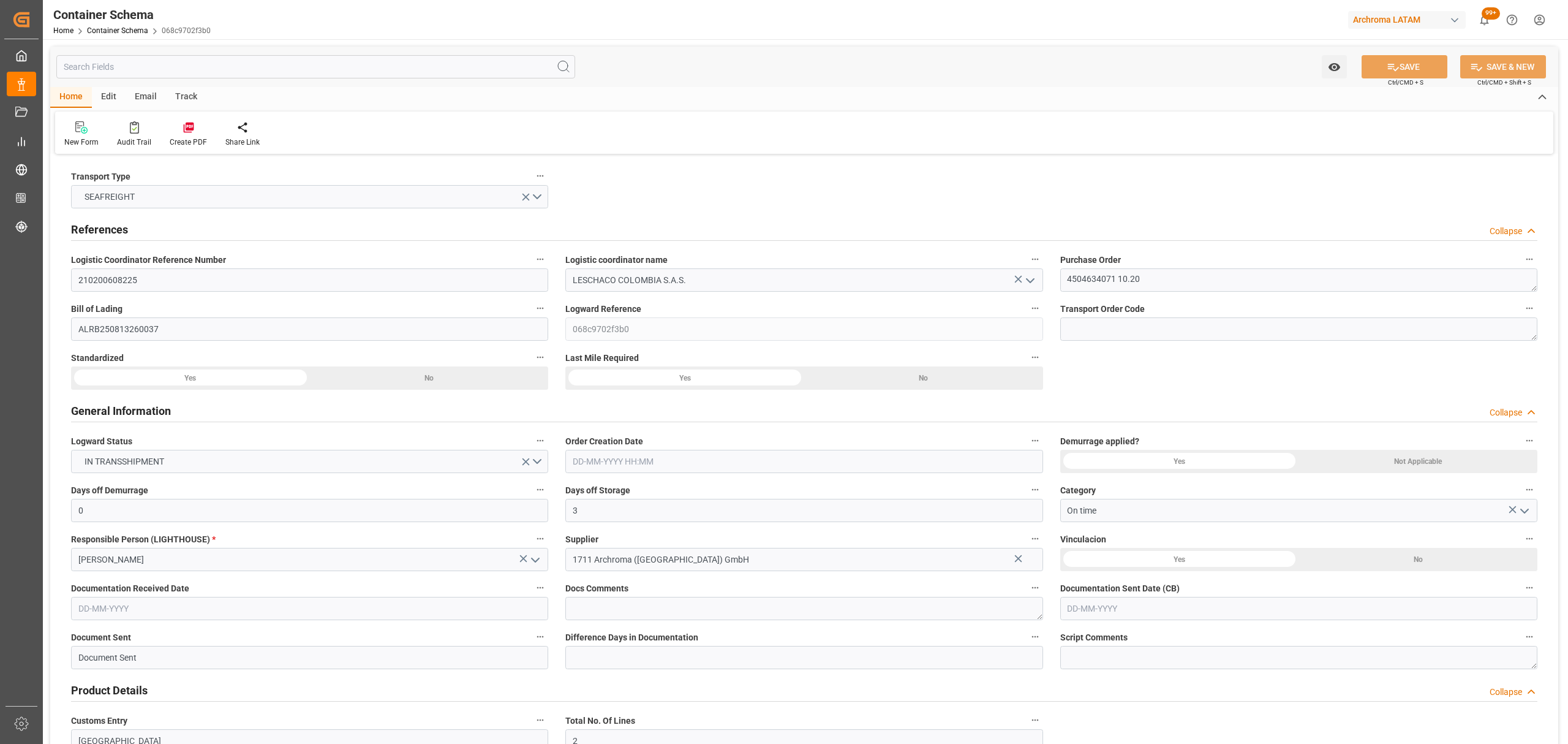
type input "[DATE] 00:00"
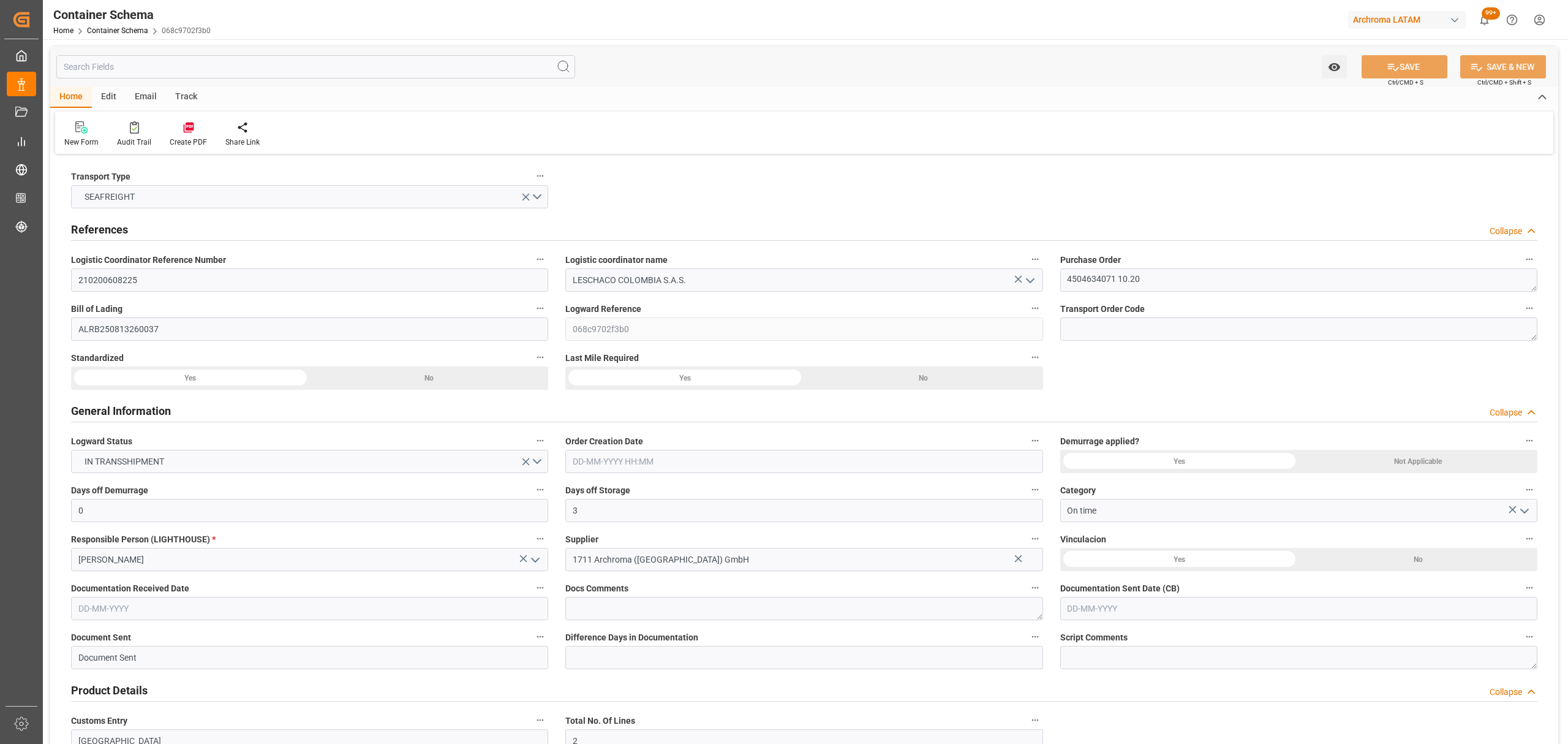
type input "[DATE] 00:00"
click at [172, 97] on div "Track" at bounding box center [185, 97] width 40 height 21
click at [78, 139] on div "Tracking" at bounding box center [78, 142] width 29 height 11
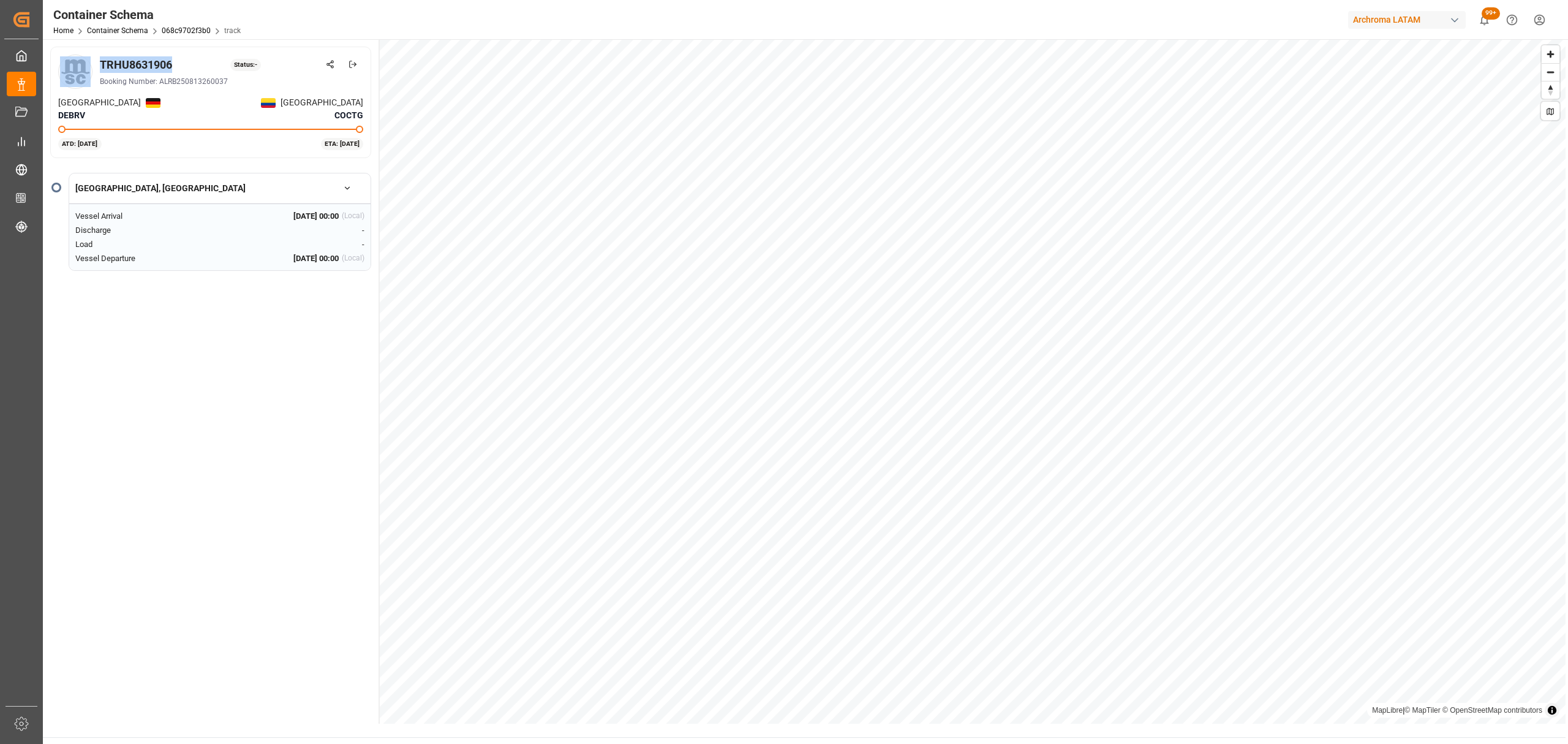
drag, startPoint x: 174, startPoint y: 60, endPoint x: 66, endPoint y: 68, distance: 108.3
click at [51, 71] on div "TRHU8631906 Status: - Booking Number: ALRB250813260037 [GEOGRAPHIC_DATA] DEBRV …" at bounding box center [210, 101] width 321 height 111
click at [184, 61] on div "TRHU8631906 Status: -" at bounding box center [232, 64] width 264 height 16
drag, startPoint x: 175, startPoint y: 62, endPoint x: 103, endPoint y: 64, distance: 72.0
click at [103, 64] on div "TRHU8631906 Status: -" at bounding box center [232, 64] width 264 height 16
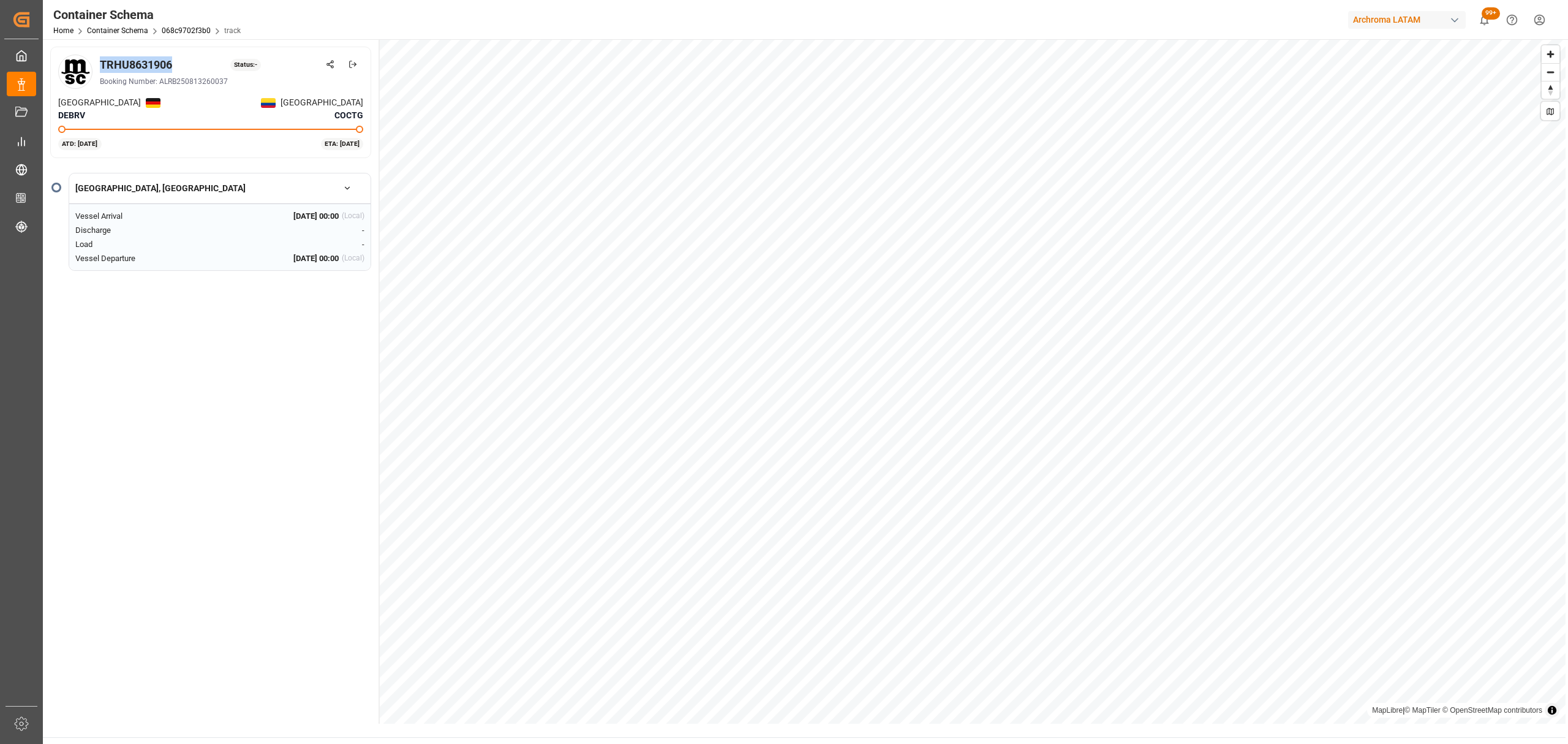
copy div "TRHU8631906"
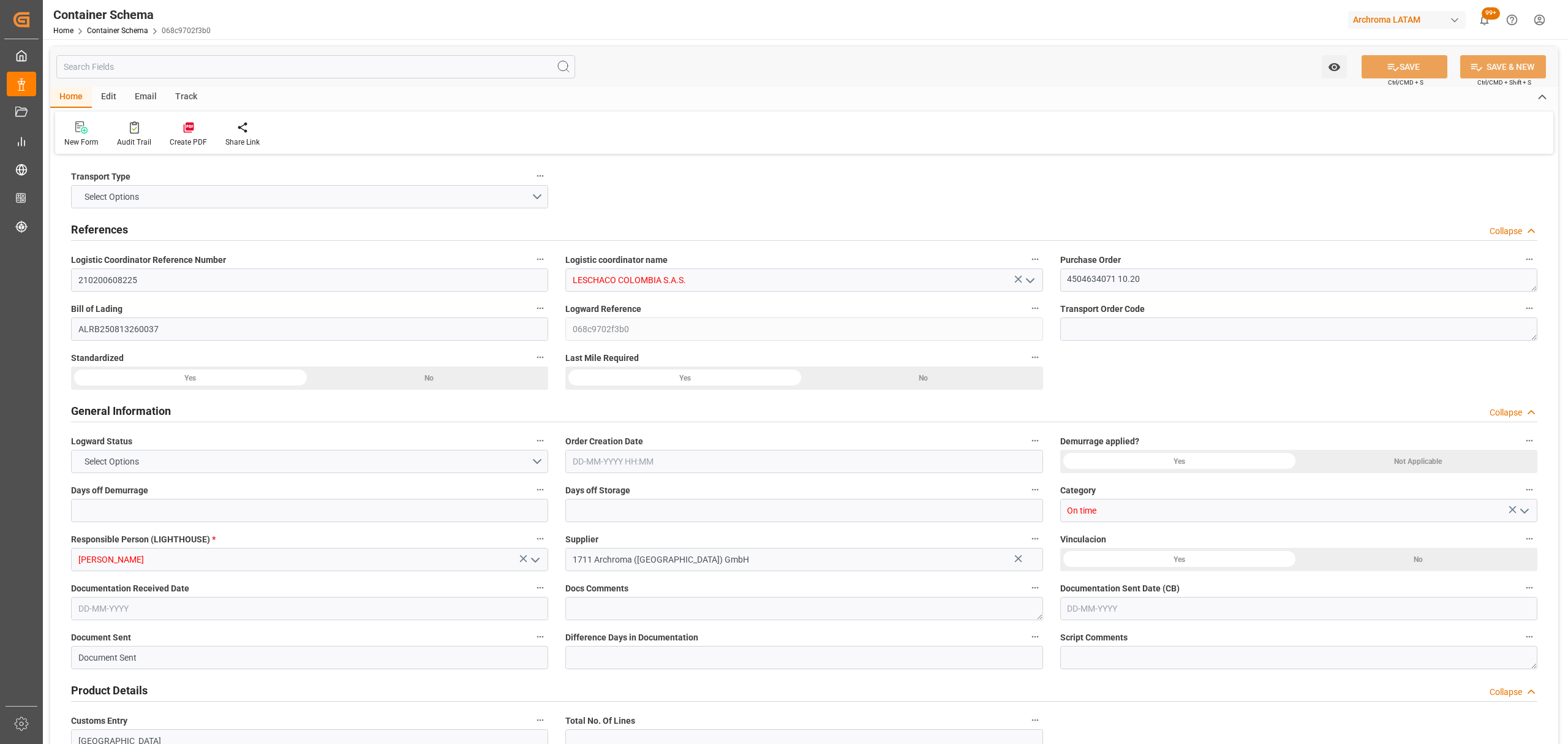
type input "0"
type input "3"
type input "2"
type input "17"
type input "2040"
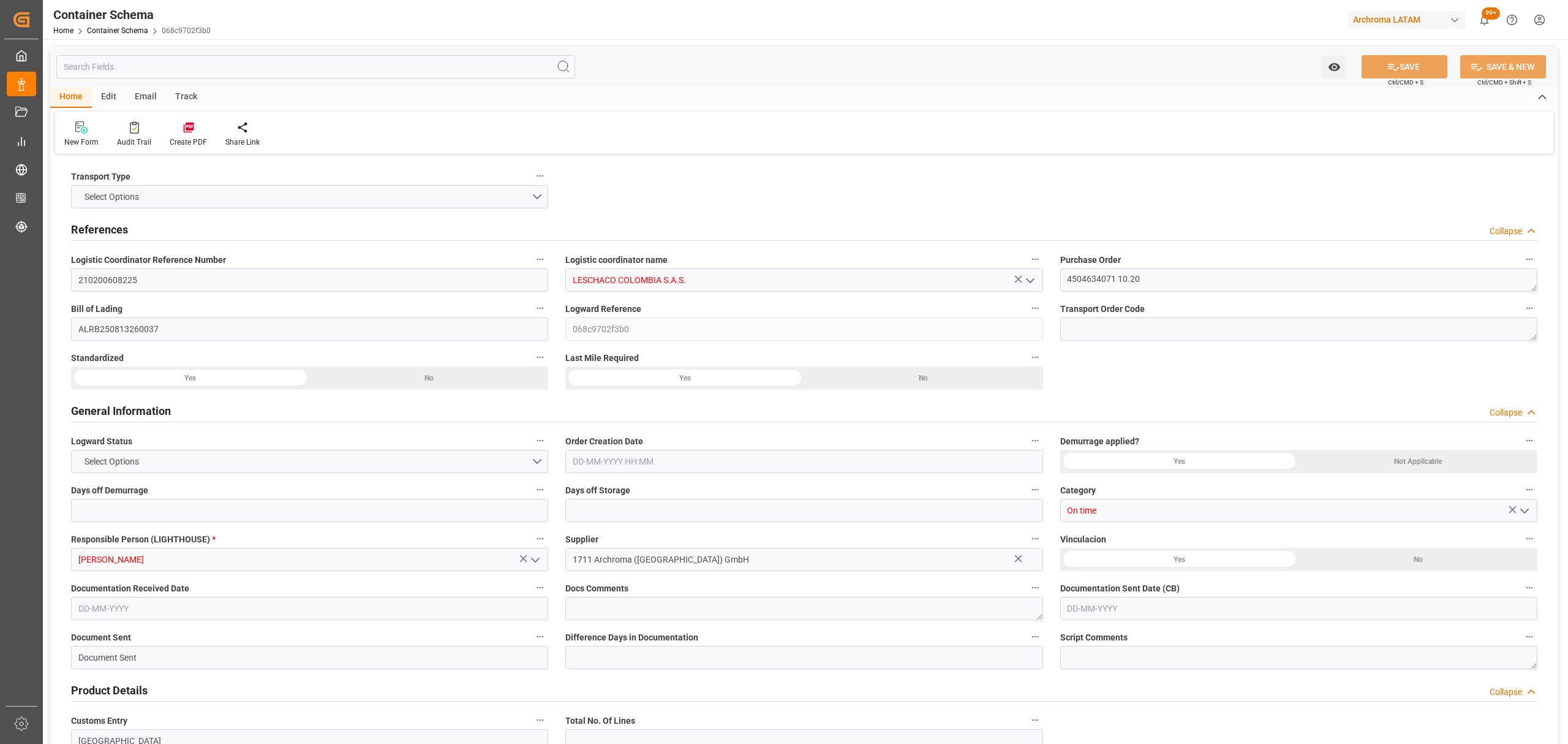
type input "2137.92"
type input "MSC"
type input "Mediterranean Shipping Company"
type input "DEBRV"
type input "COCTG"
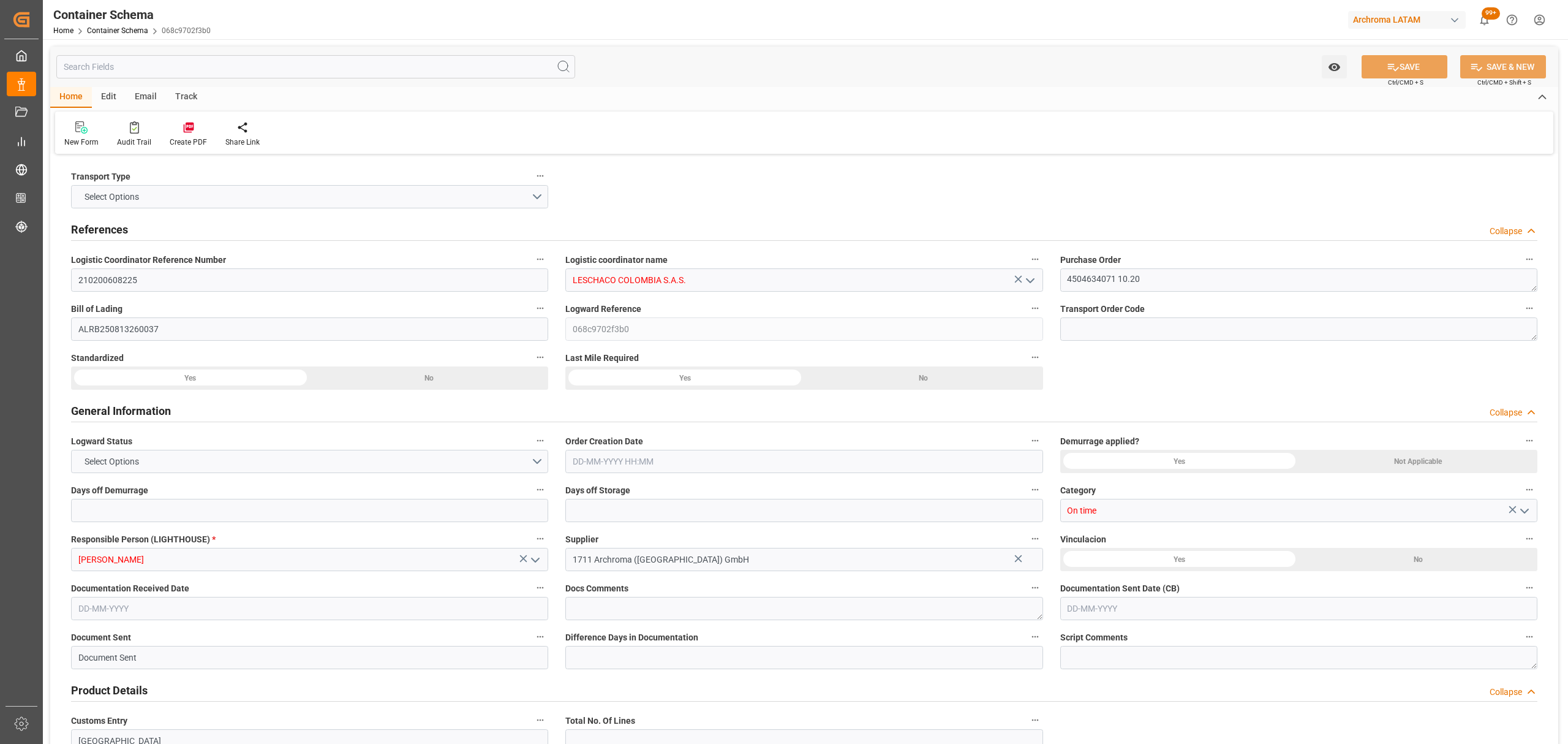
type input "COCTG"
type input "9251705"
type input "9227338"
type input "[DATE] 20:00"
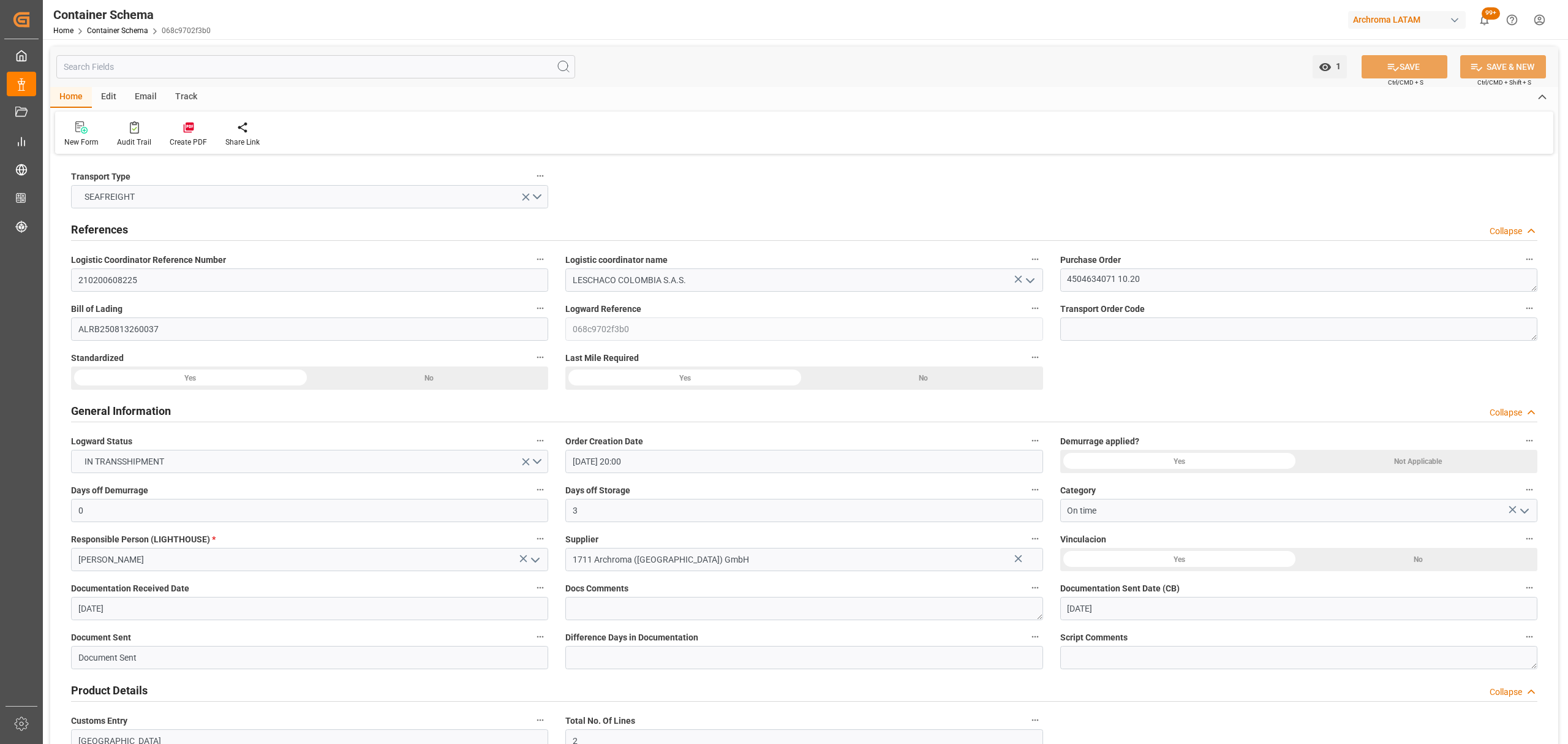
type input "[DATE]"
type input "[DATE] 00:00"
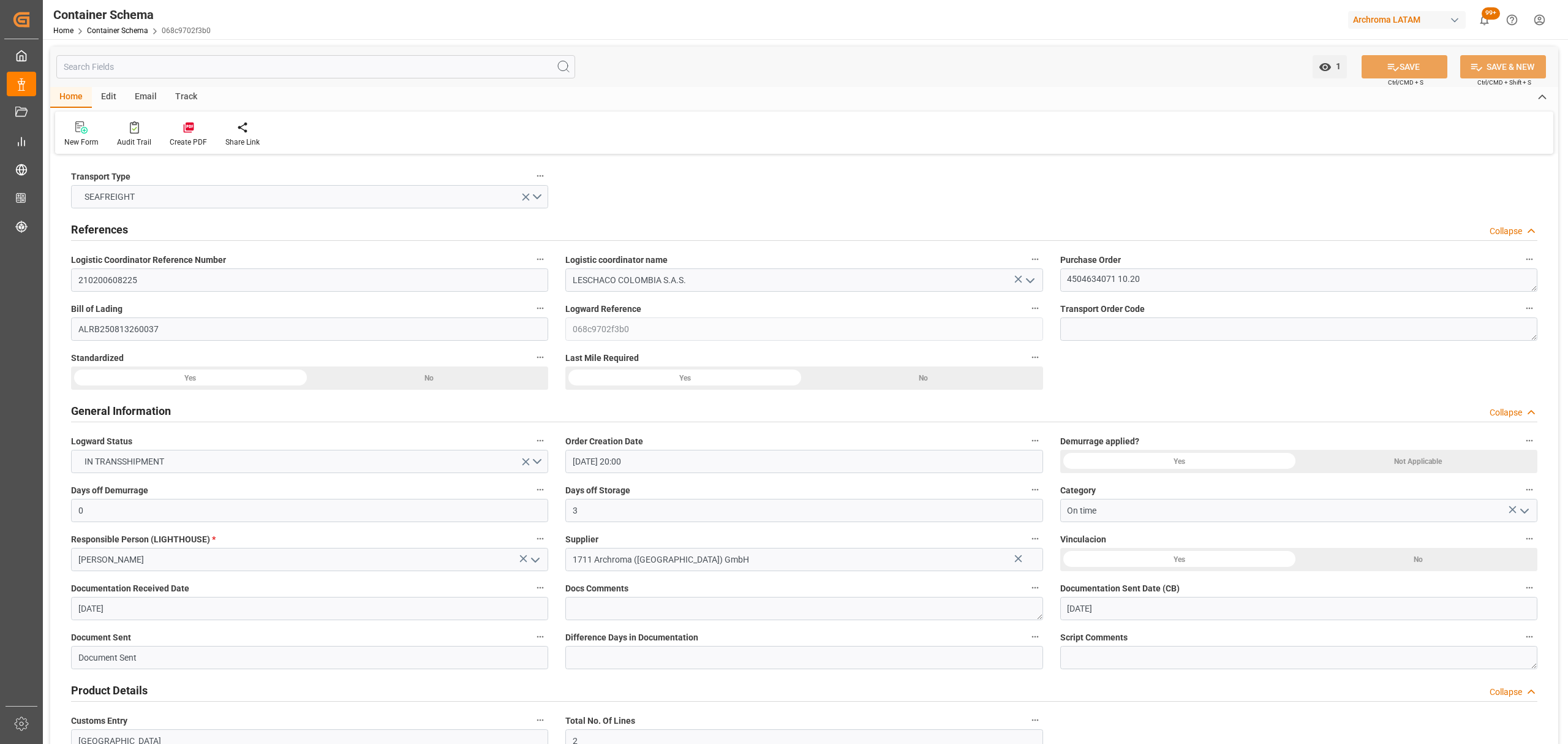
type input "[DATE] 00:00"
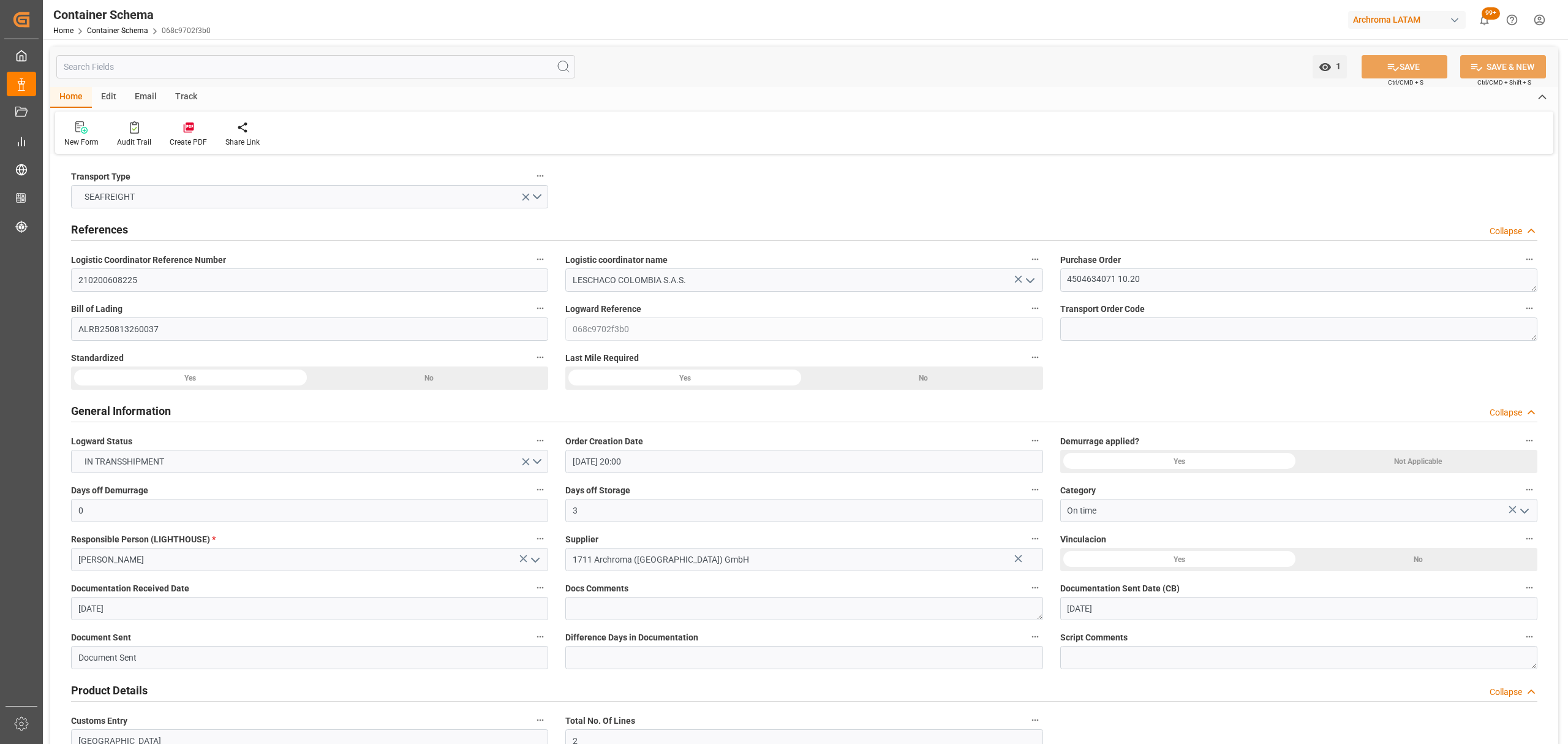
type input "[DATE] 00:00"
click at [125, 27] on link "Container Schema" at bounding box center [118, 31] width 61 height 8
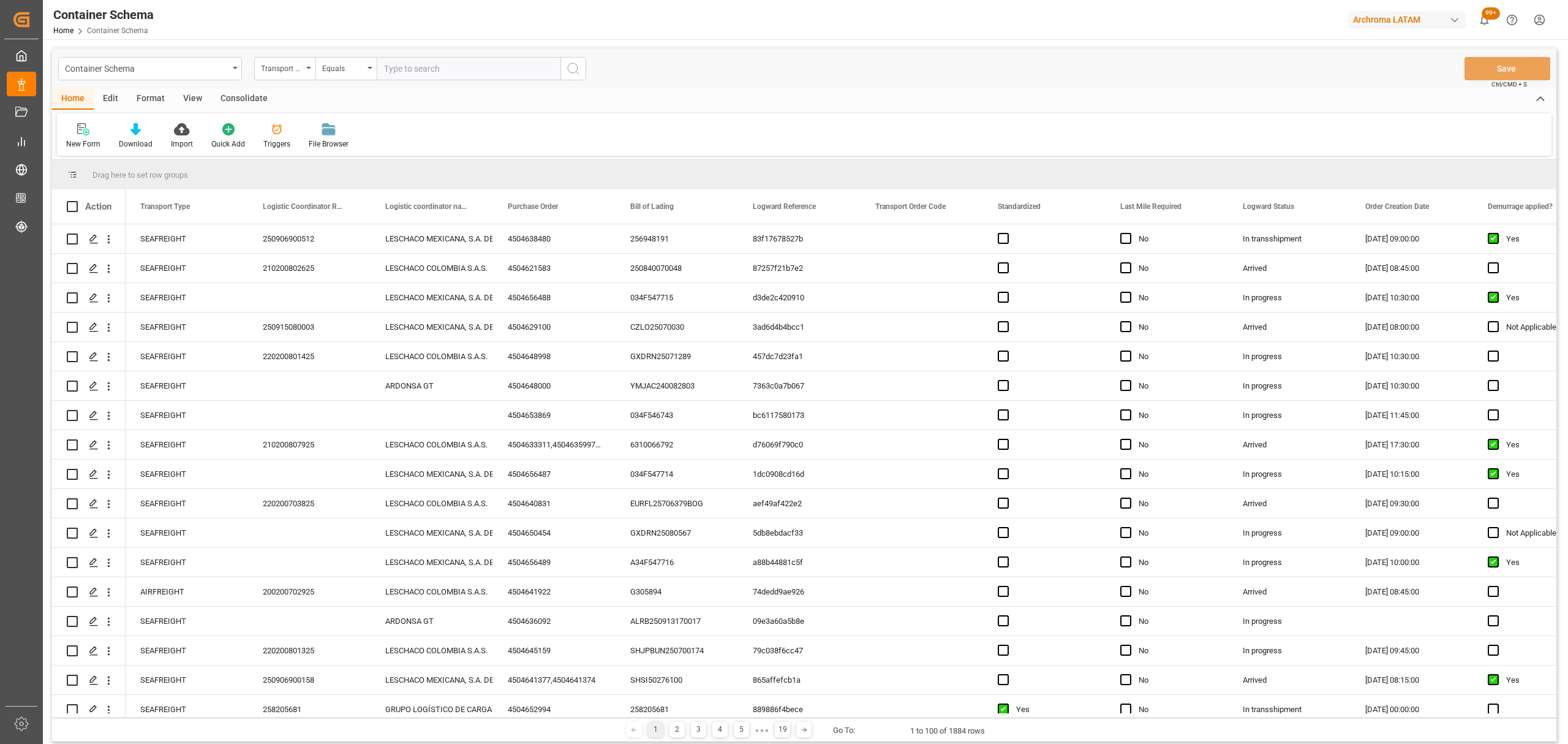
click at [302, 71] on div "Transport Type" at bounding box center [282, 67] width 42 height 14
click at [312, 207] on div "Purchase Order" at bounding box center [345, 202] width 182 height 26
click at [350, 69] on div "Equals" at bounding box center [343, 67] width 42 height 14
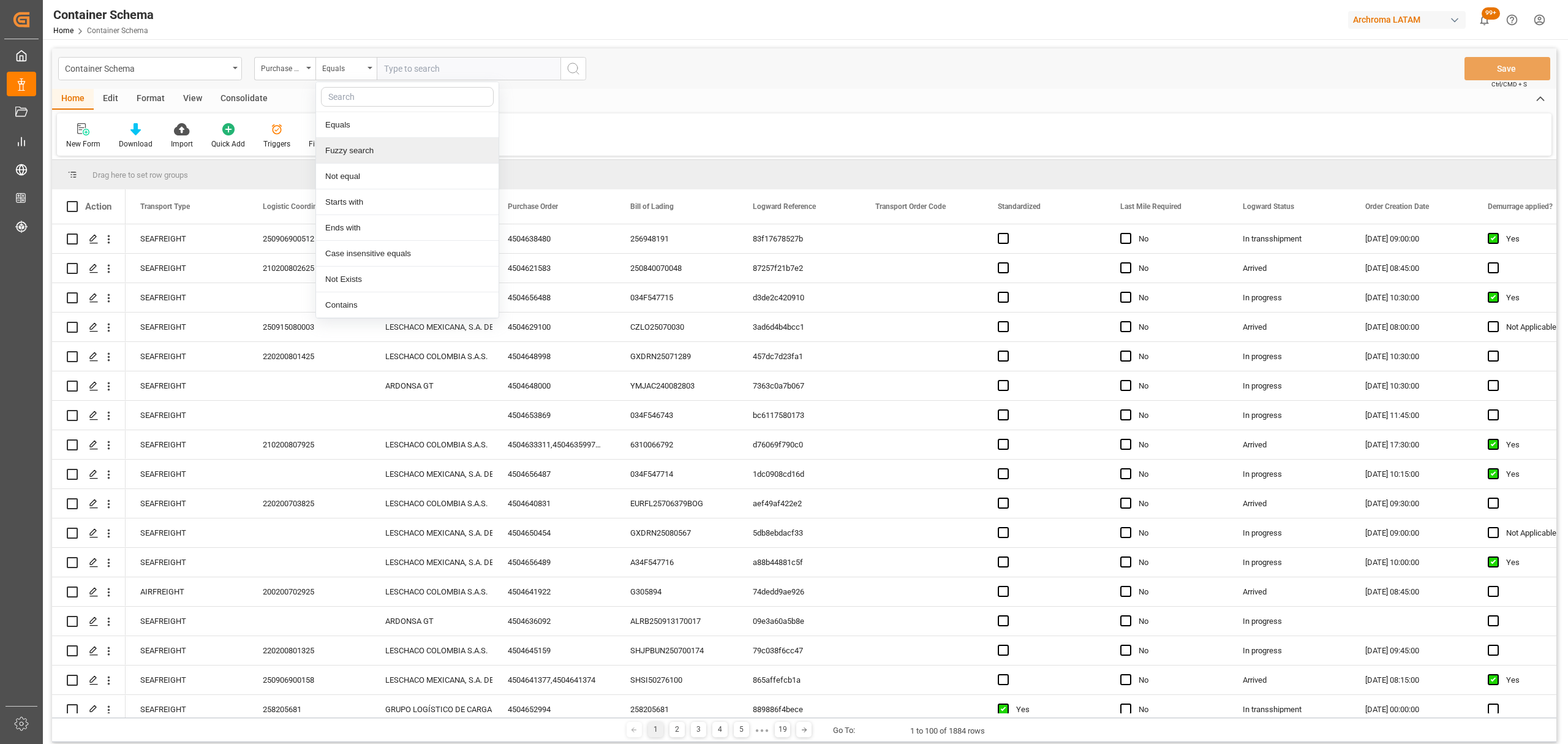
click at [366, 157] on div "Fuzzy search" at bounding box center [406, 150] width 182 height 26
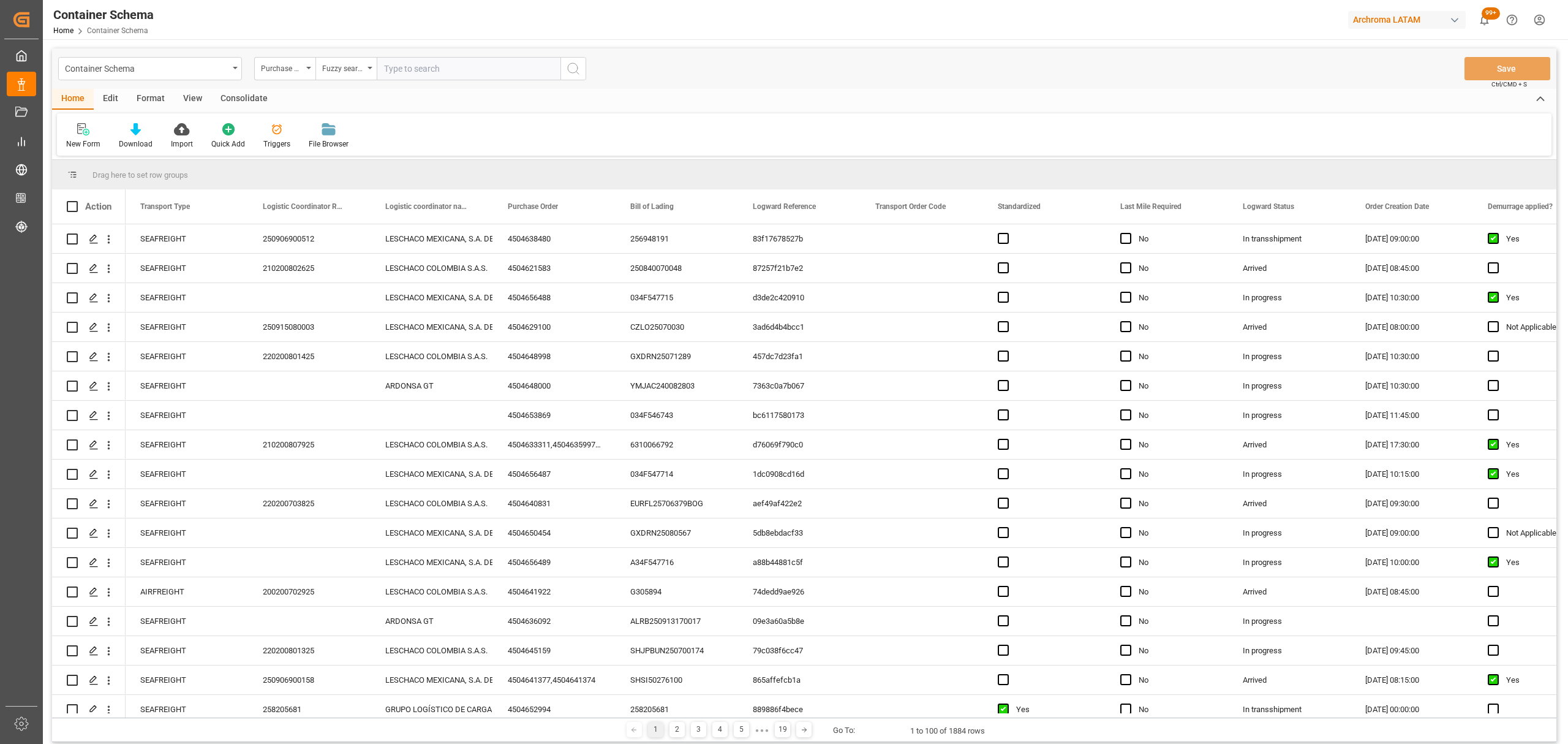
click at [407, 73] on input "text" at bounding box center [468, 68] width 184 height 23
paste input "4504648926"
type input "4504648926"
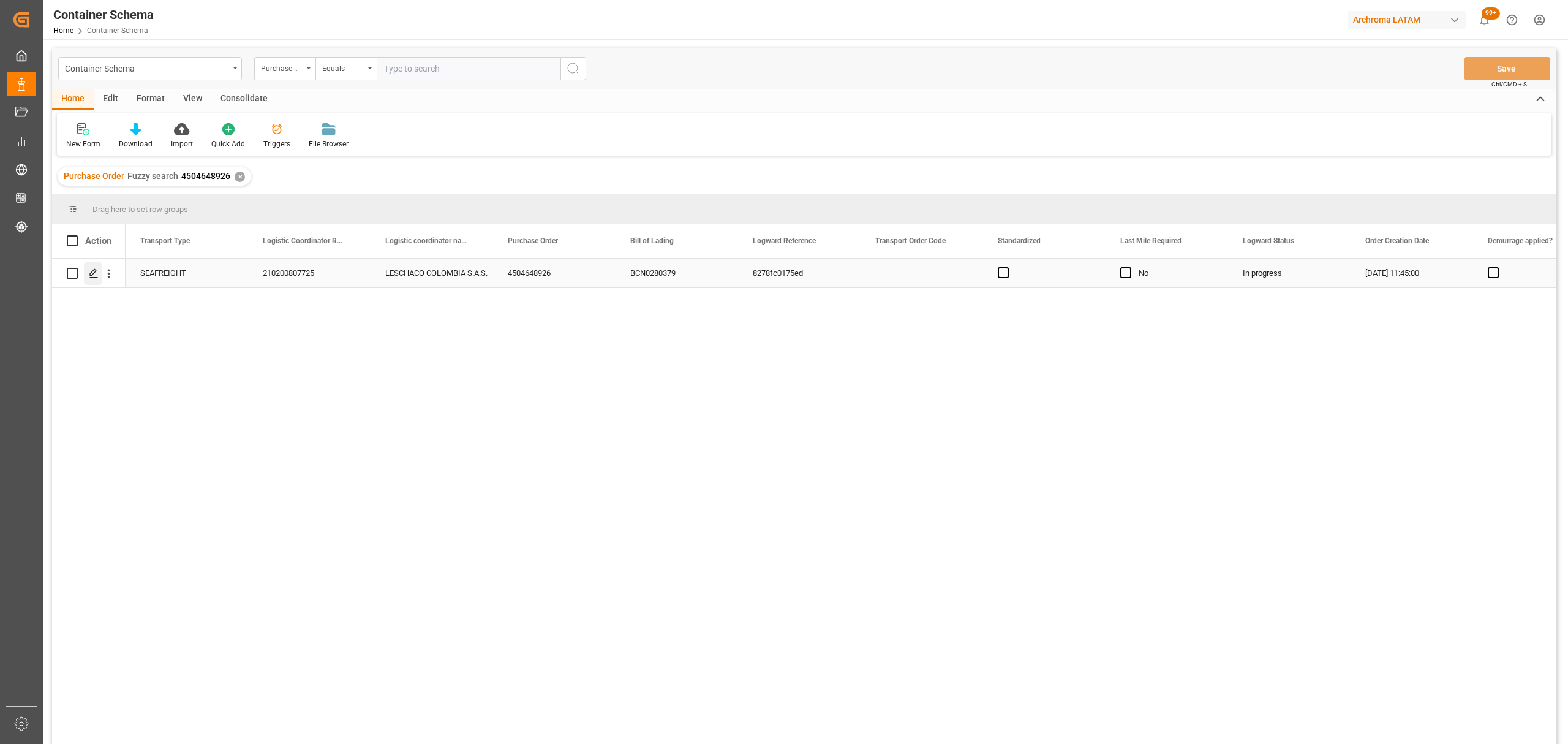
click at [92, 275] on icon "Press SPACE to select this row." at bounding box center [94, 273] width 10 height 10
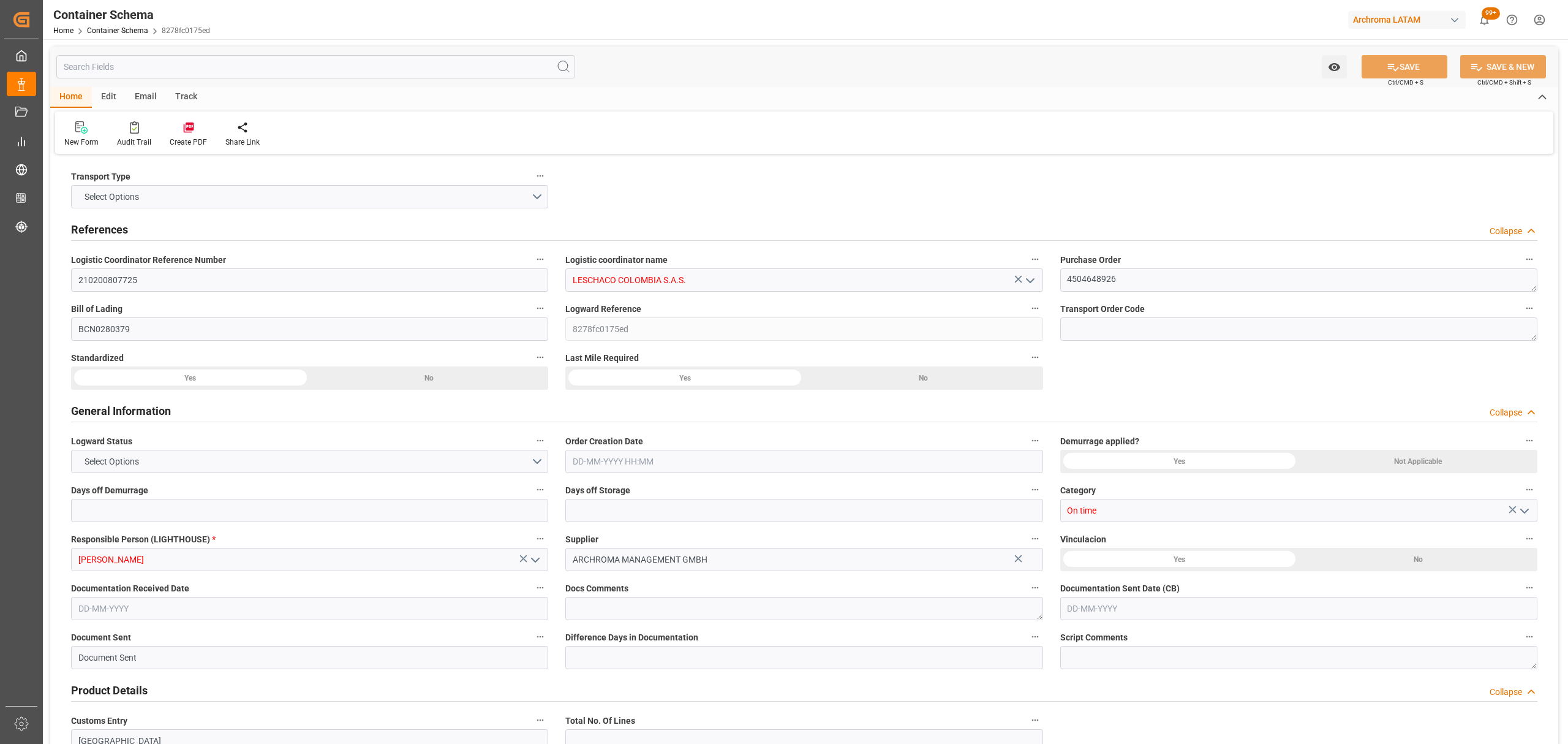
type input "0"
type input "3"
type input "1"
type input "2"
type input "650"
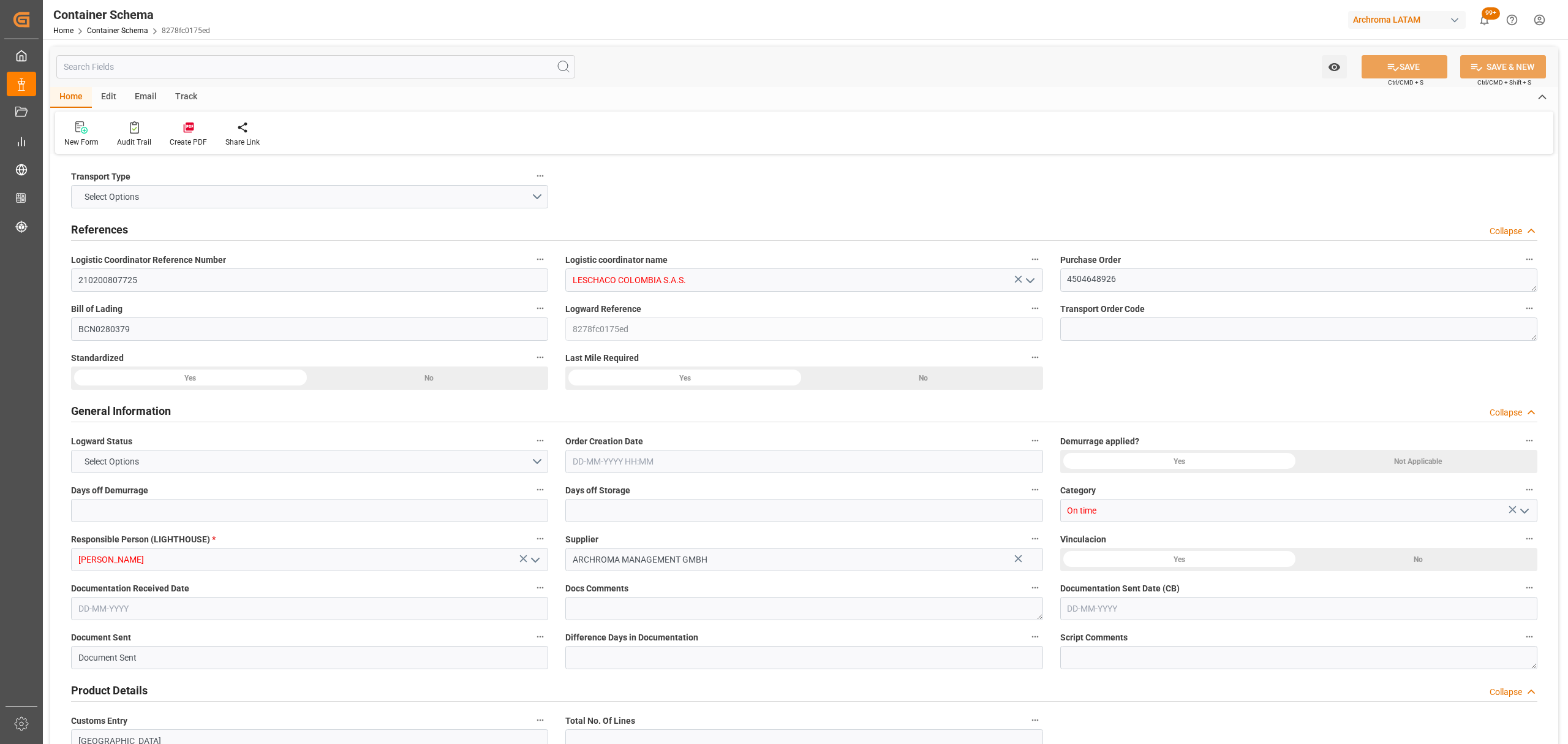
type input "707.2"
type input "ESBCN"
type input "COCTG"
type input "9952828"
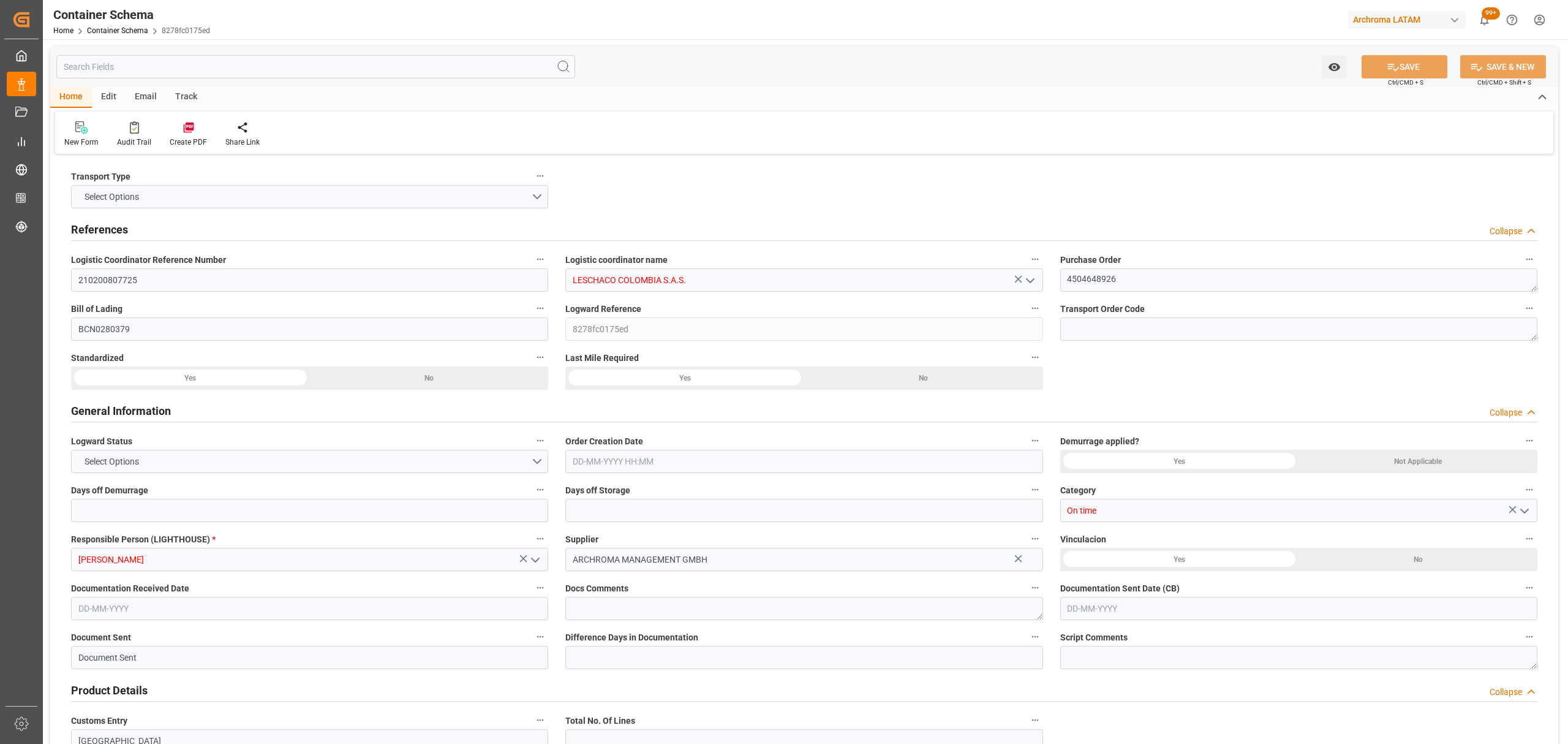
type input "9952828"
type input "[DATE] 11:45"
type input "[DATE]"
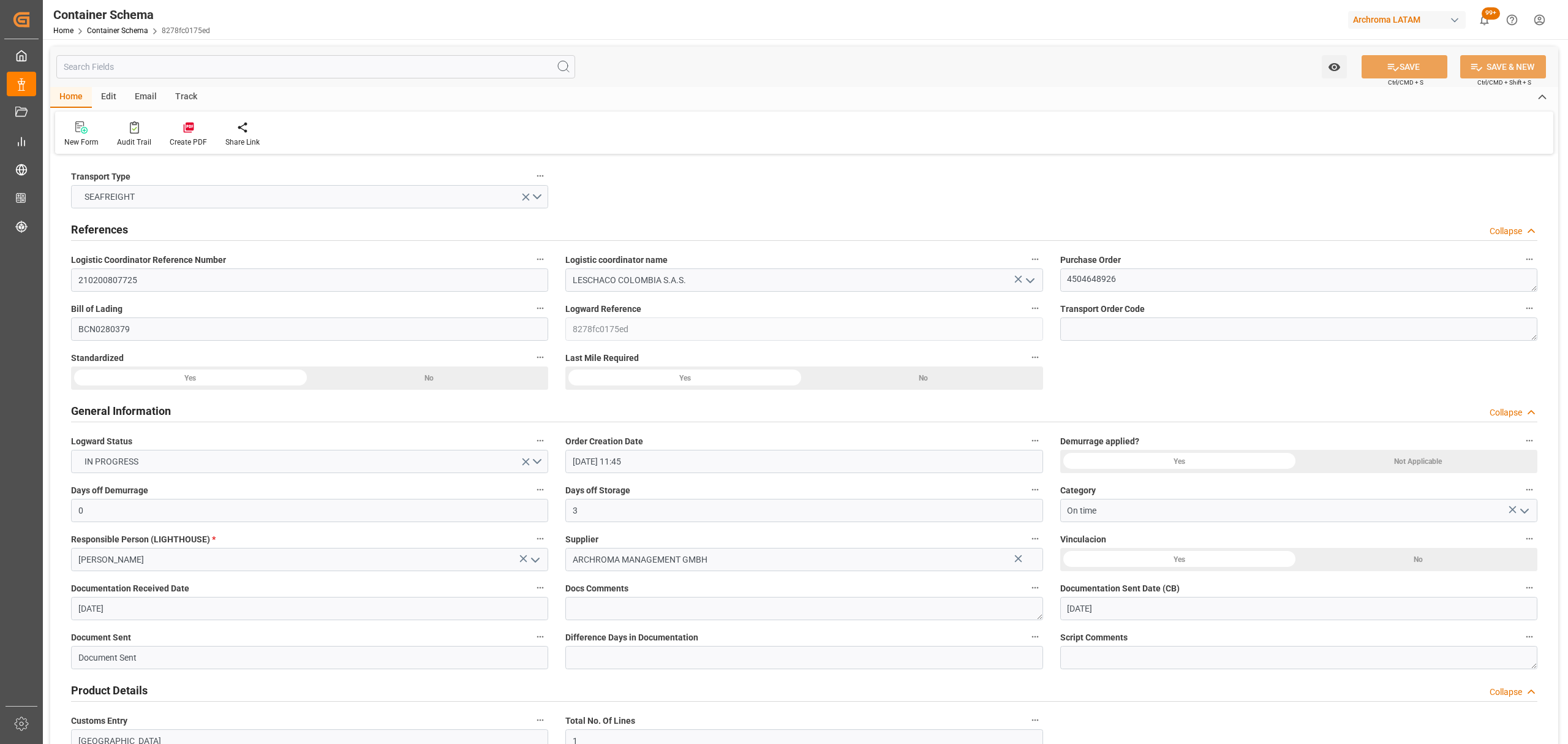
type input "[DATE] 00:00"
click at [190, 97] on div "Track" at bounding box center [185, 97] width 40 height 21
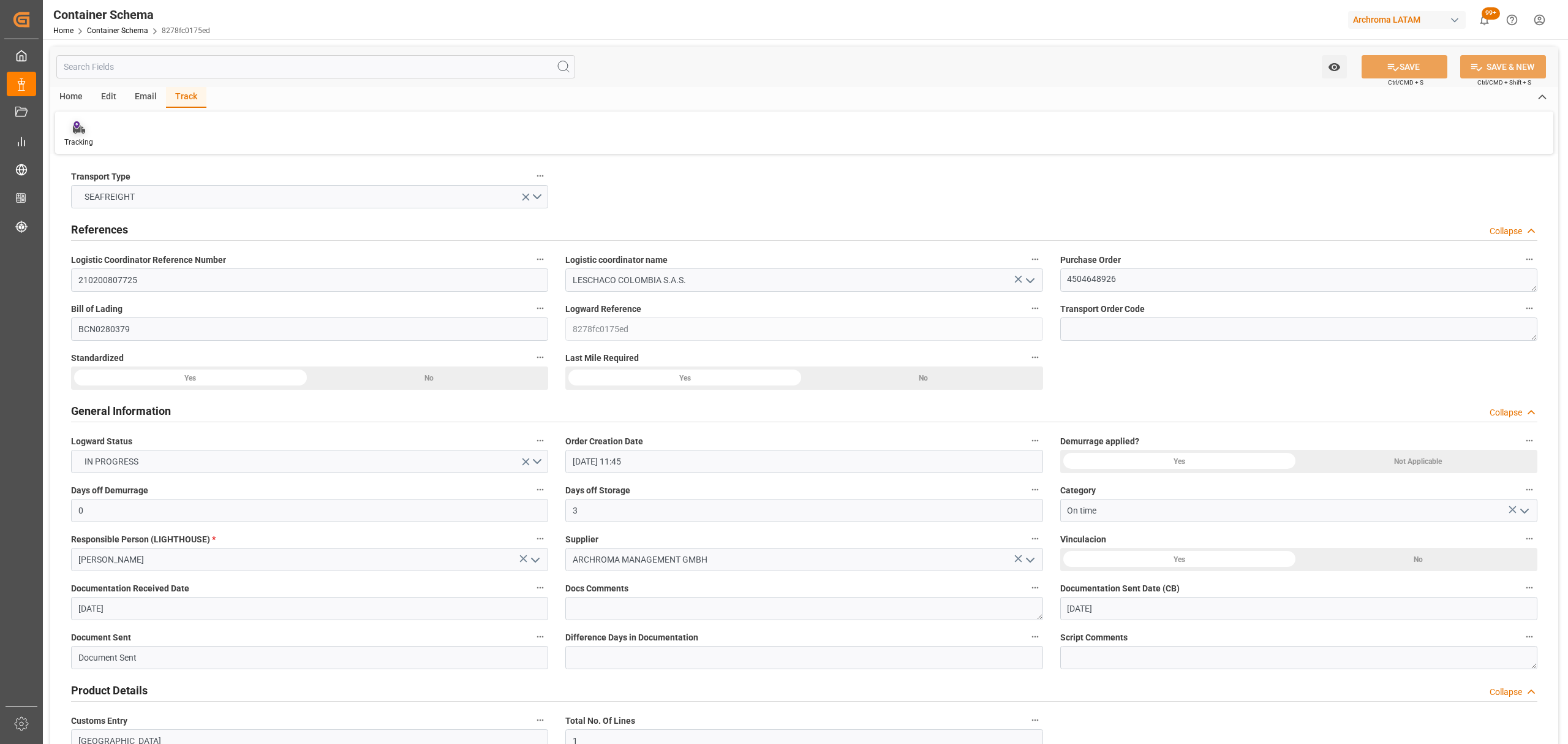
click at [92, 135] on div "Tracking" at bounding box center [78, 134] width 47 height 27
type input "0"
type input "3"
type input "1"
type input "2"
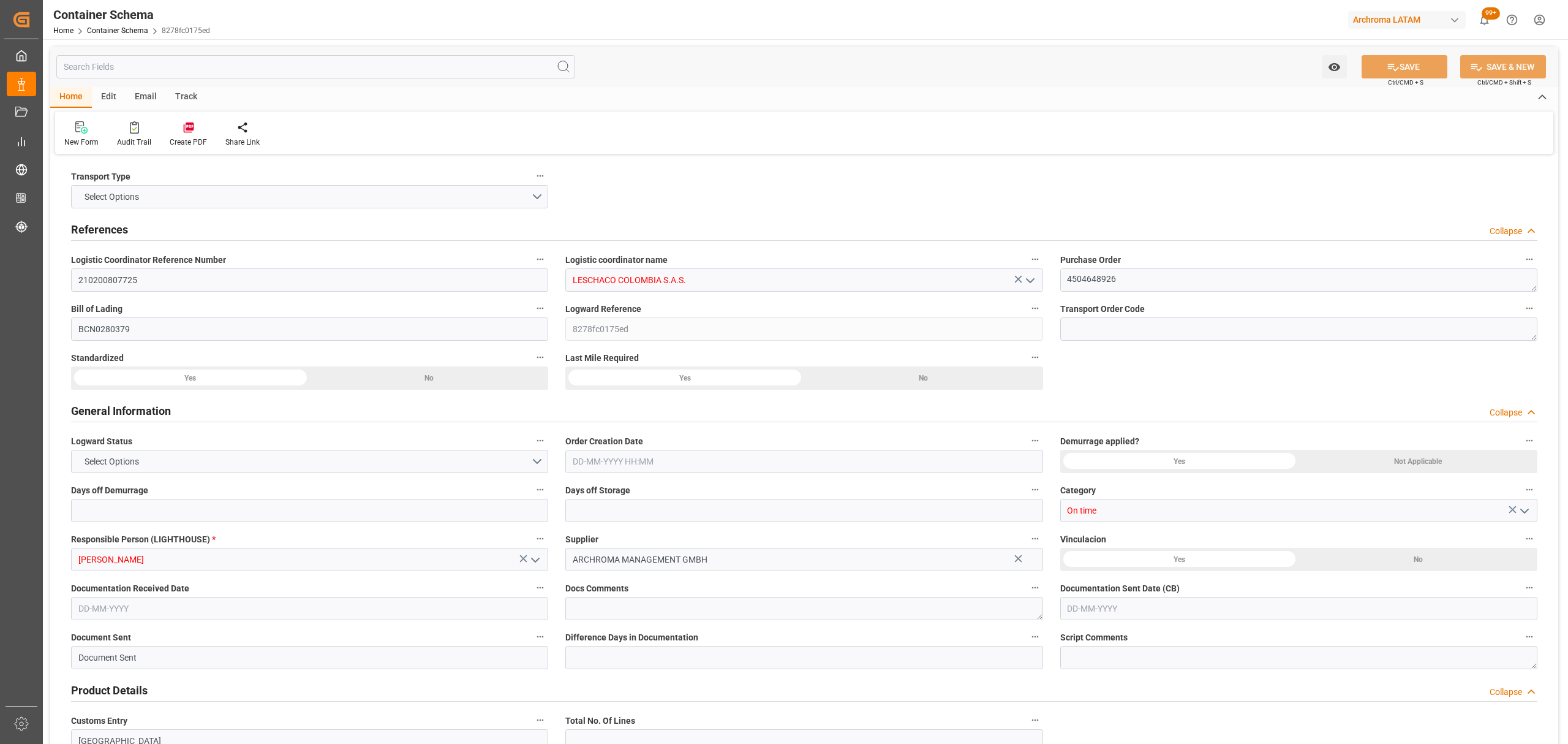
type input "650"
type input "707.2"
type input "ESBCN"
type input "COCTG"
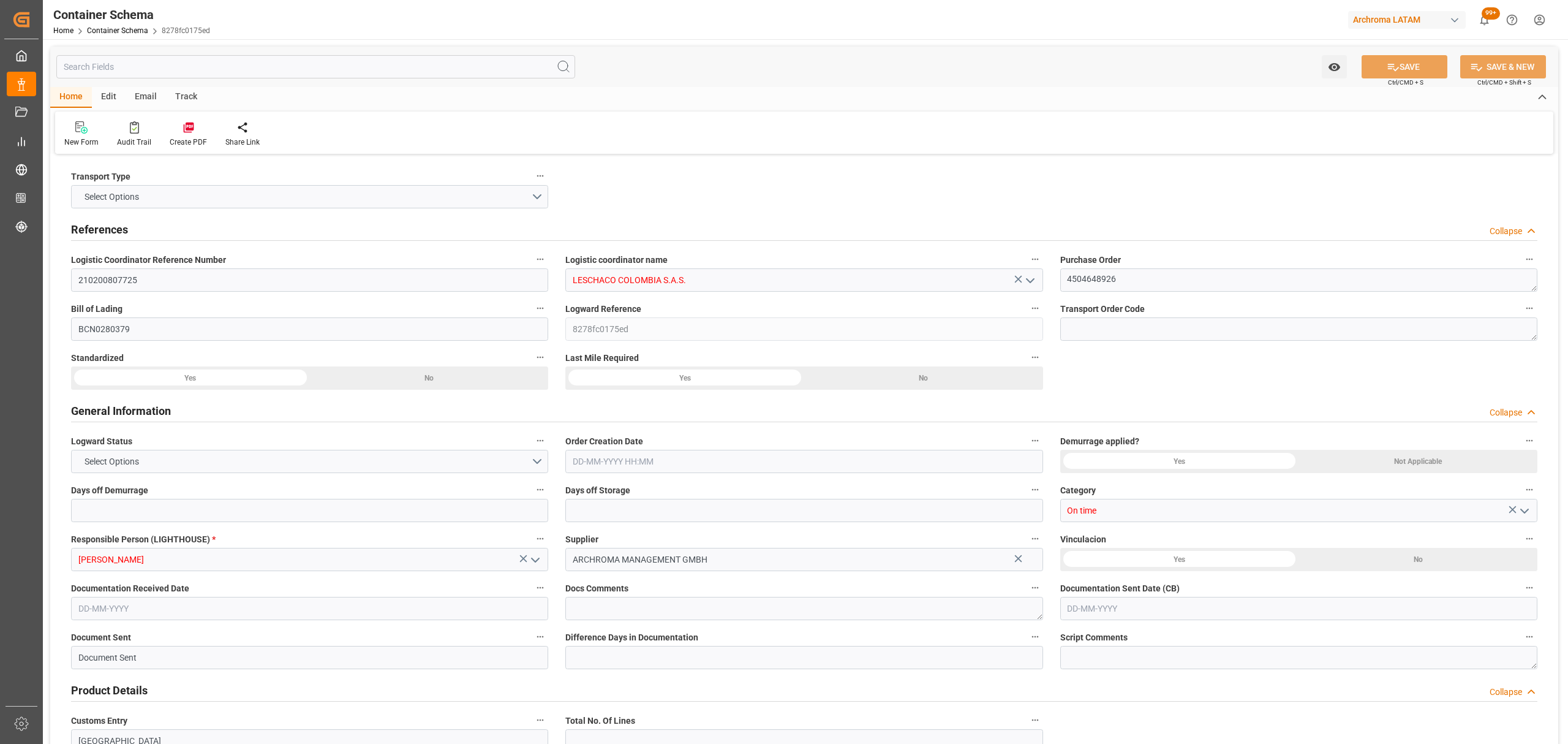
type input "9952828"
type input "[DATE] 11:45"
type input "[DATE]"
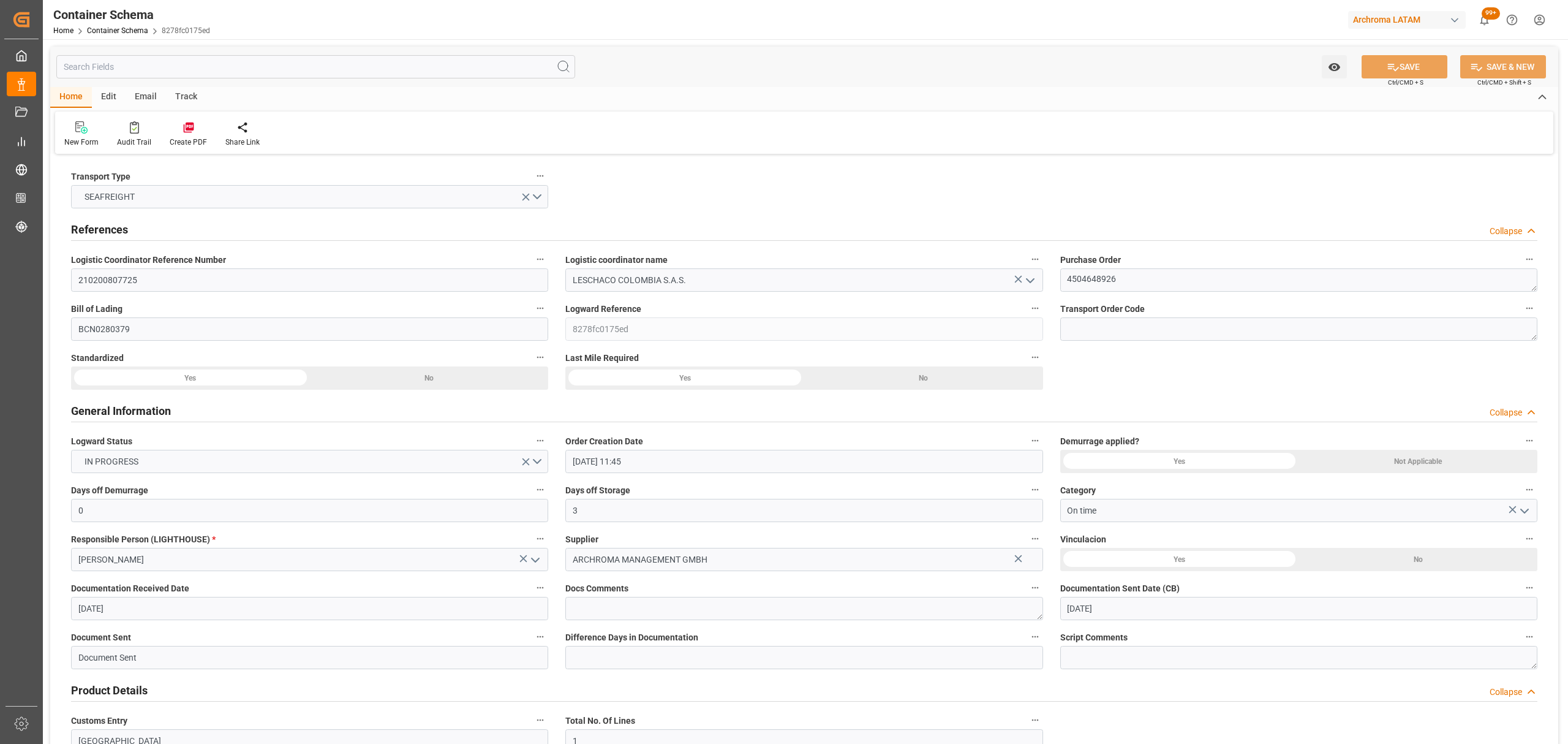
type input "[DATE]"
type input "[DATE] 00:00"
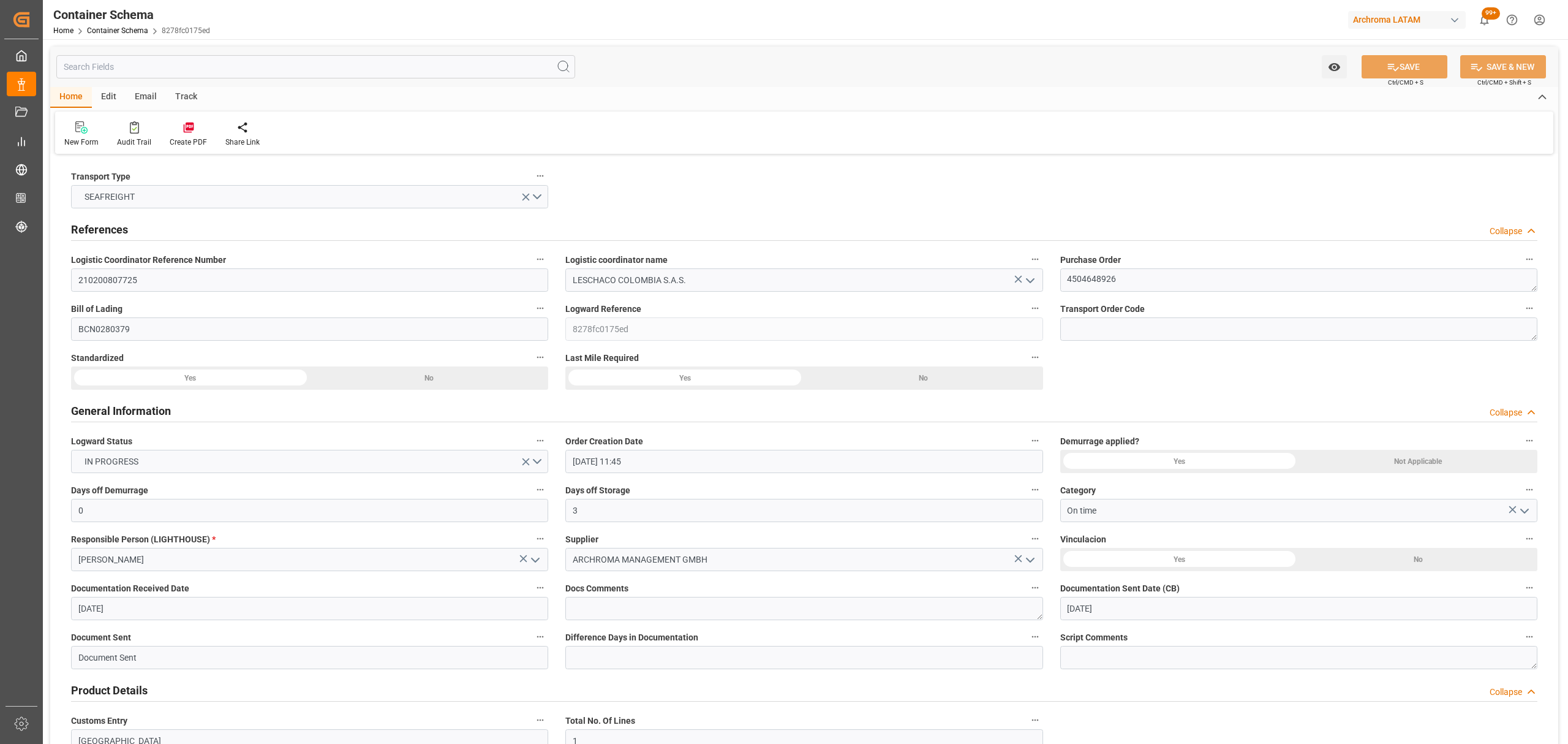
drag, startPoint x: 153, startPoint y: 94, endPoint x: 158, endPoint y: 89, distance: 7.1
click at [153, 94] on div "Email" at bounding box center [145, 97] width 40 height 21
click at [91, 137] on div "Send Email" at bounding box center [82, 142] width 37 height 11
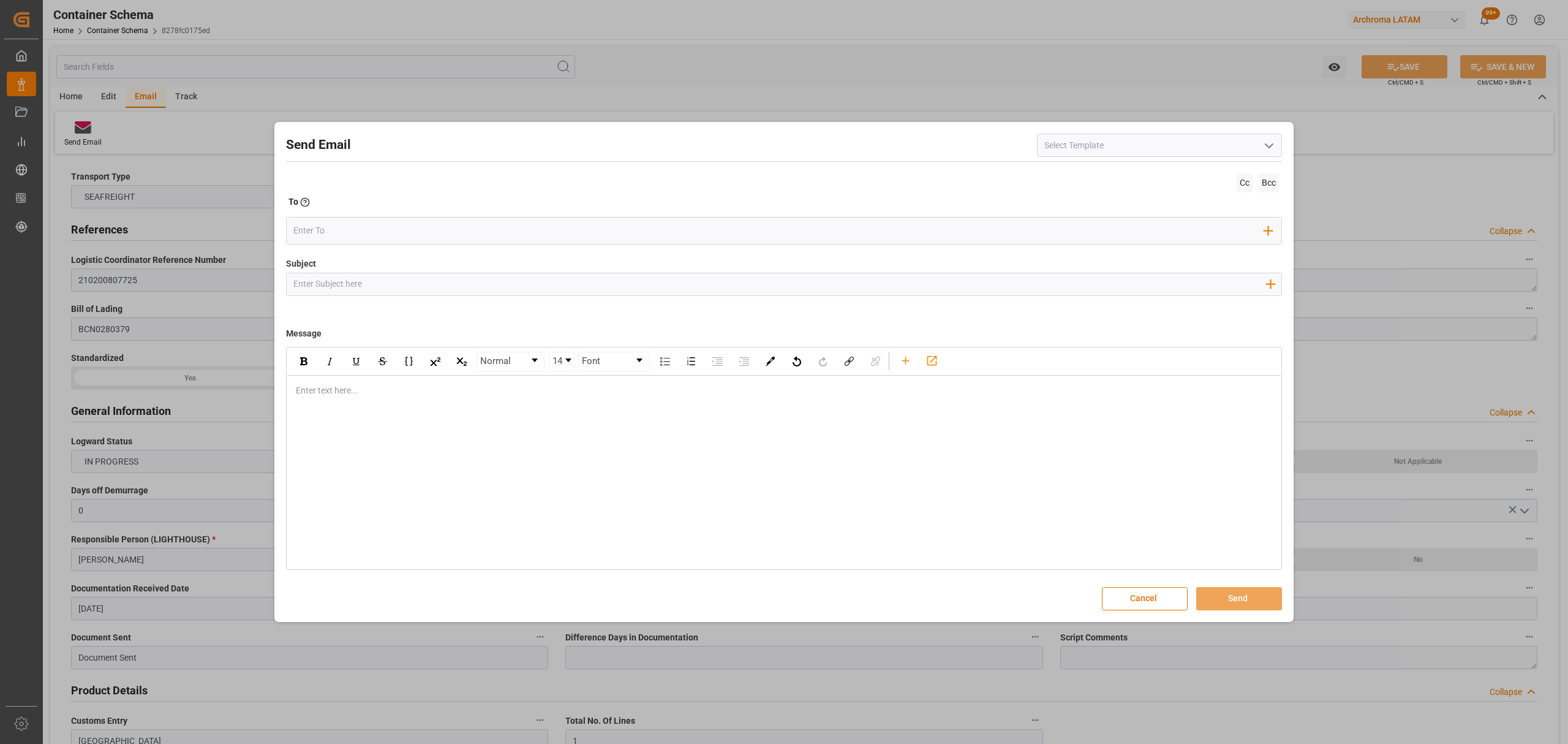
drag, startPoint x: 572, startPoint y: 292, endPoint x: 555, endPoint y: 273, distance: 25.5
click at [572, 292] on input "Subject" at bounding box center [779, 284] width 985 height 21
click at [387, 287] on input "Subject" at bounding box center [779, 284] width 985 height 21
paste input "PO 4504648926 // TE // VARIACION ETD// ARCHROMA MANAGEM"
paste input "AGEMENT GMBH // ARCHROMA [GEOGRAPHIC_DATA] // LCL // ETD 03.09"
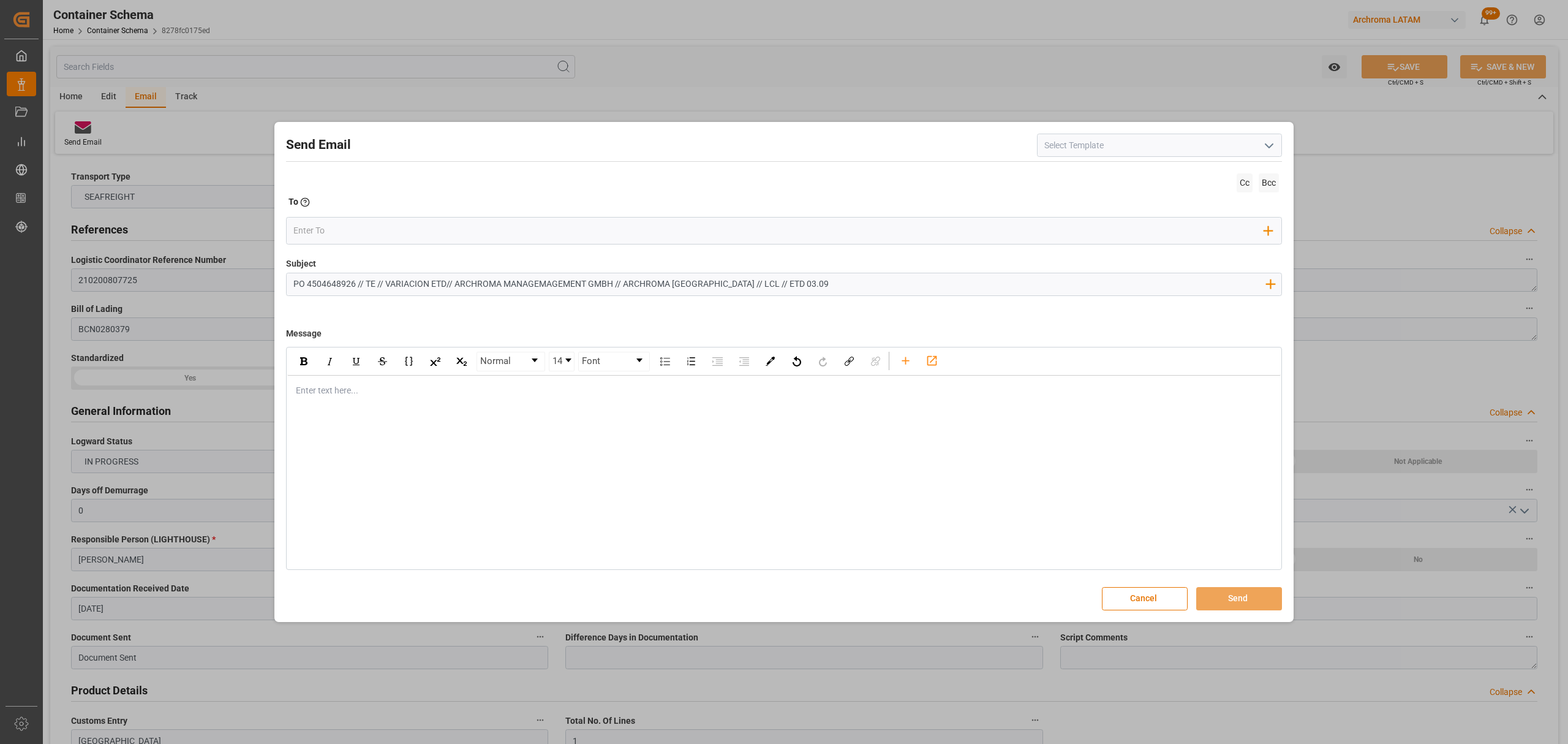
click at [552, 287] on input "PO 4504648926 // TE // VARIACION ETD// ARCHROMA MANAGEMAGEMENT GMBH // ARCHROMA…" at bounding box center [779, 284] width 985 height 21
click at [550, 285] on input "PO 4504648926 // TE // VARIACION ETD// ARCHROMA MANAGEMAGEMENT GMBH // ARCHROMA…" at bounding box center [779, 284] width 985 height 21
click at [554, 283] on input "PO 4504648926 // TE // VARIACION ETD// ARCHROMA MANAGEMAGEMENT GMBH // ARCHROMA…" at bounding box center [779, 284] width 985 height 21
type input "PO 4504648926 // TE // VARIACION ETD// ARCHROMA MANAGEMENT GMBH // ARCHROMA [GE…"
click at [415, 407] on div "Normal 14 Font Enter text here..." at bounding box center [784, 459] width 996 height 223
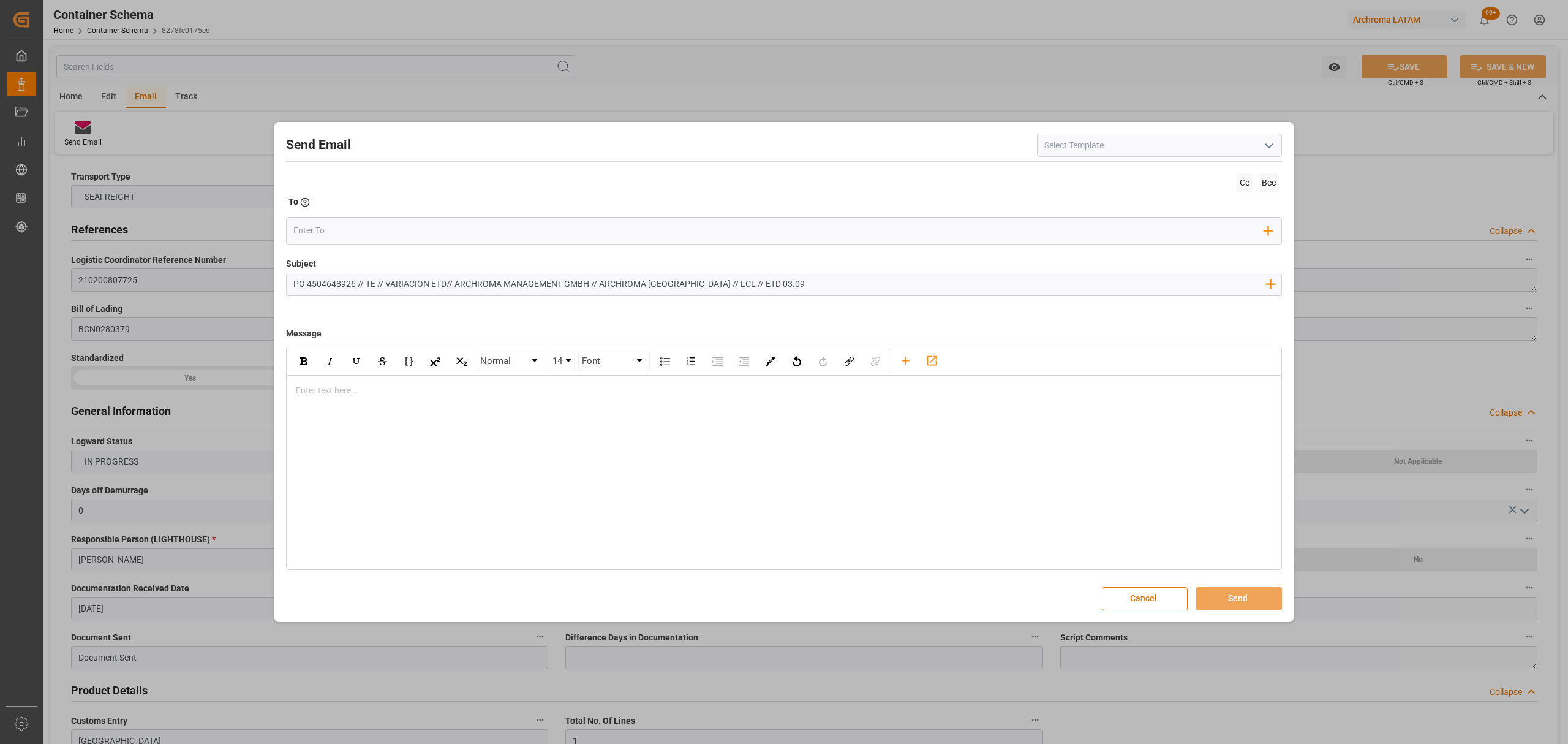
click at [419, 391] on div "rdw-editor" at bounding box center [785, 391] width 976 height 13
drag, startPoint x: 777, startPoint y: 285, endPoint x: 739, endPoint y: 285, distance: 38.0
click at [739, 285] on input "PO 4504648926 // TE // VARIACION ETD// ARCHROMA MANAGEMENT GMBH // ARCHROMA [GE…" at bounding box center [779, 284] width 985 height 21
type input "PO 4504648926 // TE // VARIACION ETD// ARCHROMA MANAGEMENT GMBH // ARCHROMA [GE…"
click at [422, 393] on div "Buen dia estimado cliente" at bounding box center [785, 391] width 976 height 13
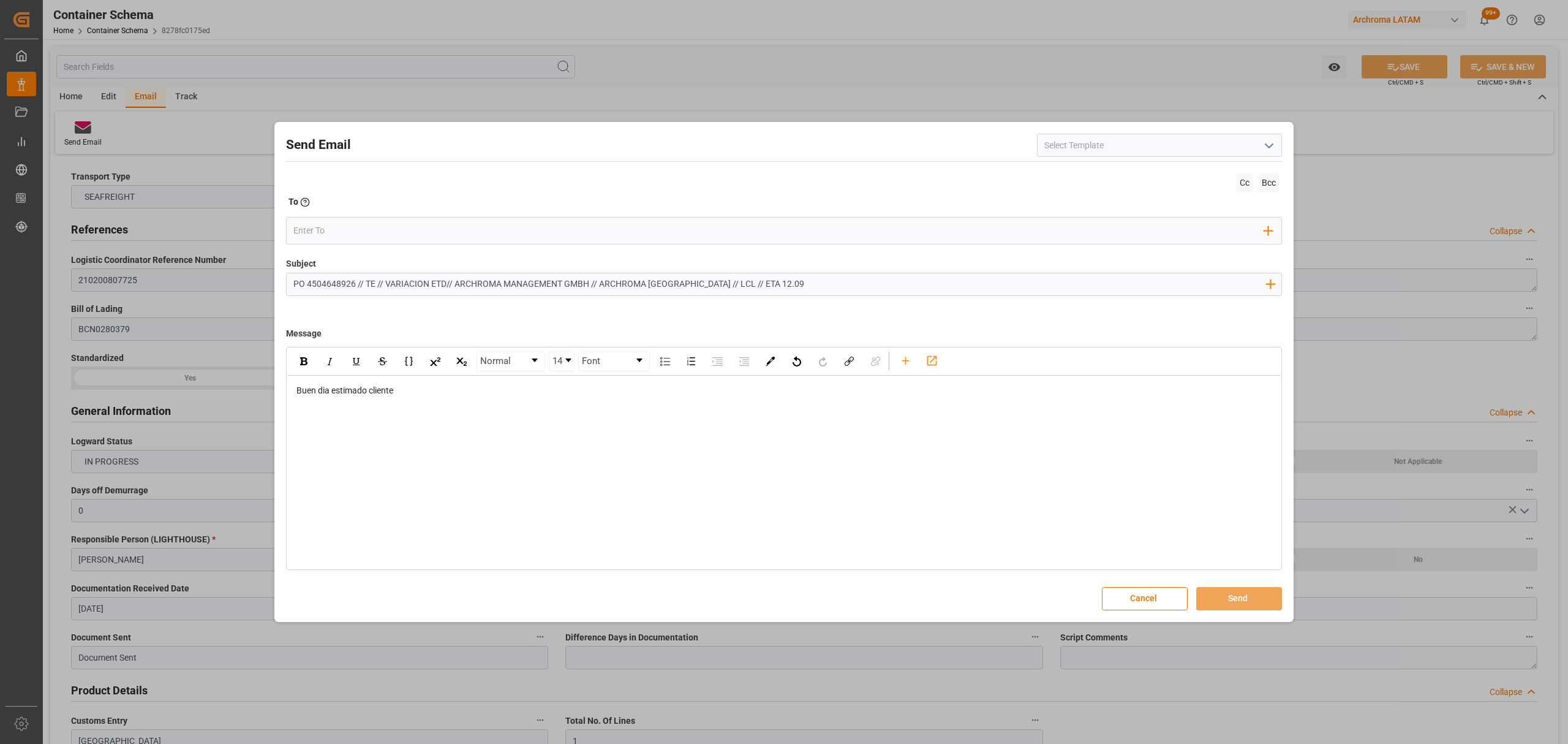
click at [547, 406] on div "Buen dia estimado cliente" at bounding box center [783, 390] width 993 height 30
click at [426, 401] on div "Buen dia estimado cliente" at bounding box center [783, 390] width 993 height 30
click at [423, 383] on div "Buen dia estimado cliente" at bounding box center [783, 390] width 993 height 30
click at [418, 393] on div "Buen dia estimado cliente" at bounding box center [785, 391] width 976 height 13
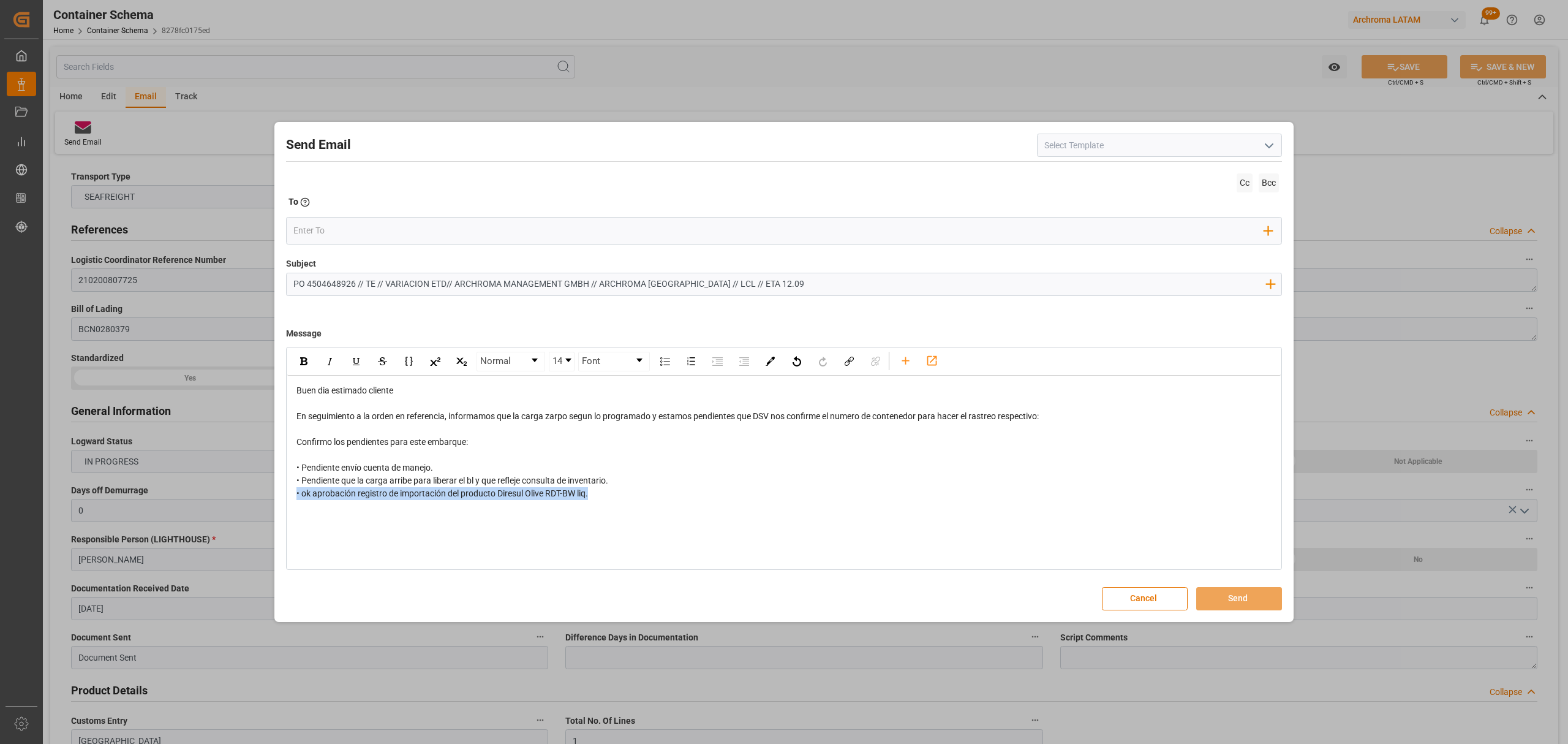
drag, startPoint x: 605, startPoint y: 496, endPoint x: 285, endPoint y: 492, distance: 320.0
click at [285, 494] on div "Send Email Cc Bcc To Enter the TO Email address Add Field to To Subject PO 4504…" at bounding box center [784, 372] width 1013 height 494
click at [305, 363] on img "rdw-inline-control" at bounding box center [303, 361] width 7 height 8
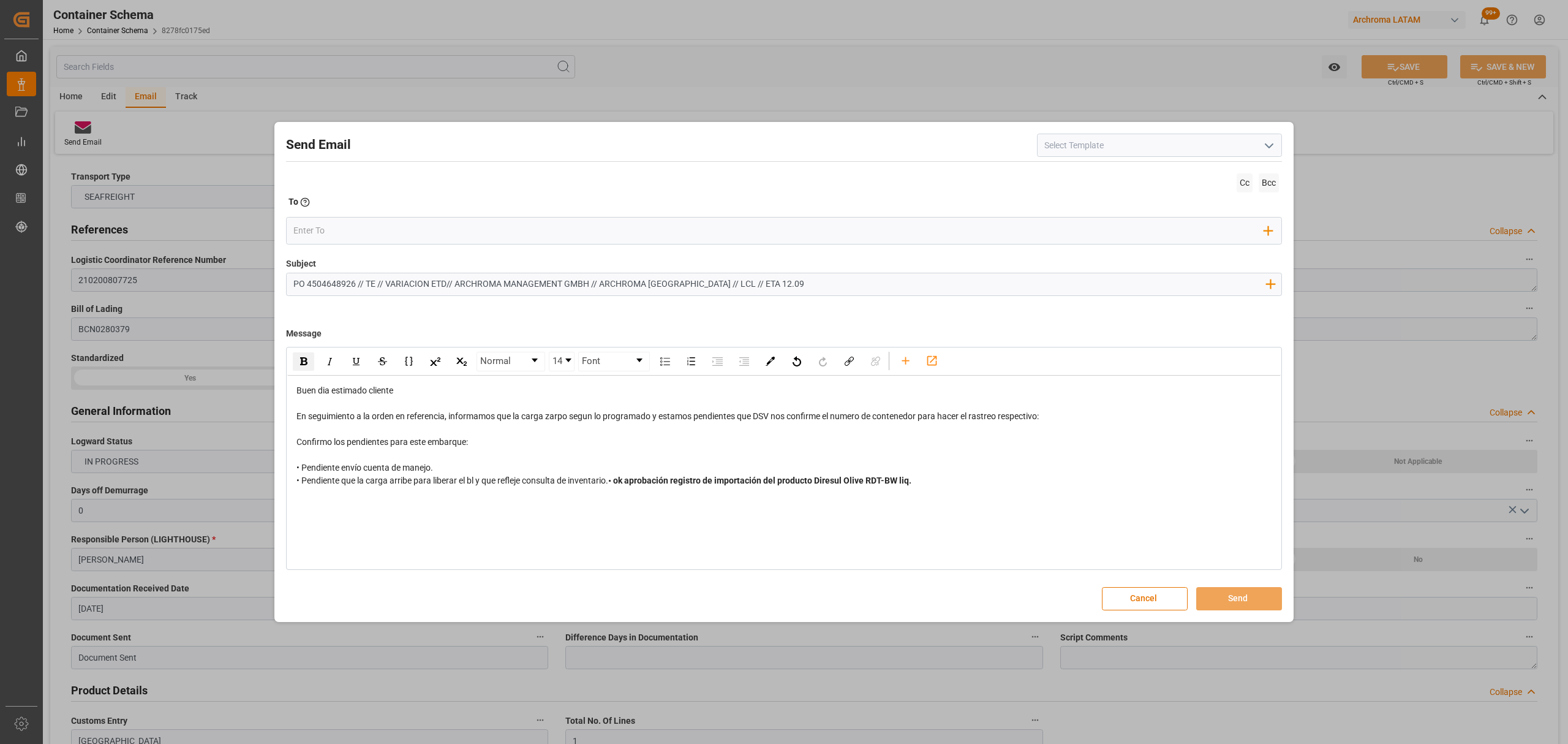
click at [621, 496] on div "Buen dia estimado cliente En seguimiento a la orden en referencia, informamos q…" at bounding box center [783, 436] width 993 height 120
click at [620, 487] on div "• Pendiente envío cuenta de manejo. • Pendiente que la carga arribe para libera…" at bounding box center [785, 474] width 976 height 26
click at [343, 513] on div "rdw-editor" at bounding box center [785, 506] width 976 height 13
drag, startPoint x: 387, startPoint y: 538, endPoint x: 305, endPoint y: 519, distance: 84.2
click at [292, 523] on div "Buen dia estimado cliente En seguimiento a la orden en referencia, informamos q…" at bounding box center [783, 461] width 993 height 172
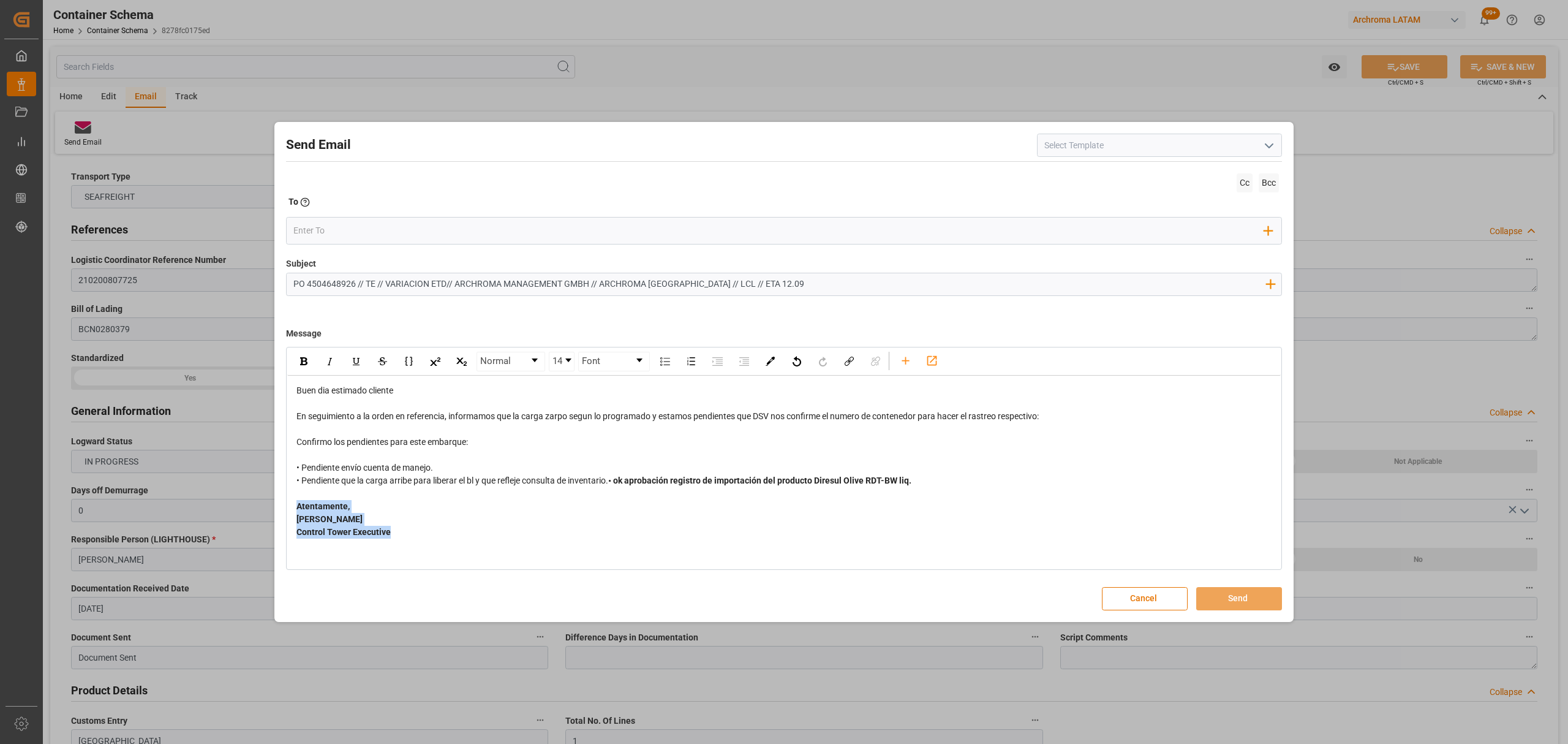
drag, startPoint x: 412, startPoint y: 547, endPoint x: 284, endPoint y: 520, distance: 130.8
click at [284, 520] on div "Send Email Cc Bcc To Enter the TO Email address Add Field to To Subject PO 4504…" at bounding box center [784, 372] width 1013 height 494
click at [295, 366] on div "rdw-inline-control" at bounding box center [303, 361] width 21 height 18
click at [484, 526] on div "[PERSON_NAME]" at bounding box center [785, 520] width 976 height 13
click at [378, 224] on input "email" at bounding box center [779, 231] width 971 height 18
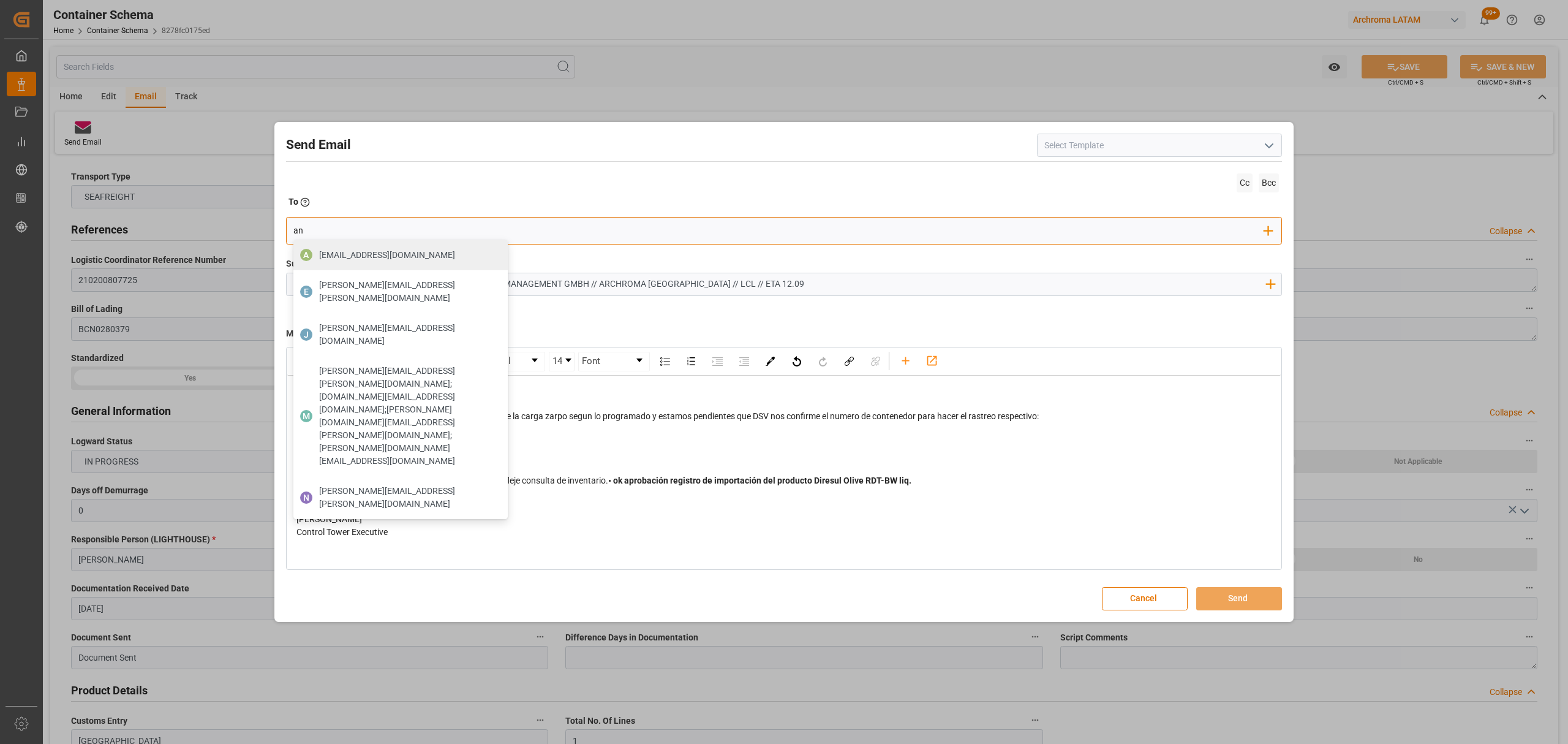
type input "[PERSON_NAME]"
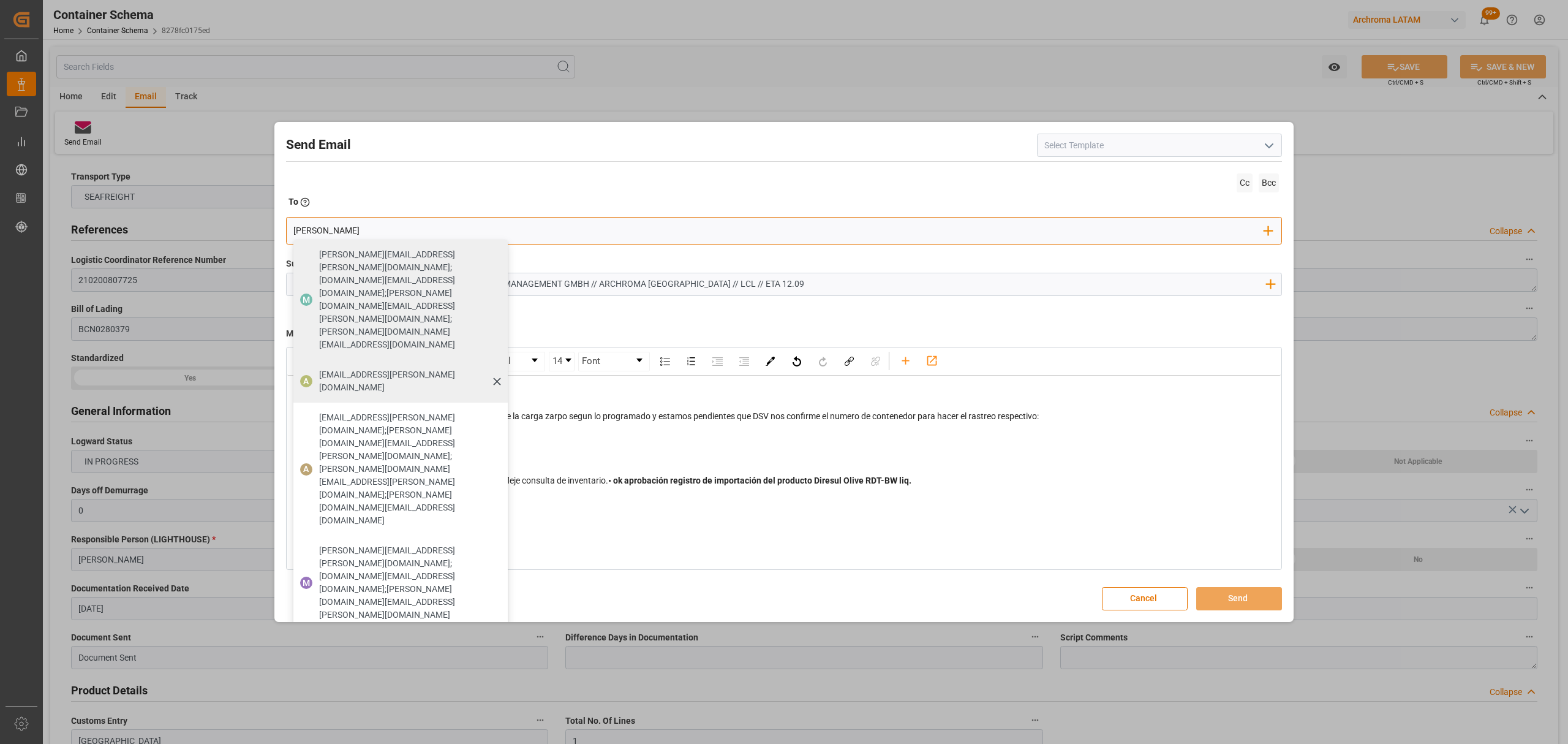
click at [412, 369] on span "[EMAIL_ADDRESS][PERSON_NAME][DOMAIN_NAME]" at bounding box center [409, 381] width 180 height 26
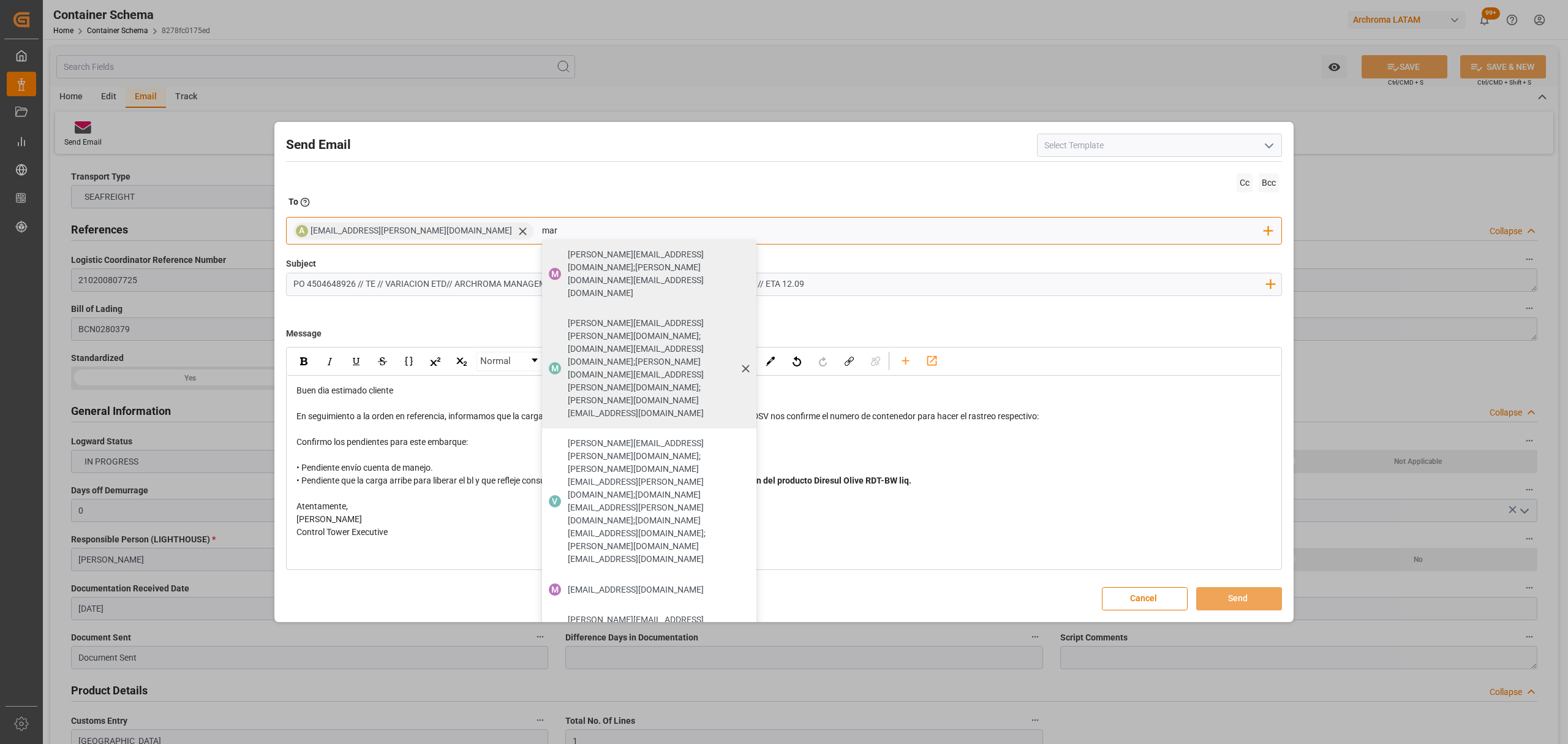
type input "mar"
click at [568, 317] on span "[PERSON_NAME][EMAIL_ADDRESS][PERSON_NAME][DOMAIN_NAME];[DOMAIN_NAME][EMAIL_ADDR…" at bounding box center [658, 368] width 180 height 103
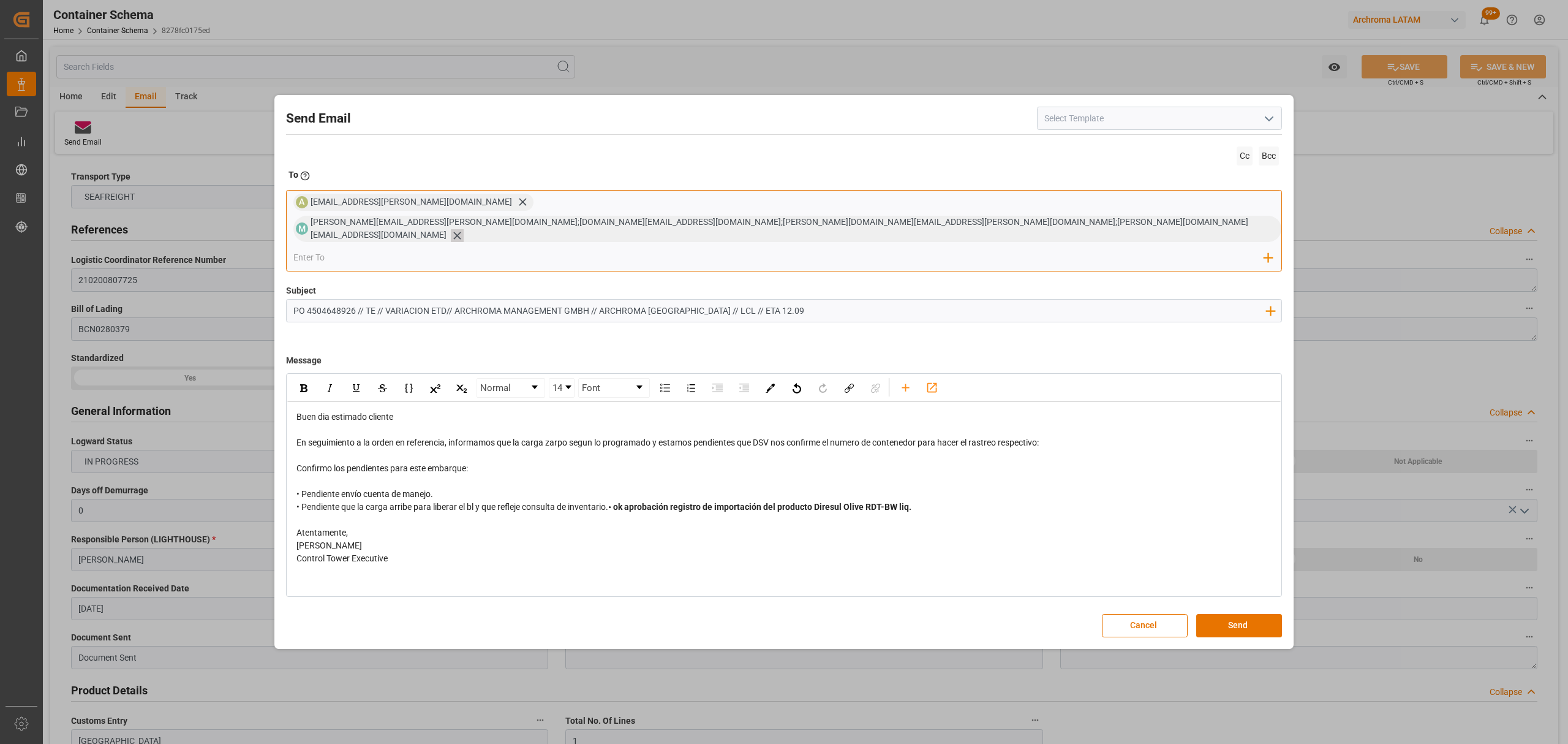
click at [463, 231] on icon at bounding box center [458, 236] width 13 height 13
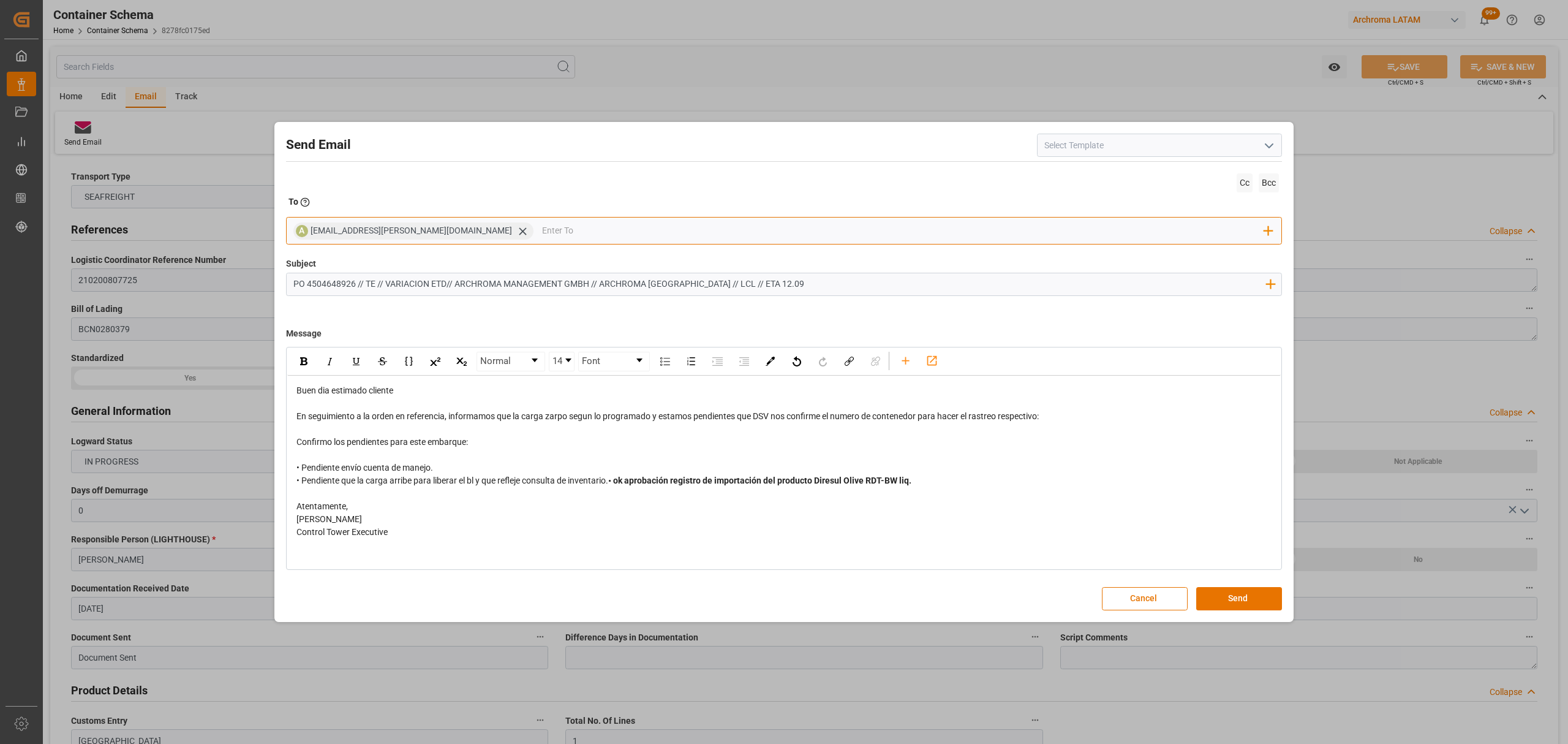
click at [838, 229] on input "email" at bounding box center [904, 231] width 723 height 18
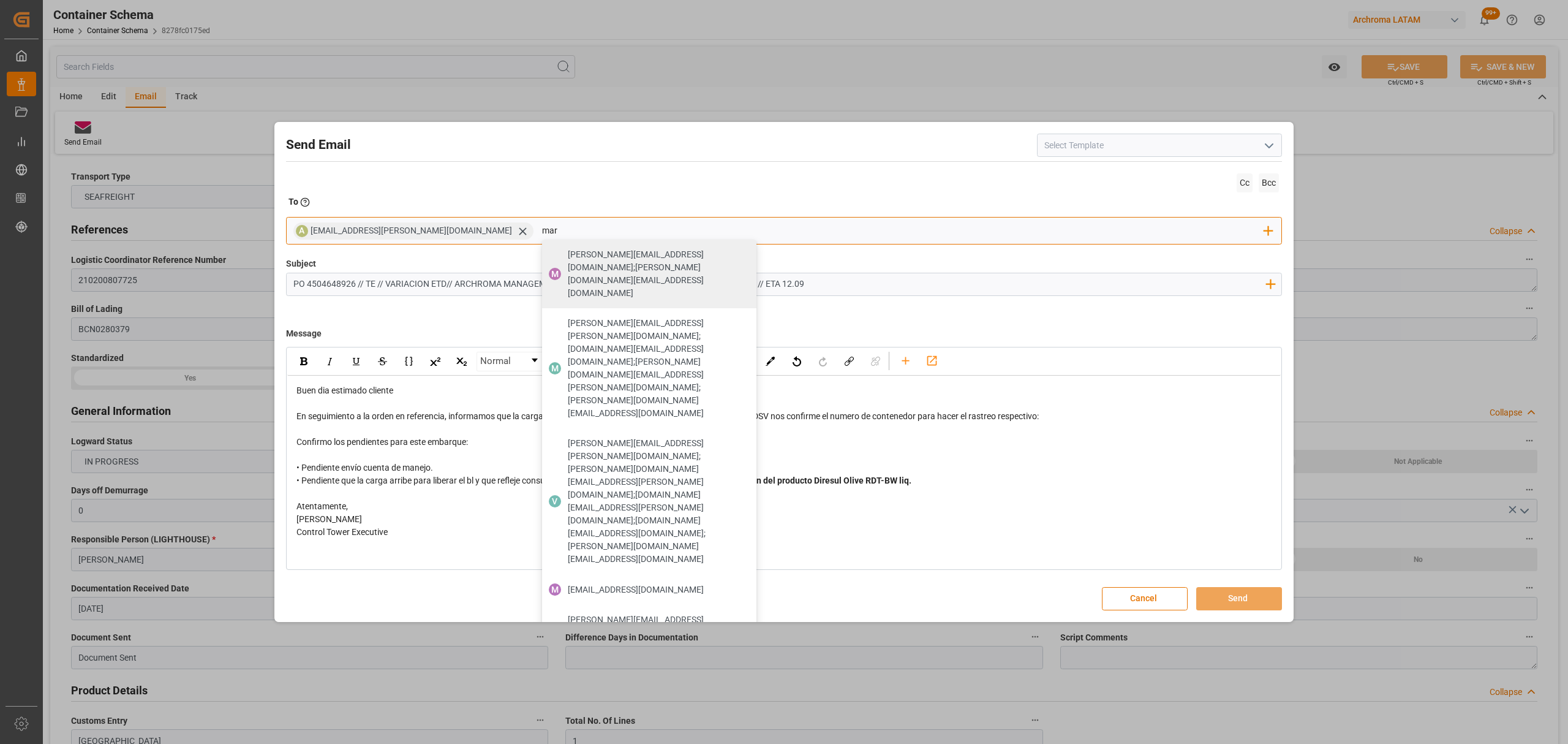
type input "maria"
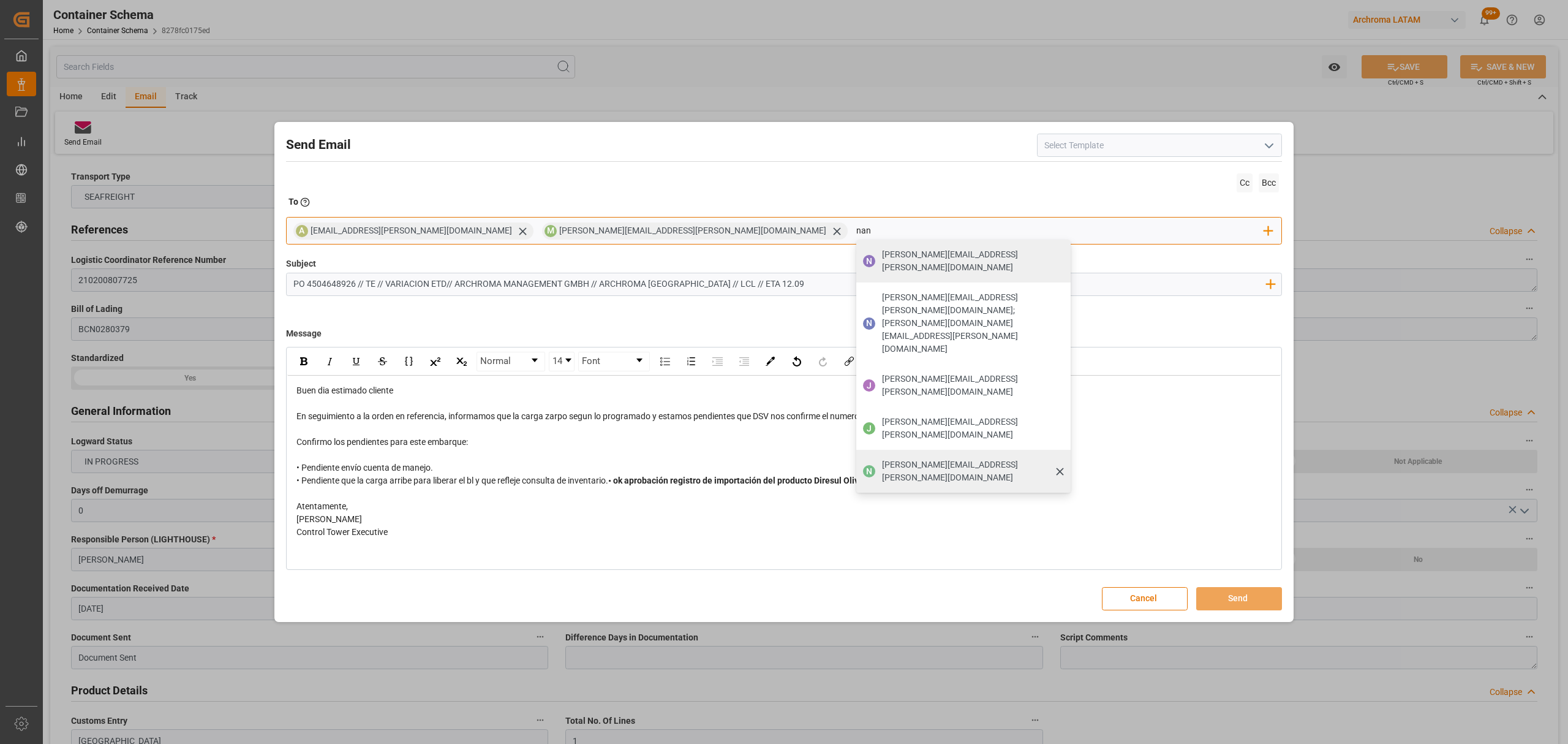
type input "nan"
click at [878, 454] on div "[PERSON_NAME][EMAIL_ADDRESS][PERSON_NAME][DOMAIN_NAME]" at bounding box center [972, 472] width 189 height 35
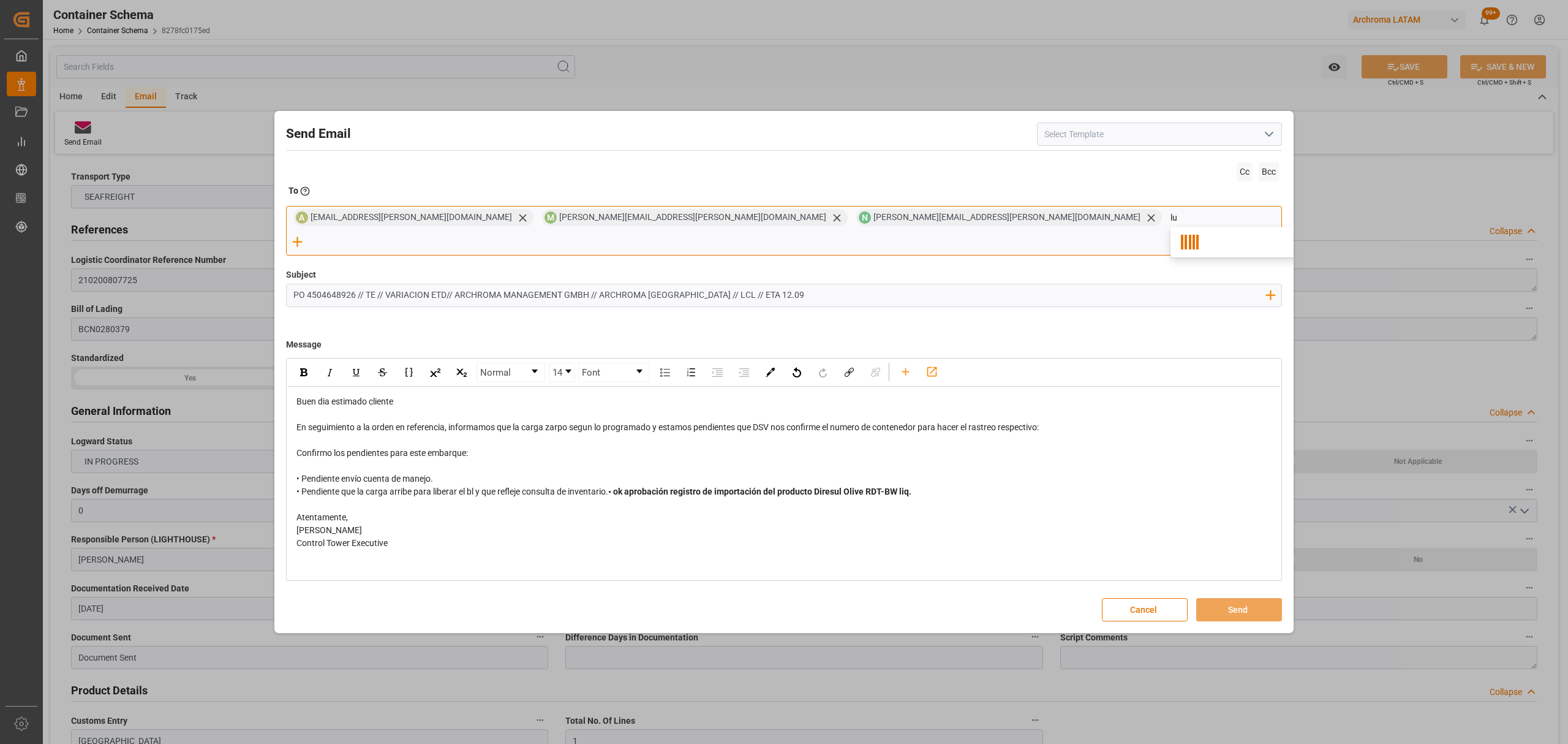
type input "lui"
drag, startPoint x: 824, startPoint y: 231, endPoint x: 807, endPoint y: 227, distance: 17.5
click at [1171, 227] on input "lui" at bounding box center [1226, 218] width 111 height 18
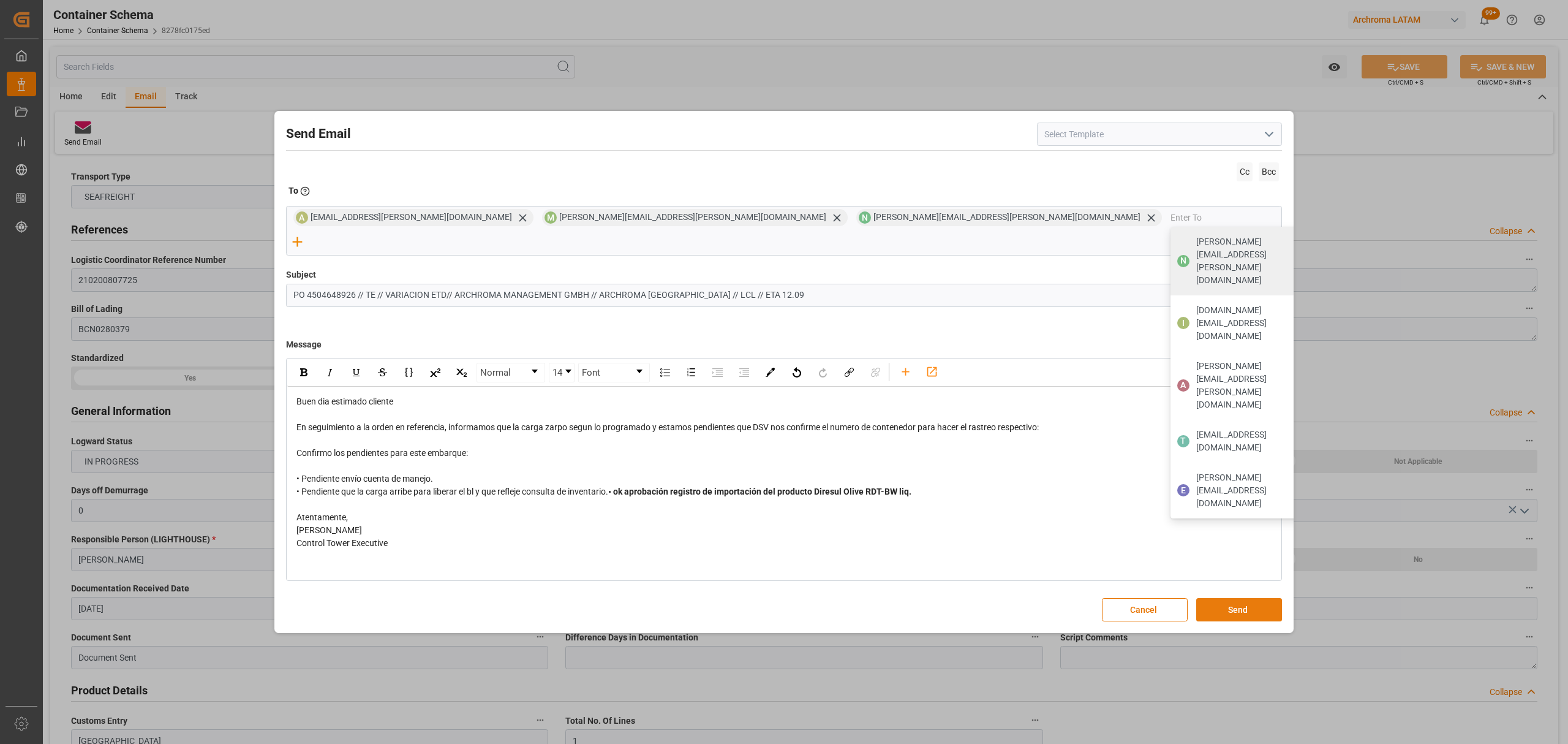
click at [1241, 598] on button "Send" at bounding box center [1239, 610] width 86 height 23
